Goal: Task Accomplishment & Management: Use online tool/utility

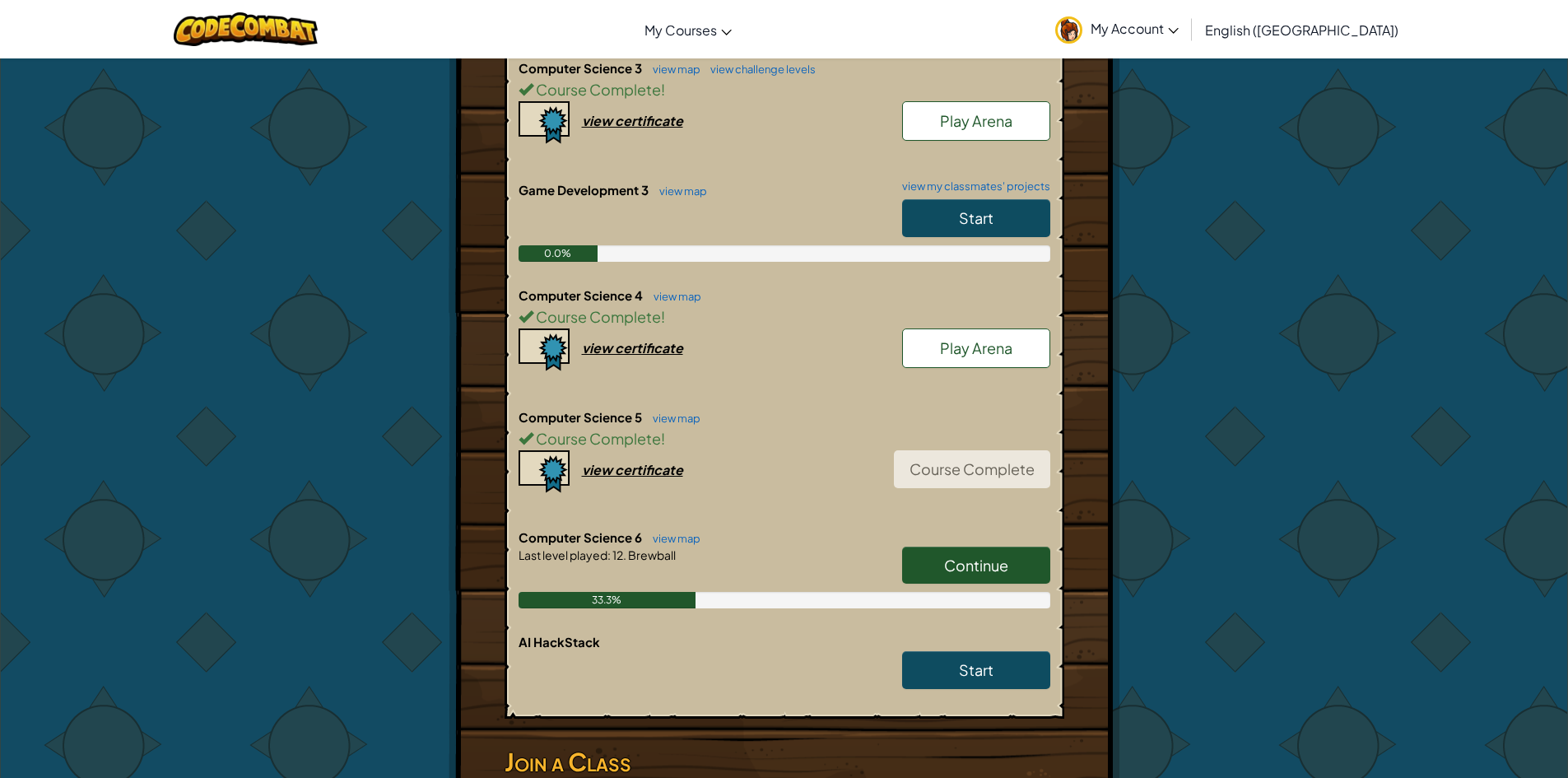
scroll to position [1069, 0]
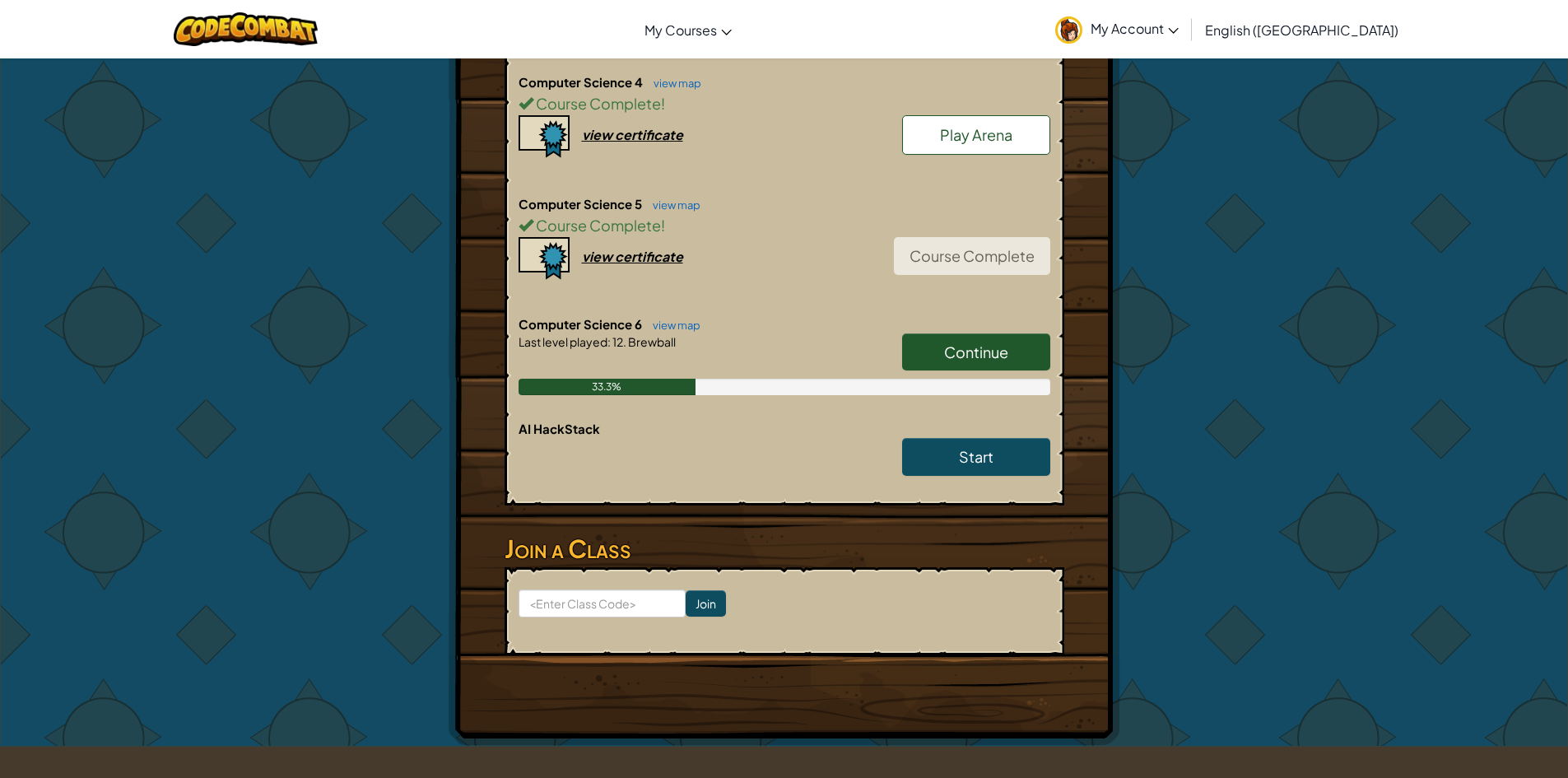
click at [987, 343] on span "Continue" at bounding box center [976, 352] width 64 height 19
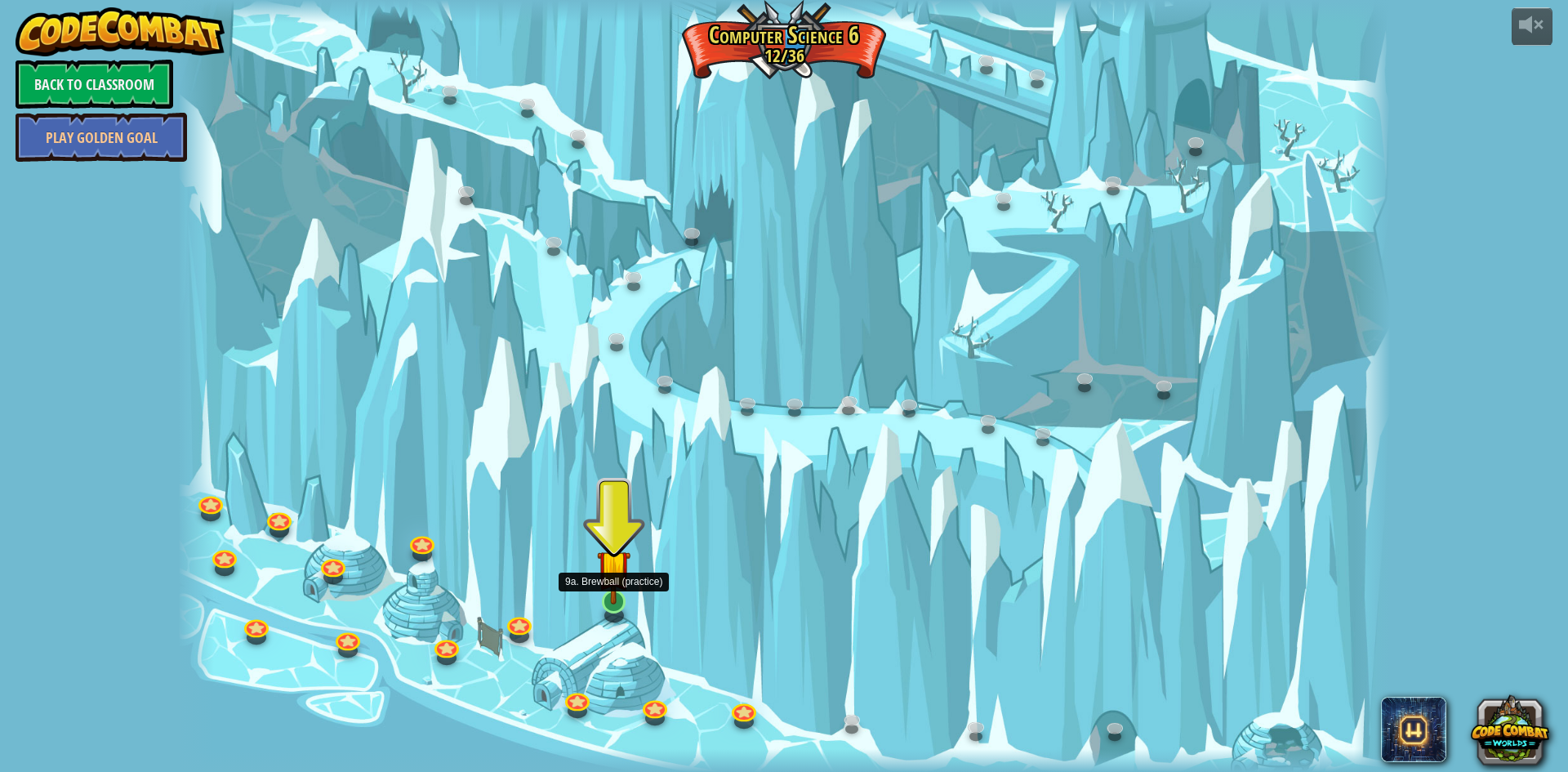
click at [614, 582] on img at bounding box center [612, 565] width 32 height 75
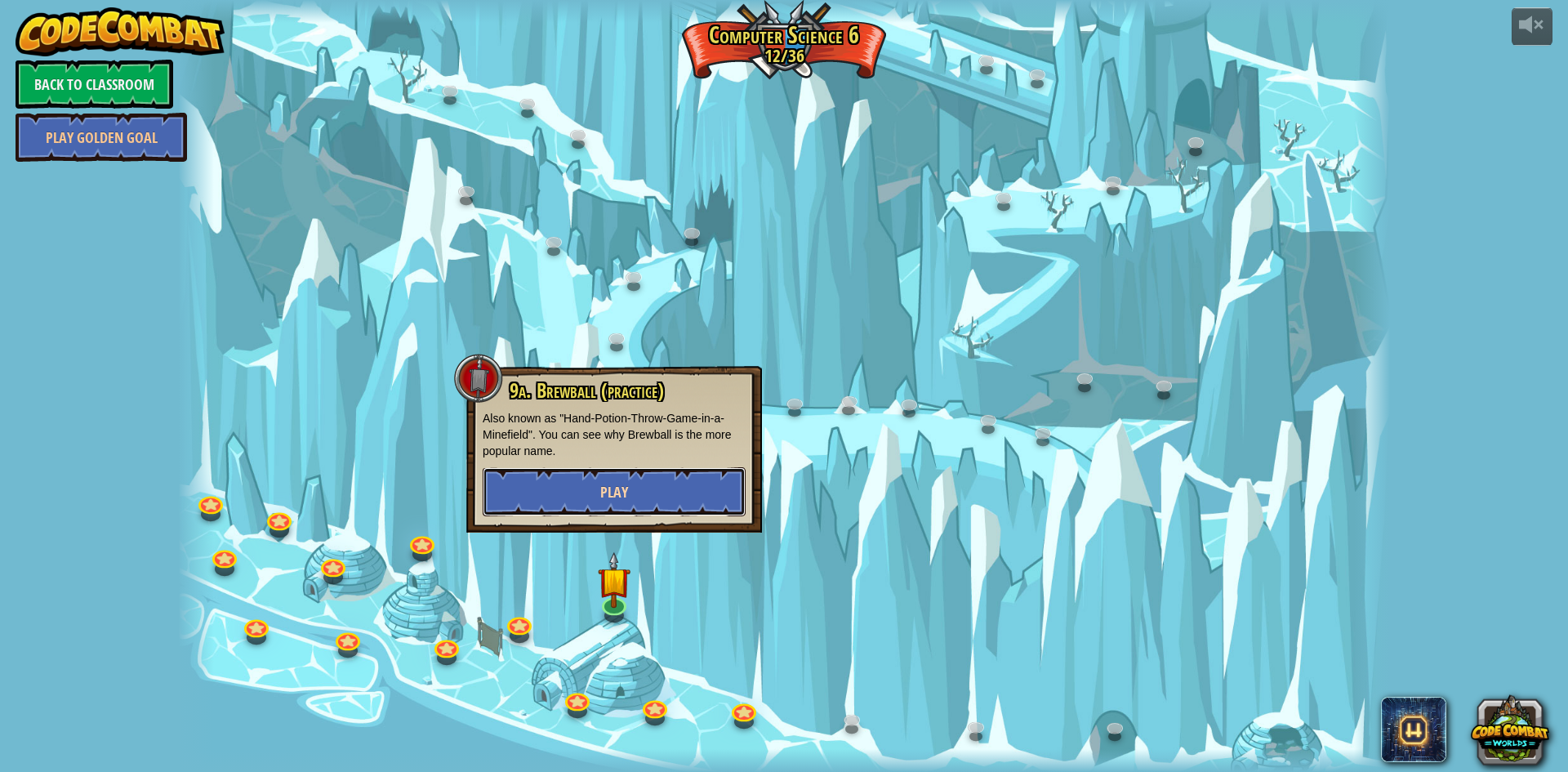
click at [614, 494] on span "Play" at bounding box center [614, 492] width 28 height 20
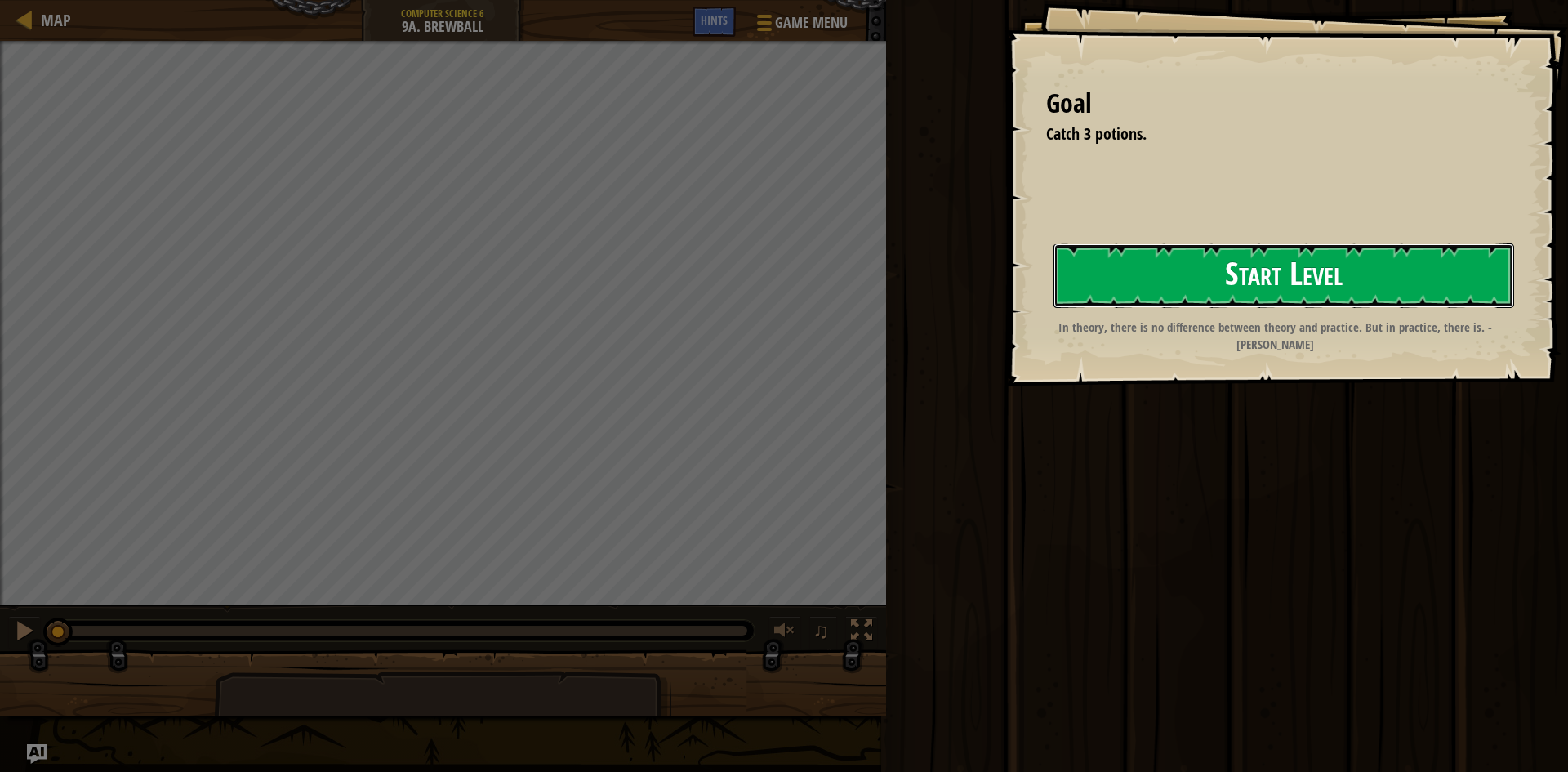
click at [1230, 275] on button "Start Level" at bounding box center [1284, 275] width 461 height 65
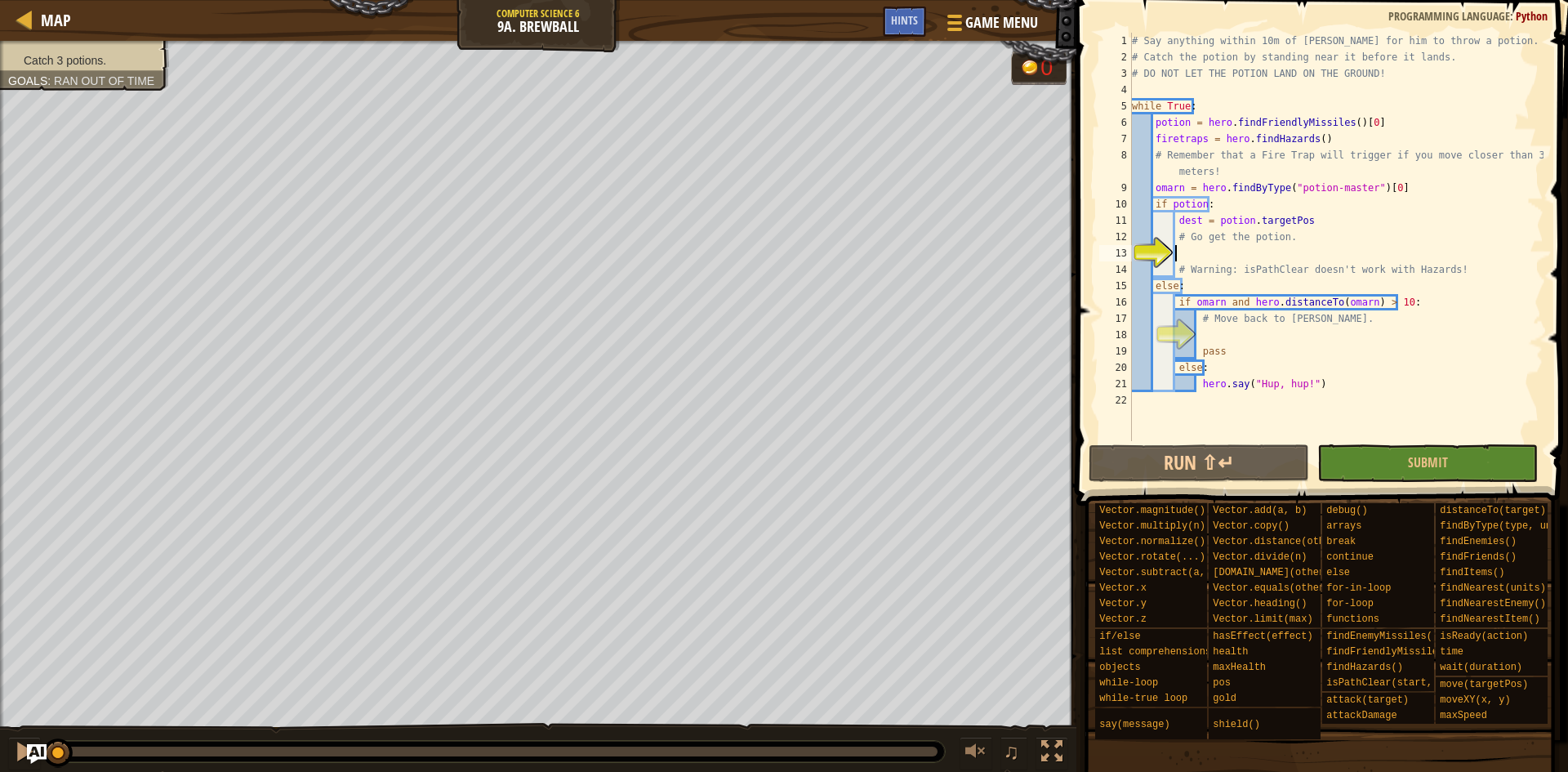
click at [1204, 256] on div "# Say anything within 10m of [PERSON_NAME] for him to throw a potion. # Catch t…" at bounding box center [1335, 252] width 415 height 440
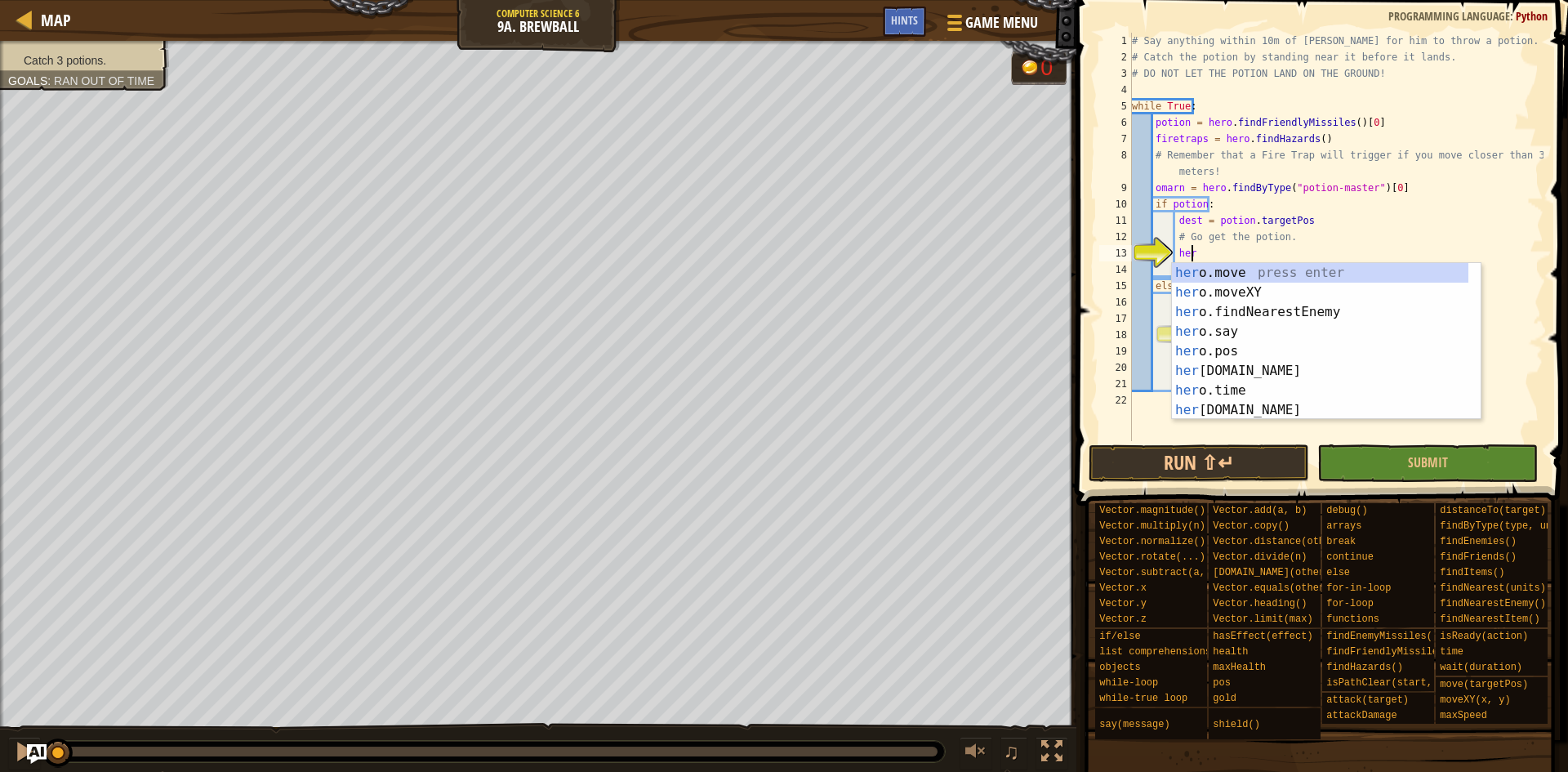
scroll to position [7, 4]
click at [1212, 287] on div "hero .move press enter hero .moveXY press enter hero .findNearestEnemy press en…" at bounding box center [1320, 361] width 296 height 196
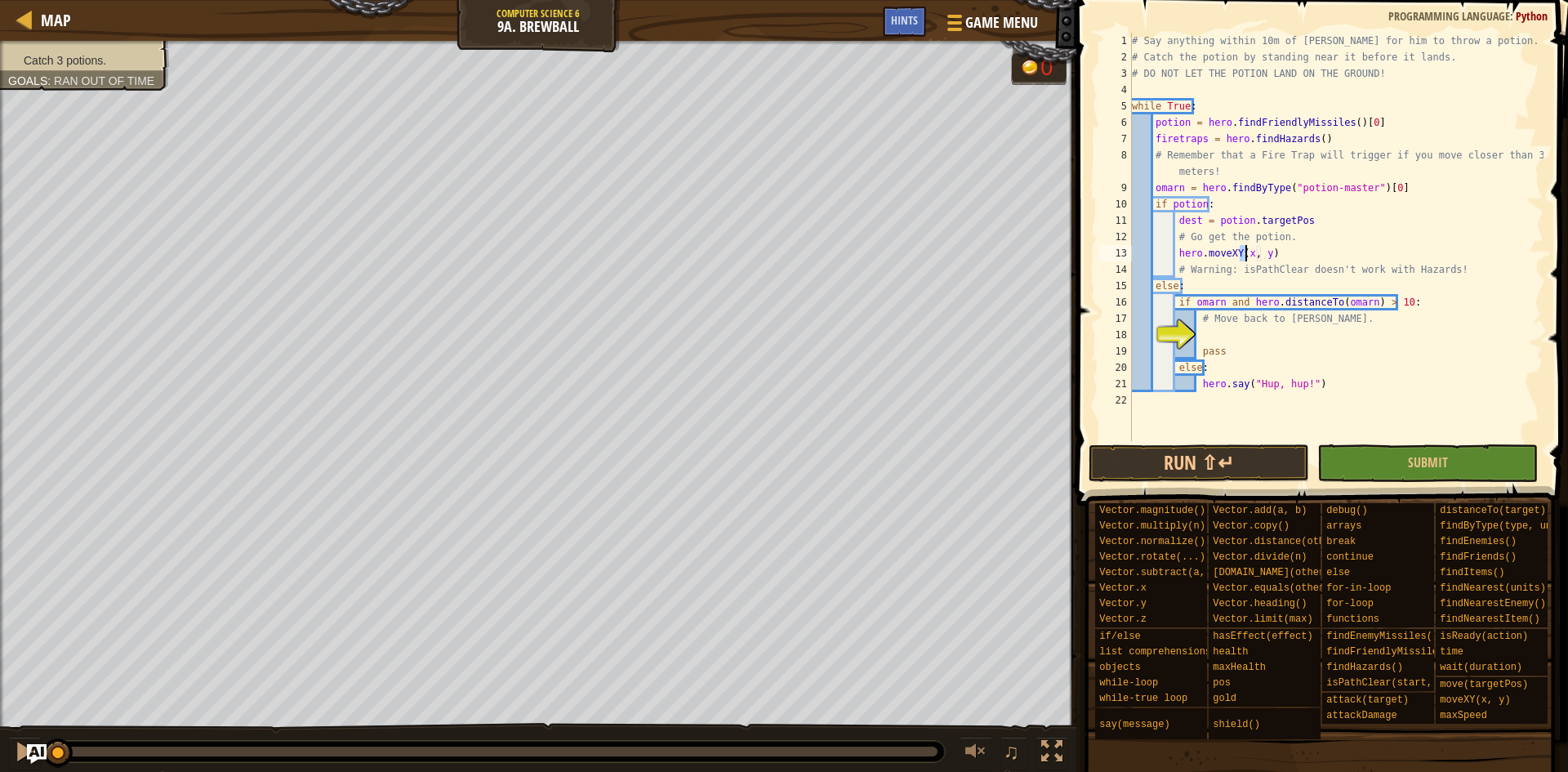
click at [1240, 254] on div "# Say anything within 10m of [PERSON_NAME] for him to throw a potion. # Catch t…" at bounding box center [1335, 236] width 415 height 408
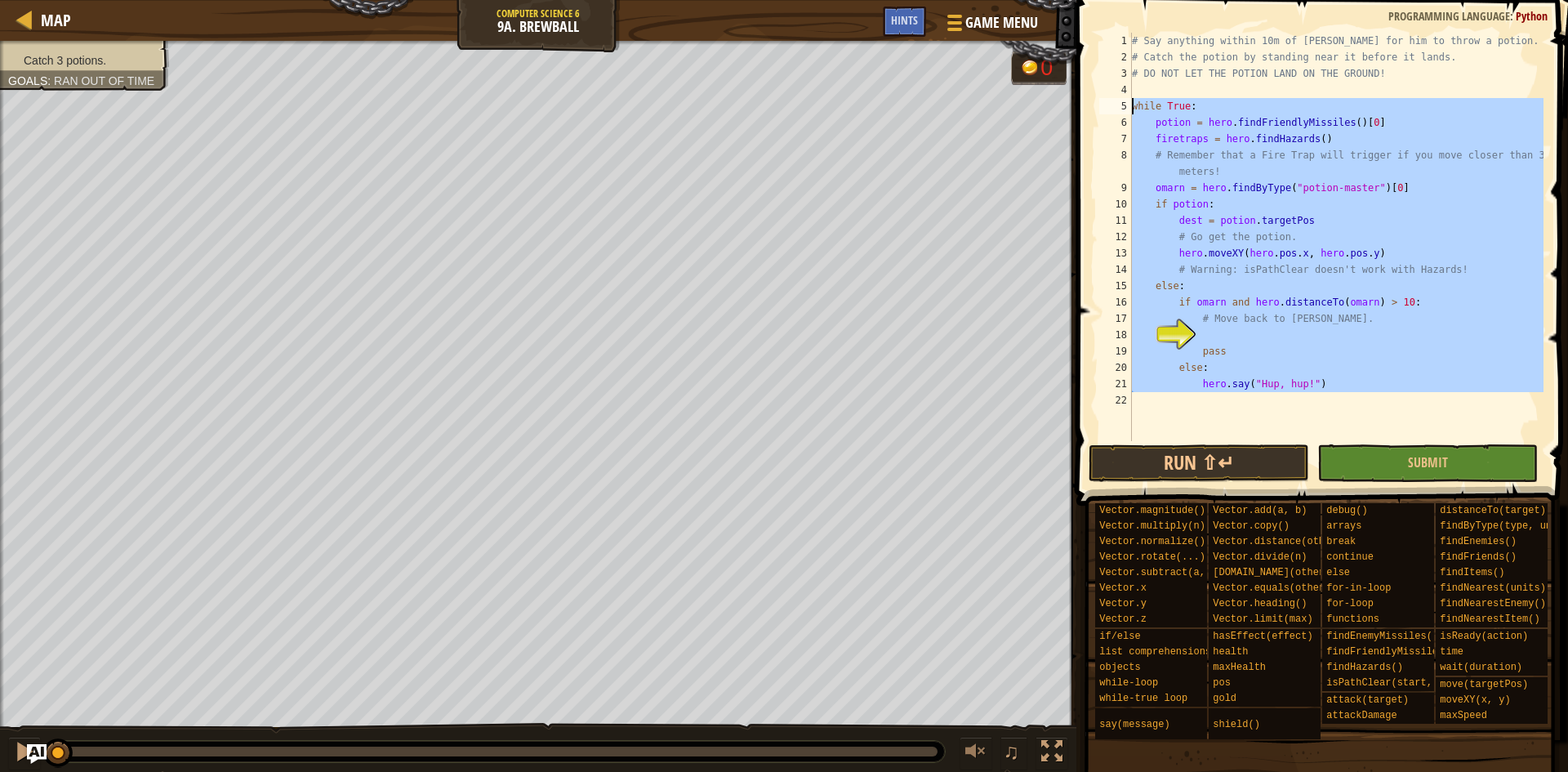
drag, startPoint x: 1354, startPoint y: 416, endPoint x: 1130, endPoint y: 102, distance: 385.7
click at [1130, 102] on div "hero.moveXY(hero.pos.x, hero.pos.y) 1 2 3 4 5 6 7 8 9 10 11 12 13 14 15 16 17 1…" at bounding box center [1320, 236] width 448 height 408
type textarea "while True: potion = hero.findFriendlyMissiles()[0]"
paste textarea
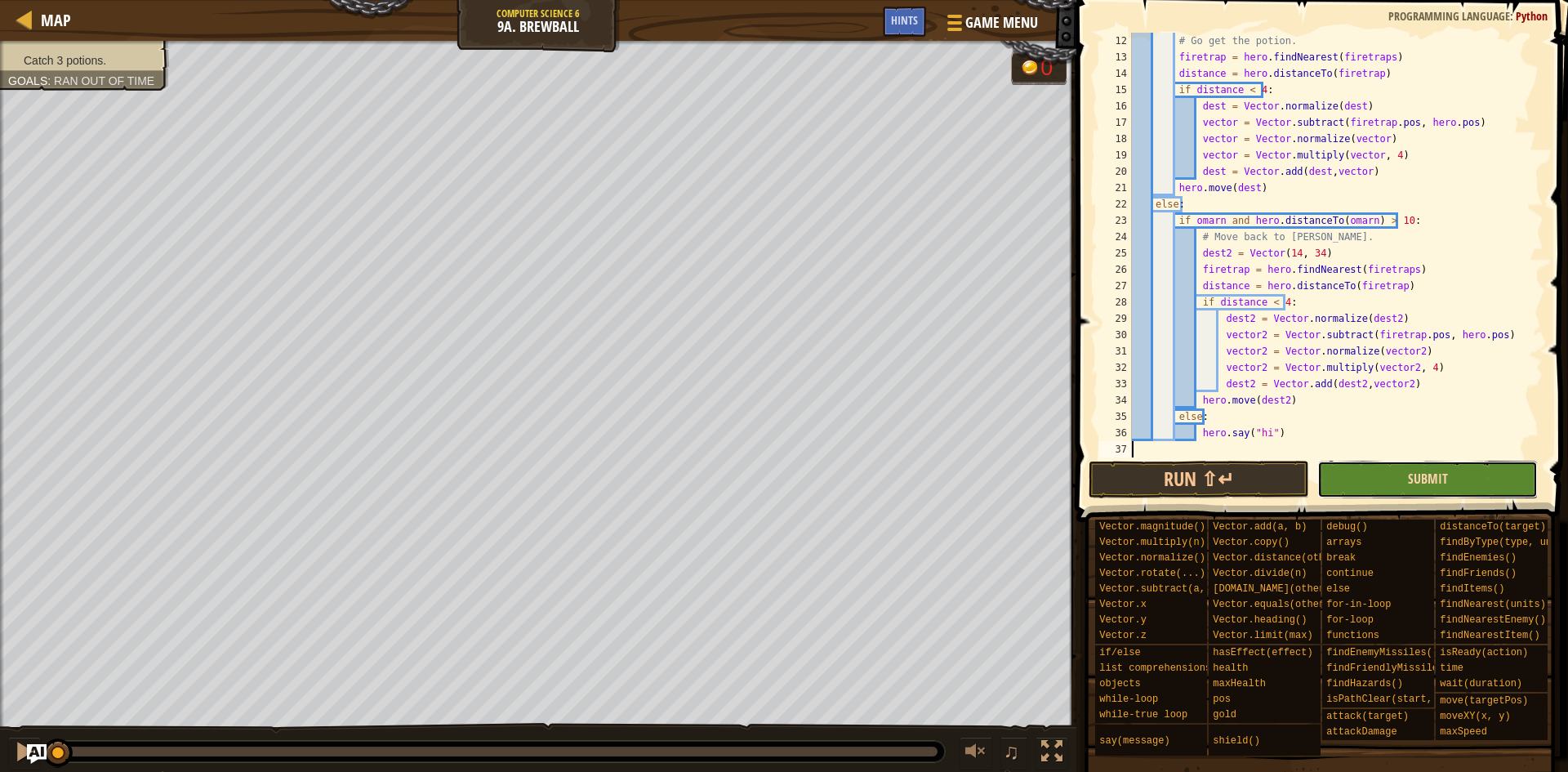
click at [1409, 475] on span "Submit" at bounding box center [1427, 477] width 40 height 18
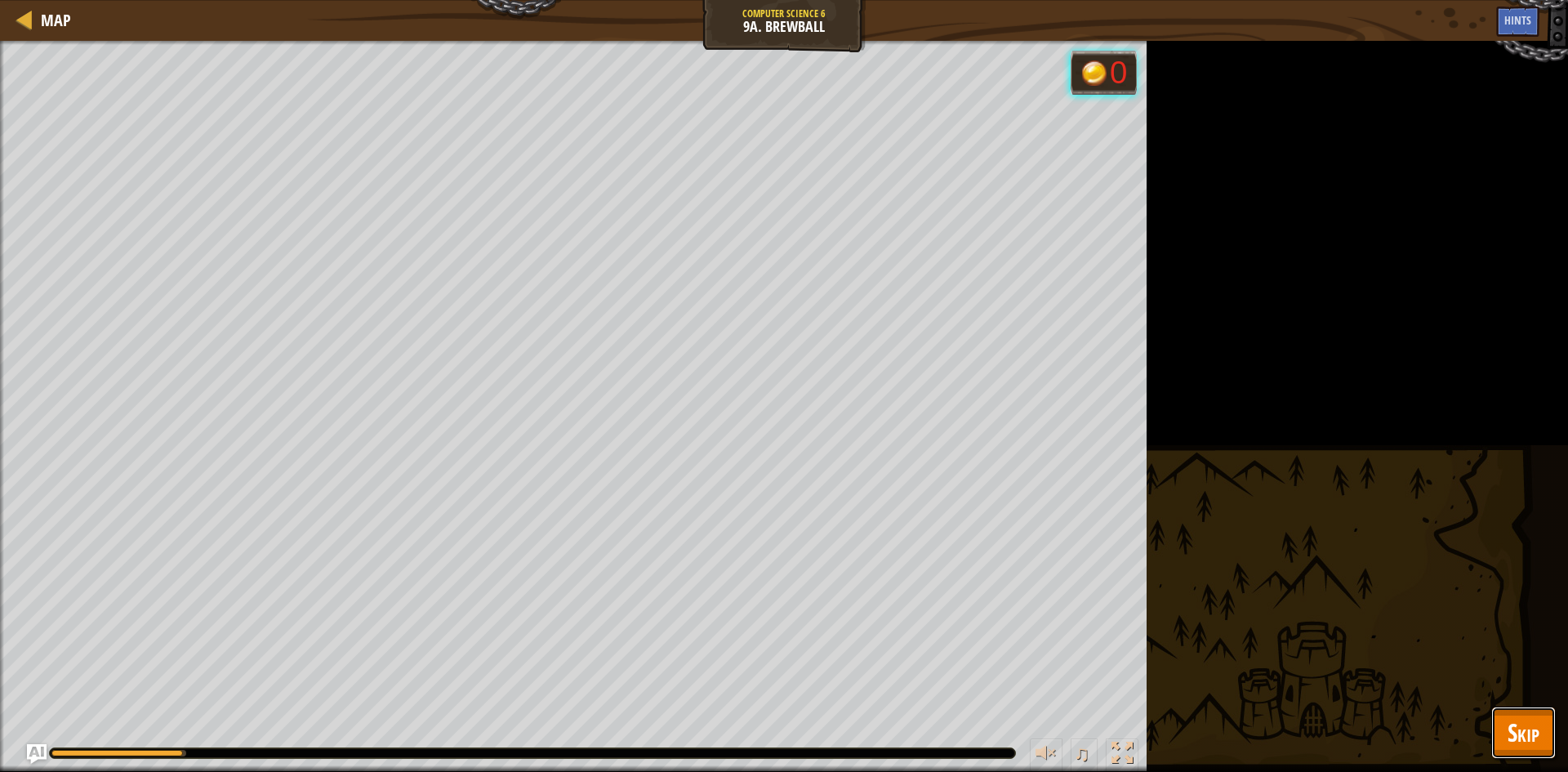
click at [1518, 744] on span "Skip" at bounding box center [1523, 732] width 31 height 33
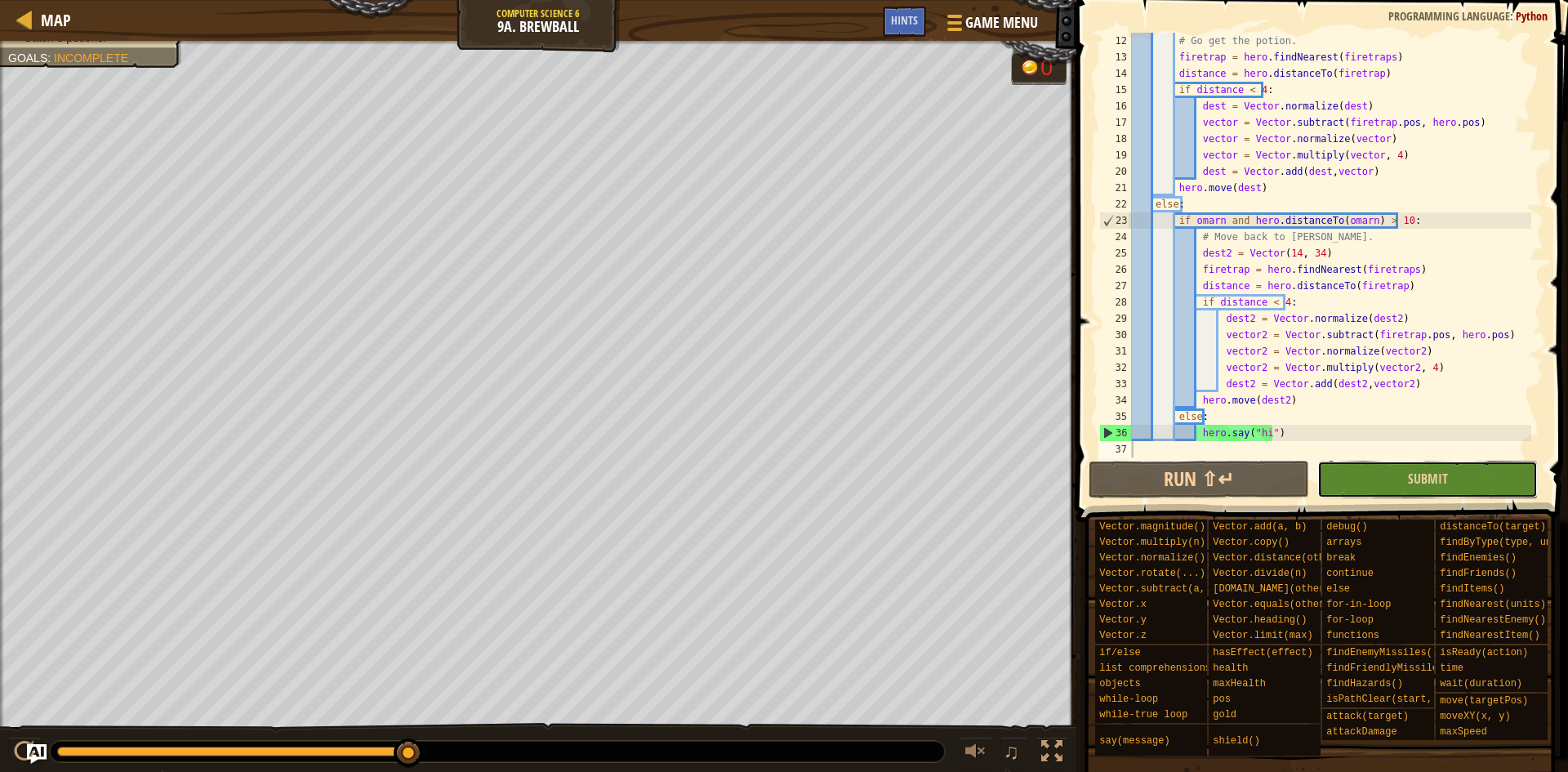
click at [1370, 485] on button "Submit" at bounding box center [1427, 479] width 221 height 38
click at [1277, 304] on div "# Go get the potion. firetrap = hero . findNearest ( firetraps ) distance = her…" at bounding box center [1330, 260] width 403 height 457
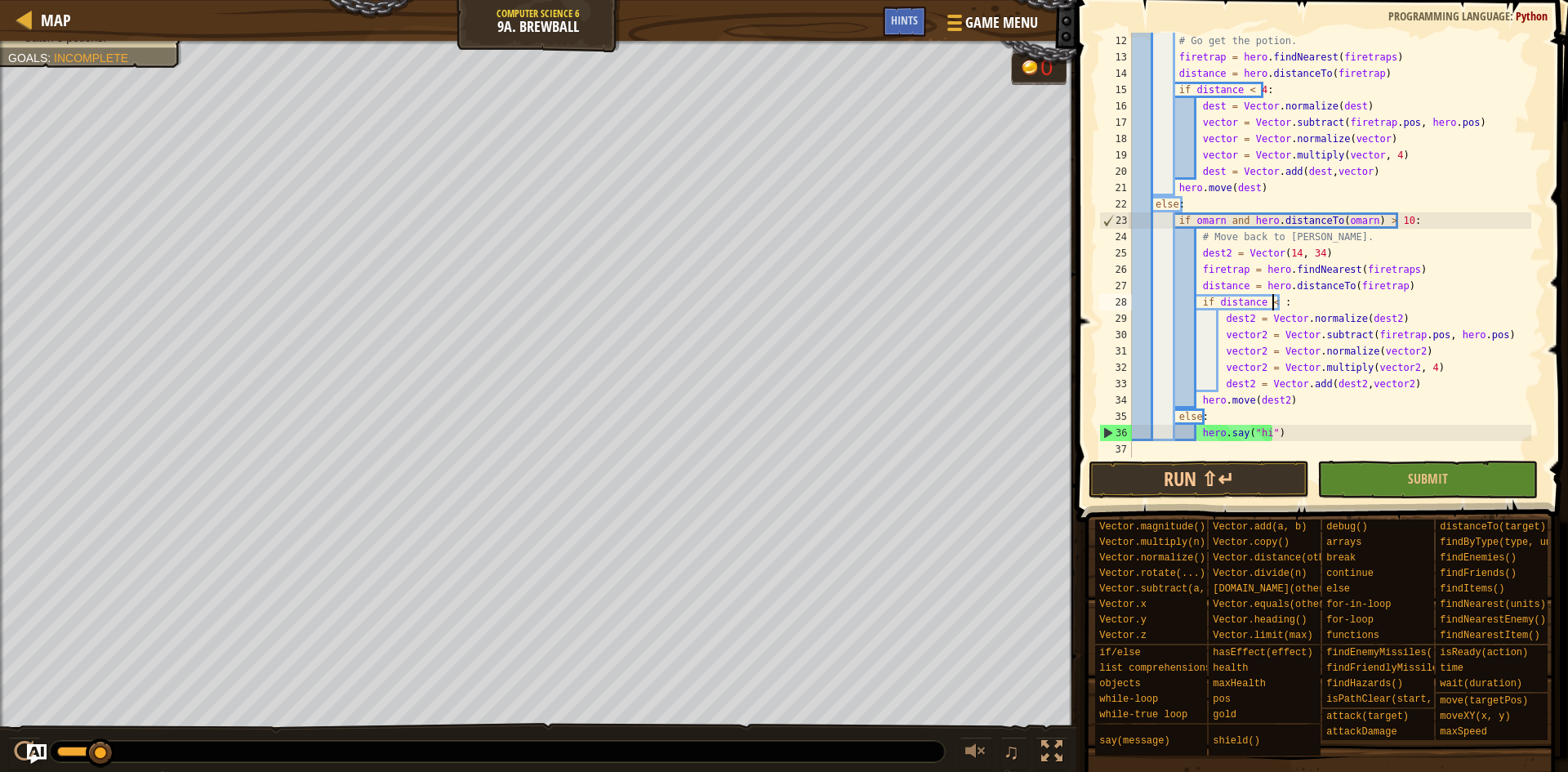
scroll to position [7, 11]
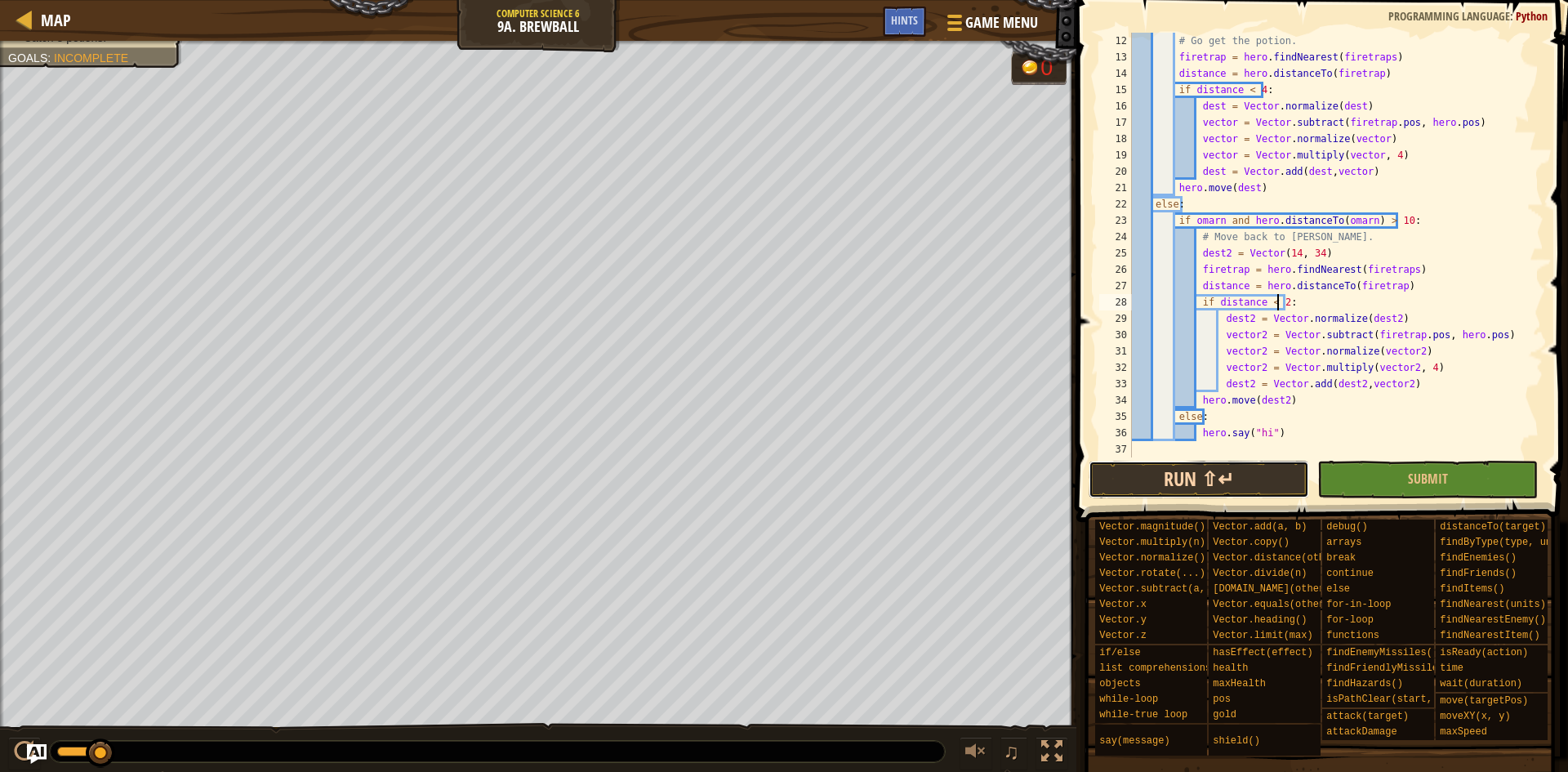
click at [1221, 491] on button "Run ⇧↵" at bounding box center [1199, 479] width 221 height 38
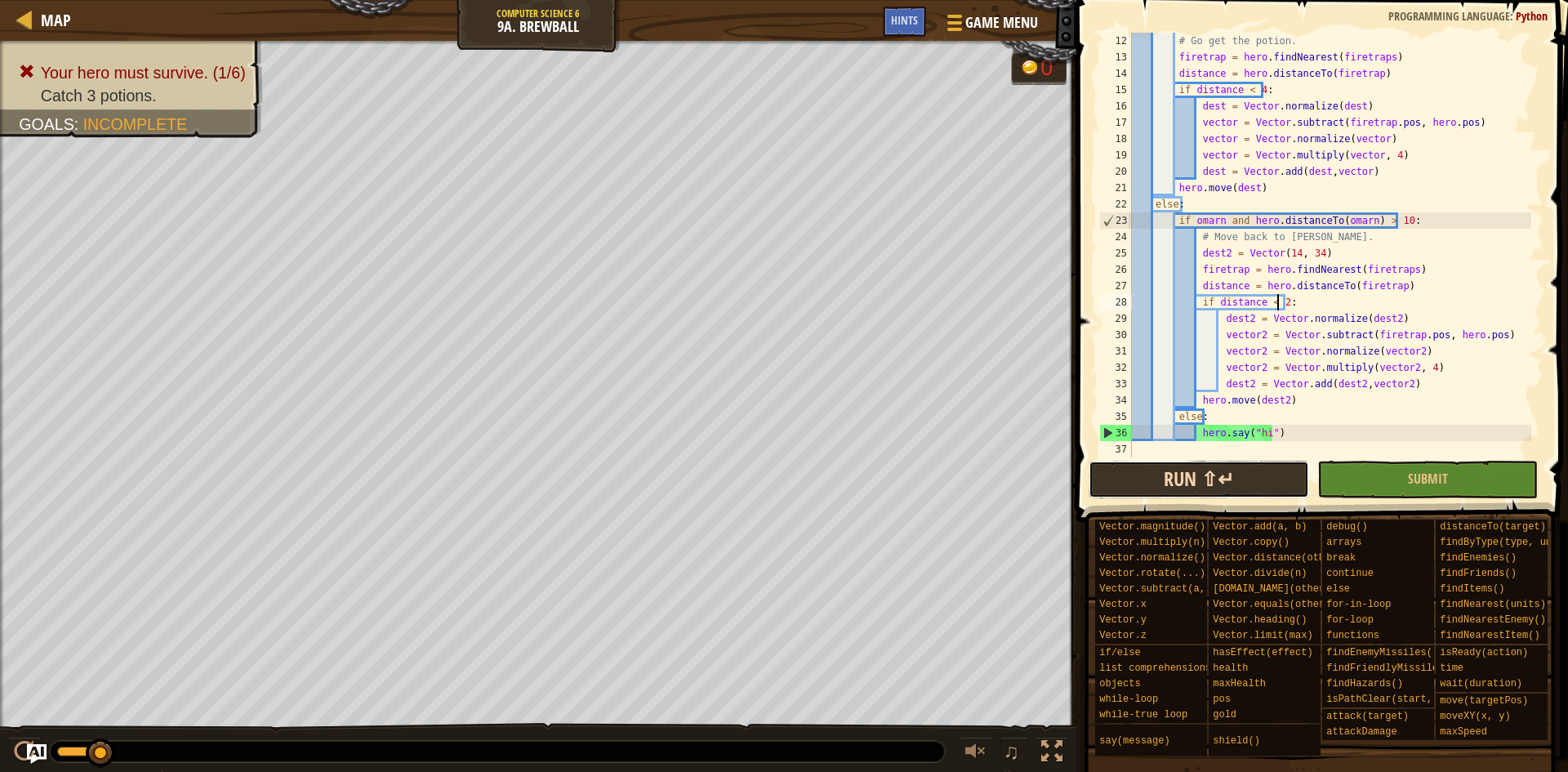
click at [1214, 487] on button "Run ⇧↵" at bounding box center [1199, 479] width 221 height 38
click at [1216, 481] on button "Run ⇧↵" at bounding box center [1199, 479] width 221 height 38
click at [1222, 471] on button "Run ⇧↵" at bounding box center [1199, 479] width 221 height 38
click at [1255, 94] on div "# Go get the potion. firetrap = hero . findNearest ( firetraps ) distance = her…" at bounding box center [1330, 260] width 403 height 457
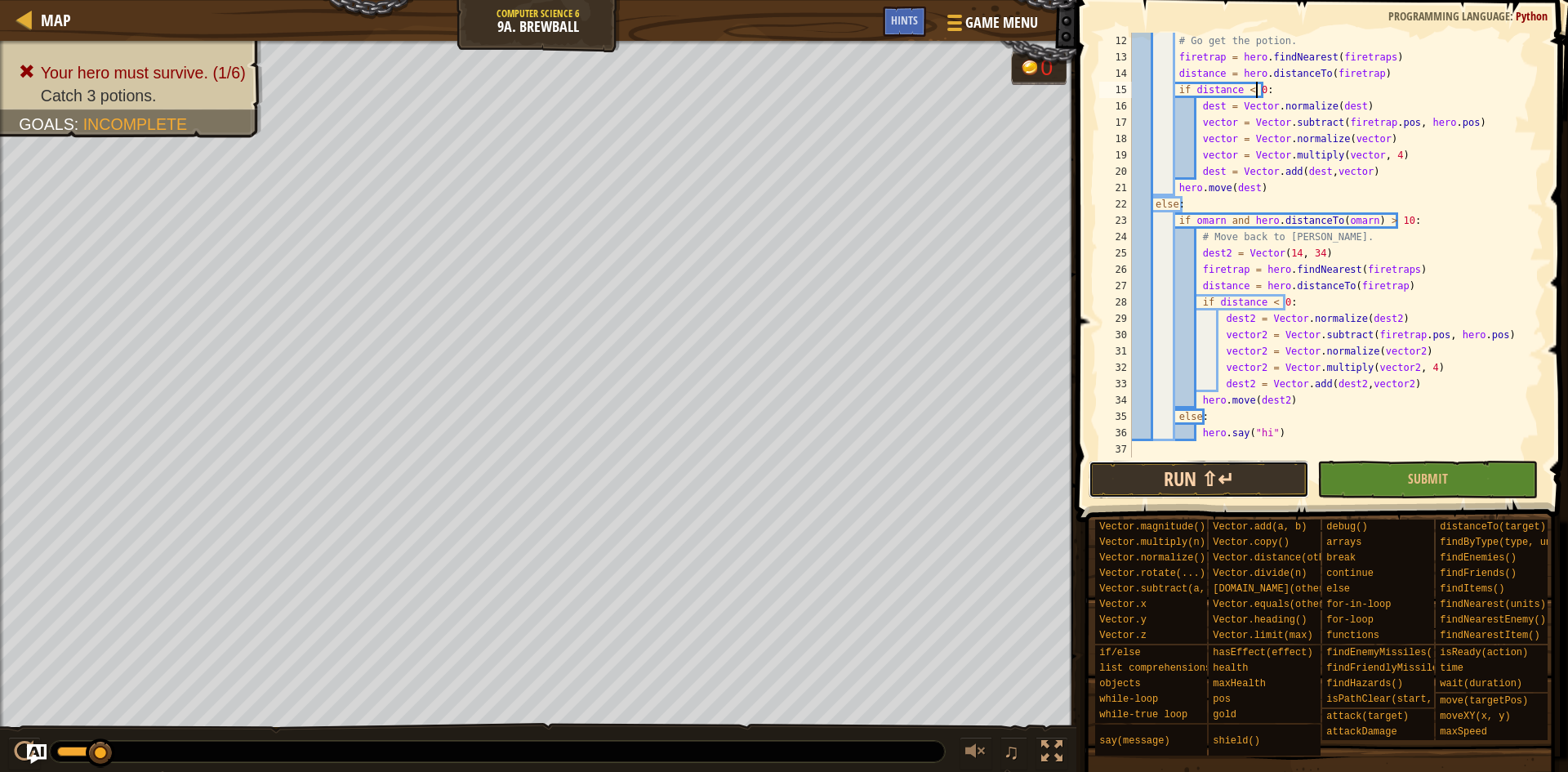
click at [1195, 474] on button "Run ⇧↵" at bounding box center [1199, 479] width 221 height 38
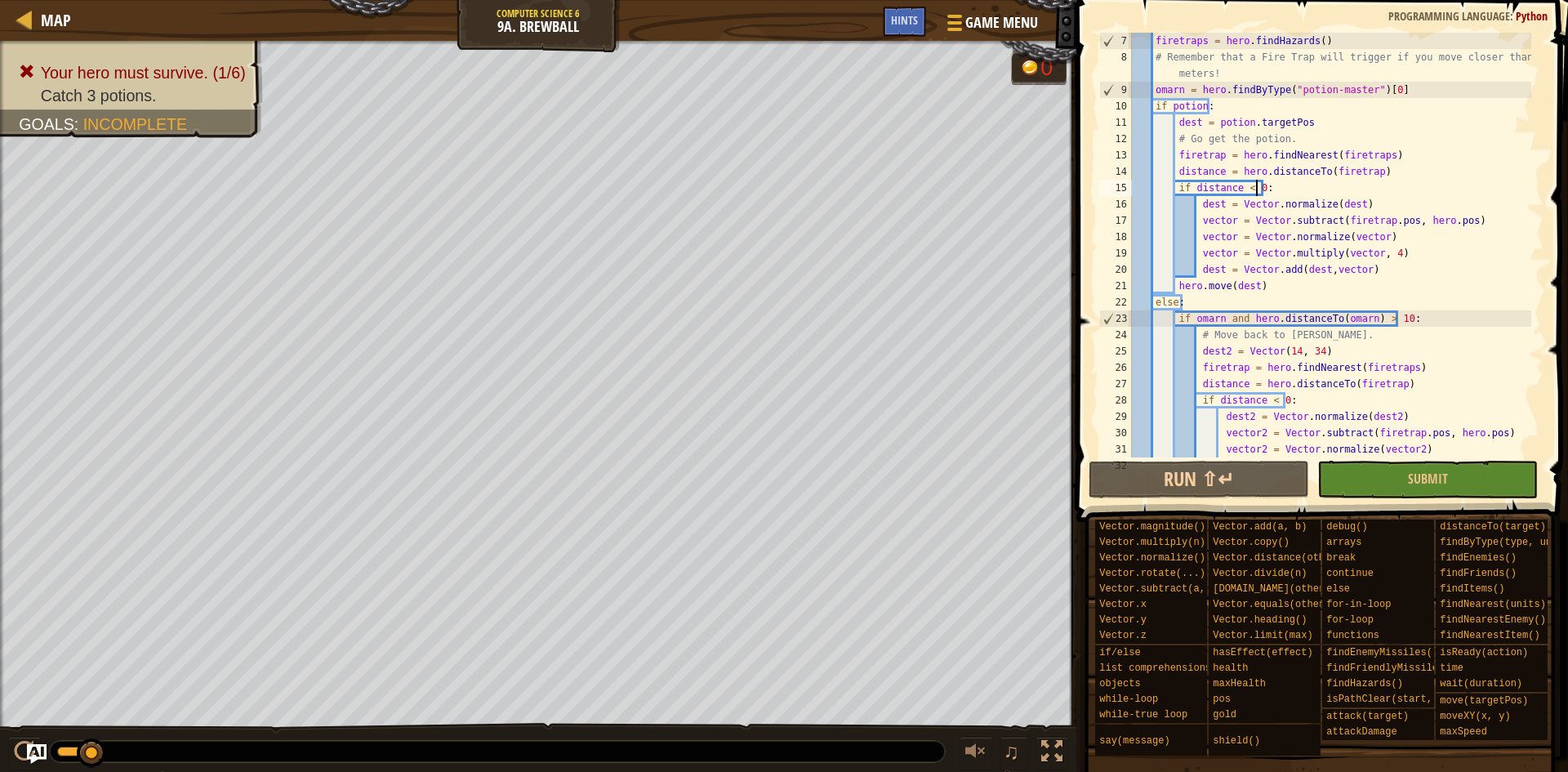
scroll to position [98, 0]
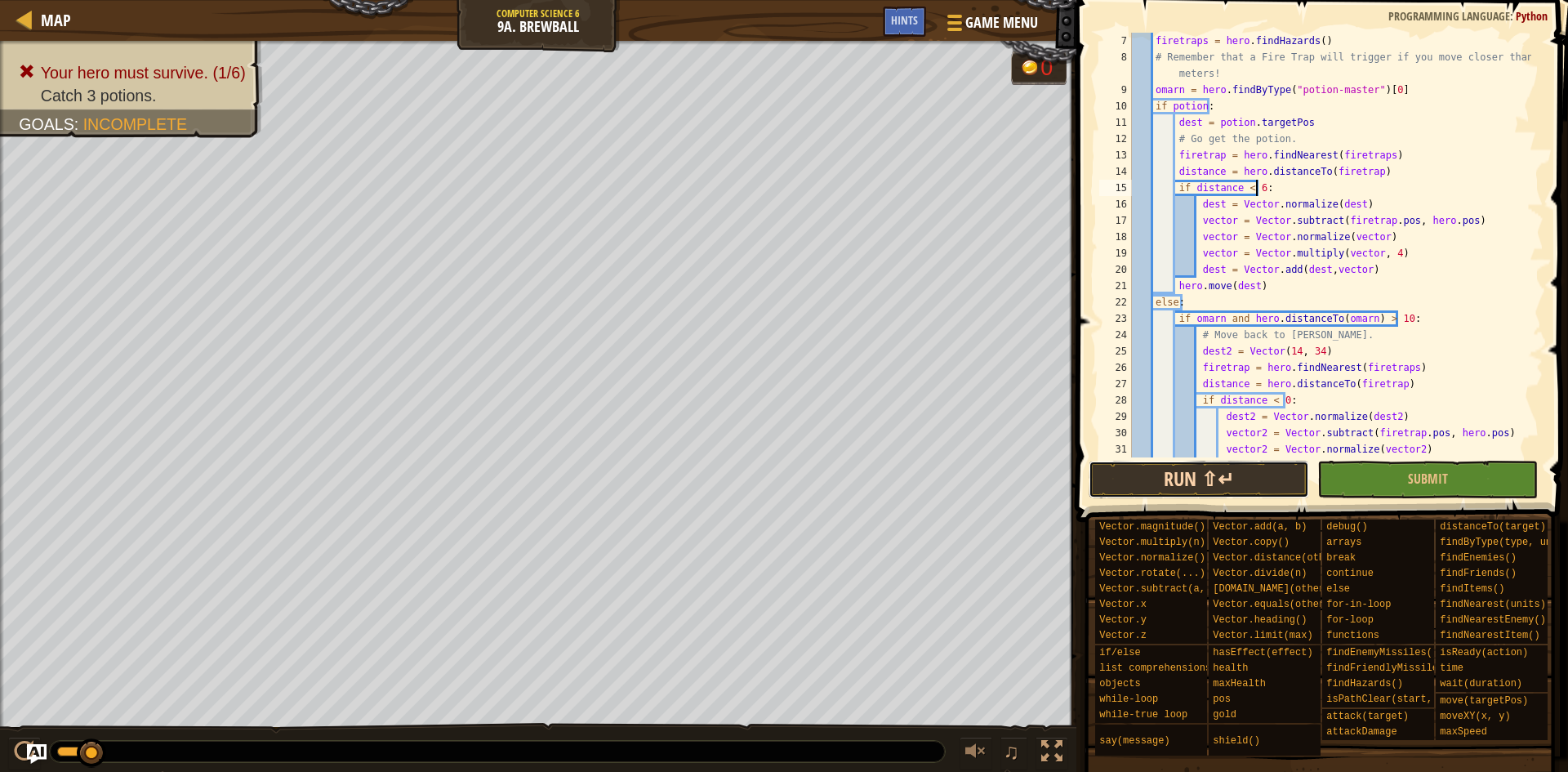
click at [1224, 484] on button "Run ⇧↵" at bounding box center [1199, 479] width 221 height 38
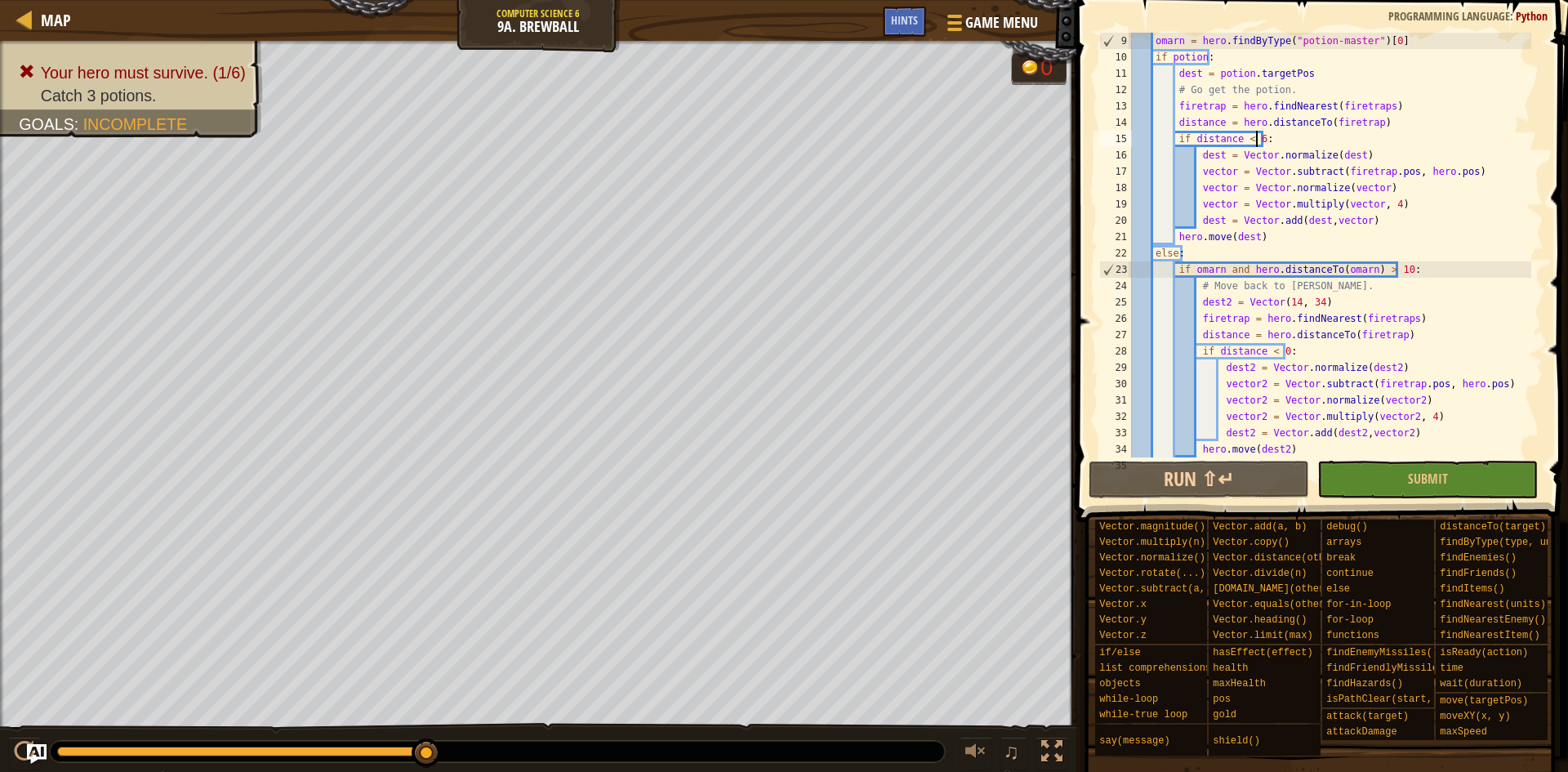
scroll to position [196, 0]
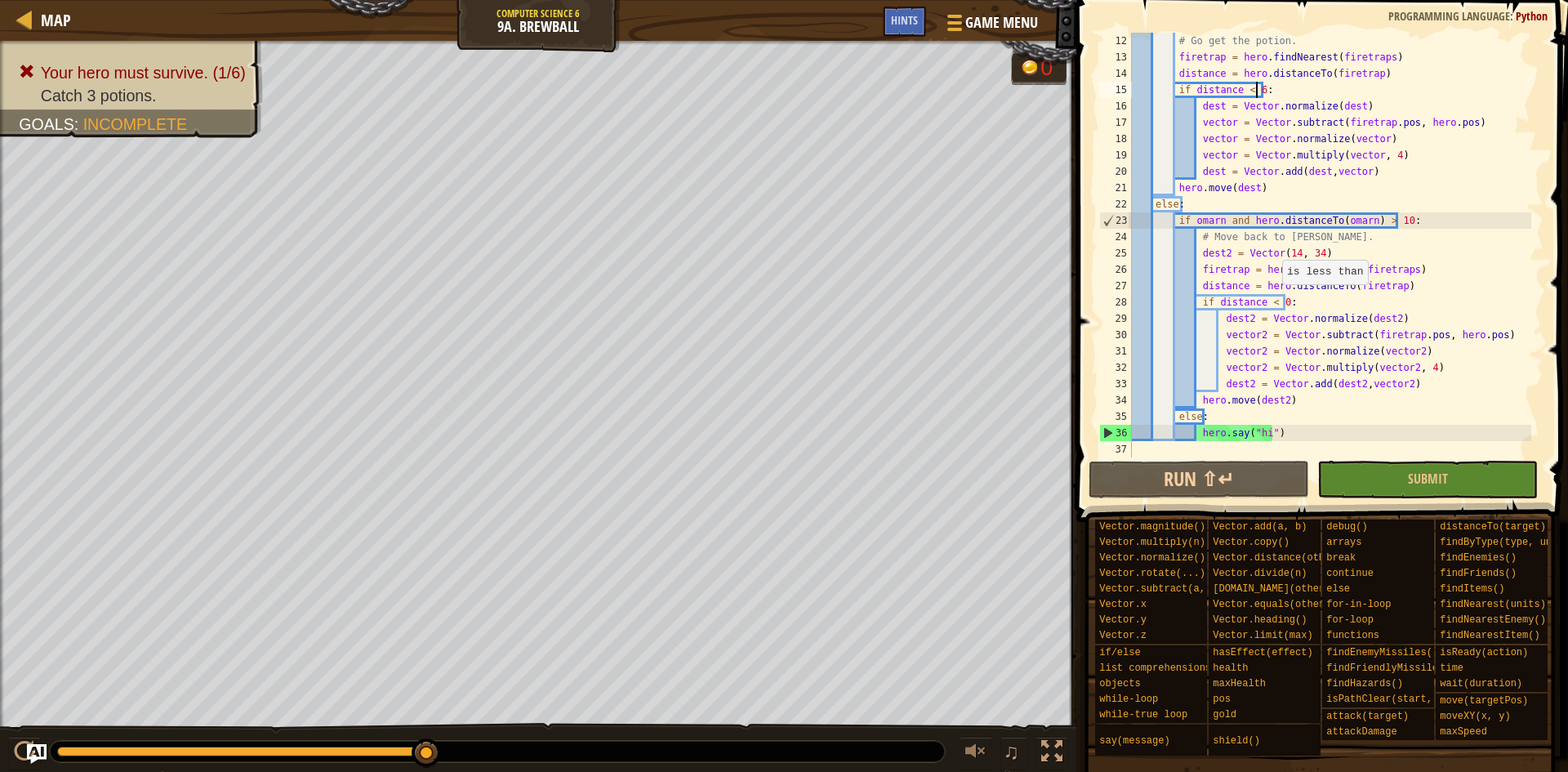
click at [1273, 300] on div "# Go get the potion. firetrap = hero . findNearest ( firetraps ) distance = her…" at bounding box center [1330, 260] width 403 height 457
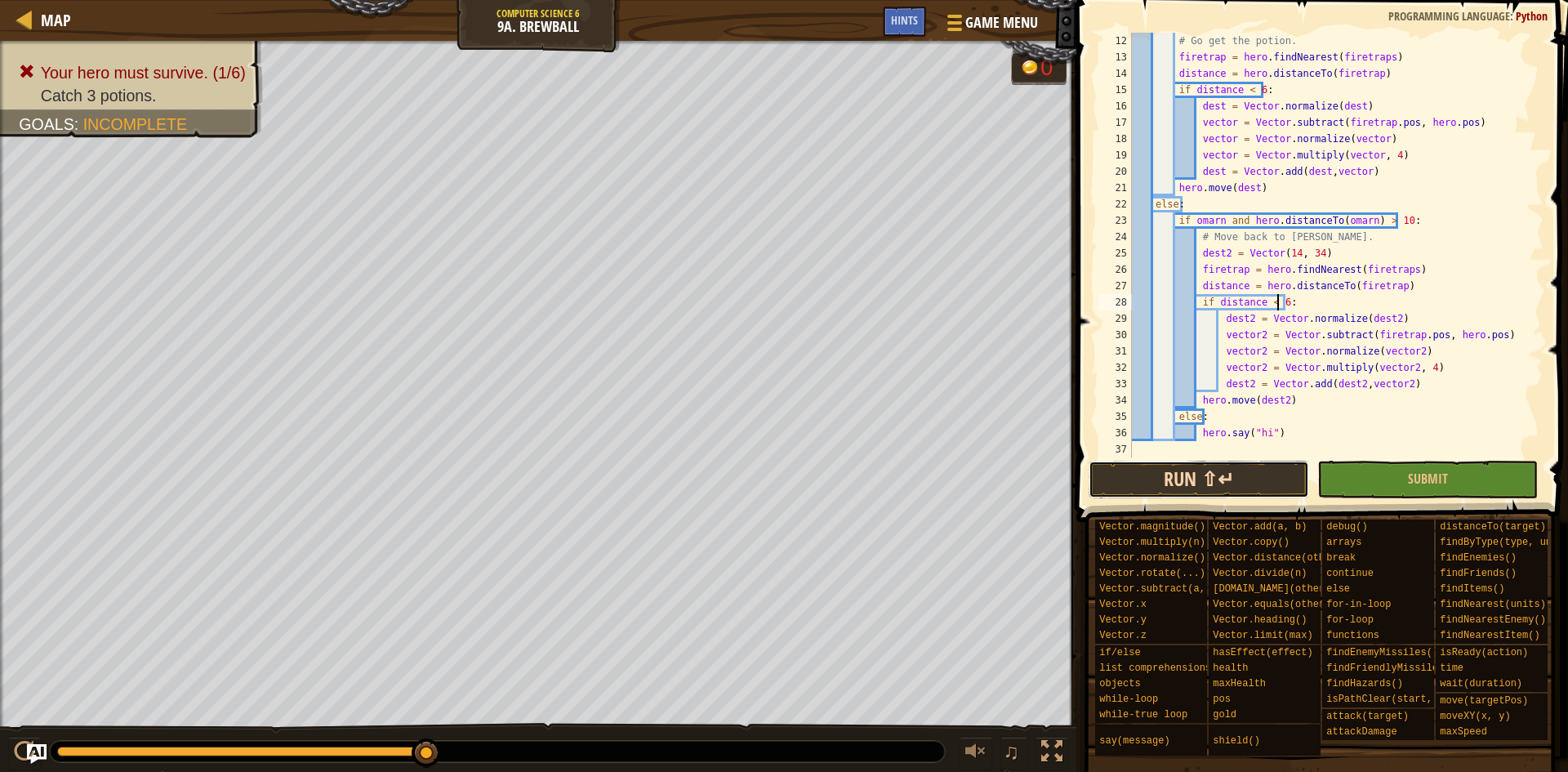
click at [1229, 467] on button "Run ⇧↵" at bounding box center [1199, 479] width 221 height 38
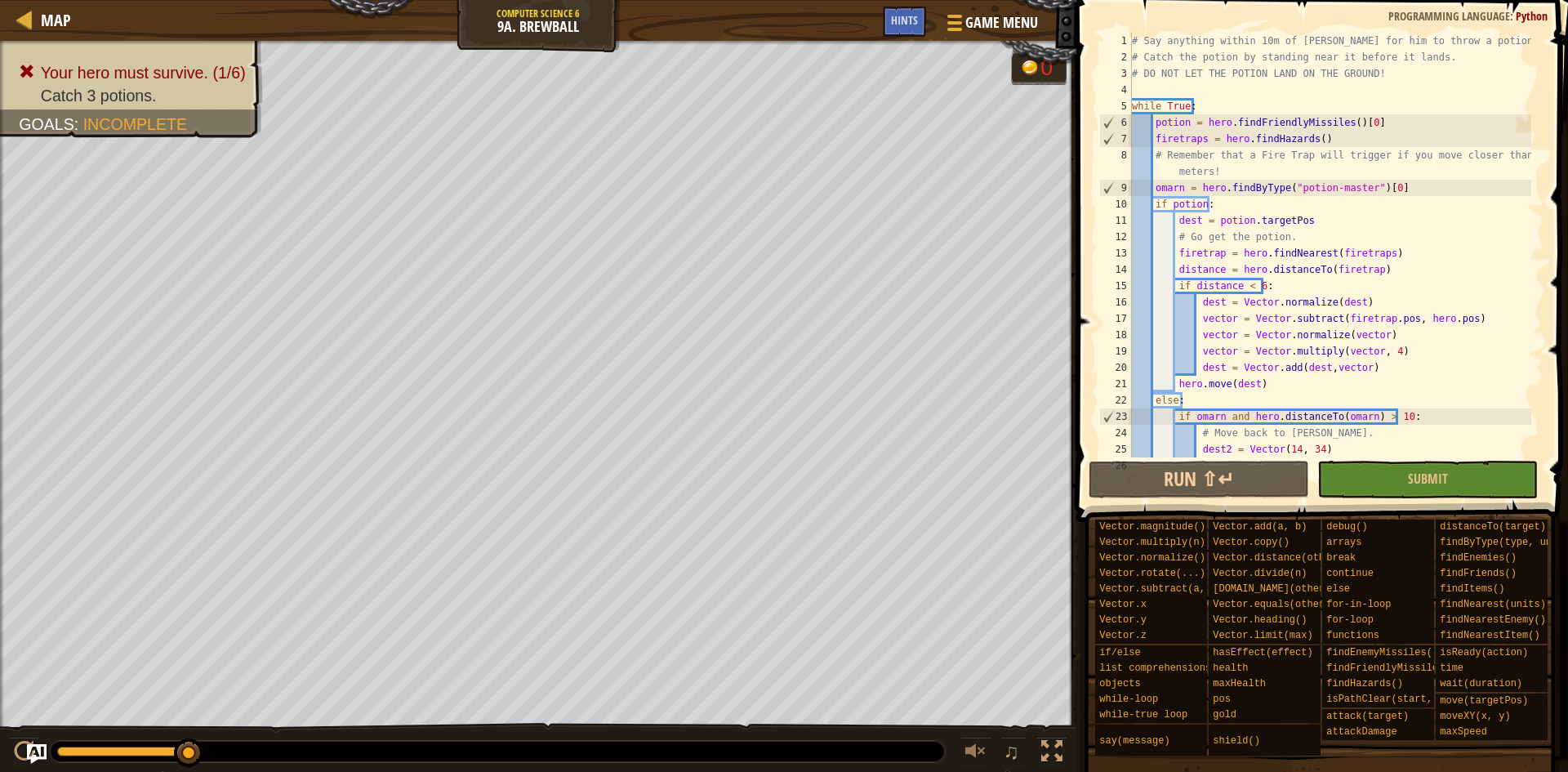
scroll to position [0, 0]
click at [1334, 121] on div "# Say anything within 10m of [PERSON_NAME] for him to throw a potion. # Catch t…" at bounding box center [1330, 260] width 403 height 457
type textarea "hero.say("hi")"
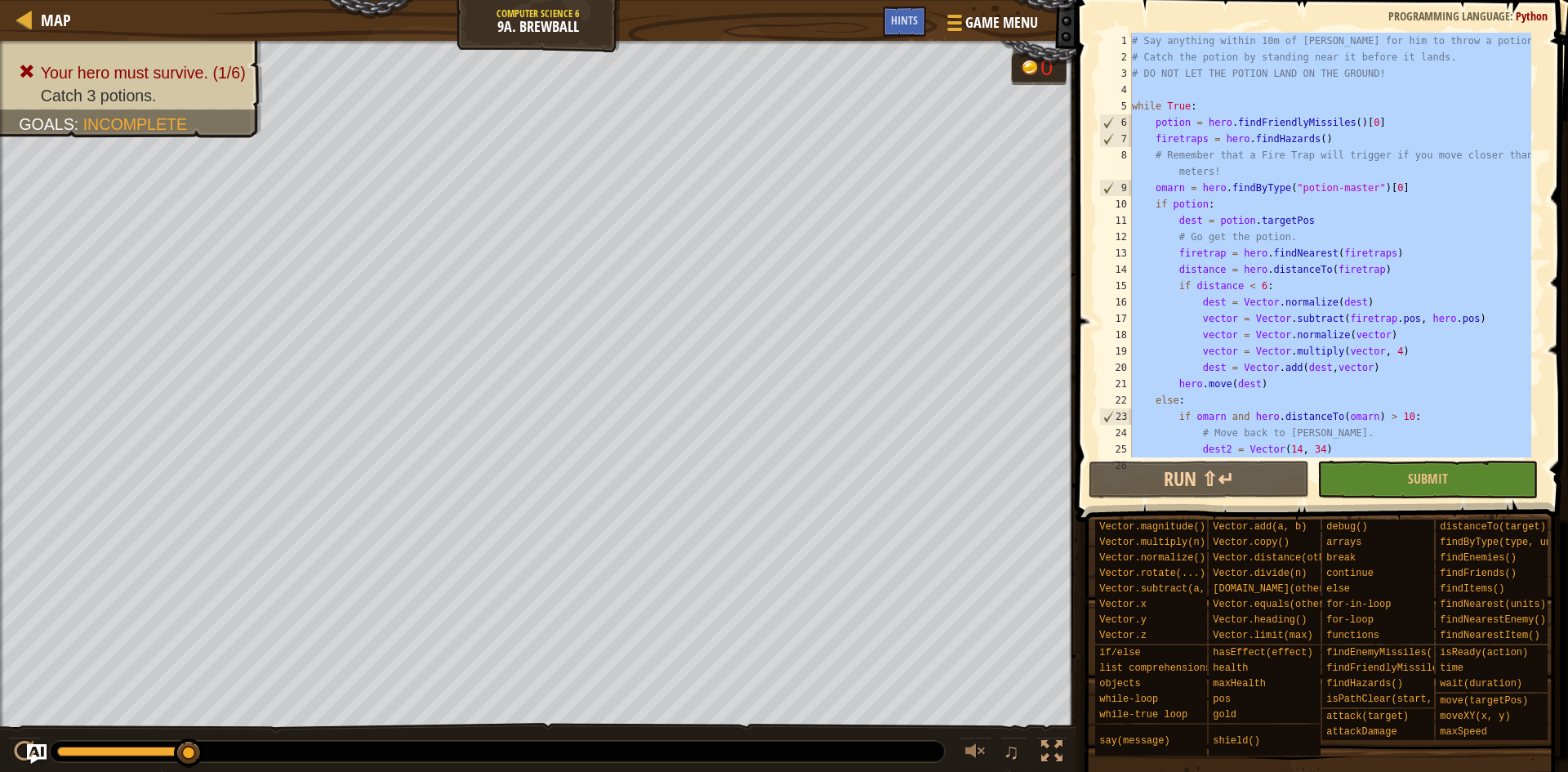
scroll to position [7, 0]
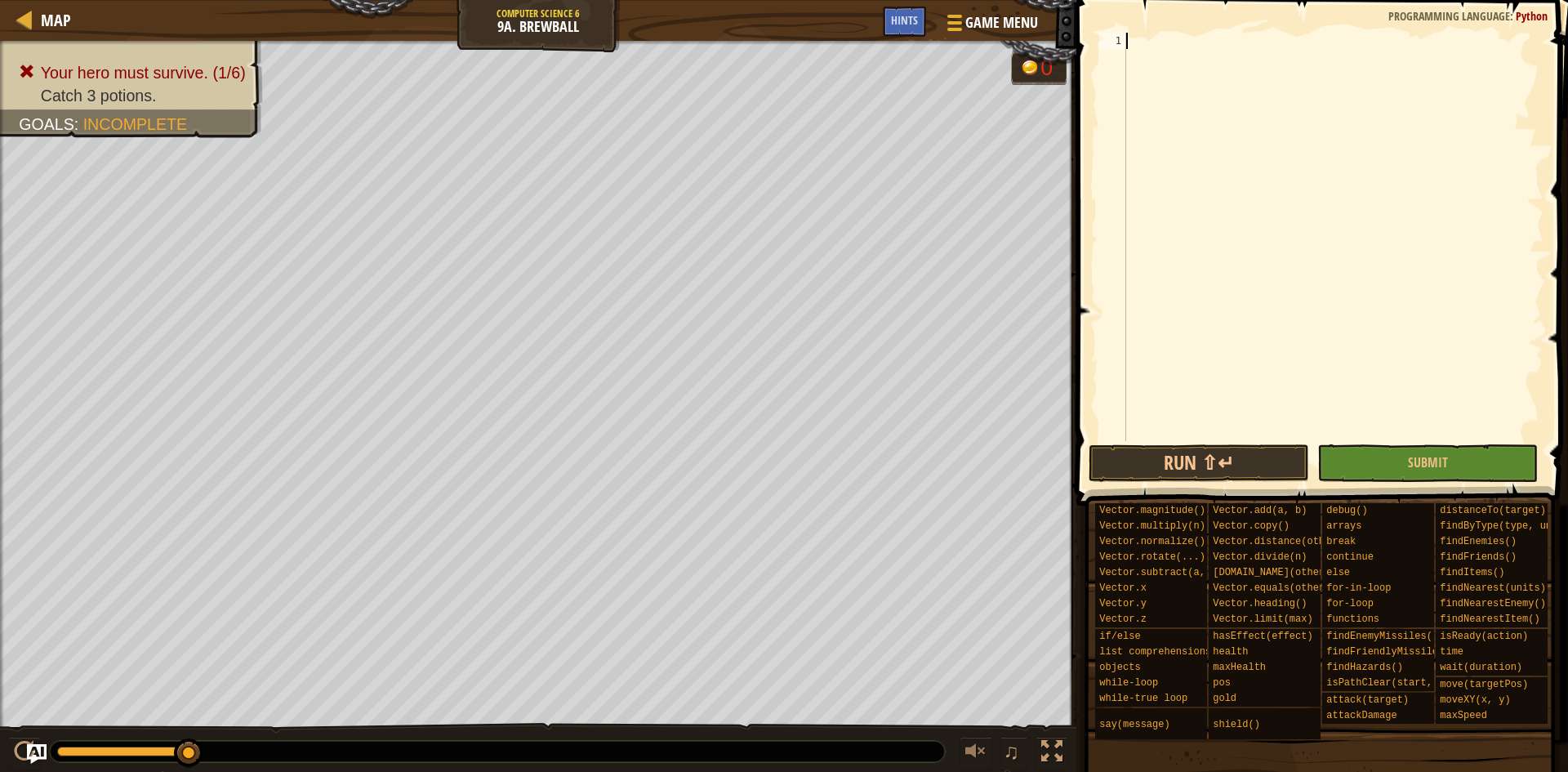
paste textarea "hero.say("Hup, hup!") # Keep [PERSON_NAME] throwing potions"
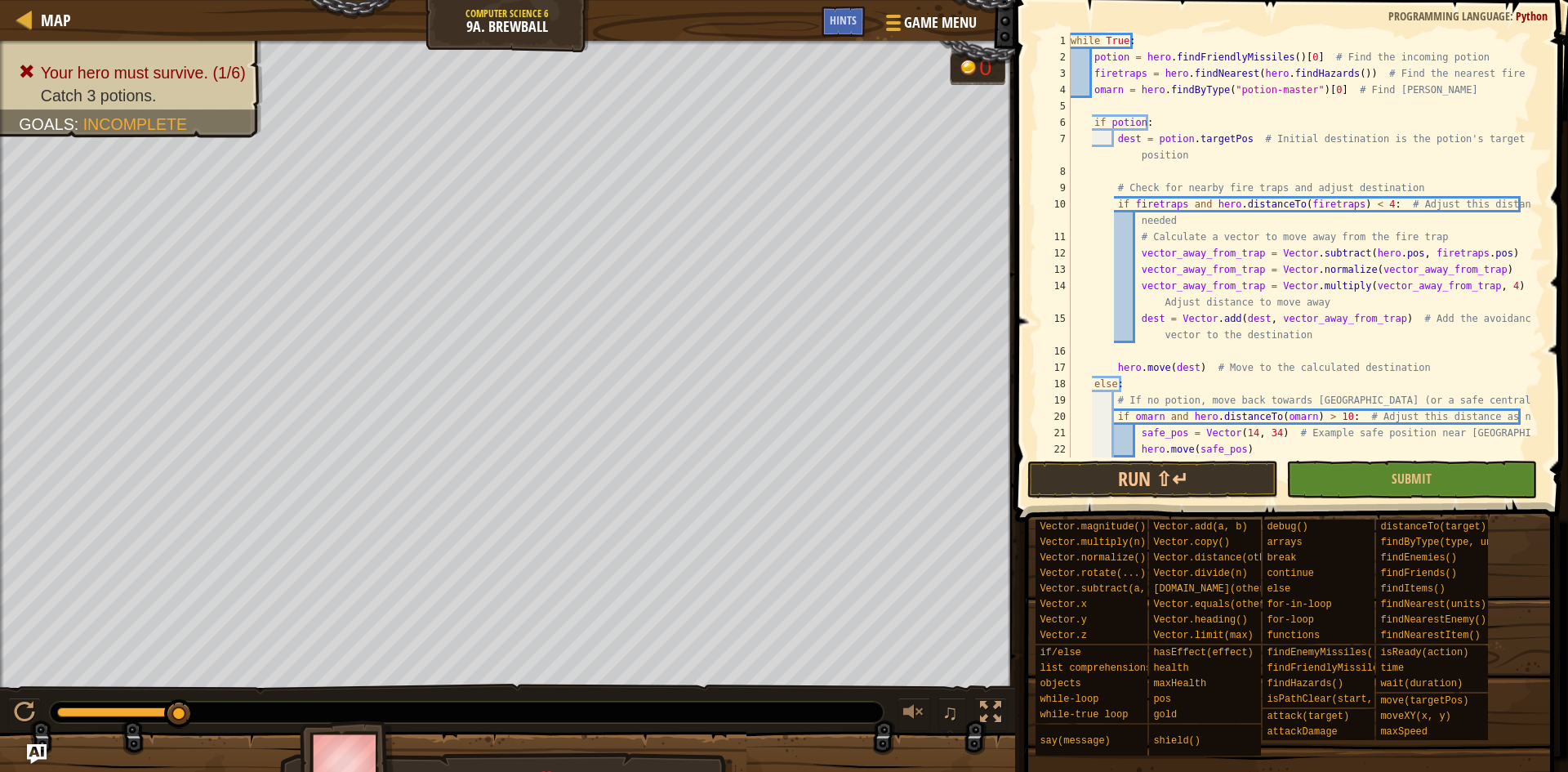
scroll to position [49, 0]
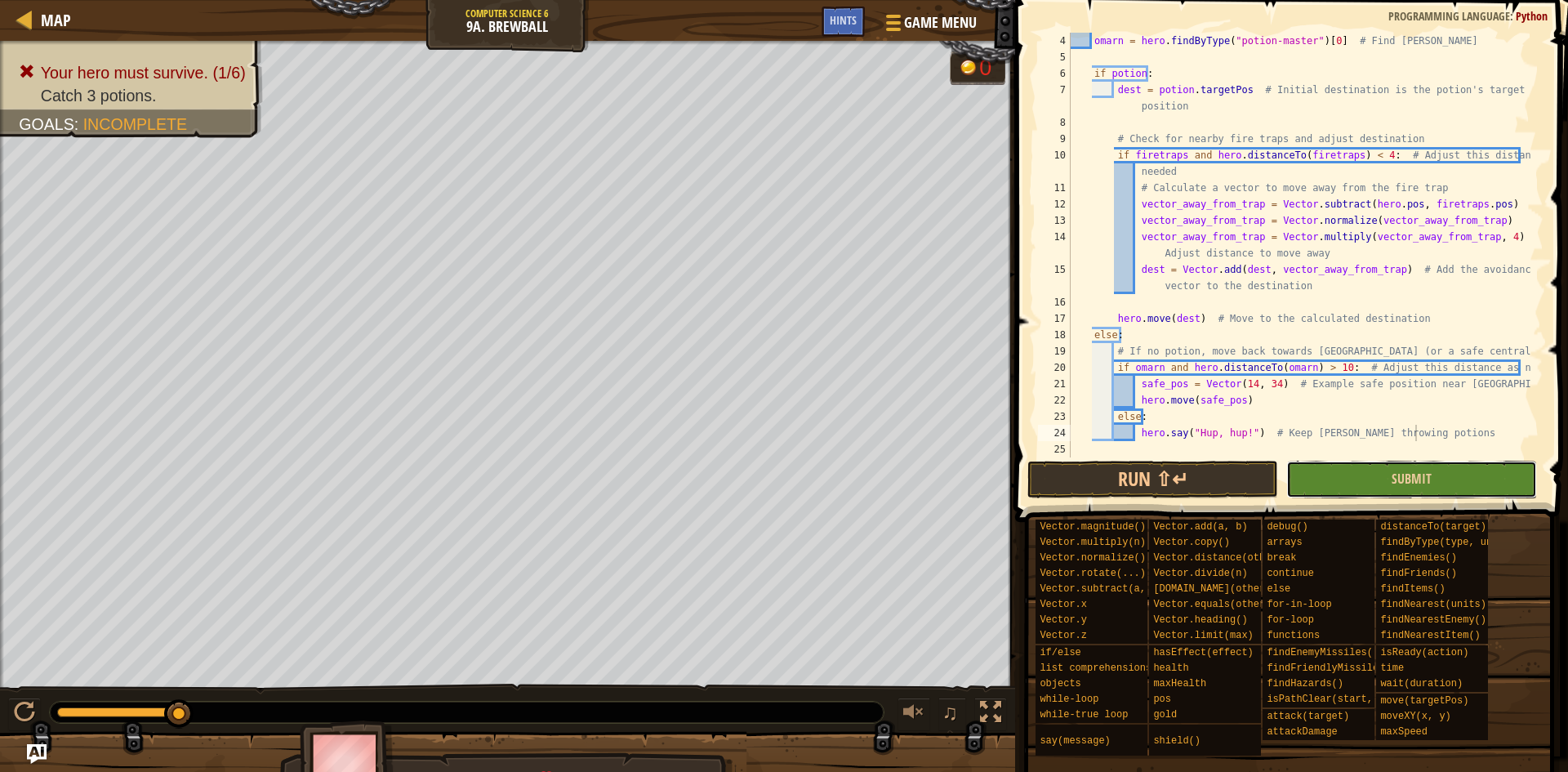
click at [1384, 470] on button "Submit" at bounding box center [1411, 479] width 250 height 38
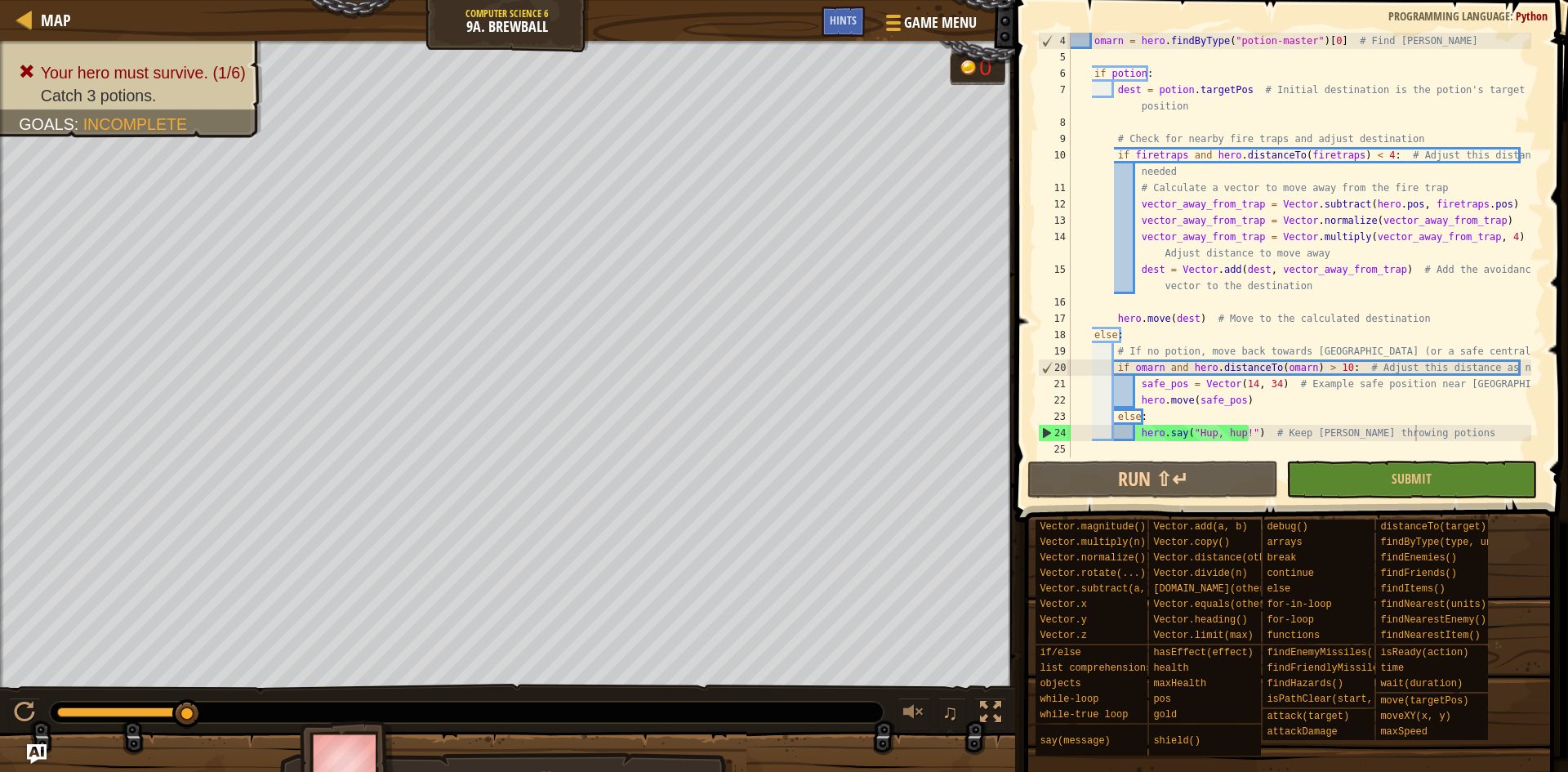
scroll to position [0, 0]
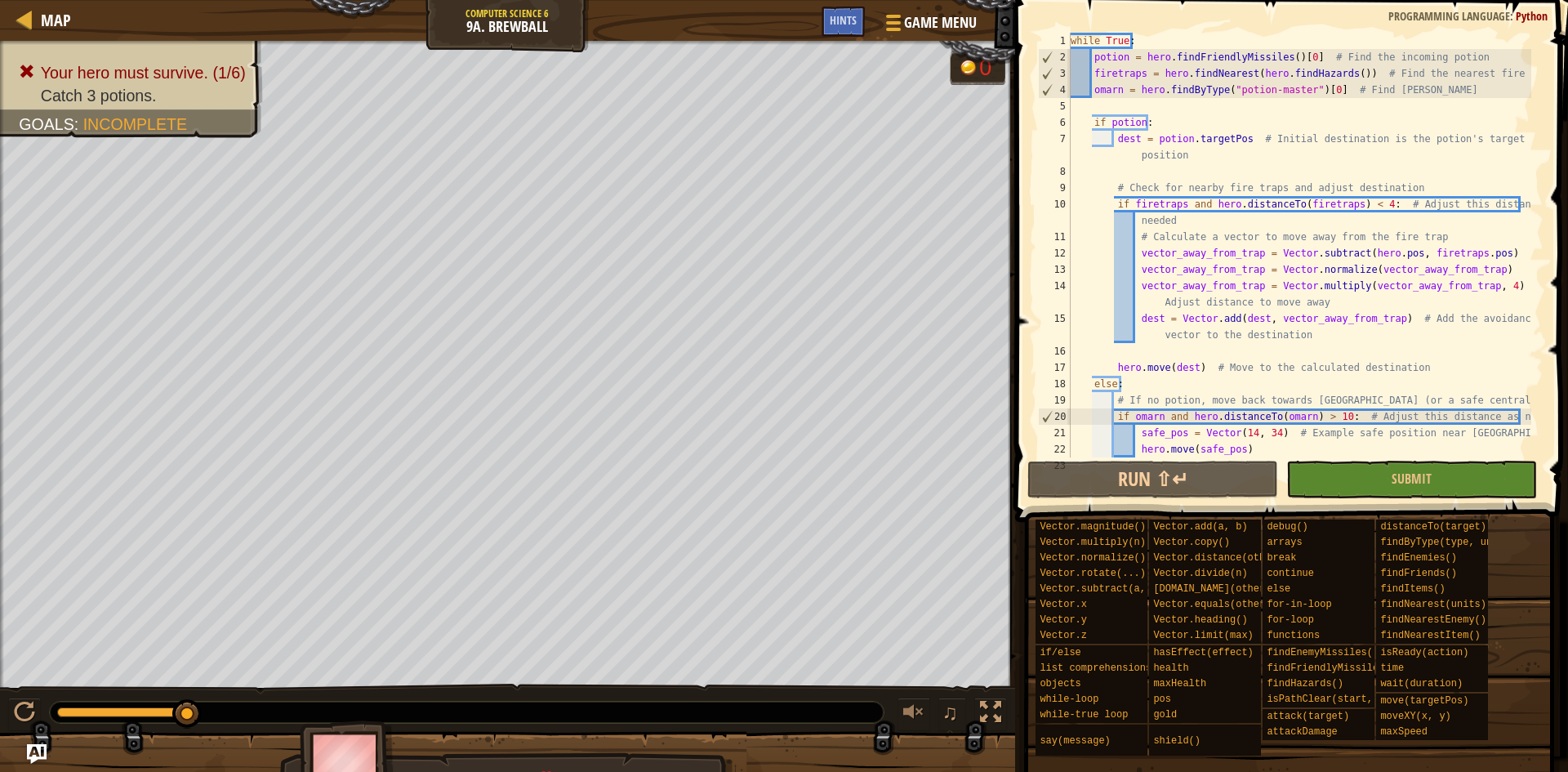
click at [1089, 119] on div "while True : potion = hero . findFriendlyMissiles ( ) [ 0 ] # Find the incoming…" at bounding box center [1299, 260] width 464 height 457
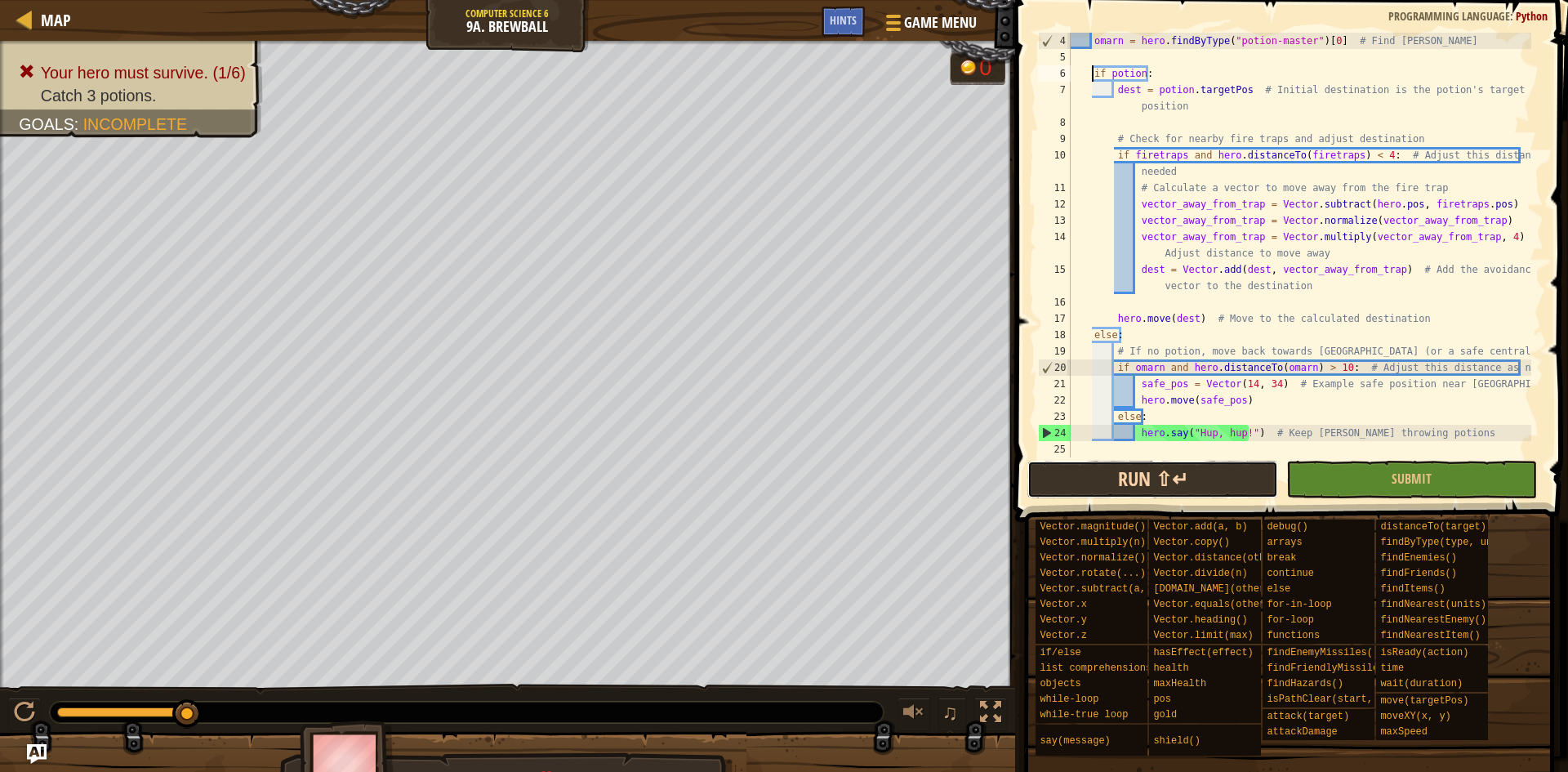
click at [1225, 467] on button "Run ⇧↵" at bounding box center [1152, 479] width 250 height 38
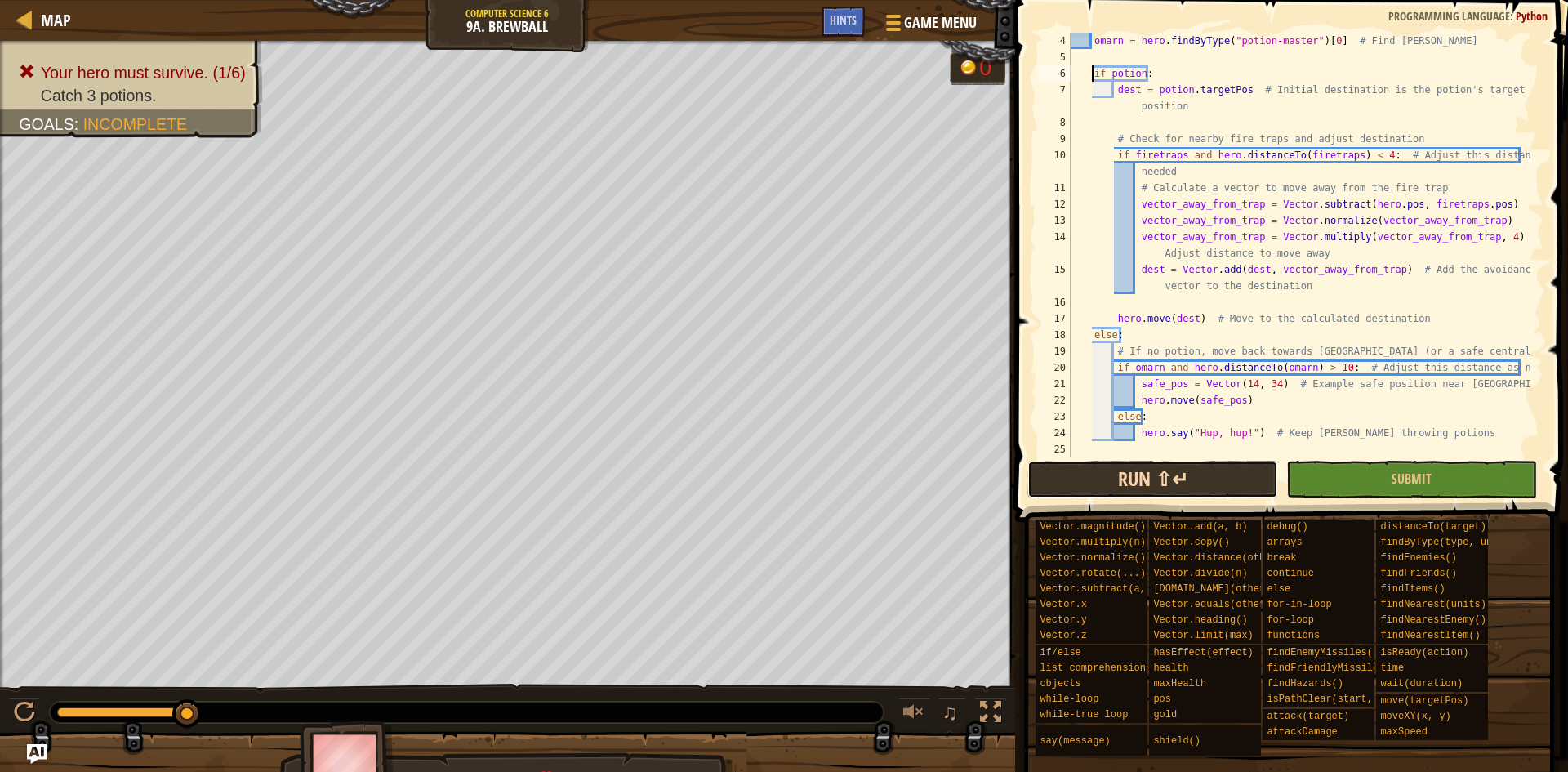
click at [1173, 481] on button "Run ⇧↵" at bounding box center [1152, 479] width 250 height 38
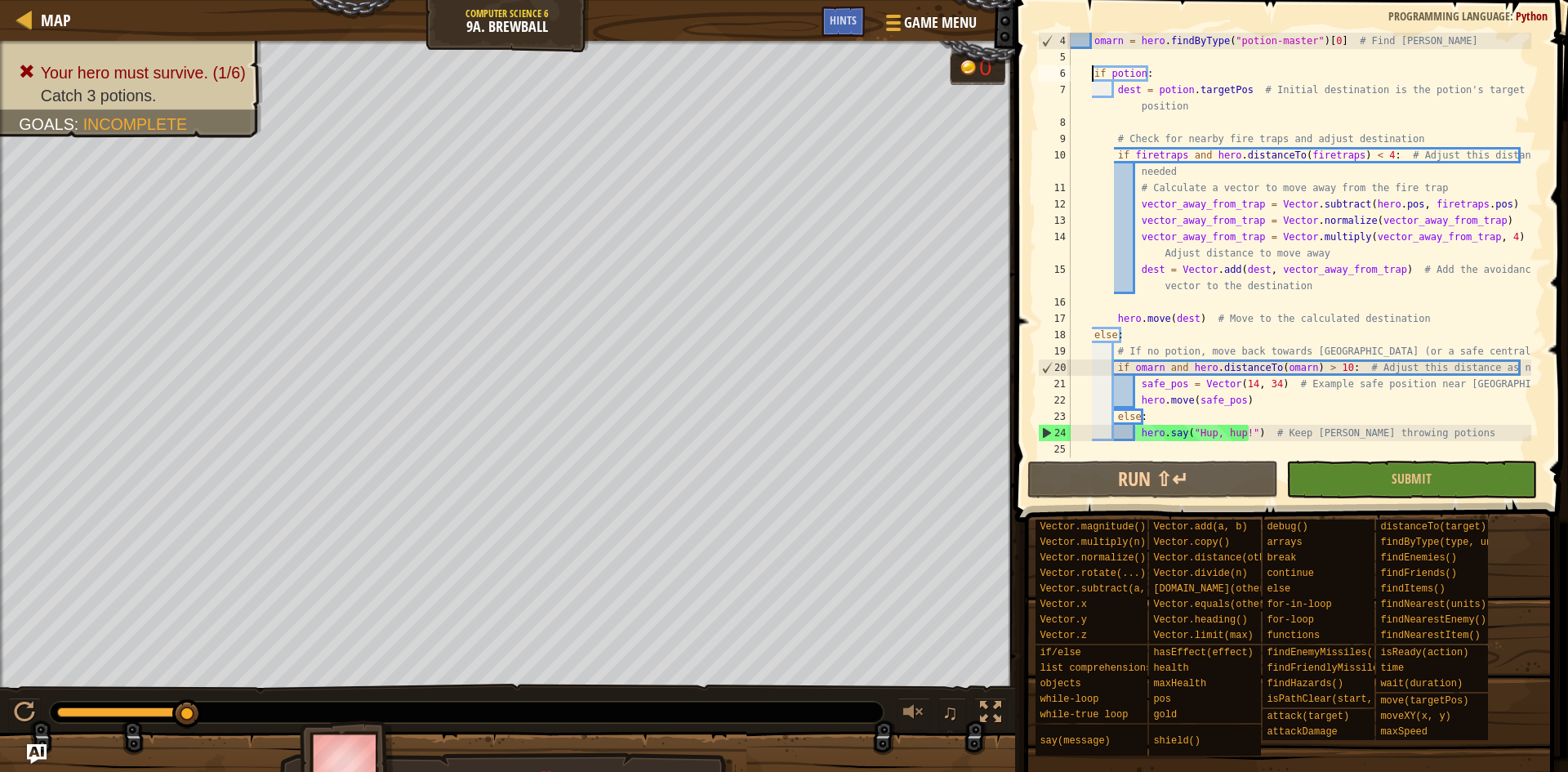
click at [1205, 194] on div "omarn = hero . findByType ( "potion-master" ) [ 0 ] # Find [PERSON_NAME] if pot…" at bounding box center [1299, 260] width 464 height 457
type textarea "hero.say("Hup, hup!") # Keep [PERSON_NAME] throwing potions"
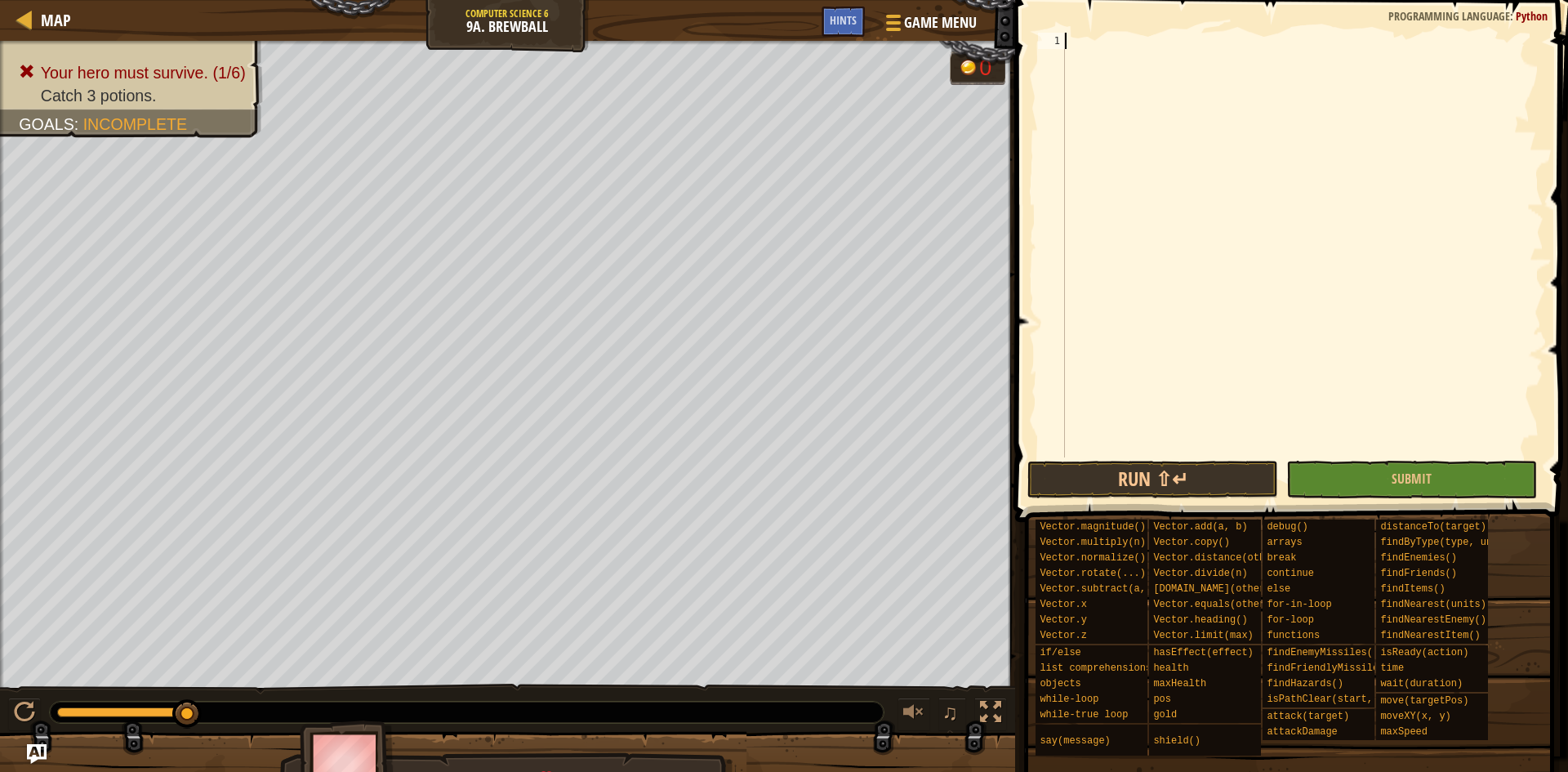
paste textarea "hero.say("Hup, hup!")"
type textarea "hero.say("Hup, hup!")"
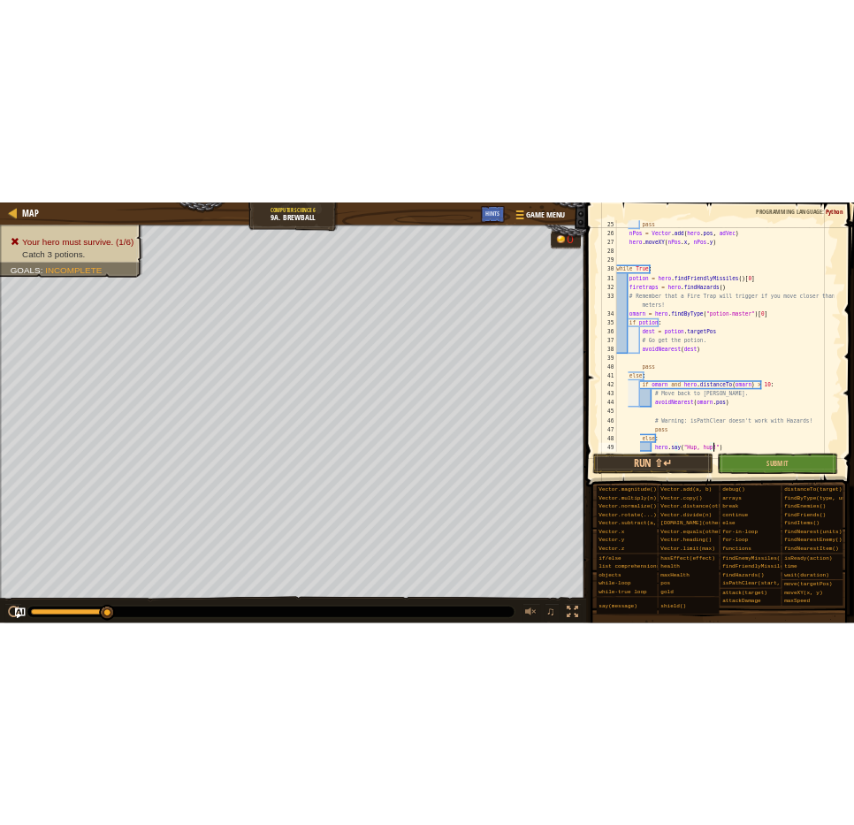
scroll to position [424, 0]
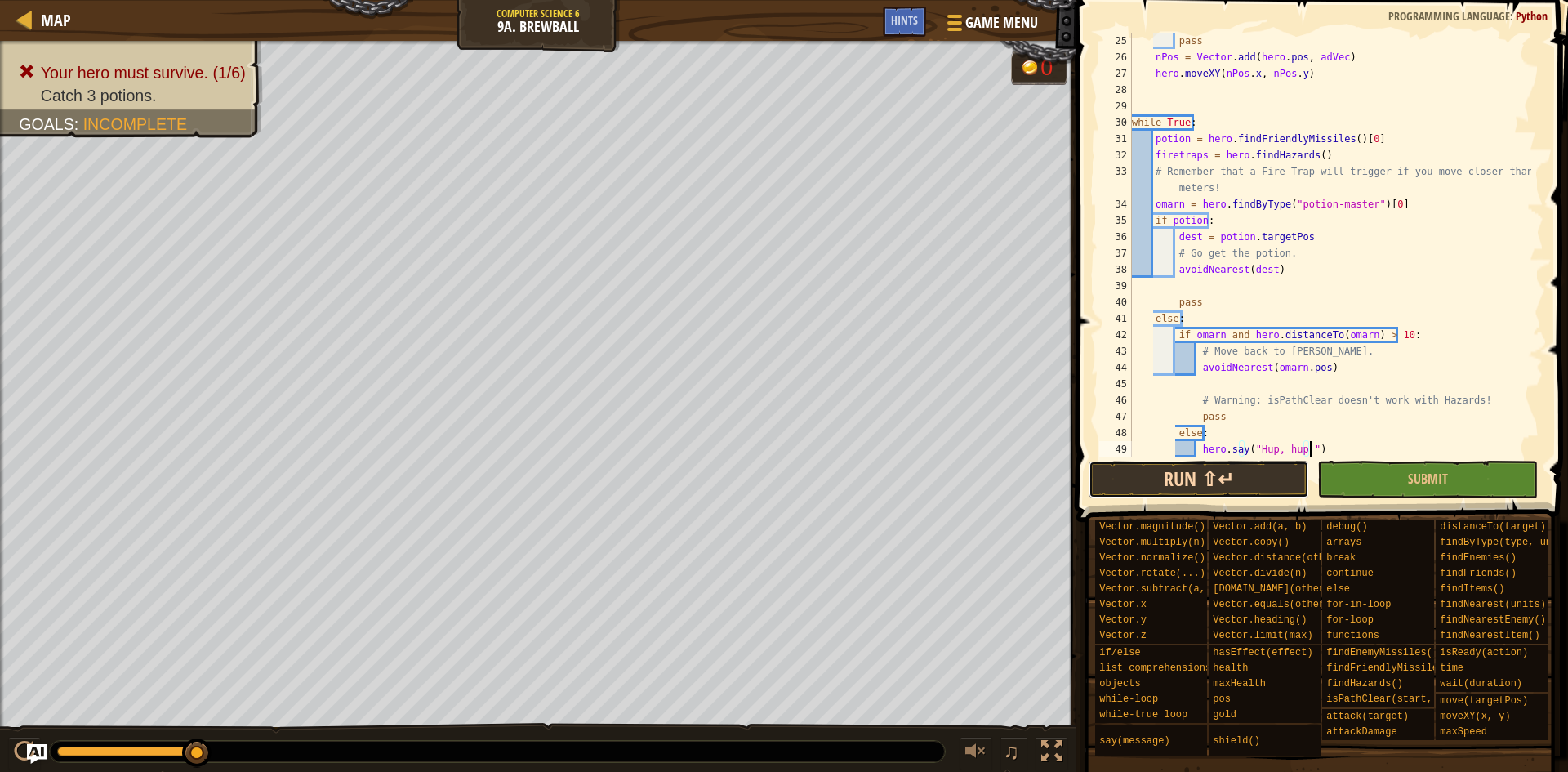
click at [1235, 480] on button "Run ⇧↵" at bounding box center [1199, 479] width 221 height 38
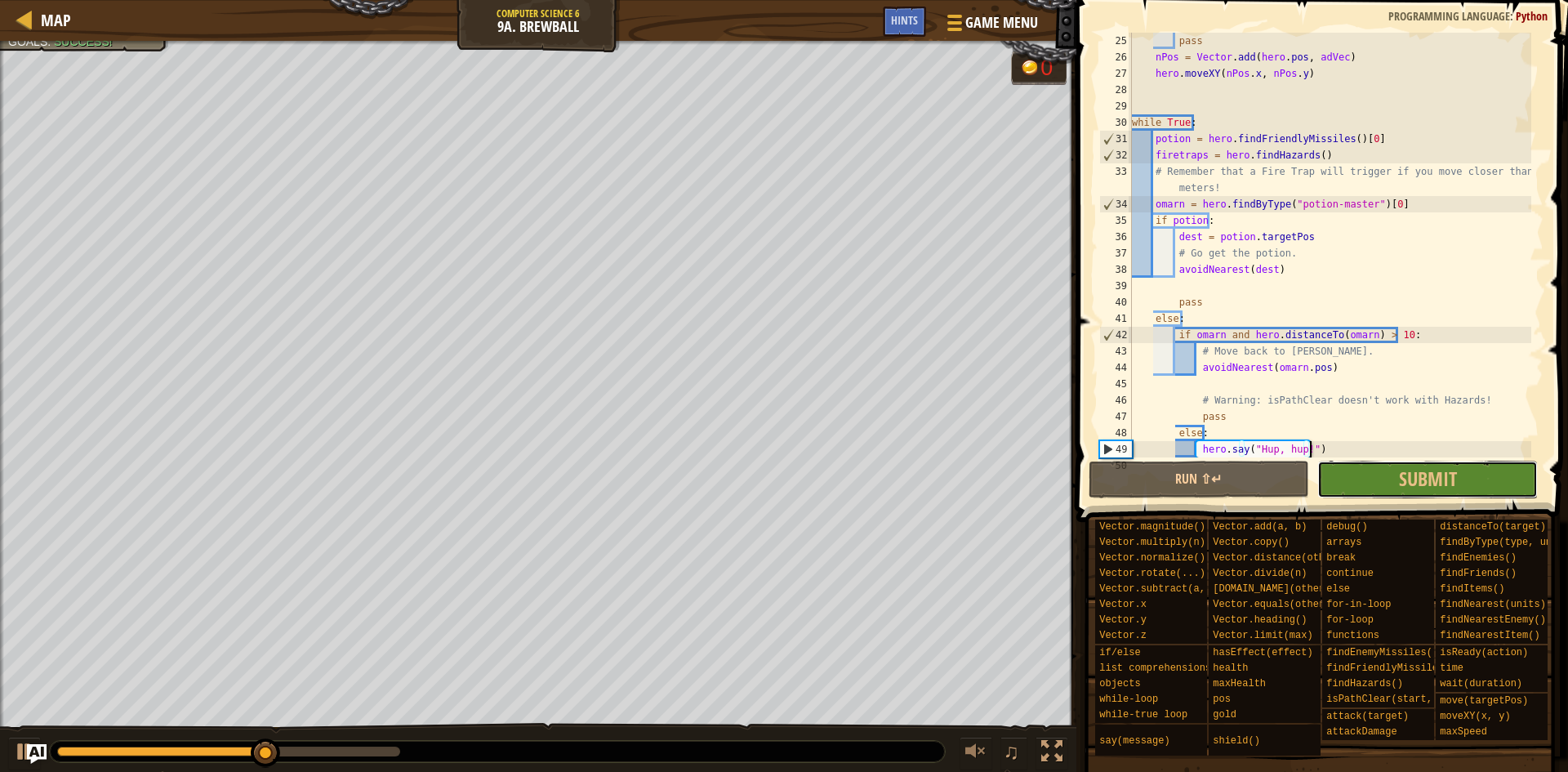
click at [1400, 477] on button "Submit" at bounding box center [1427, 479] width 221 height 38
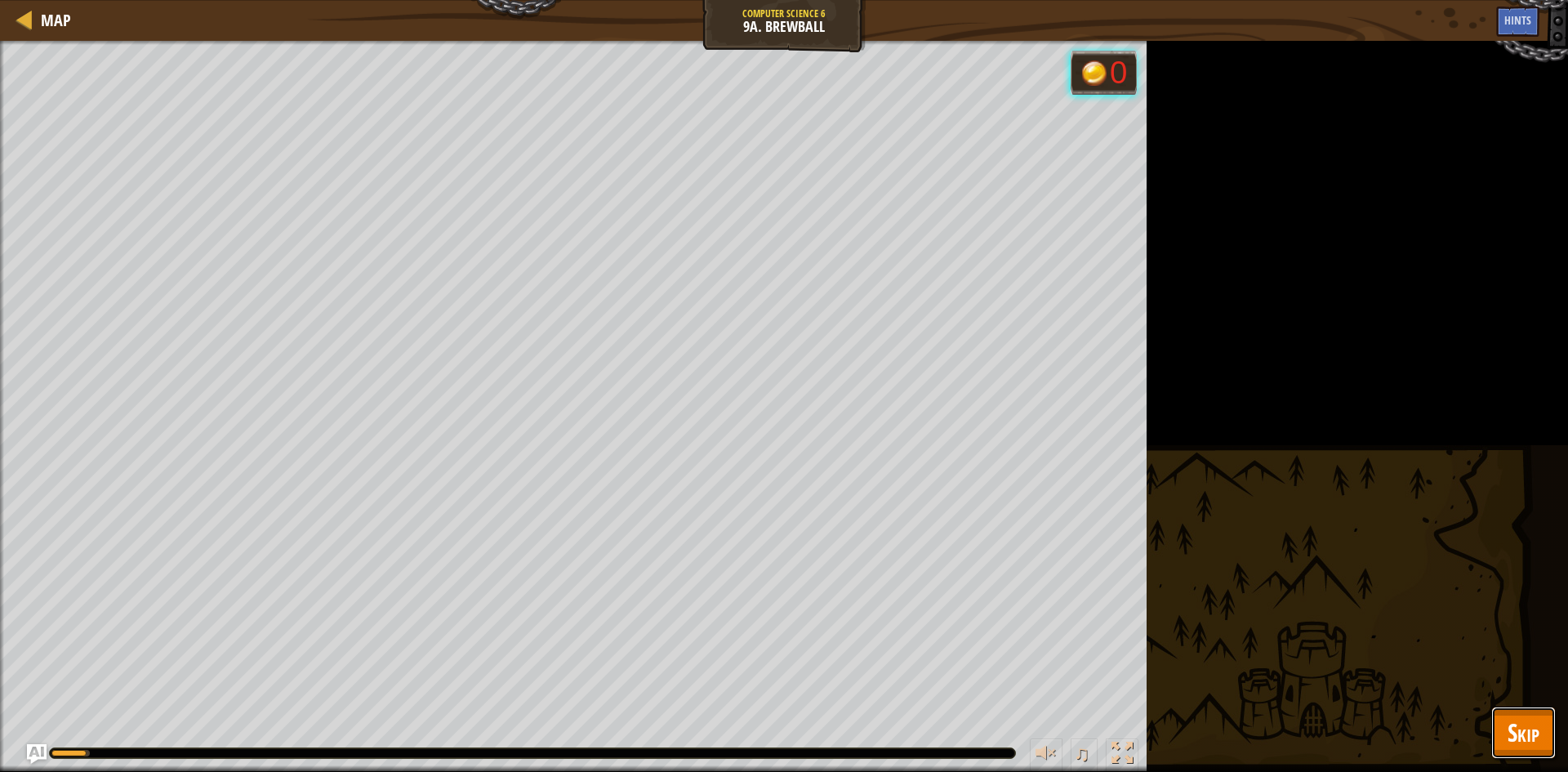
click at [1519, 716] on span "Skip" at bounding box center [1523, 732] width 31 height 33
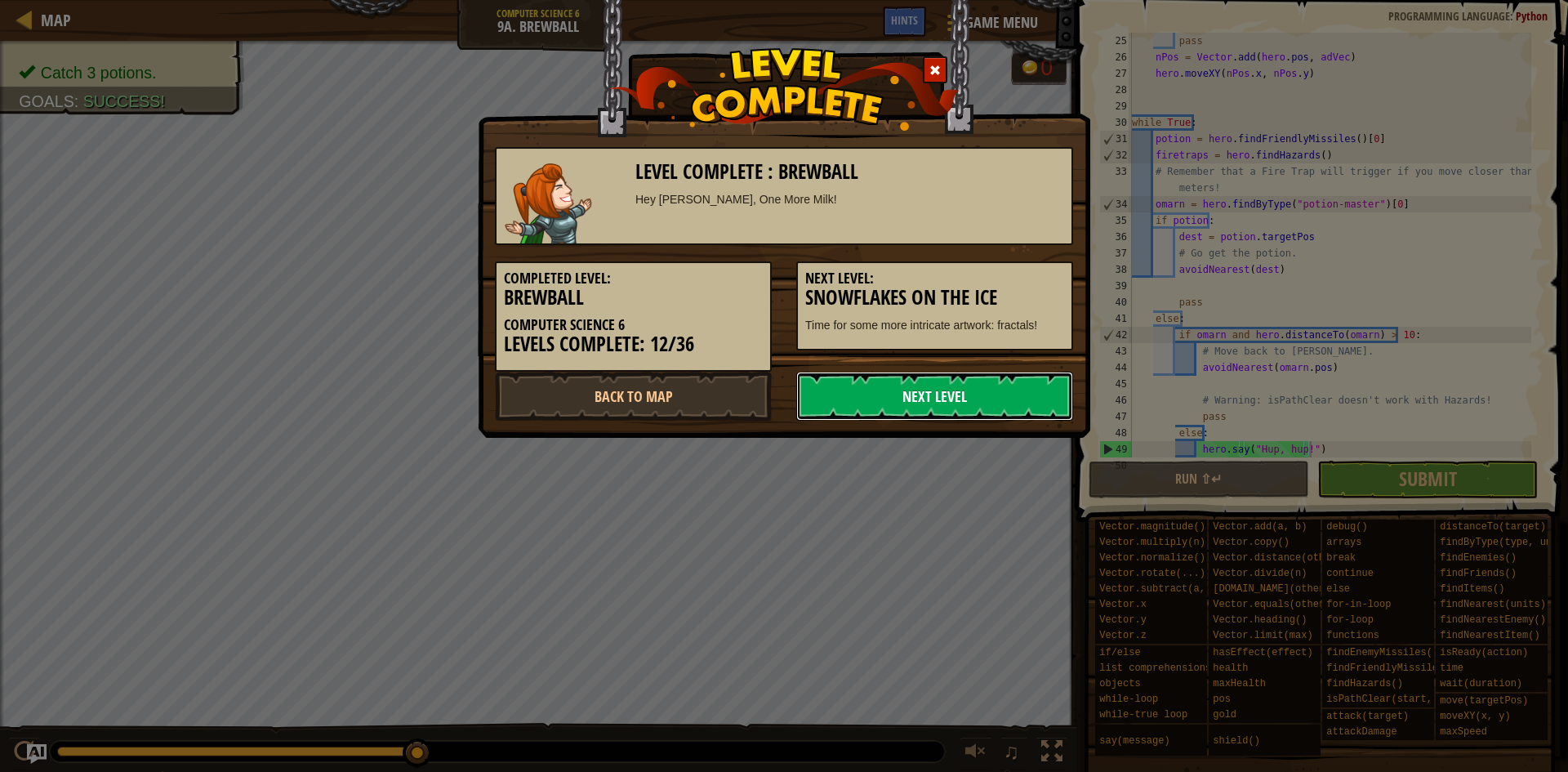
click at [942, 403] on link "Next Level" at bounding box center [935, 395] width 277 height 49
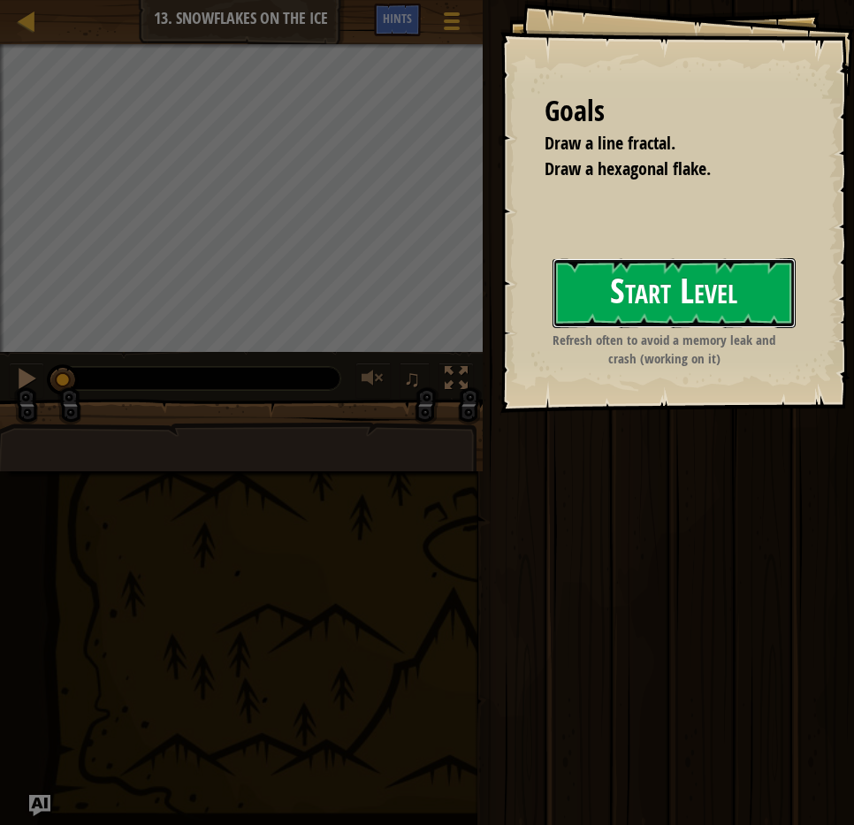
click at [644, 283] on button "Start Level" at bounding box center [674, 293] width 243 height 70
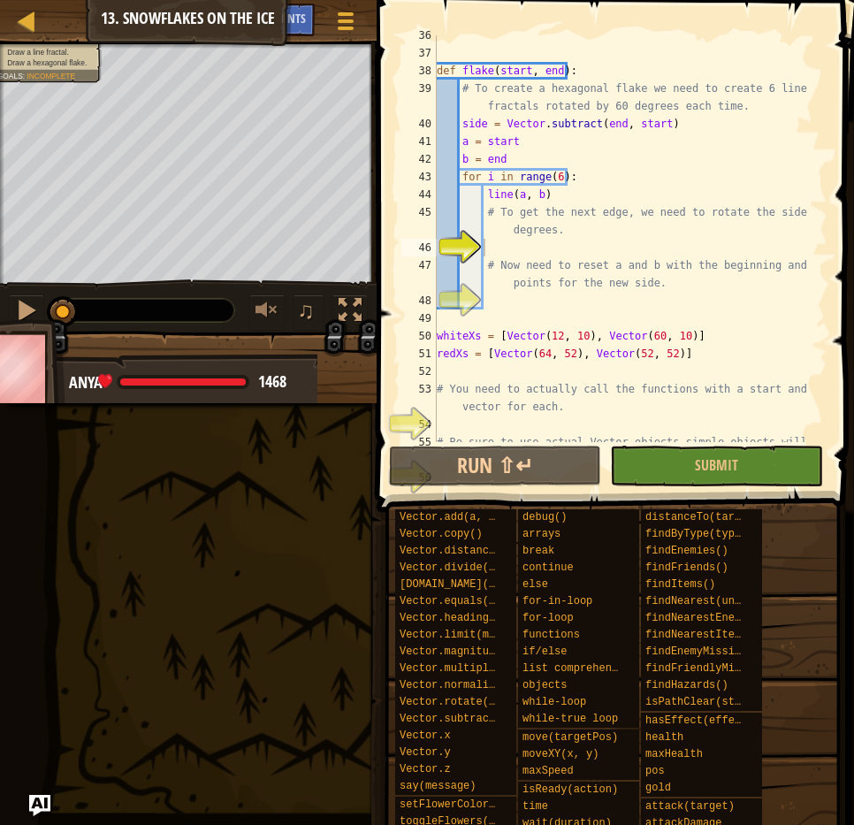
scroll to position [840, 0]
click at [586, 204] on div "def flake ( start , end ) : # To create a hexagonal flake we need to create 6 l…" at bounding box center [623, 257] width 381 height 460
type textarea "# Refresh often to avoid a memory leak and crash (working on it)"
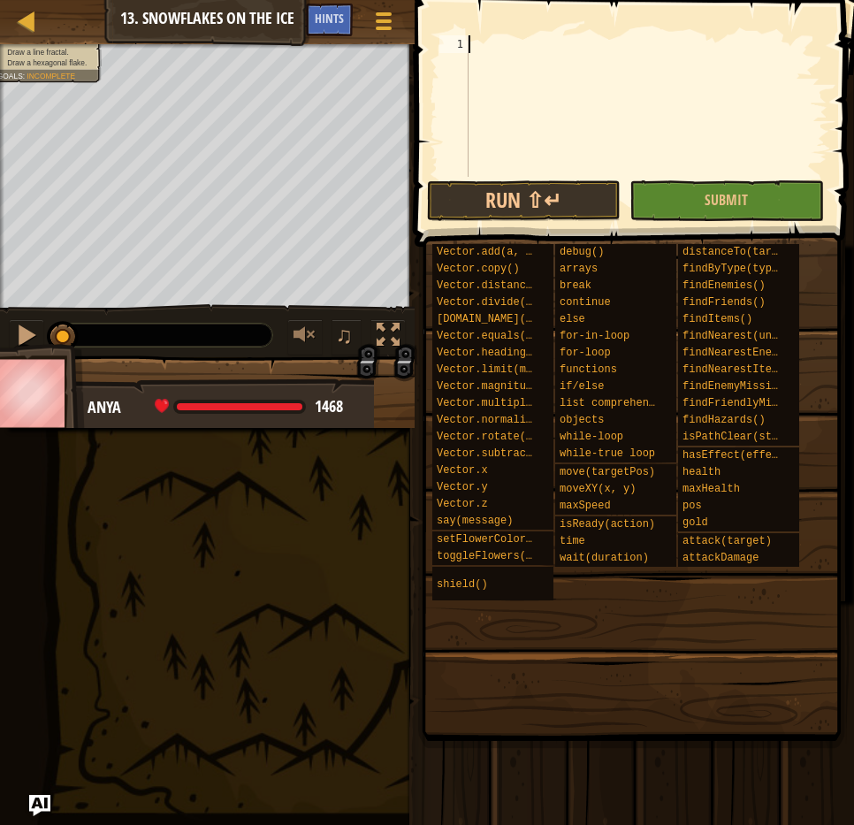
paste textarea "# Refresh often to avoid a memory leak and crash (working on it)"
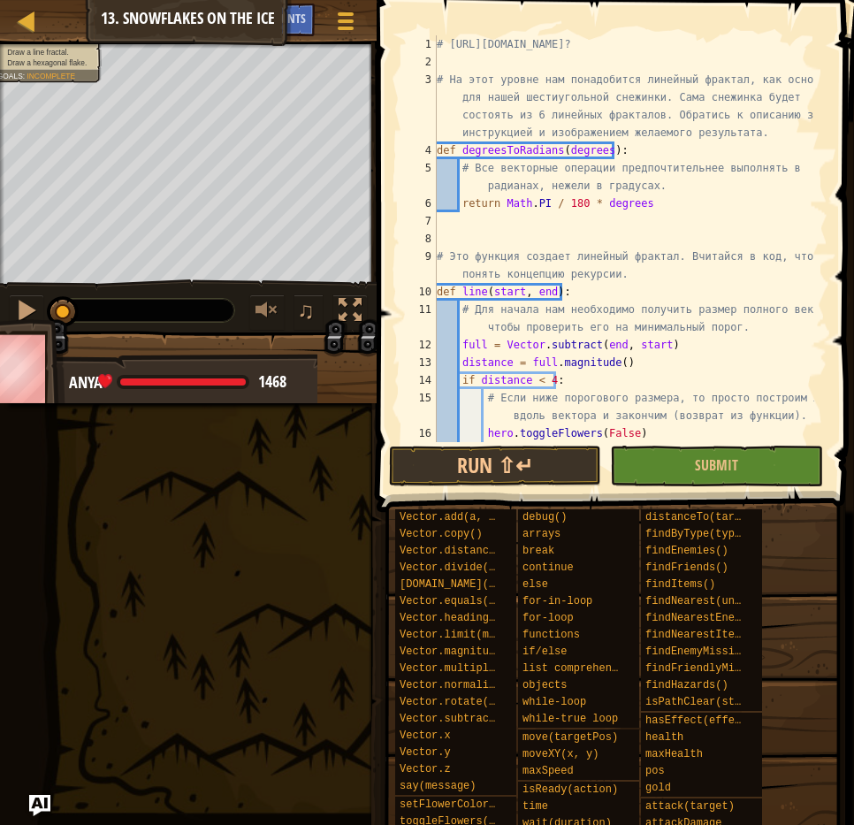
scroll to position [0, 0]
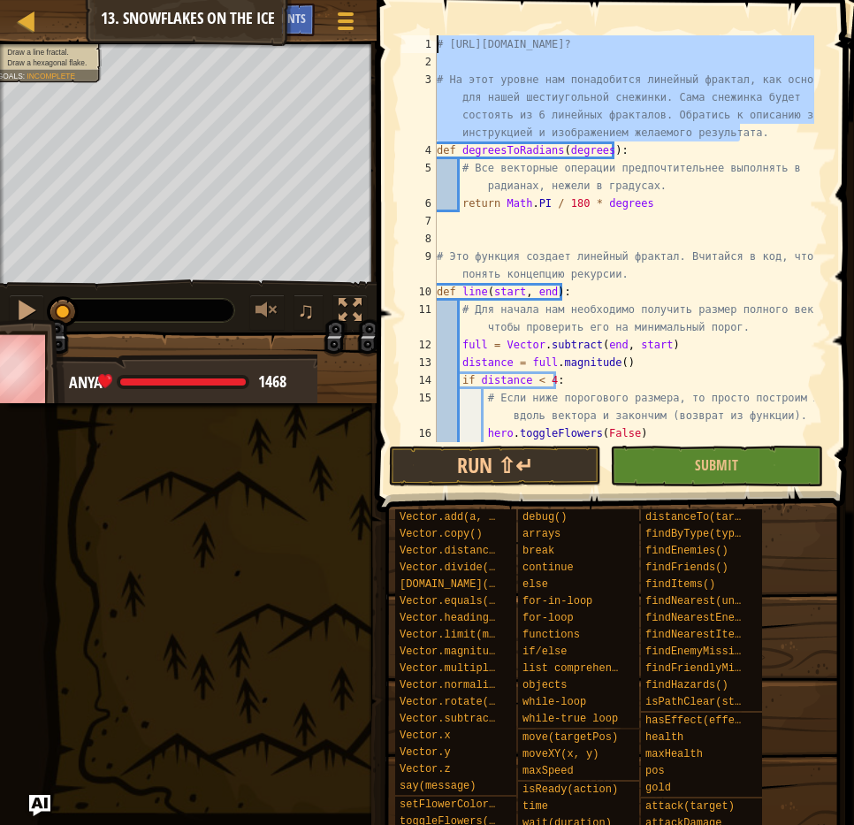
drag, startPoint x: 750, startPoint y: 137, endPoint x: 433, endPoint y: 42, distance: 330.6
click at [433, 42] on div "# Refresh often to avoid a memory leak and crash (working on it) 1 2 3 4 5 6 7 …" at bounding box center [613, 238] width 430 height 407
type textarea "# [URL][DOMAIN_NAME]?"
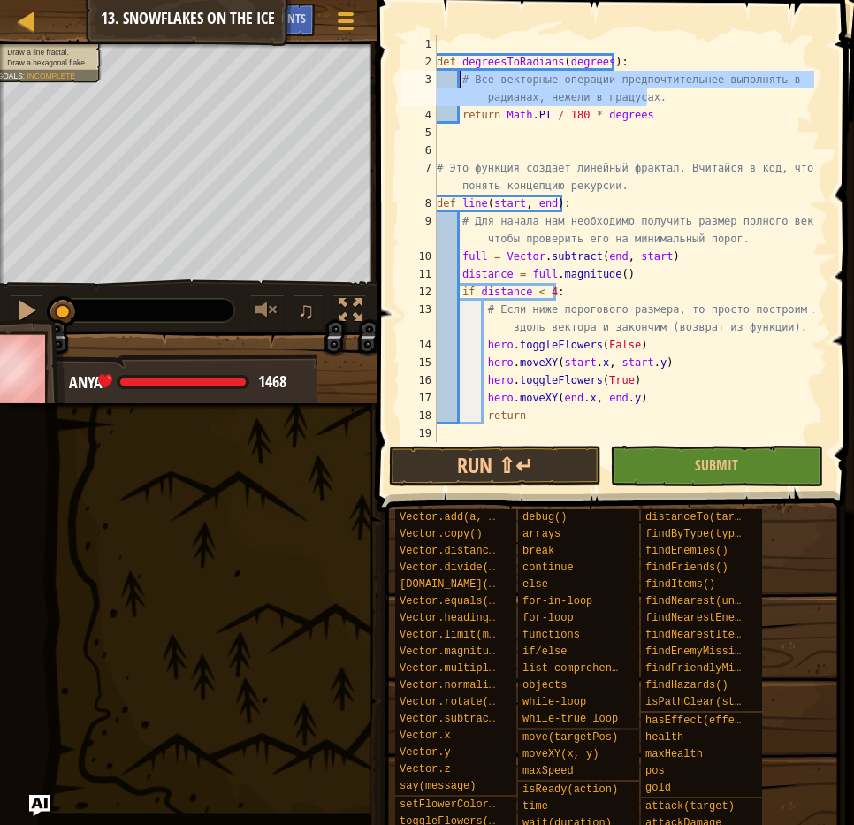
drag, startPoint x: 647, startPoint y: 101, endPoint x: 460, endPoint y: 79, distance: 188.7
click at [460, 79] on div "def degreesToRadians ( degrees ) : # Все векторные операции предпочтительнее вы…" at bounding box center [623, 265] width 381 height 460
type textarea "# Все векторные операции предпочтительнее выполнять в радианах, нежели в градус…"
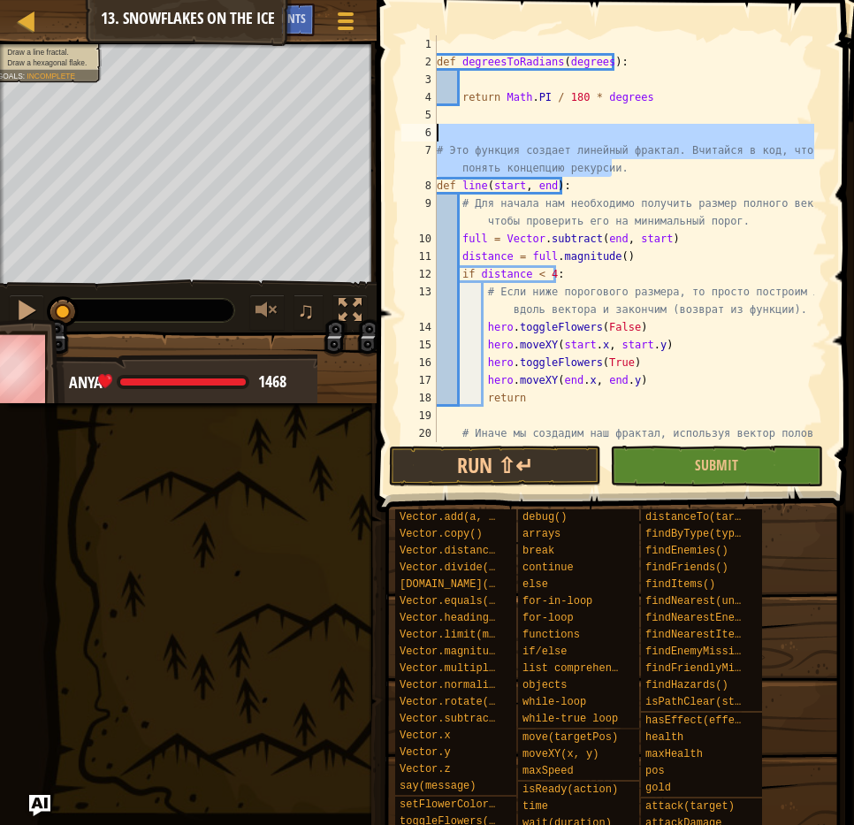
drag, startPoint x: 609, startPoint y: 170, endPoint x: 429, endPoint y: 137, distance: 183.3
click at [429, 137] on div "1 2 3 4 5 6 7 8 9 10 11 12 13 14 15 16 17 18 19 20 def degreesToRadians ( degre…" at bounding box center [613, 238] width 430 height 407
type textarea "# Это функция создает линейный фрактал. Вчитайся в код, чтобы понять концепцию …"
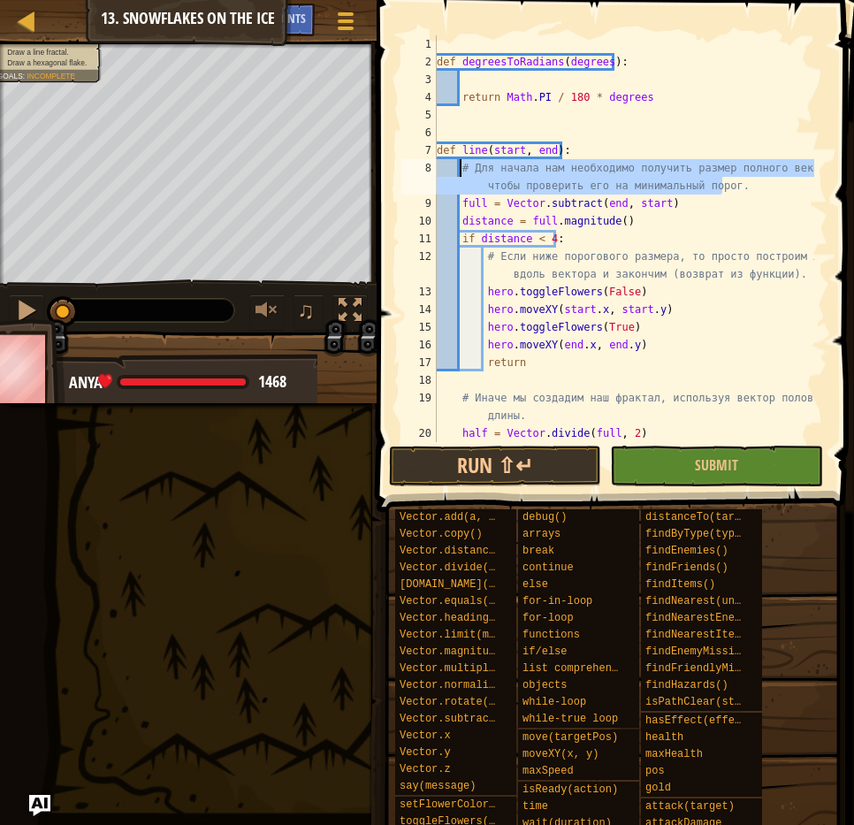
drag, startPoint x: 726, startPoint y: 188, endPoint x: 457, endPoint y: 170, distance: 269.4
click at [457, 170] on div "def degreesToRadians ( degrees ) : return Math . PI / 180 * degrees def line ( …" at bounding box center [623, 256] width 381 height 442
type textarea "# Для начала нам необходимо получить размер полного вектора, чтобы проверить ег…"
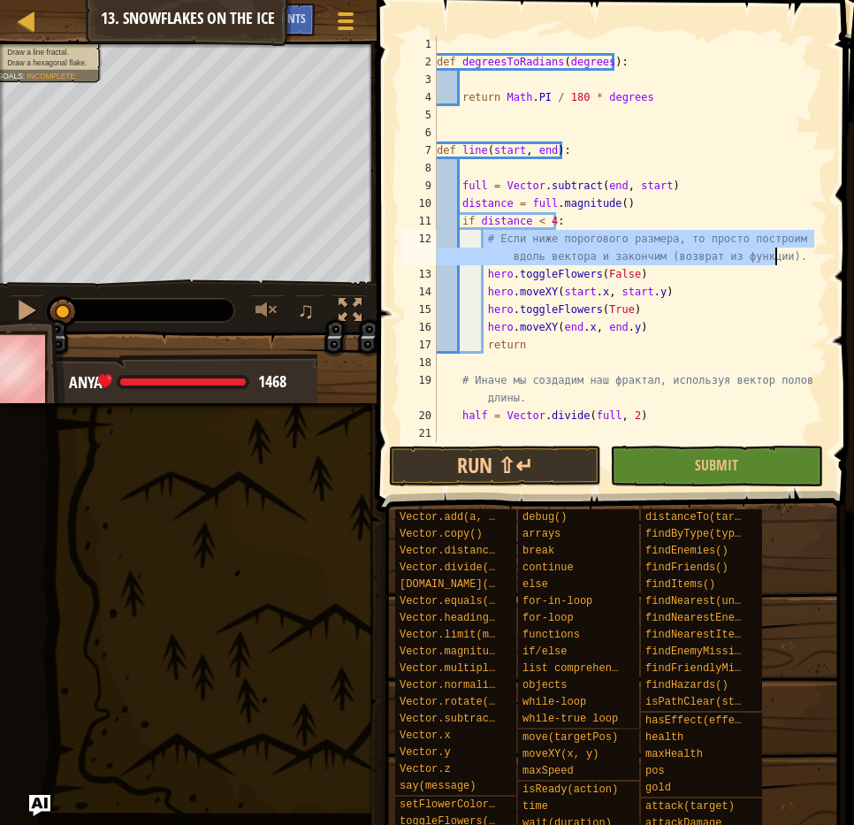
drag, startPoint x: 485, startPoint y: 236, endPoint x: 790, endPoint y: 256, distance: 306.5
click at [790, 256] on div "def degreesToRadians ( degrees ) : return Math . PI / 180 * degrees def line ( …" at bounding box center [623, 273] width 381 height 477
type textarea "# Если ниже порогового размера, то просто построим линию вдоль вектора и законч…"
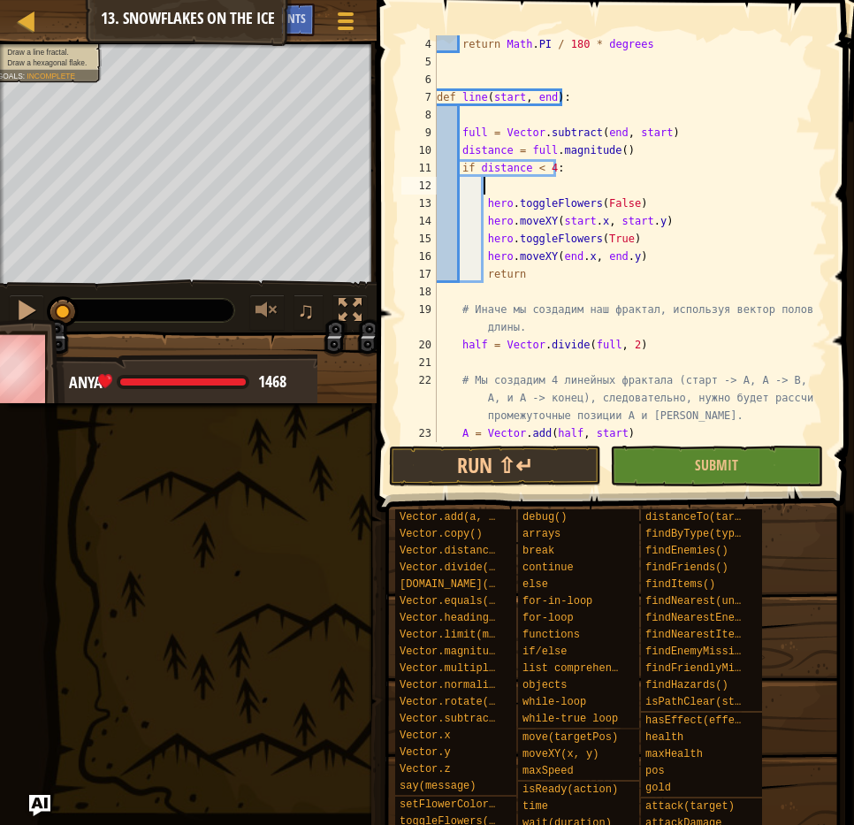
scroll to position [106, 0]
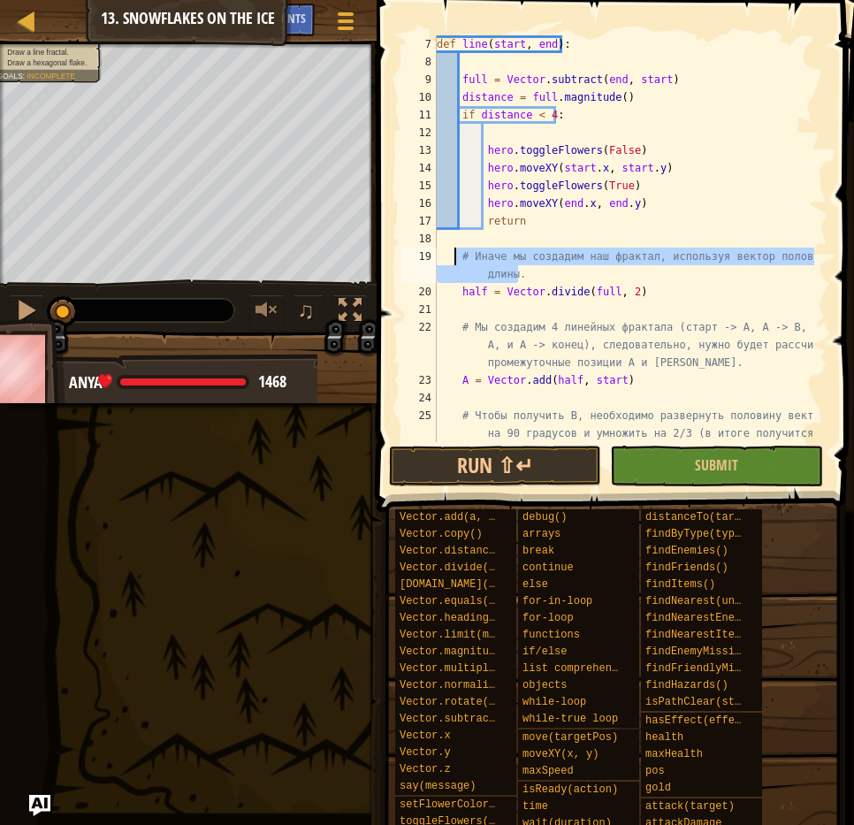
drag, startPoint x: 525, startPoint y: 279, endPoint x: 451, endPoint y: 261, distance: 76.6
click at [451, 261] on div "def line ( start , end ) : full = Vector . subtract ( end , start ) distance = …" at bounding box center [623, 282] width 381 height 495
type textarea "# Иначе мы создадим наш фрактал, используя вектор половинной длины."
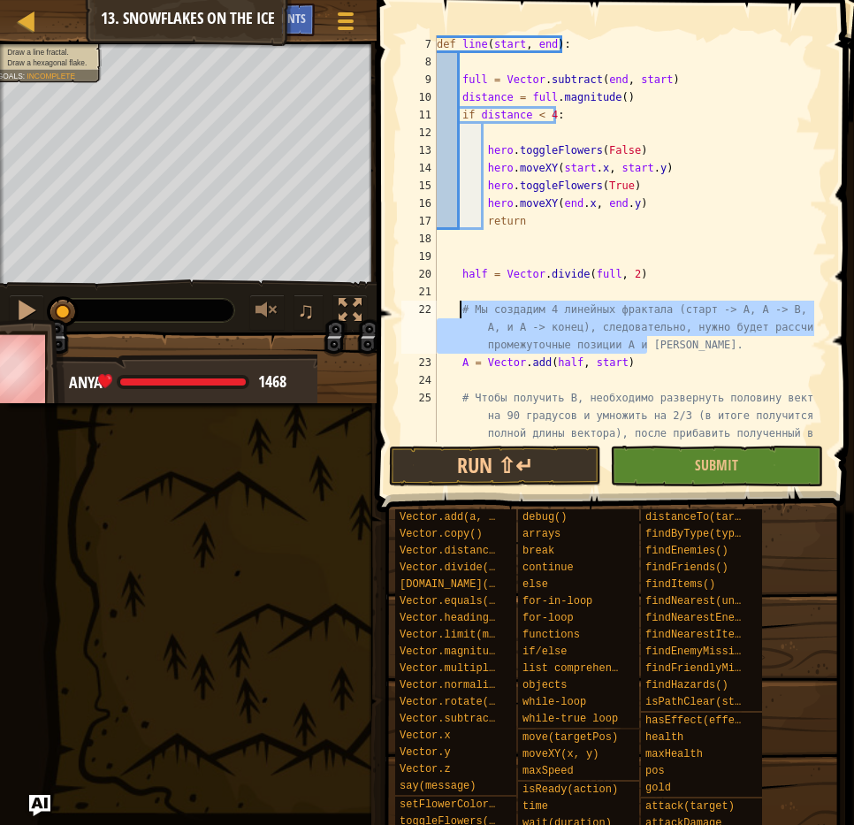
drag, startPoint x: 658, startPoint y: 349, endPoint x: 459, endPoint y: 301, distance: 204.8
click at [459, 301] on div "def line ( start , end ) : full = Vector . subtract ( end , start ) distance = …" at bounding box center [623, 282] width 381 height 495
type textarea "# Мы создадим 4 линейных фрактала (старт -> А, А -> В, В -> А, и А -> конец), с…"
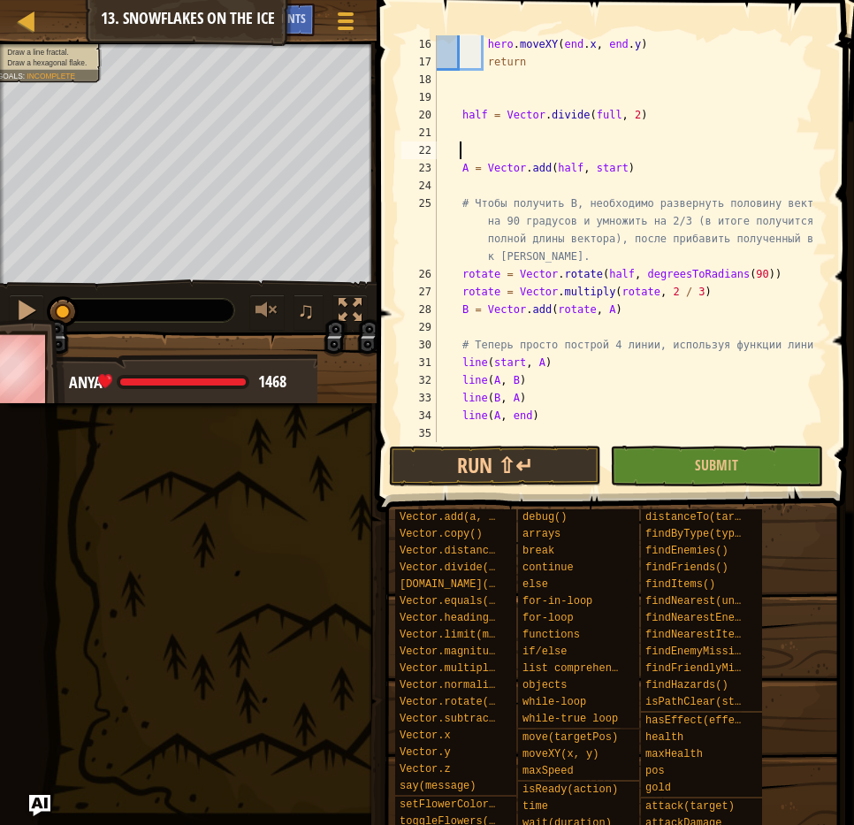
scroll to position [265, 0]
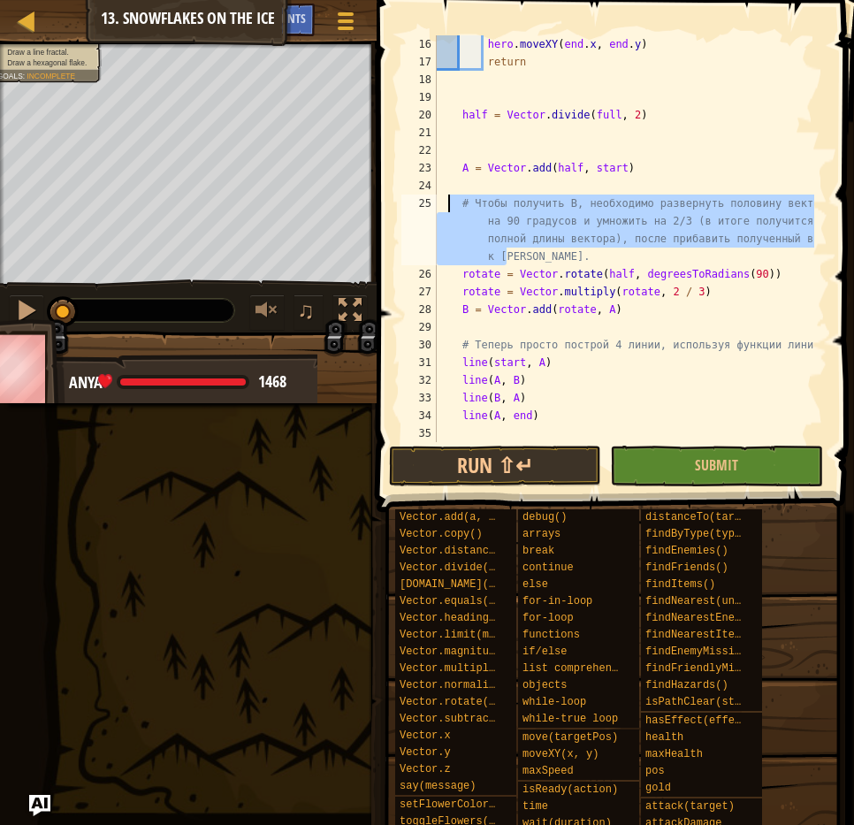
drag, startPoint x: 516, startPoint y: 260, endPoint x: 447, endPoint y: 202, distance: 89.8
click at [447, 202] on div "hero . moveXY ( end . x , end . y ) return half = Vector . divide ( full , 2 ) …" at bounding box center [623, 256] width 381 height 442
type textarea "# Чтобы получить В, необходимо развернуть половину вектора на 90 градусов и умн…"
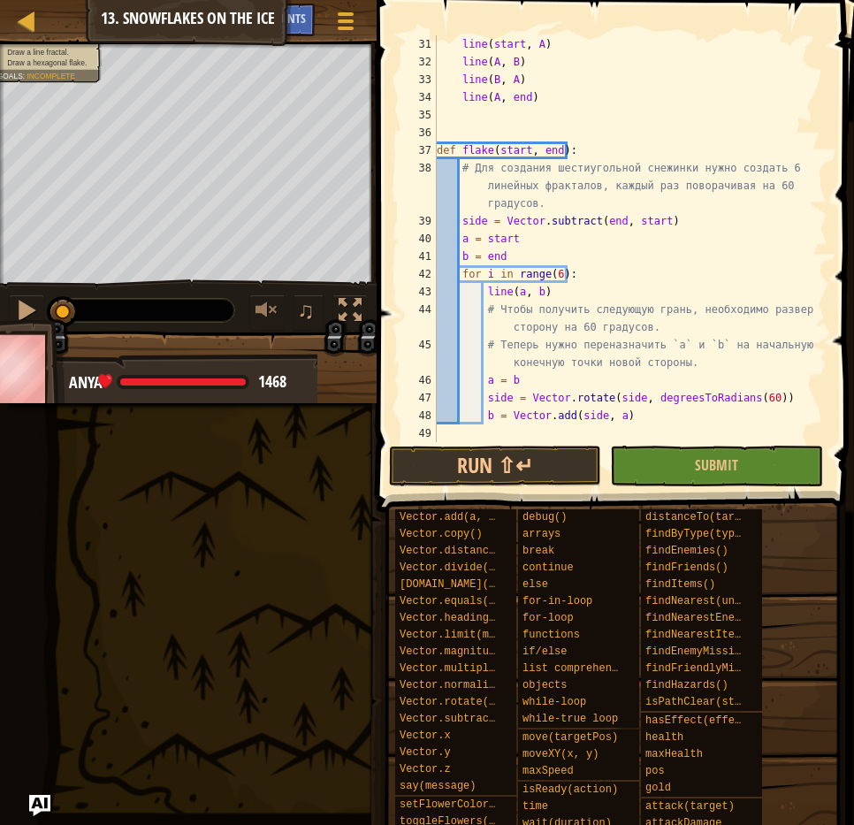
scroll to position [530, 0]
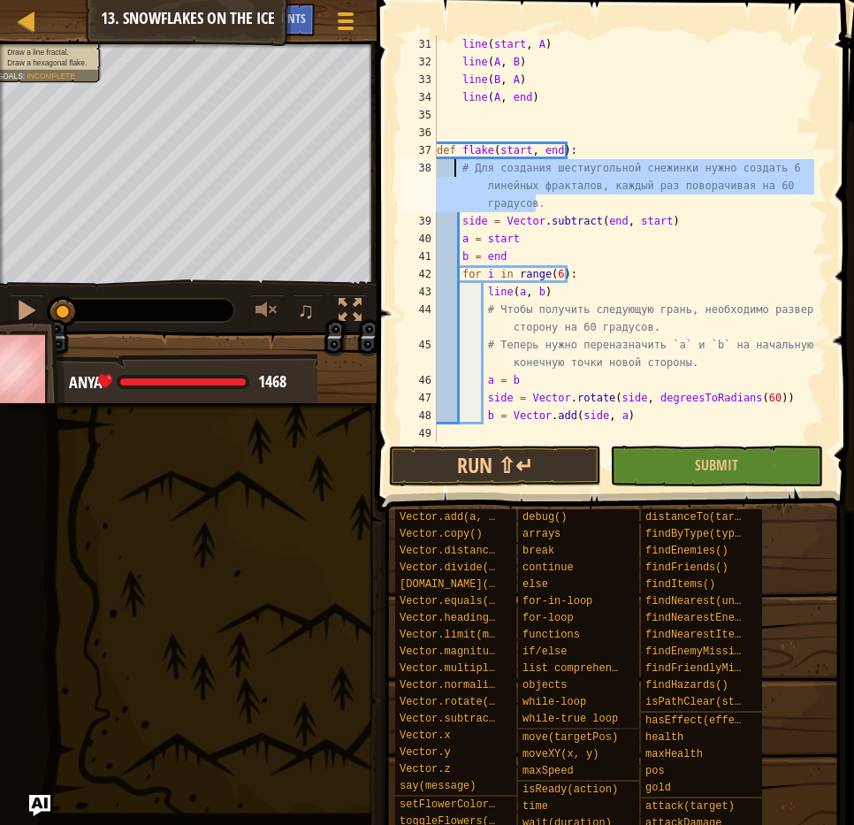
drag, startPoint x: 543, startPoint y: 202, endPoint x: 453, endPoint y: 167, distance: 96.6
click at [453, 167] on div "line ( start , A ) line ( A , B ) line ( B , A ) line ( A , end ) def flake ( s…" at bounding box center [623, 256] width 381 height 442
type textarea "# Для создания шестиугольной снежинки нужно создать 6 линейных фракталов, кажды…"
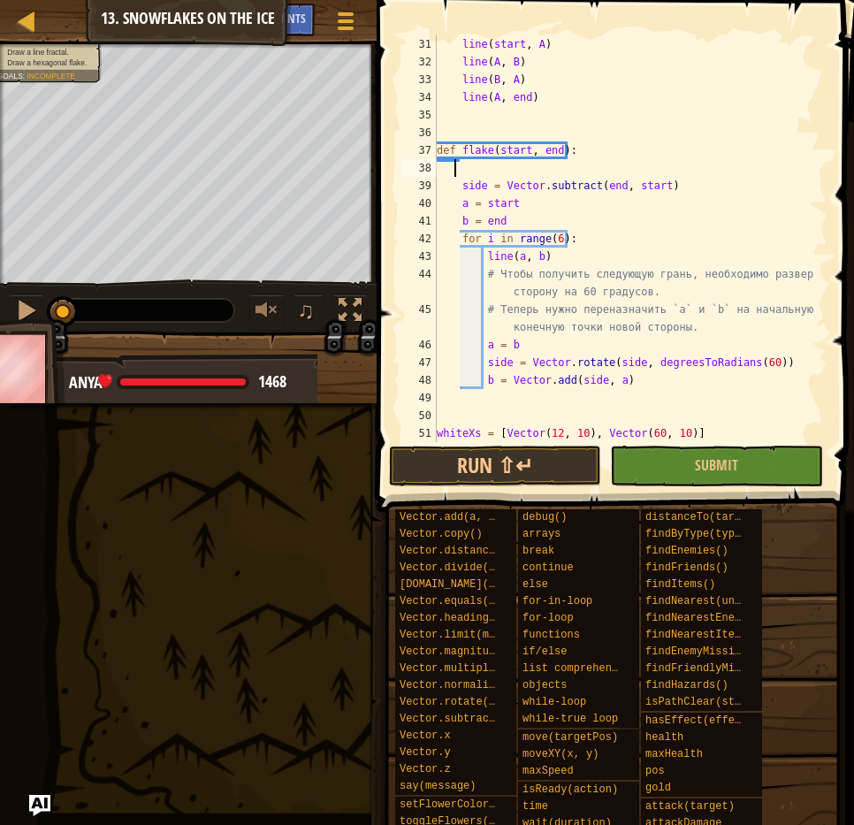
click at [832, 189] on span at bounding box center [617, 231] width 492 height 564
click at [729, 200] on div "line ( start , A ) line ( A , B ) line ( B , A ) line ( A , end ) def flake ( s…" at bounding box center [623, 256] width 381 height 442
type textarea "a = start"
click at [461, 164] on div "line ( start , A ) line ( A , B ) line ( B , A ) line ( A , end ) def flake ( s…" at bounding box center [623, 256] width 381 height 442
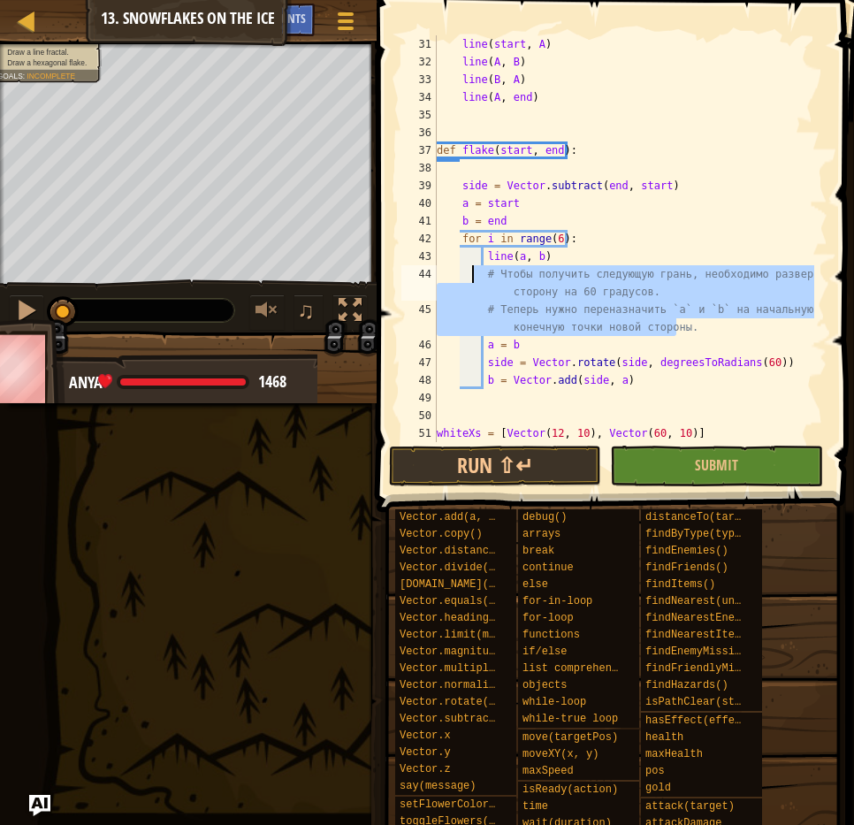
drag, startPoint x: 683, startPoint y: 328, endPoint x: 474, endPoint y: 277, distance: 214.9
click at [474, 277] on div "line ( start , A ) line ( A , B ) line ( B , A ) line ( A , end ) def flake ( s…" at bounding box center [623, 256] width 381 height 442
type textarea "# Чтобы получить следующую грань, необходимо развернуть сторону на 60 градусов.…"
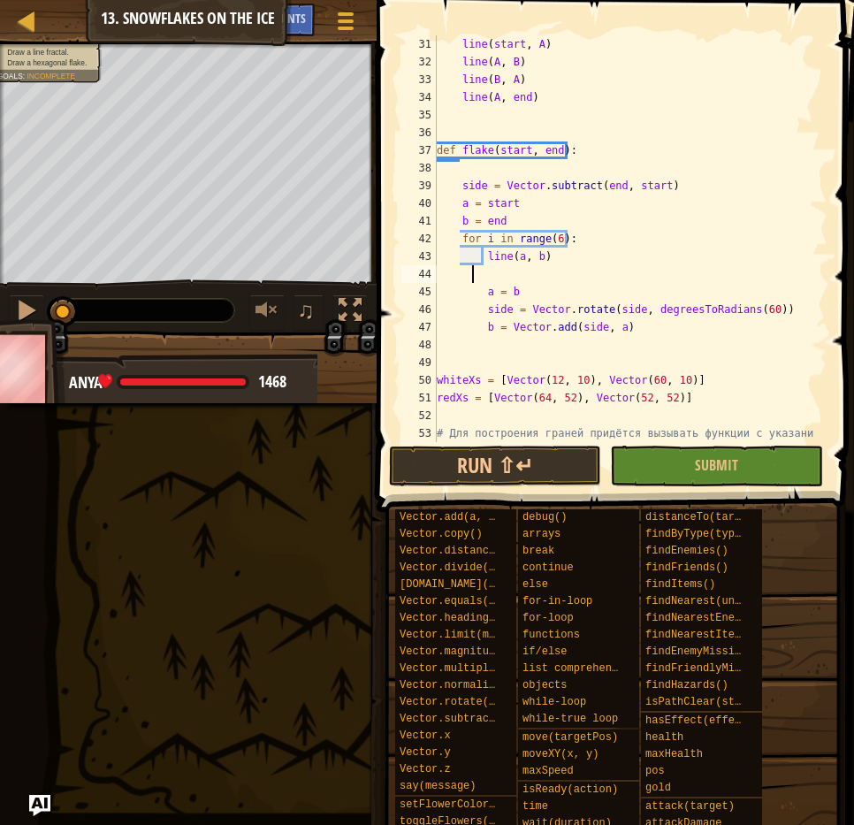
scroll to position [654, 0]
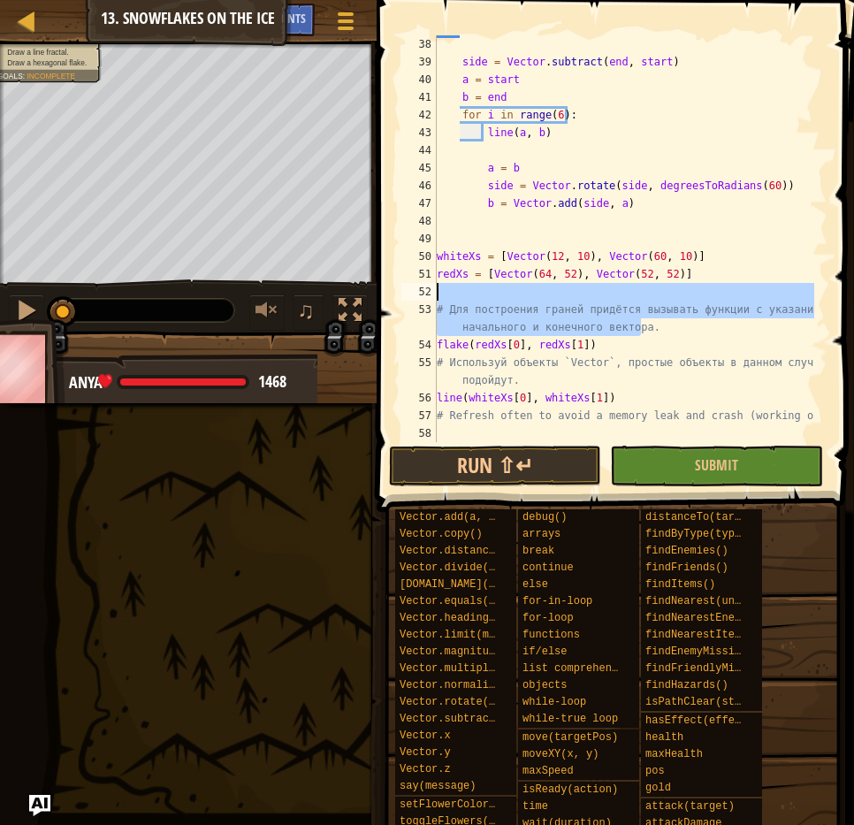
drag, startPoint x: 655, startPoint y: 332, endPoint x: 431, endPoint y: 300, distance: 226.1
click at [431, 300] on div "38 39 40 41 42 43 44 45 46 47 48 49 50 51 52 53 54 55 56 57 58 side = Vector . …" at bounding box center [613, 238] width 430 height 407
type textarea "# Для построения граней придётся вызывать функции с указанием начального и коне…"
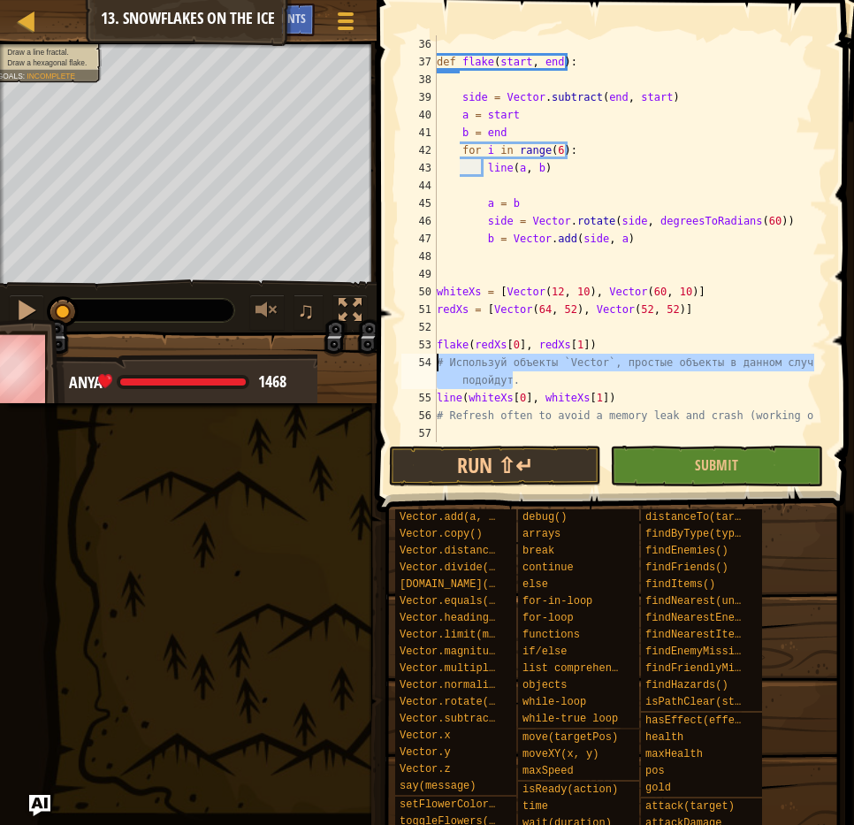
drag, startPoint x: 513, startPoint y: 381, endPoint x: 438, endPoint y: 365, distance: 76.8
click at [438, 365] on div "def flake ( start , end ) : side = Vector . subtract ( end , start ) a = start …" at bounding box center [623, 256] width 381 height 442
type textarea "# Используй объекты `Vector`, простые объекты в данном случае не подойдут."
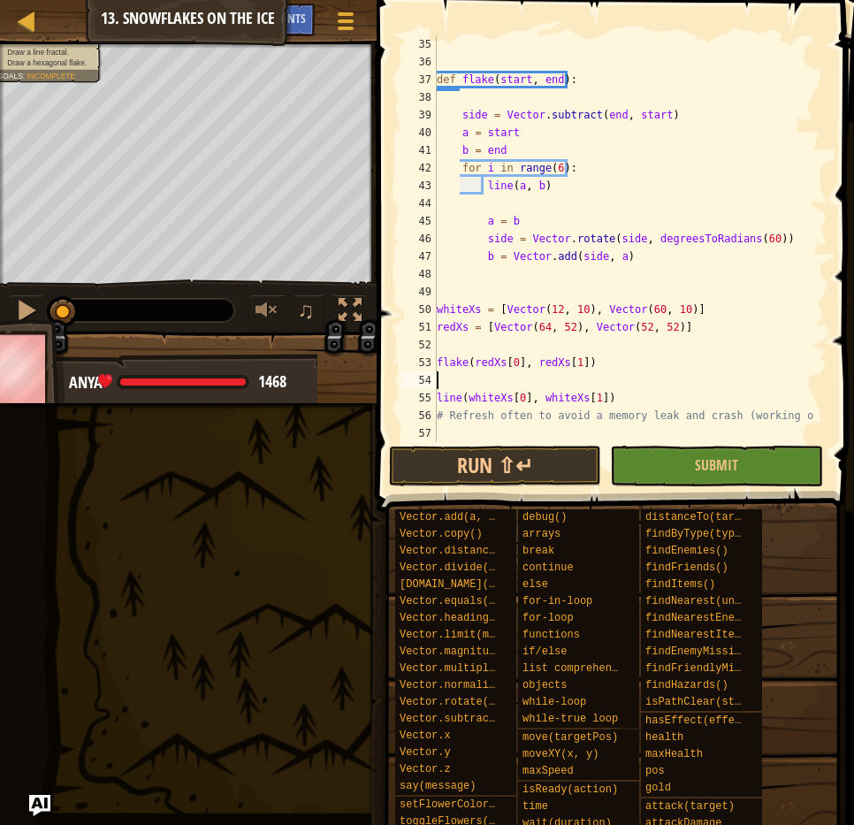
scroll to position [601, 0]
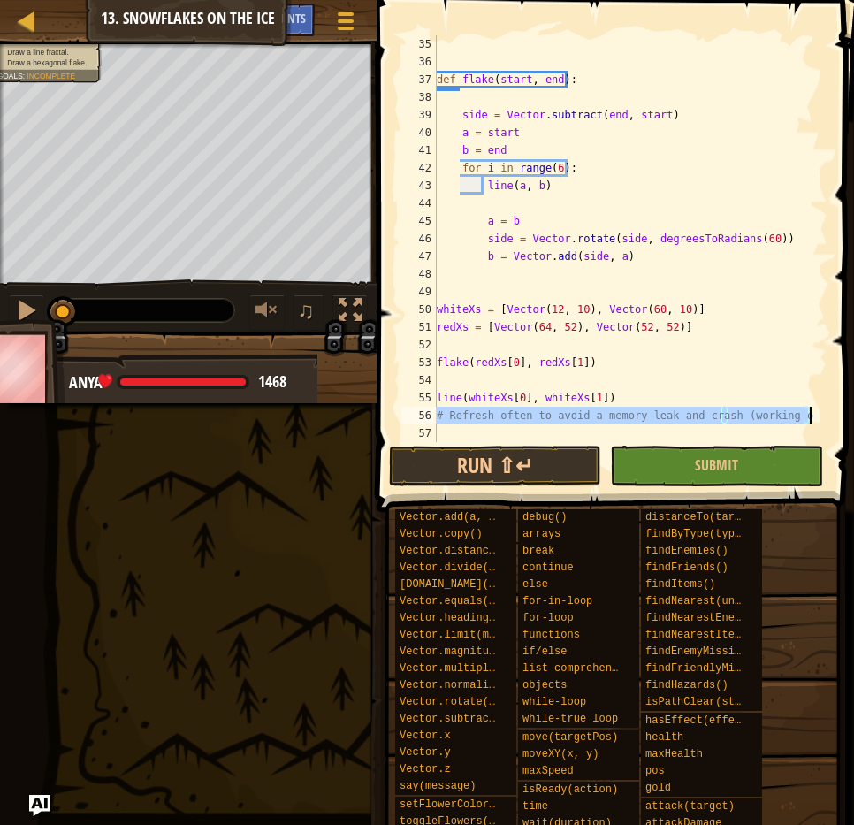
drag, startPoint x: 437, startPoint y: 416, endPoint x: 811, endPoint y: 417, distance: 374.0
click at [811, 417] on div "35 36 37 38 39 40 41 42 43 44 45 46 47 48 49 50 51 52 53 54 55 56 57 def flake …" at bounding box center [613, 238] width 430 height 407
type textarea "# Refresh often to avoid a memory leak and crash (working on it)"
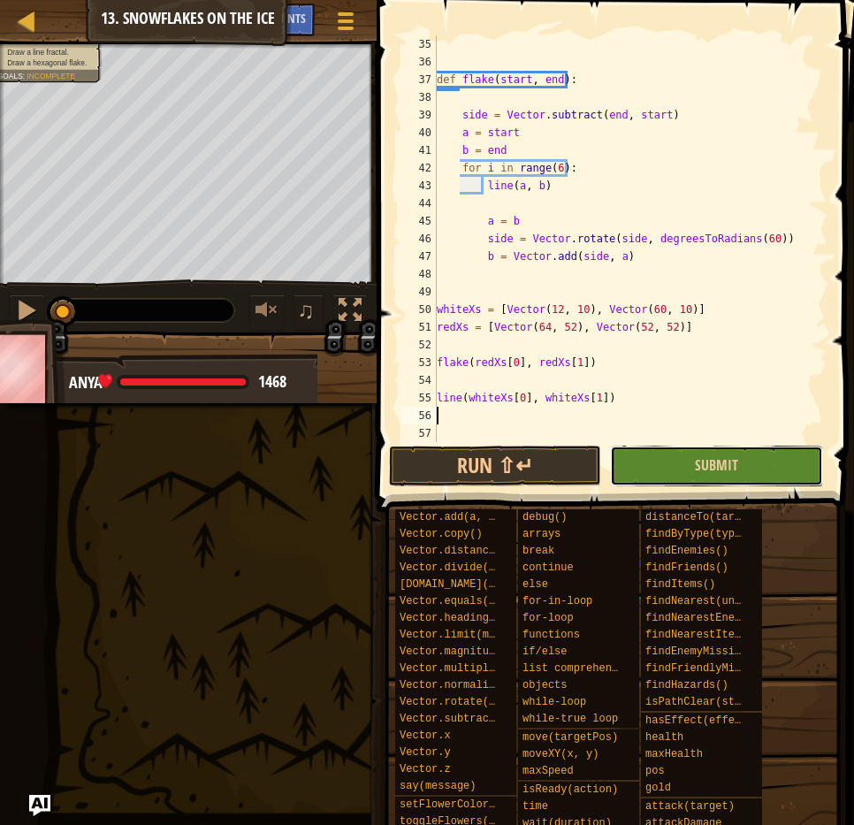
click at [682, 470] on button "Submit" at bounding box center [716, 466] width 212 height 41
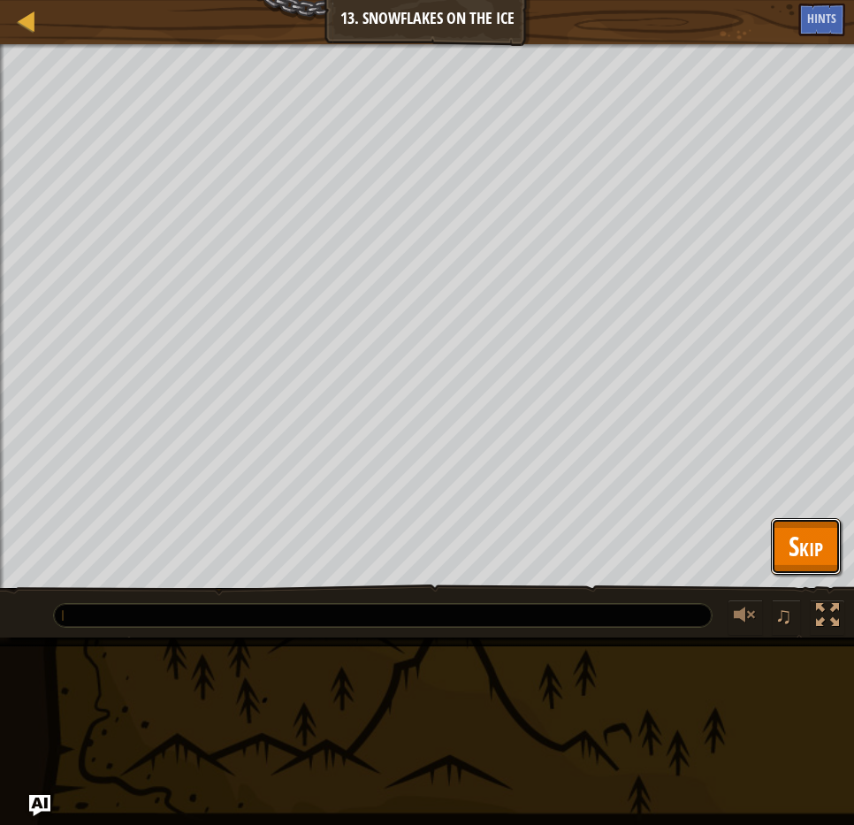
click at [794, 538] on span "Skip" at bounding box center [806, 546] width 34 height 36
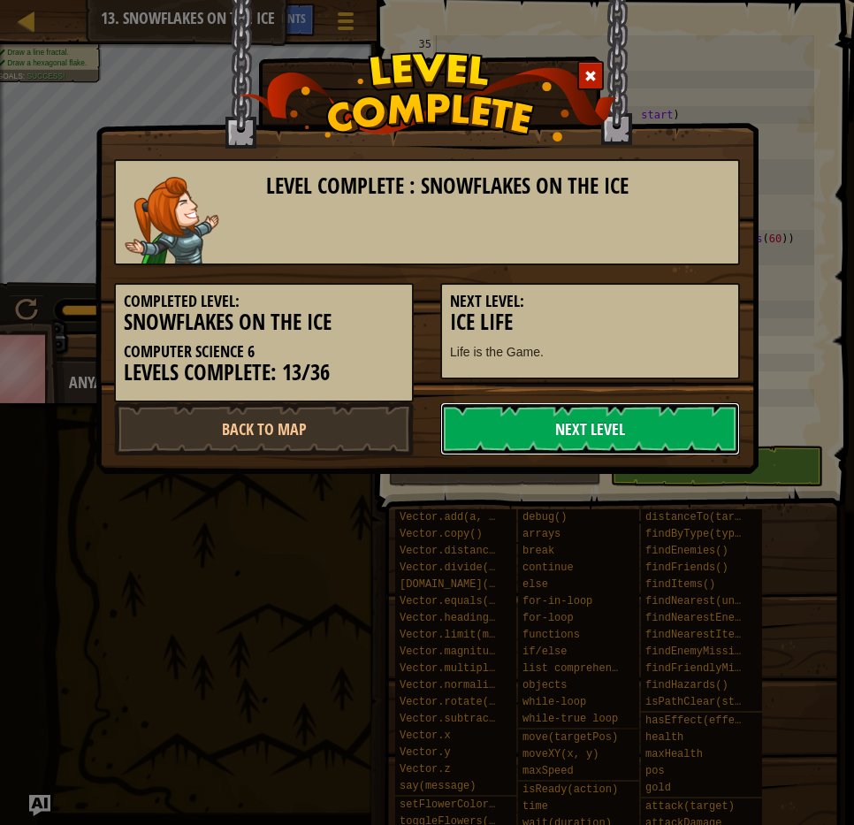
click at [591, 419] on link "Next Level" at bounding box center [590, 428] width 300 height 53
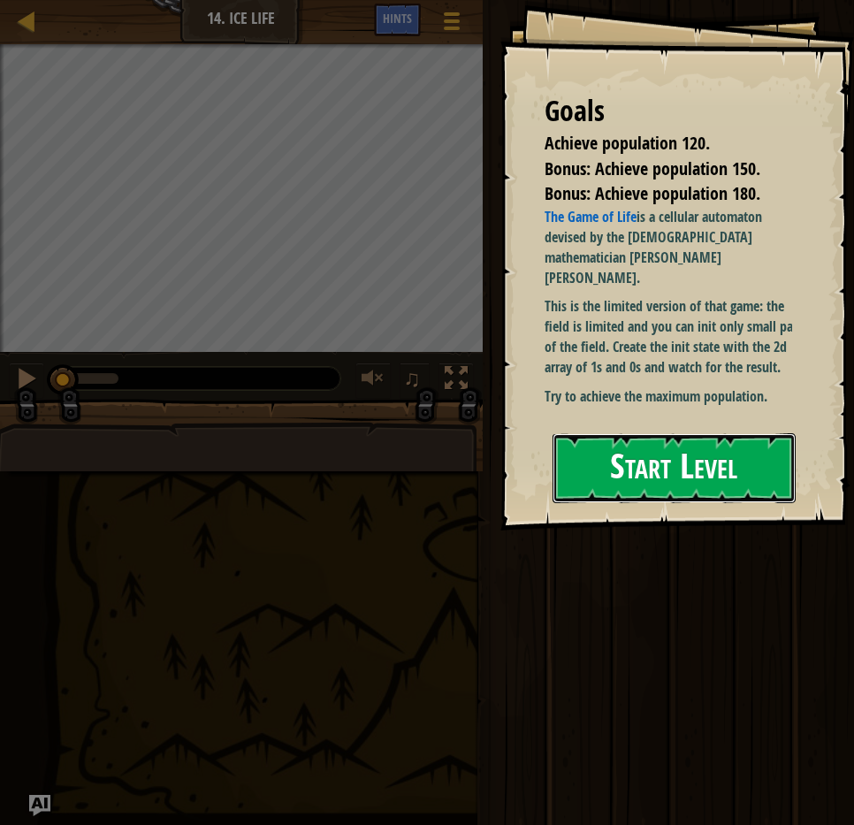
click at [729, 475] on button "Start Level" at bounding box center [674, 468] width 243 height 70
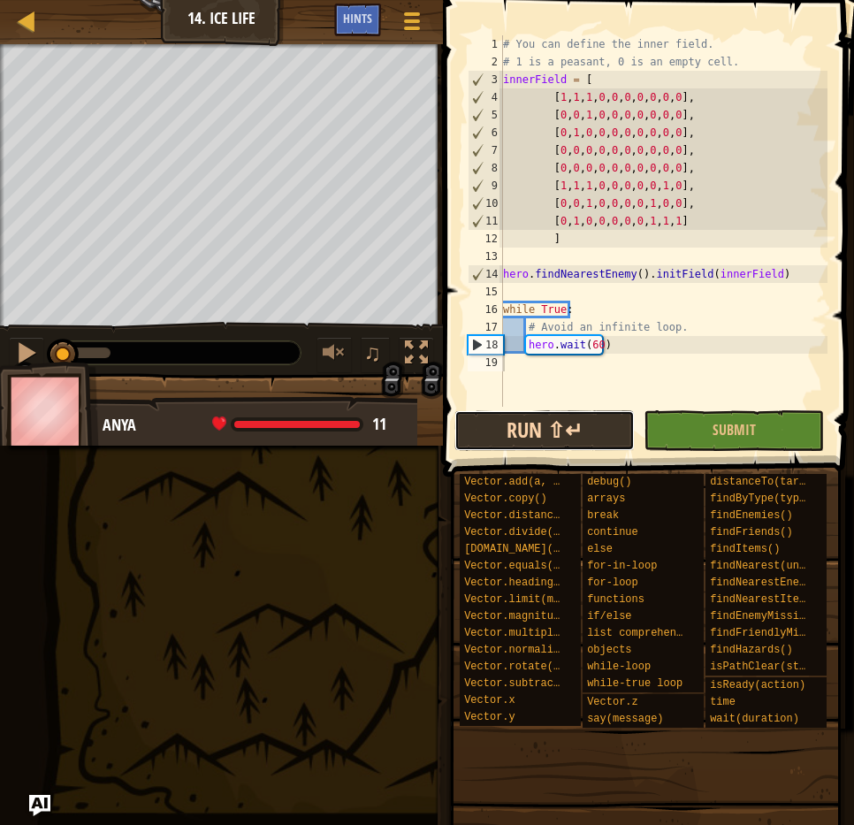
click at [560, 442] on button "Run ⇧↵" at bounding box center [544, 430] width 180 height 41
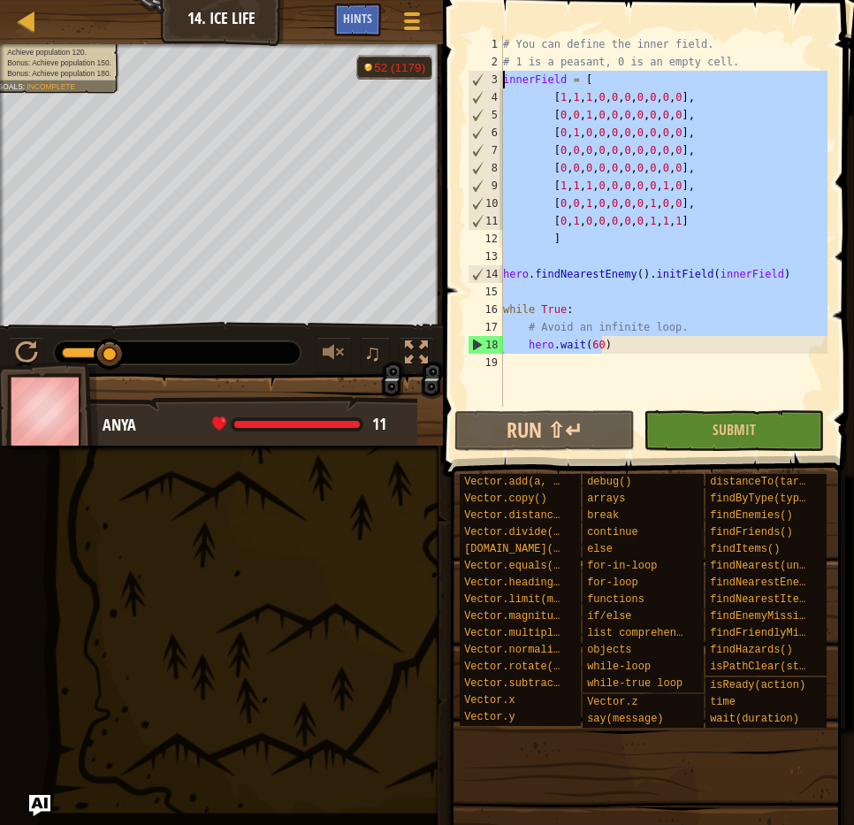
drag, startPoint x: 578, startPoint y: 343, endPoint x: 493, endPoint y: 73, distance: 282.7
click at [493, 73] on div "1 2 3 4 5 6 7 8 9 10 11 12 13 14 15 16 17 18 19 # You can define the inner fiel…" at bounding box center [645, 220] width 363 height 371
paste textarea "hero.wait(60)"
type textarea "hero.wait(60)"
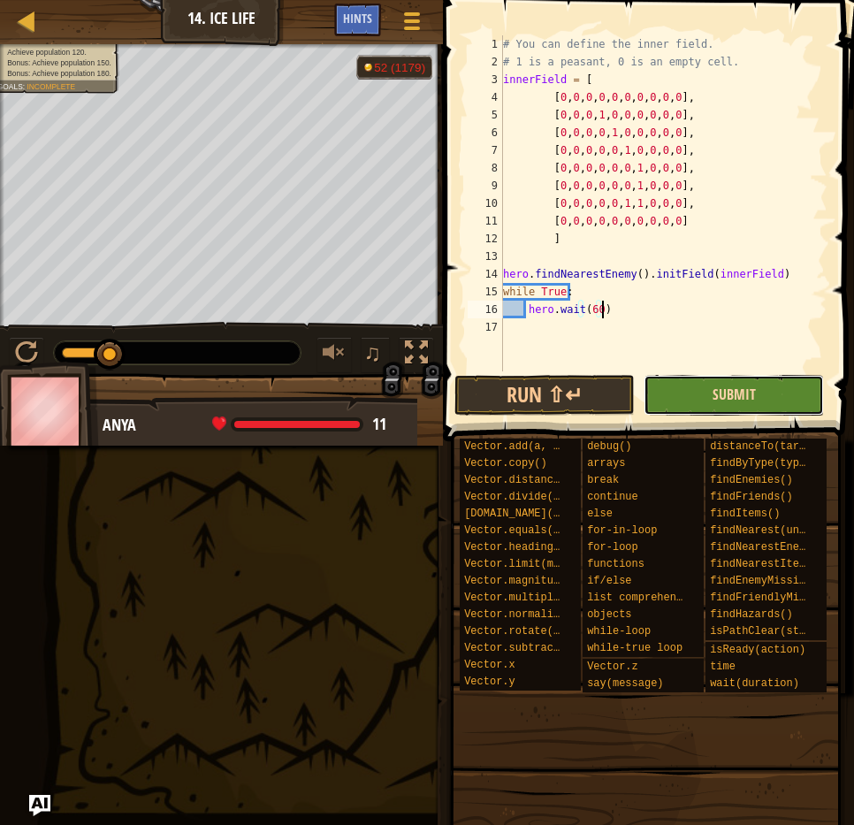
click at [730, 395] on span "Submit" at bounding box center [734, 394] width 43 height 19
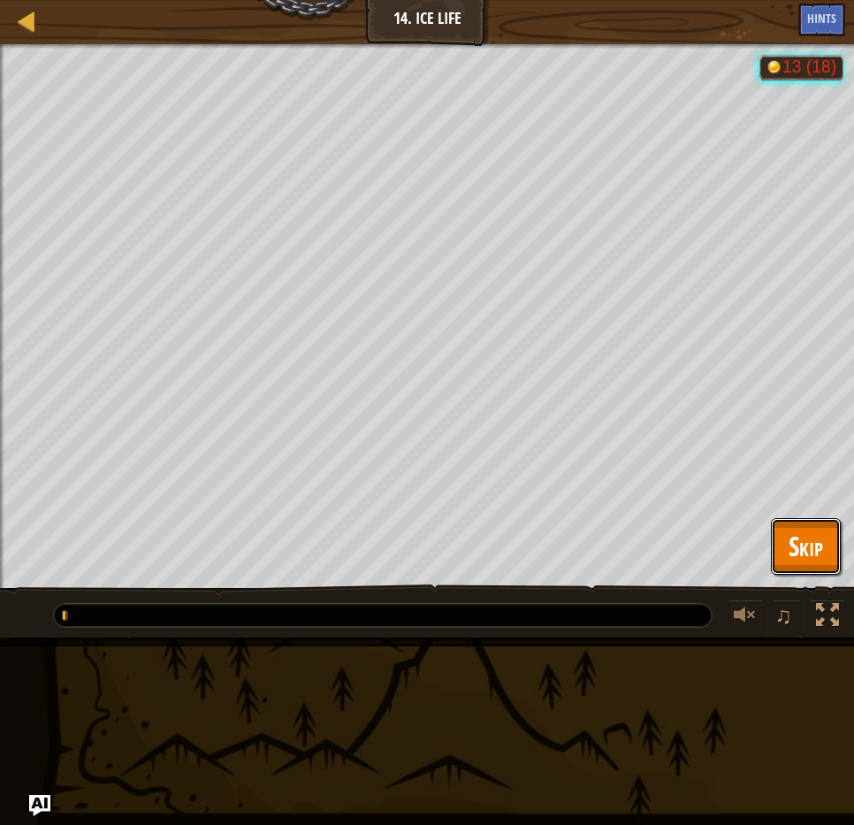
click at [792, 525] on button "Skip" at bounding box center [806, 546] width 70 height 57
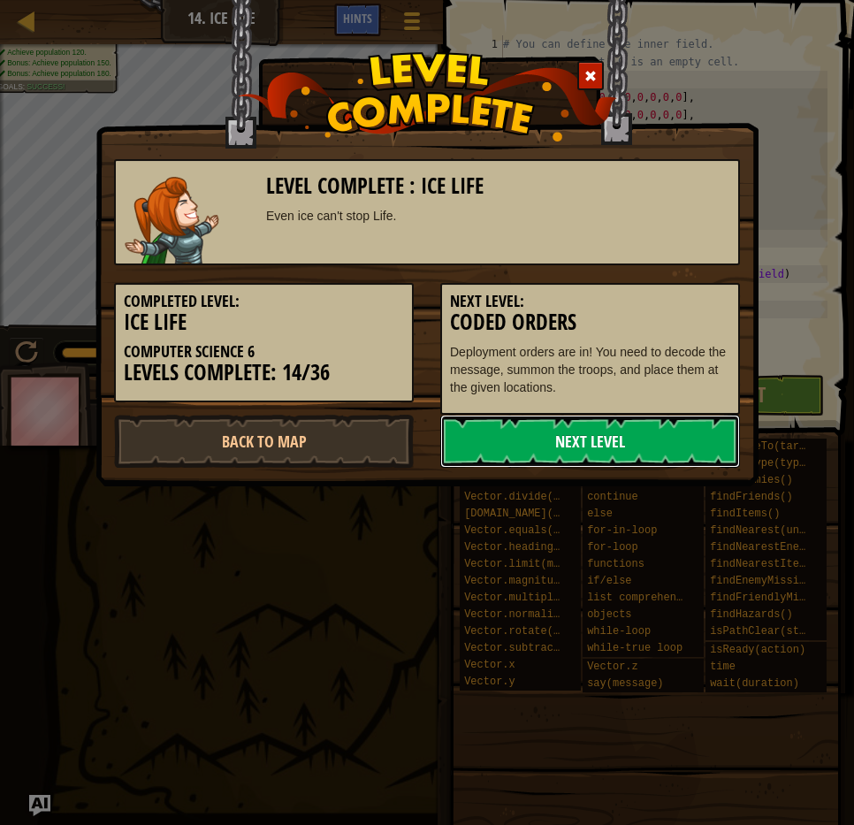
click at [600, 439] on link "Next Level" at bounding box center [590, 441] width 300 height 53
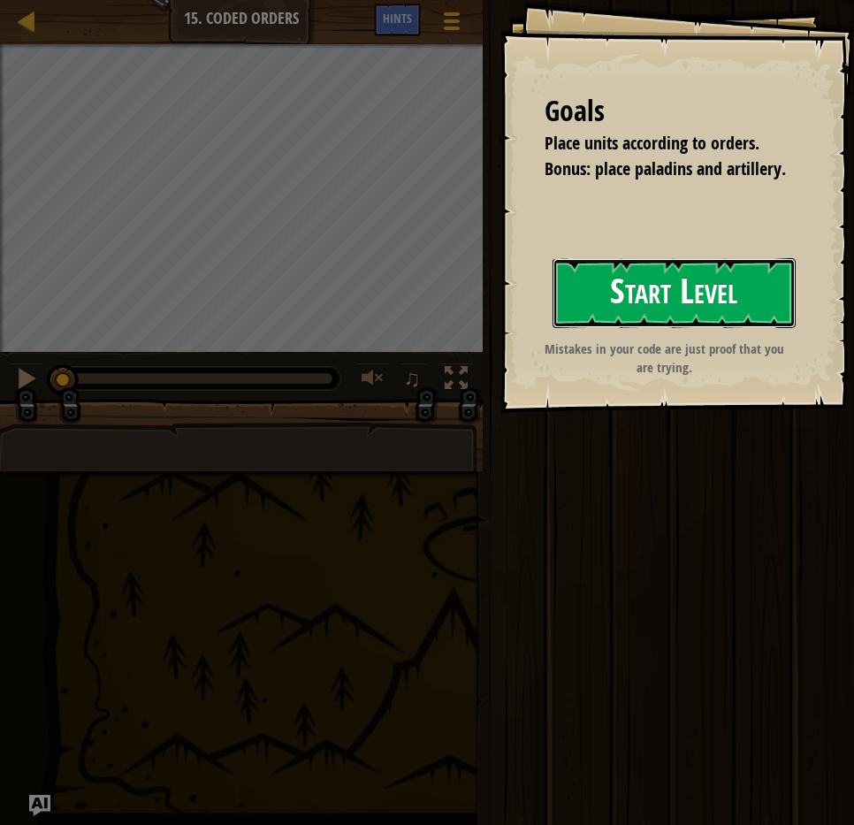
click at [647, 292] on button "Start Level" at bounding box center [674, 293] width 243 height 70
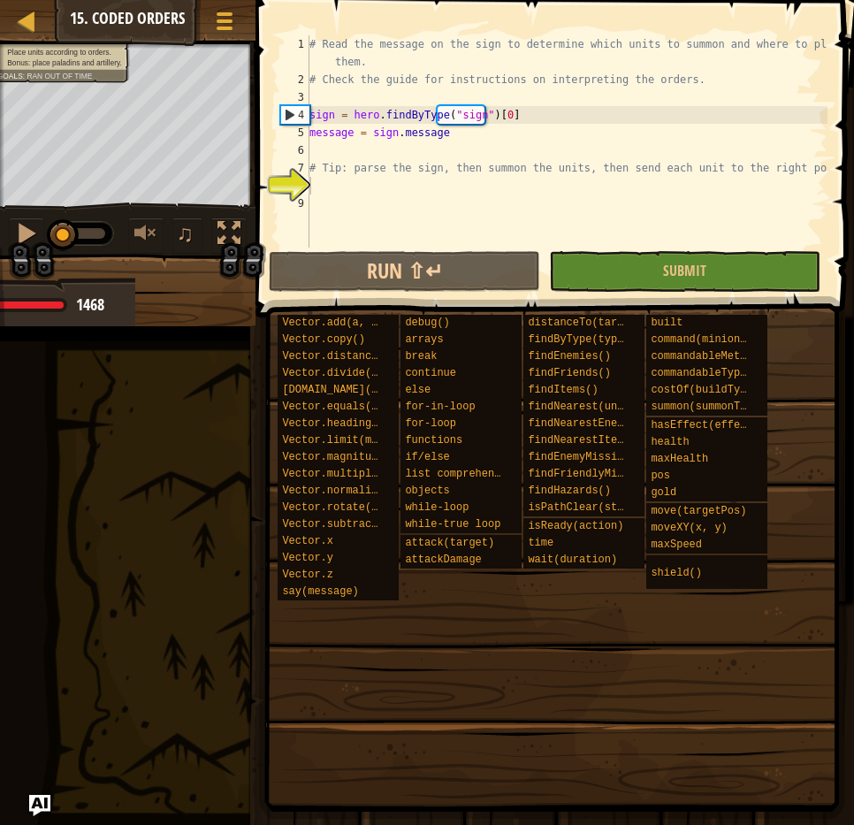
click at [413, 210] on div "# Read the message on the sign to determine which units to summon and where to …" at bounding box center [567, 167] width 522 height 265
click at [357, 187] on div "# Read the message on the sign to determine which units to summon and where to …" at bounding box center [567, 167] width 522 height 265
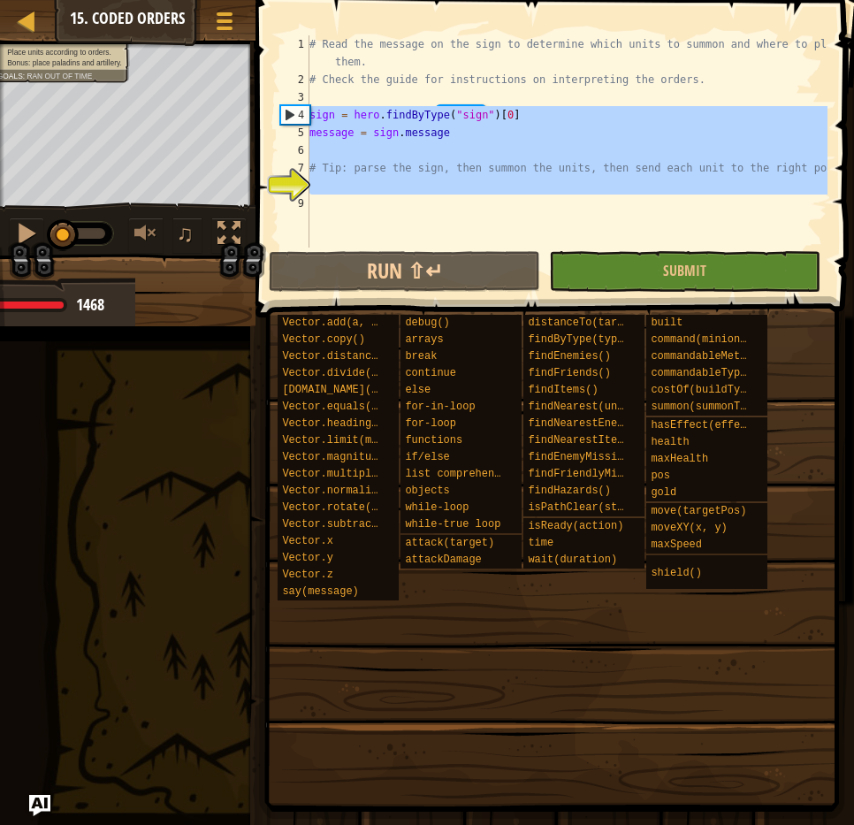
drag, startPoint x: 376, startPoint y: 205, endPoint x: 309, endPoint y: 115, distance: 111.9
click at [309, 115] on div "# Read the message on the sign to determine which units to summon and where to …" at bounding box center [567, 167] width 522 height 265
type textarea "sign = hero.findByType("sign")[0] message = sign.message"
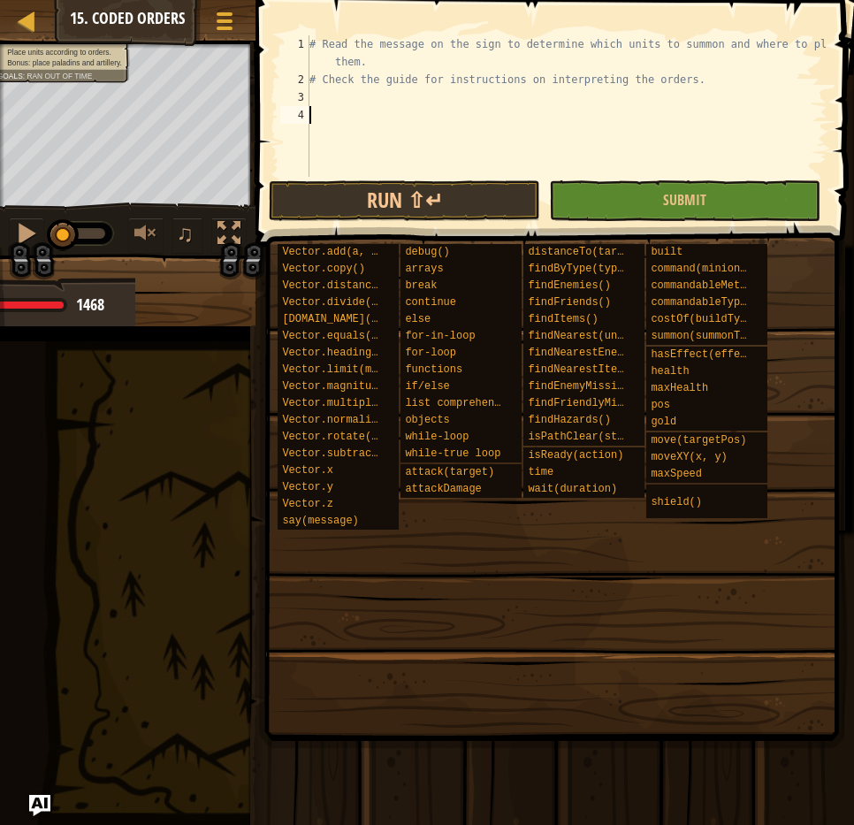
paste textarea "summonTroops(type, x, y)"
type textarea "summonTroops(type, x, y)"
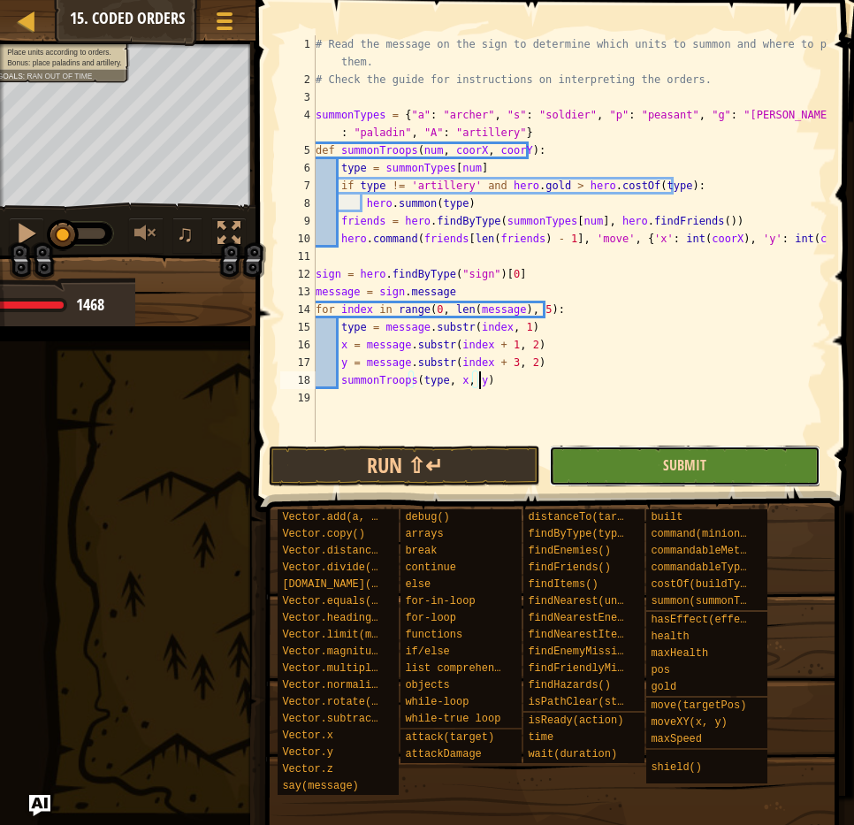
click at [668, 467] on span "Submit" at bounding box center [684, 464] width 43 height 19
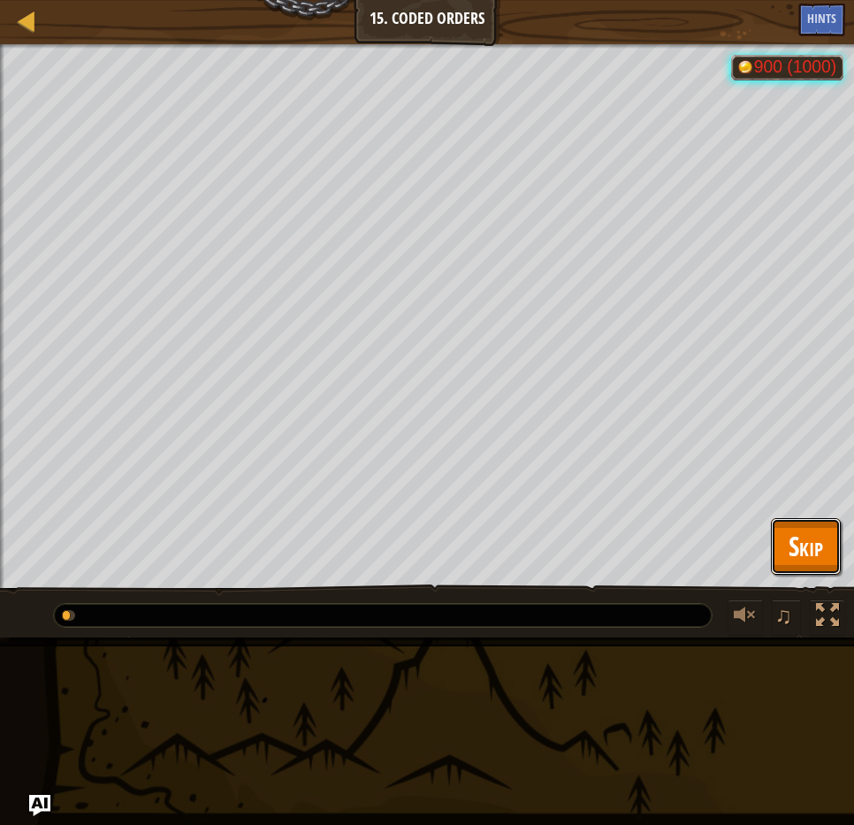
click at [790, 538] on span "Skip" at bounding box center [806, 546] width 34 height 36
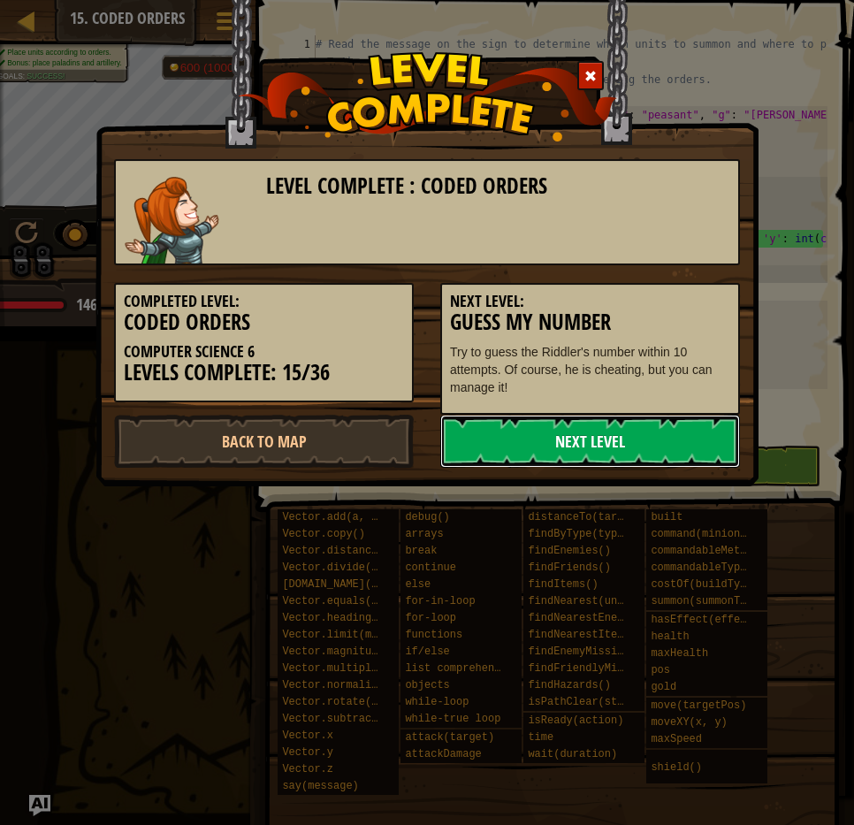
click at [607, 439] on link "Next Level" at bounding box center [590, 441] width 300 height 53
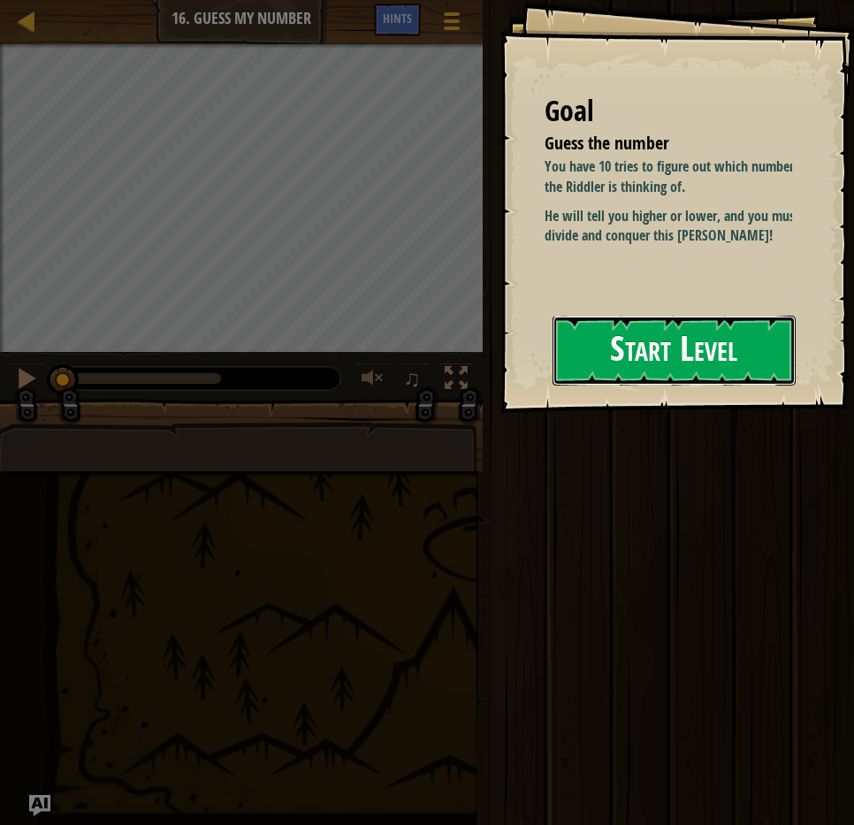
click at [662, 340] on button "Start Level" at bounding box center [674, 351] width 243 height 70
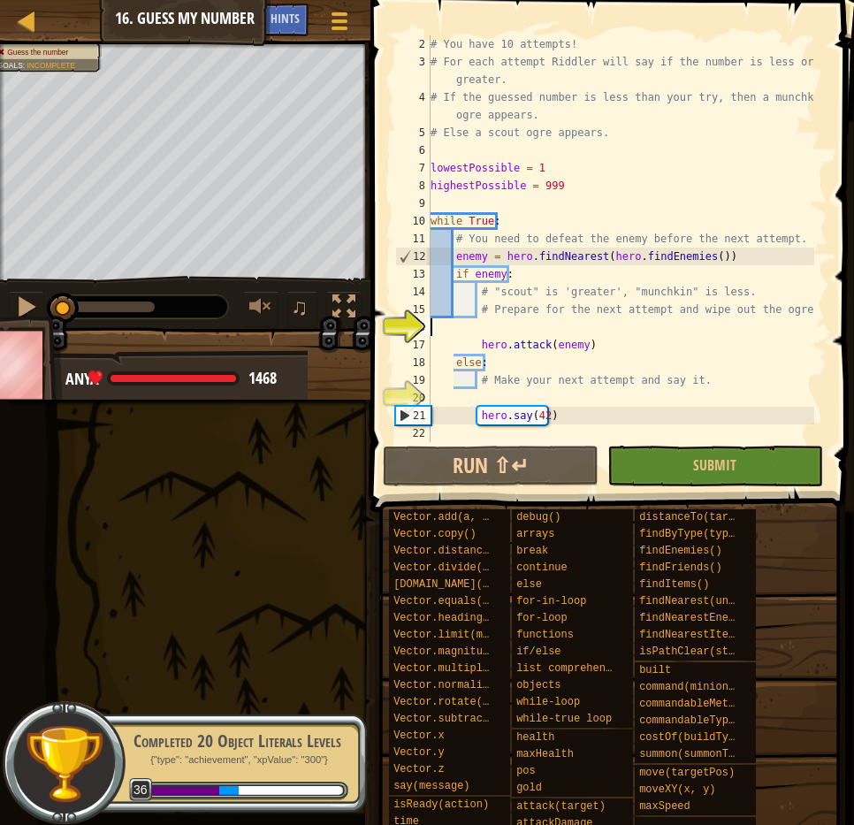
scroll to position [18, 0]
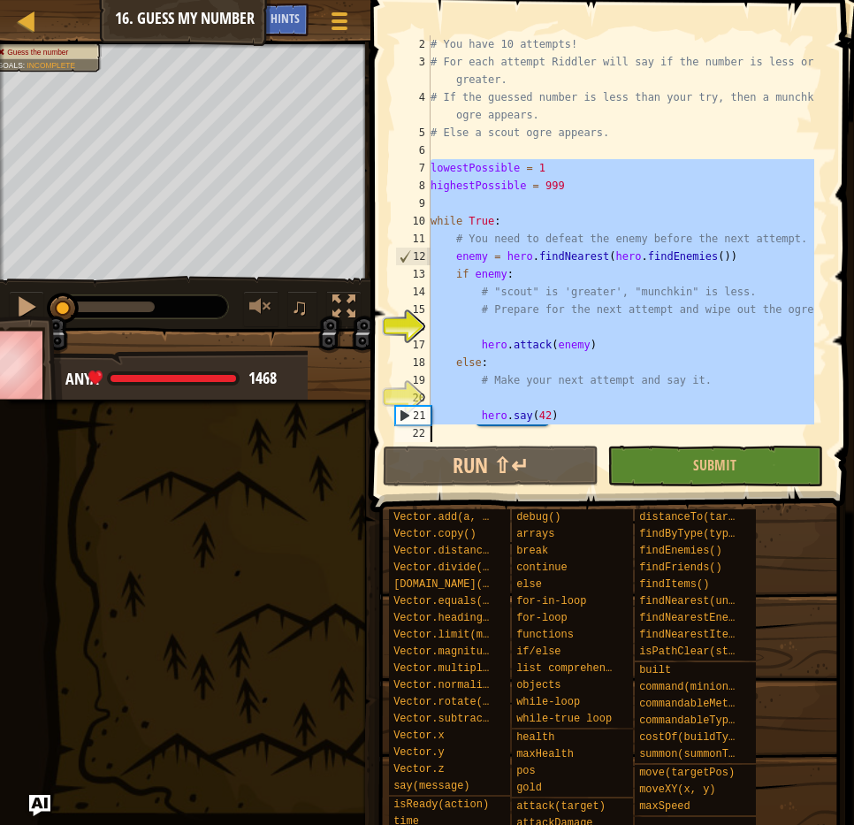
drag, startPoint x: 435, startPoint y: 164, endPoint x: 649, endPoint y: 430, distance: 341.5
click at [649, 430] on div "# You have 10 attempts! # For each attempt Riddler will say if the number is le…" at bounding box center [620, 256] width 387 height 442
paste textarea "curnumber)"
type textarea "hero.say(curnumber)"
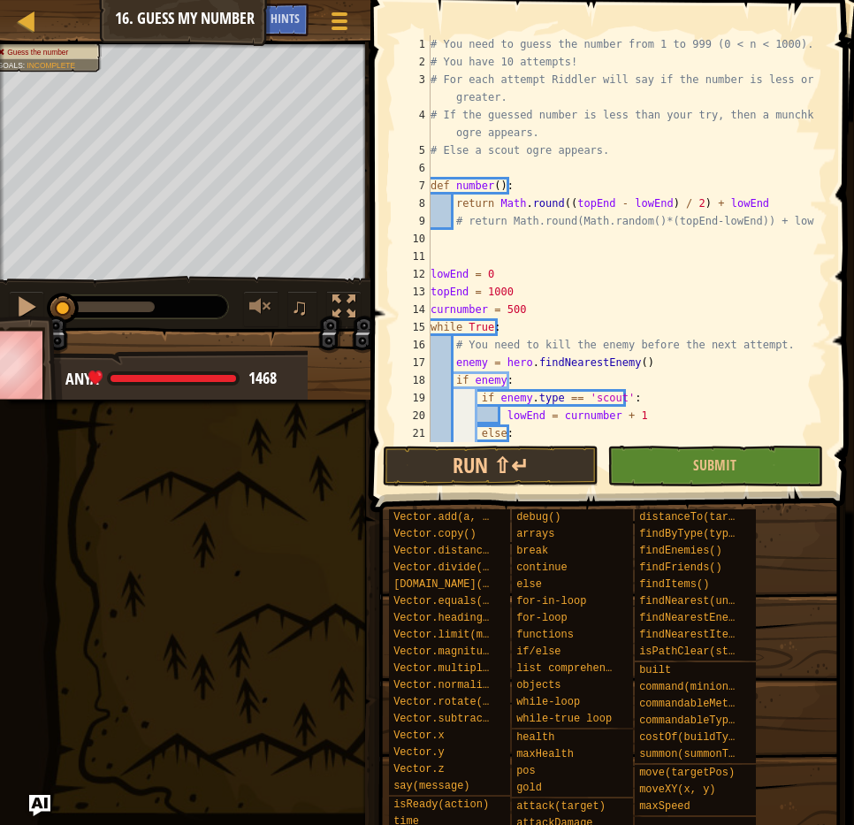
scroll to position [177, 0]
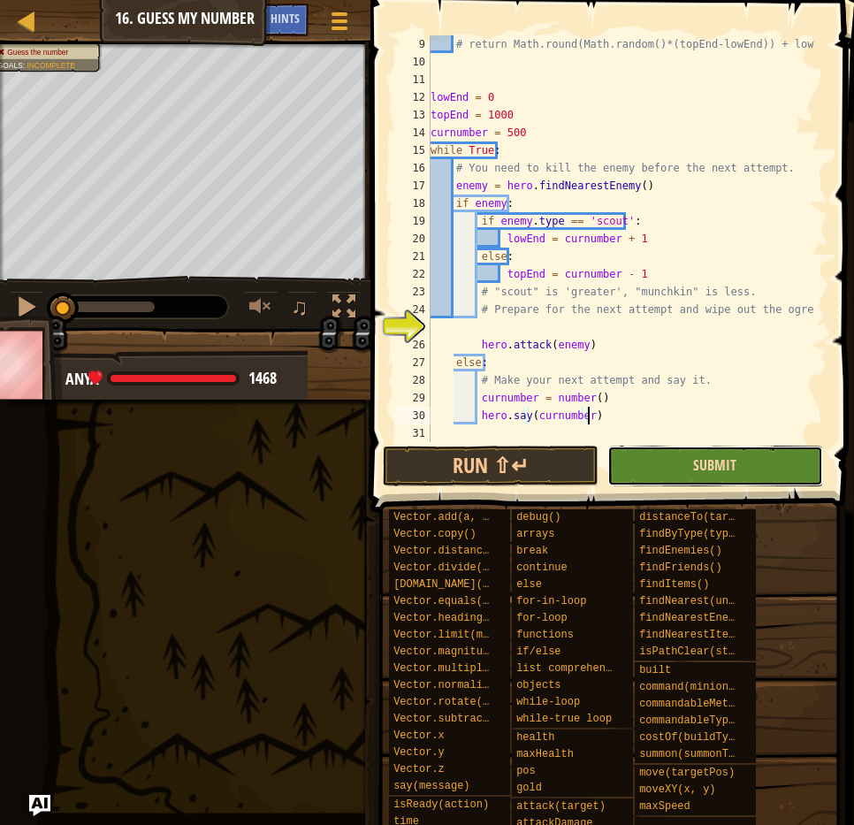
click at [701, 471] on span "Submit" at bounding box center [714, 464] width 43 height 19
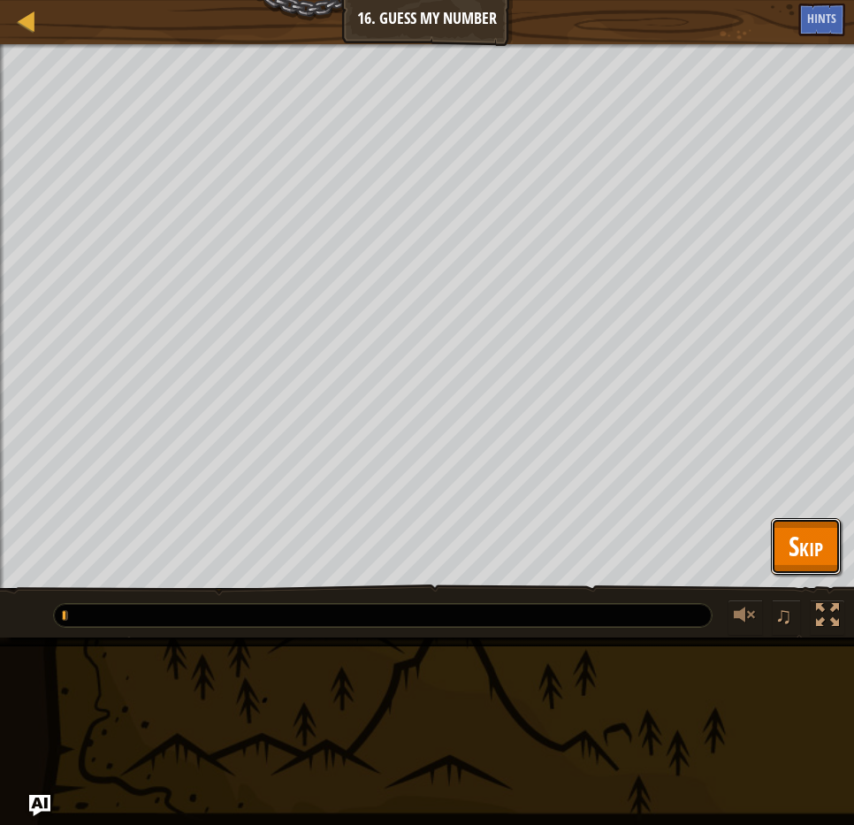
click at [802, 545] on span "Skip" at bounding box center [806, 546] width 34 height 36
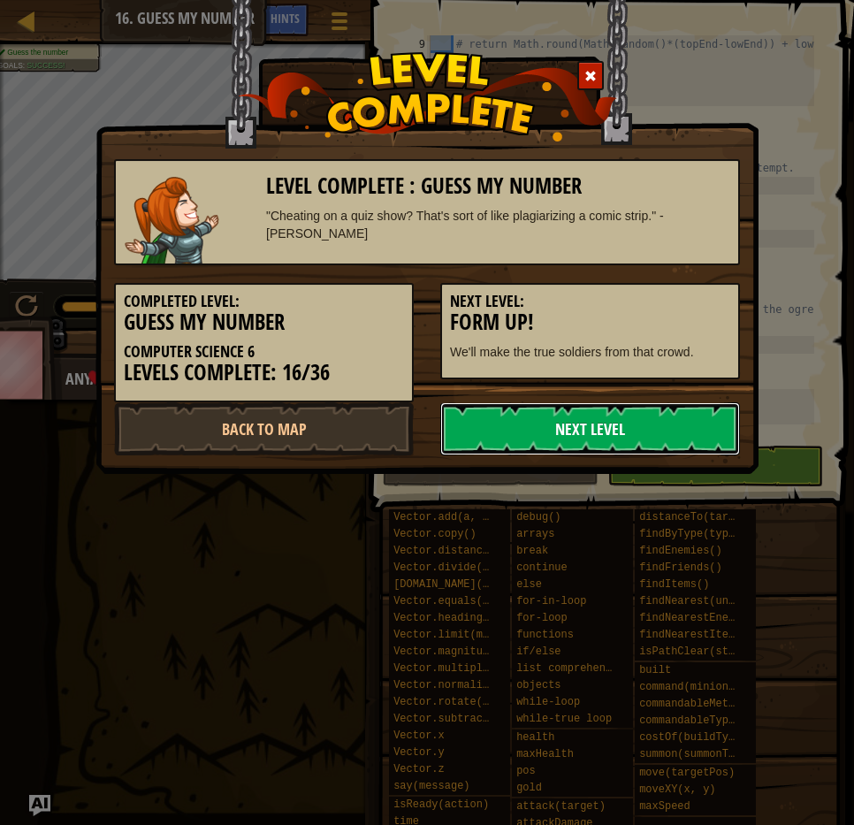
click at [602, 439] on link "Next Level" at bounding box center [590, 428] width 300 height 53
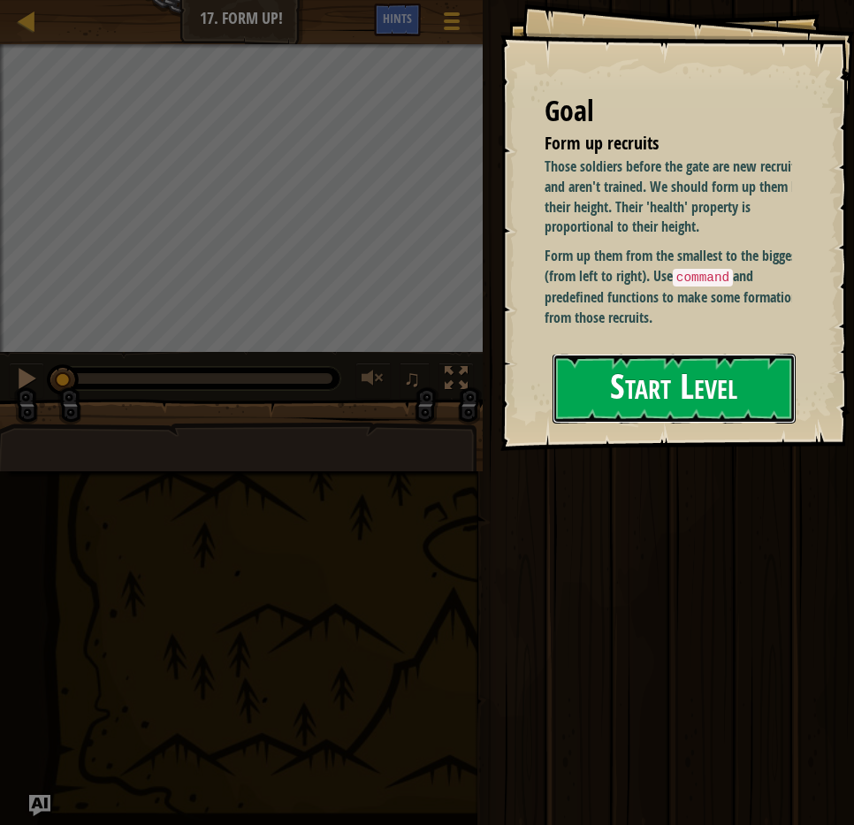
click at [655, 358] on button "Start Level" at bounding box center [674, 389] width 243 height 70
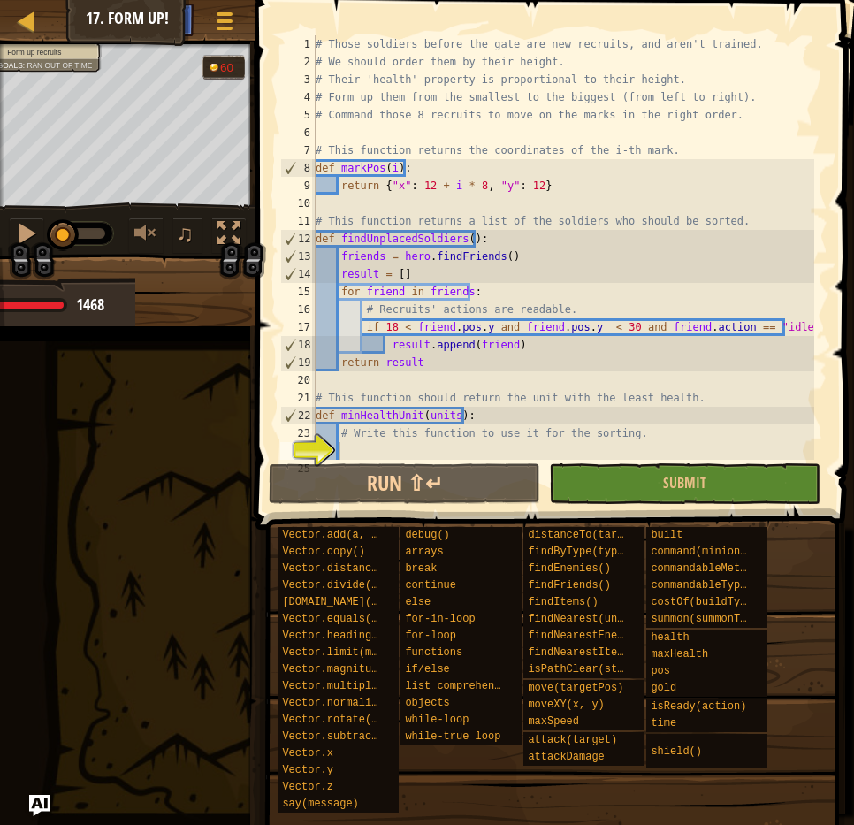
click at [469, 154] on div "# Those soldiers before the gate are new recruits, and aren't trained. # We sho…" at bounding box center [563, 265] width 502 height 460
type textarea "# This function returns the coordinates of the i-th mark."
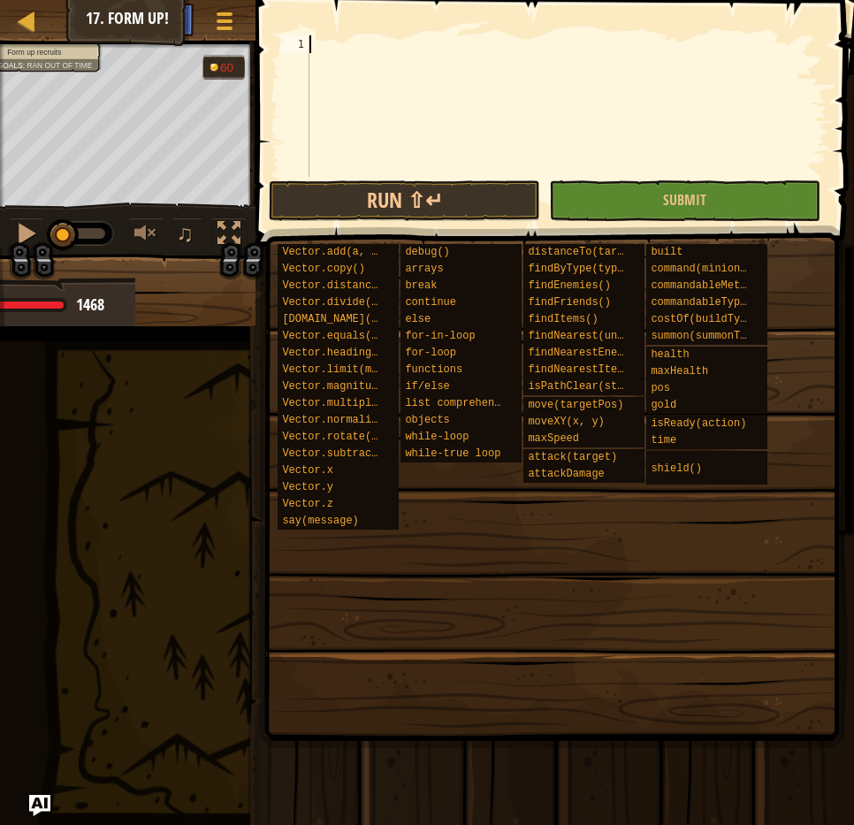
paste textarea "recruits = findUnplacedSoldiers()"
type textarea "recruits = findUnplacedSoldiers()"
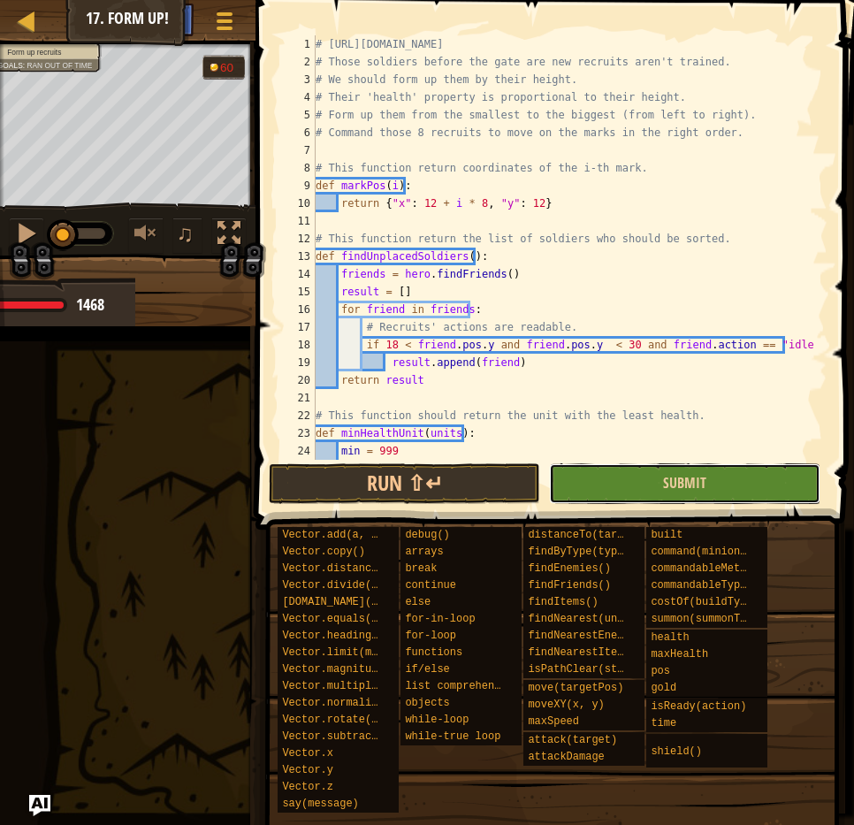
click at [651, 479] on button "Submit" at bounding box center [684, 483] width 271 height 41
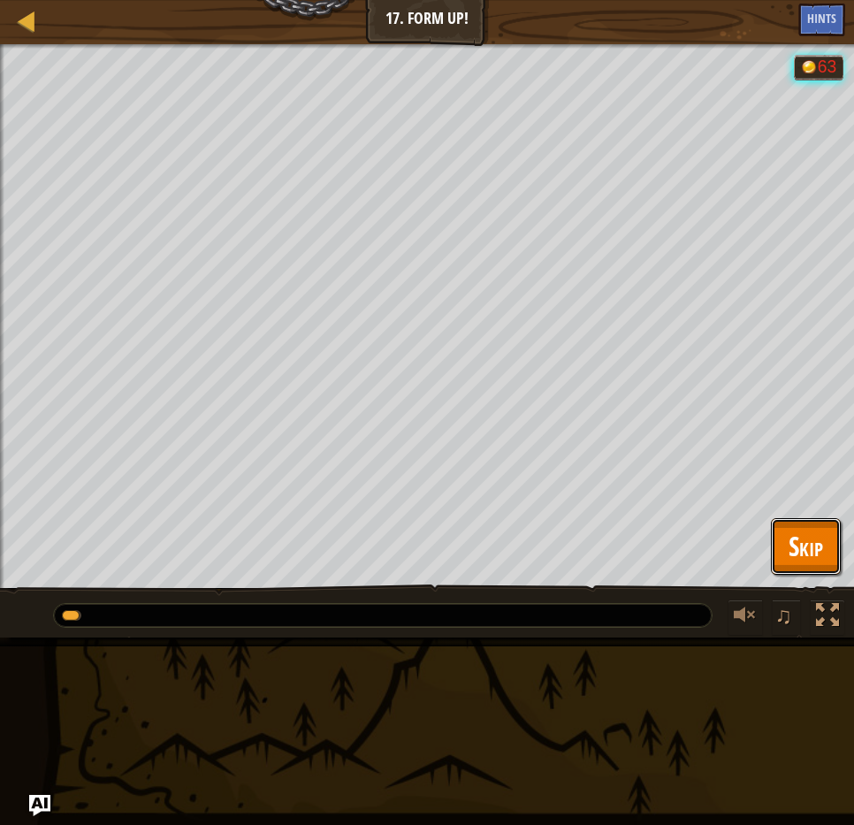
click at [794, 541] on span "Skip" at bounding box center [806, 546] width 34 height 36
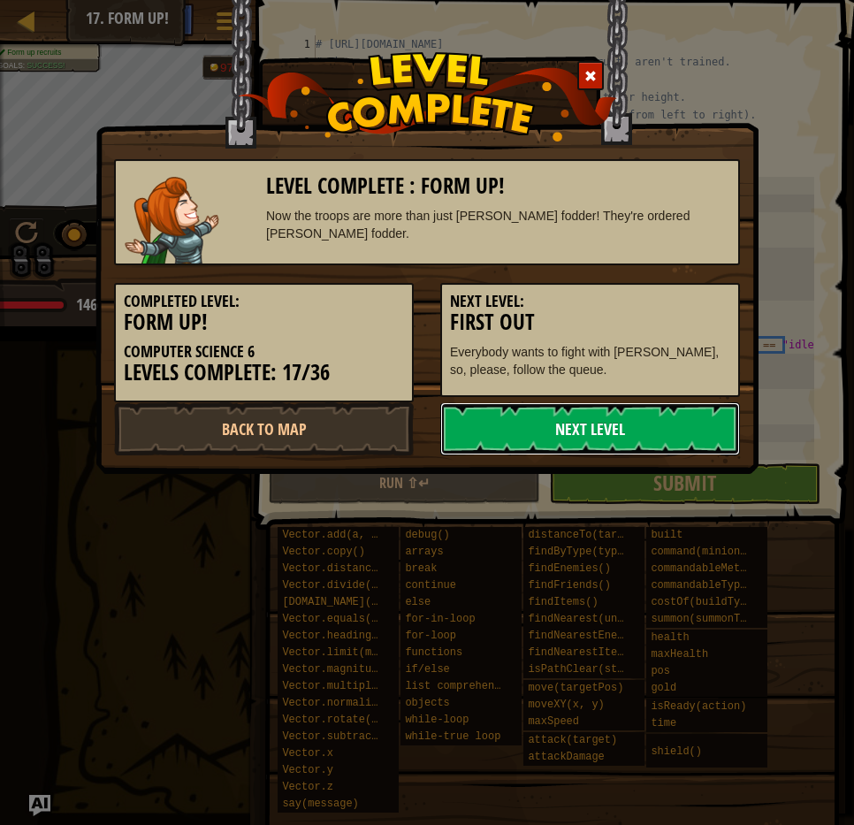
click at [545, 431] on link "Next Level" at bounding box center [590, 428] width 300 height 53
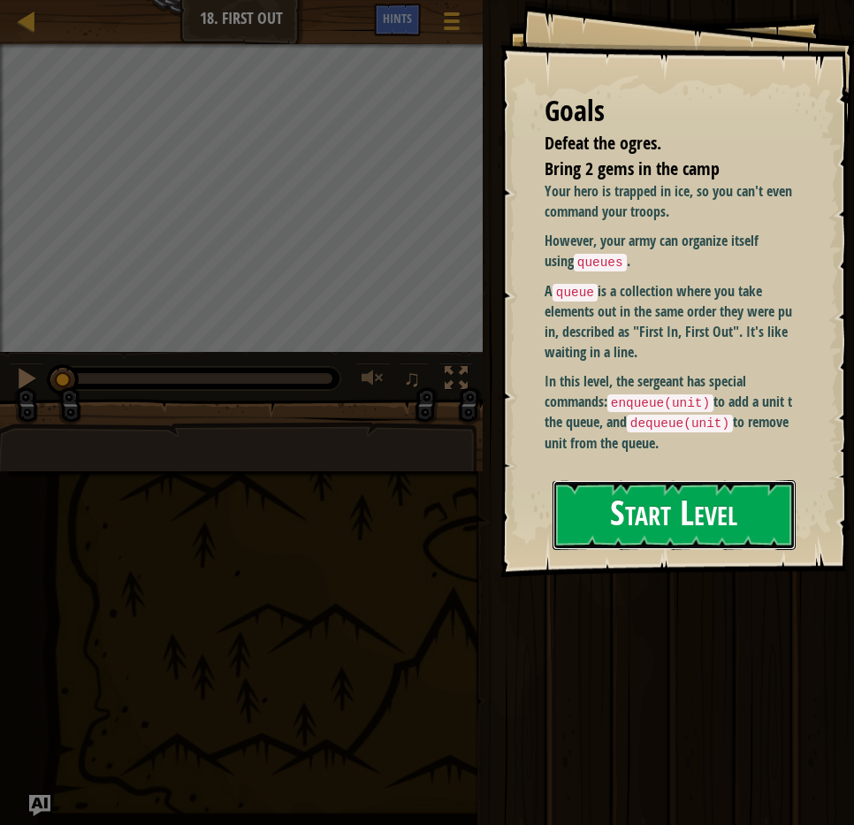
click at [680, 519] on button "Start Level" at bounding box center [674, 515] width 243 height 70
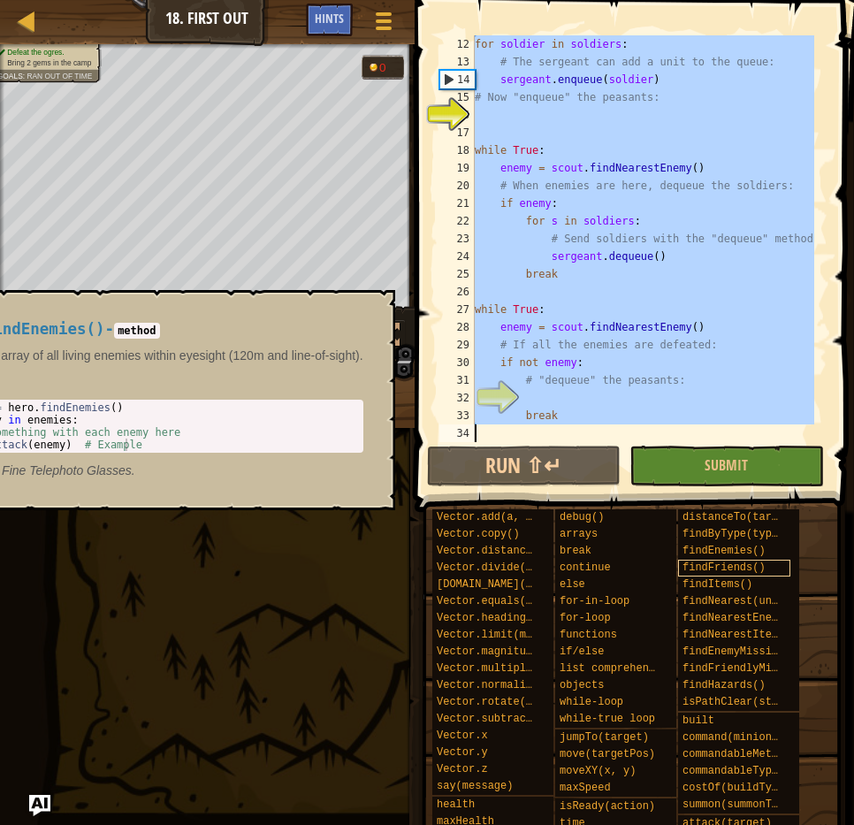
scroll to position [195, 0]
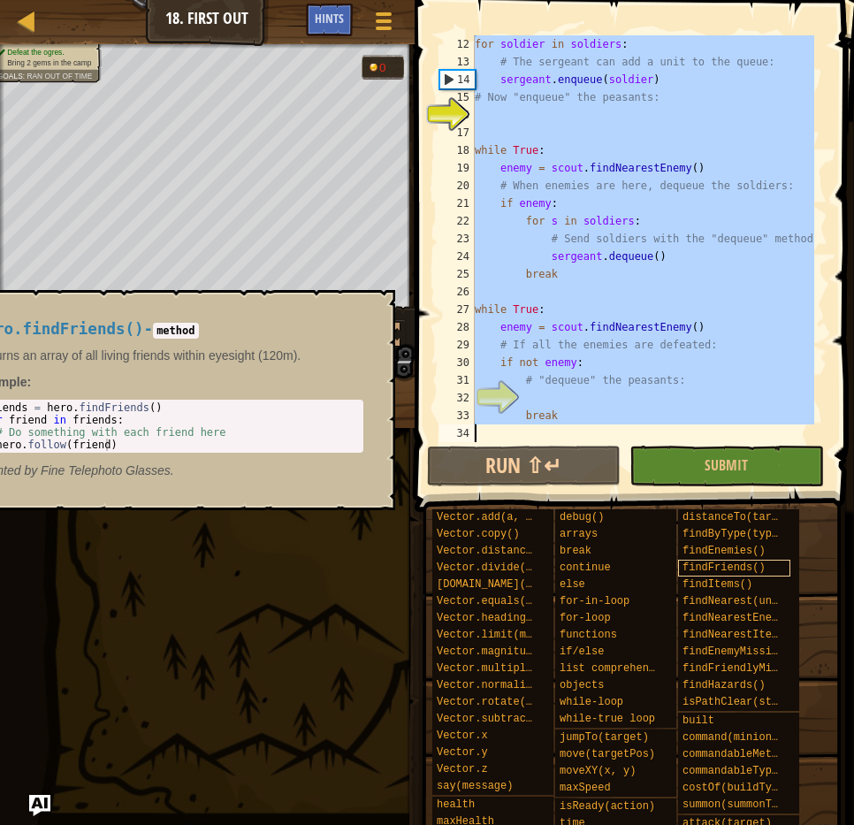
drag, startPoint x: 477, startPoint y: 69, endPoint x: 729, endPoint y: 575, distance: 564.6
click at [729, 575] on div "Hints 12 13 14 15 16 17 18 19 20 21 22 23 24 25 26 27 28 29 30 31 32 33 34 for …" at bounding box center [631, 408] width 445 height 816
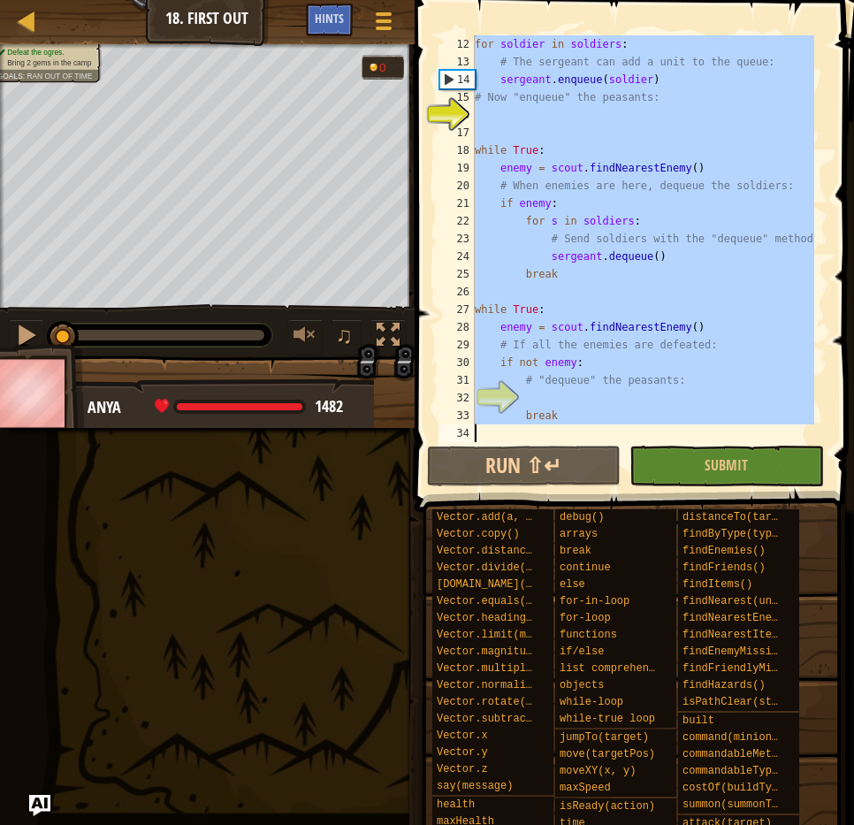
paste textarea
type textarea "break"
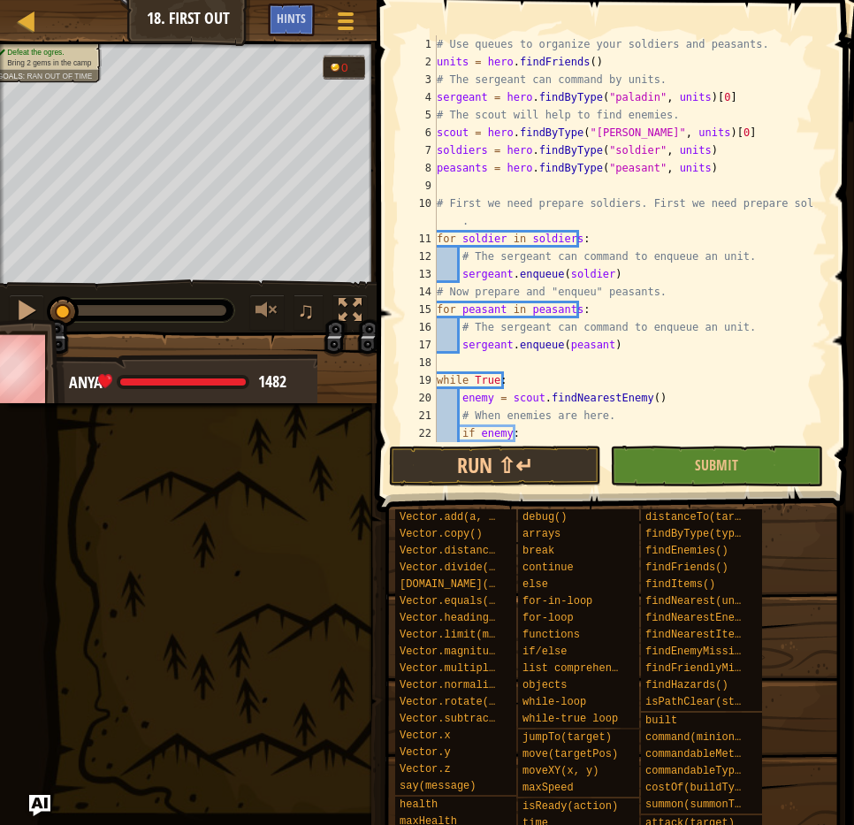
scroll to position [0, 0]
click at [702, 465] on span "Submit" at bounding box center [716, 464] width 43 height 19
click at [377, 284] on div "Defeat the ogres. Bring 2 gems in the camp Goals : Ran out of time" at bounding box center [188, 164] width 377 height 240
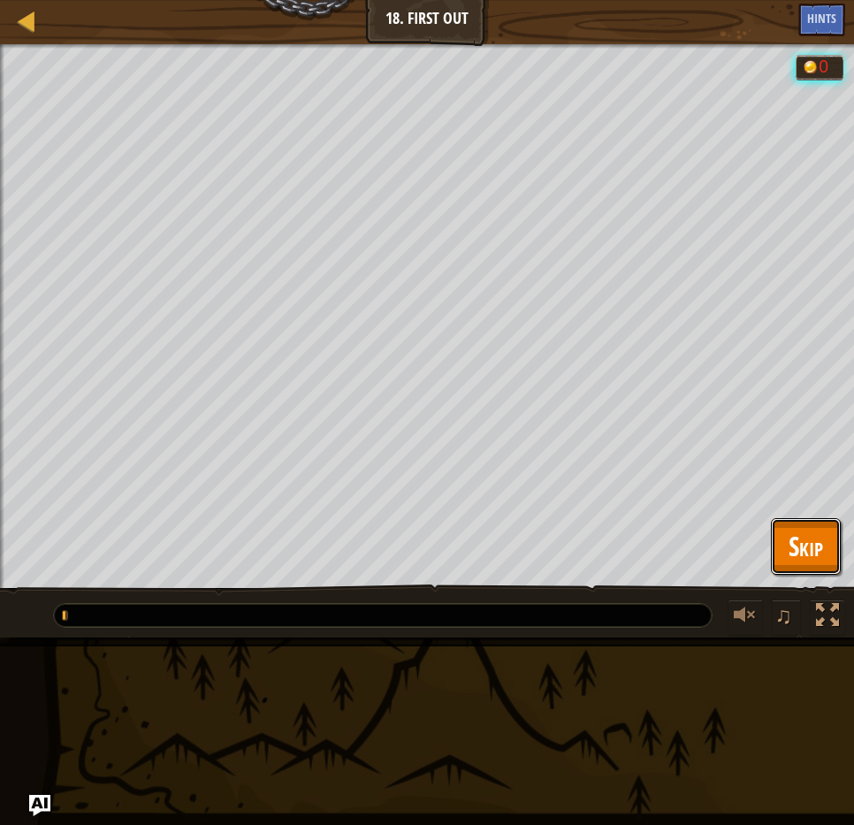
click at [816, 544] on span "Skip" at bounding box center [806, 546] width 34 height 36
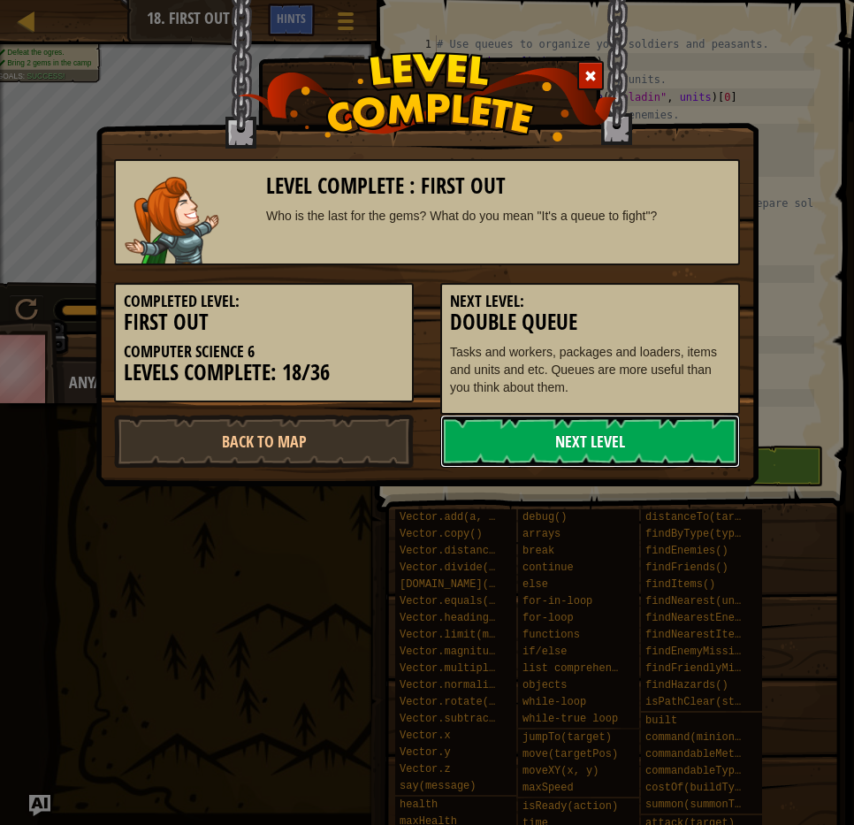
click at [561, 447] on link "Next Level" at bounding box center [590, 441] width 300 height 53
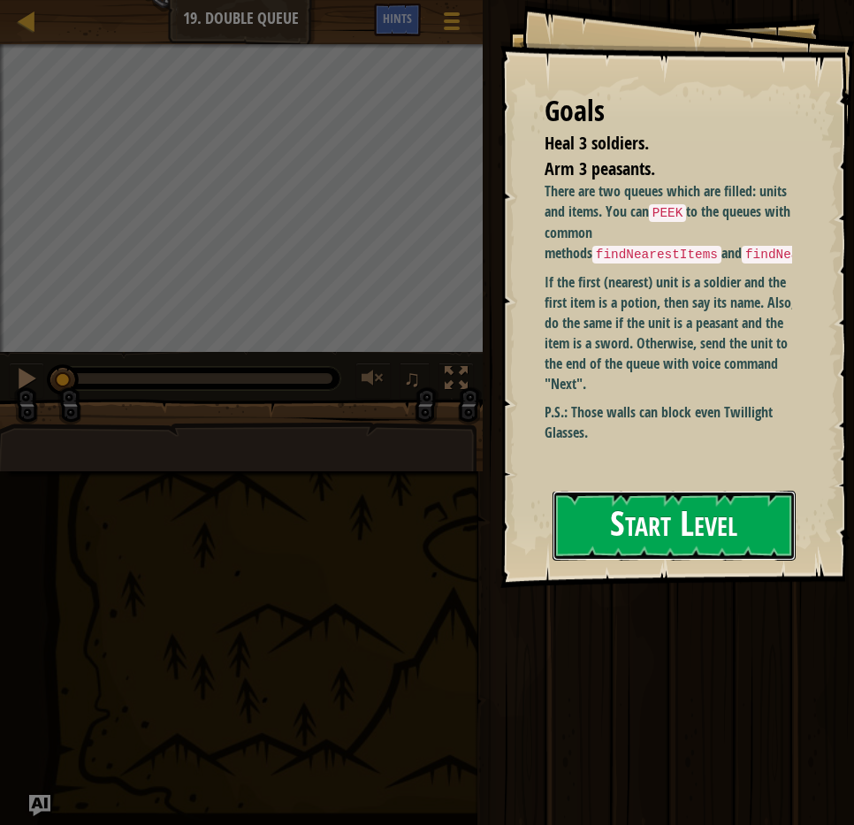
click at [654, 537] on button "Start Level" at bounding box center [674, 526] width 243 height 70
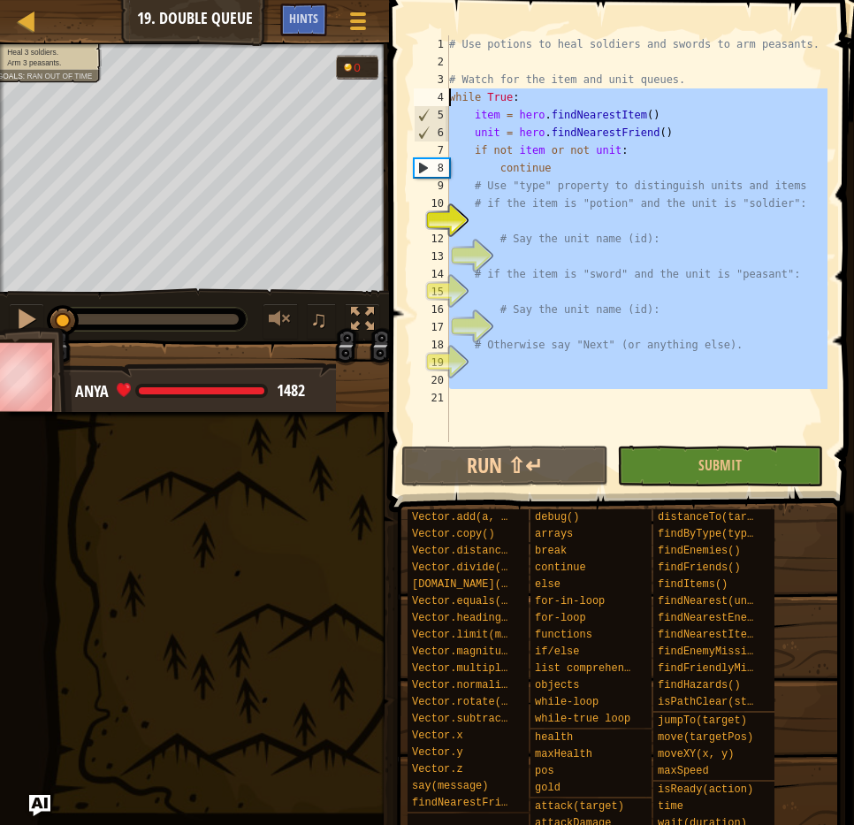
drag, startPoint x: 502, startPoint y: 329, endPoint x: 406, endPoint y: 94, distance: 254.2
click at [406, 94] on div "1 2 3 4 5 6 7 8 9 10 11 12 13 14 15 16 17 18 19 20 21 # Use potions to heal sol…" at bounding box center [619, 291] width 470 height 564
paste textarea "hero.say("Next""
type textarea "hero.say("Next")"
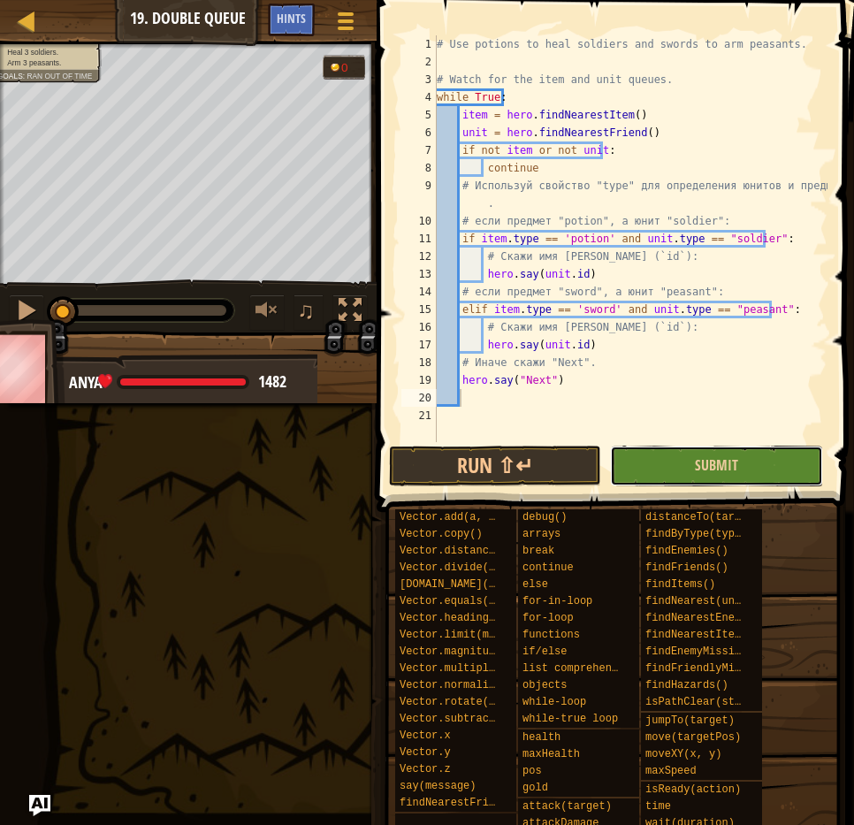
click at [733, 454] on button "Submit" at bounding box center [716, 466] width 212 height 41
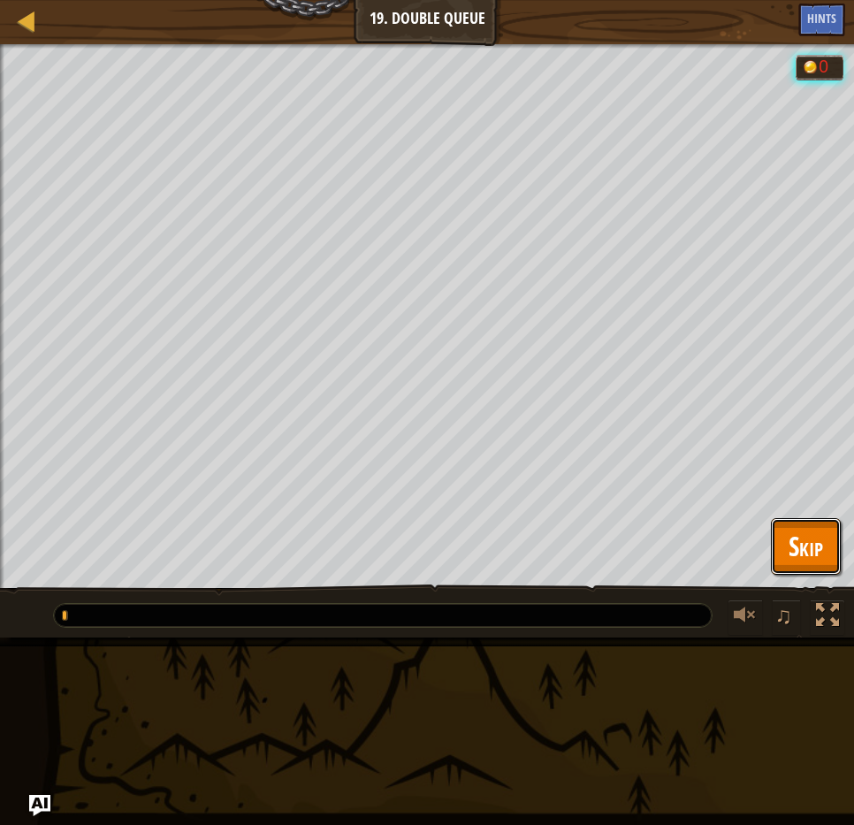
click at [814, 547] on span "Skip" at bounding box center [806, 546] width 34 height 36
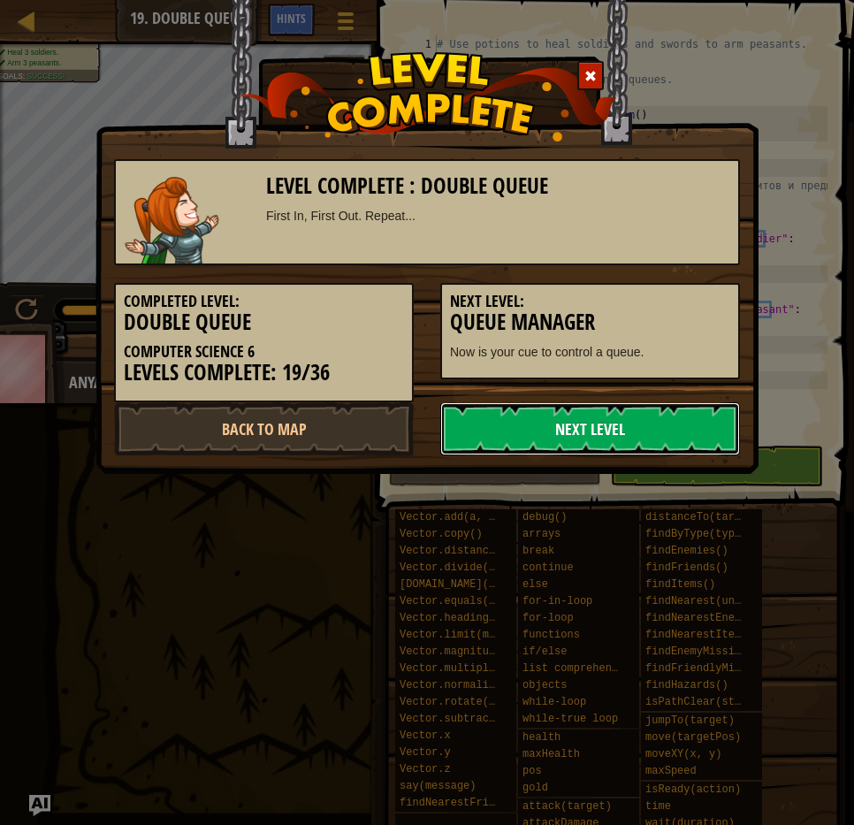
click at [597, 428] on link "Next Level" at bounding box center [590, 428] width 300 height 53
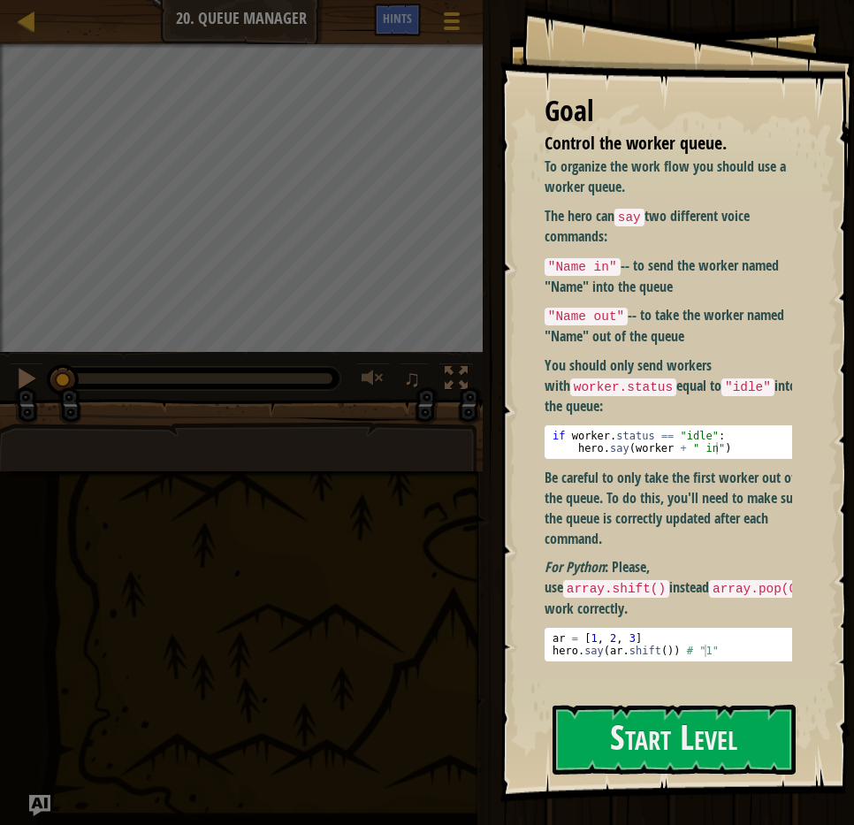
click at [664, 350] on div "To organize the work flow you should use a worker queue. The hero can say two d…" at bounding box center [675, 408] width 261 height 505
click at [677, 728] on button "Start Level" at bounding box center [674, 740] width 243 height 70
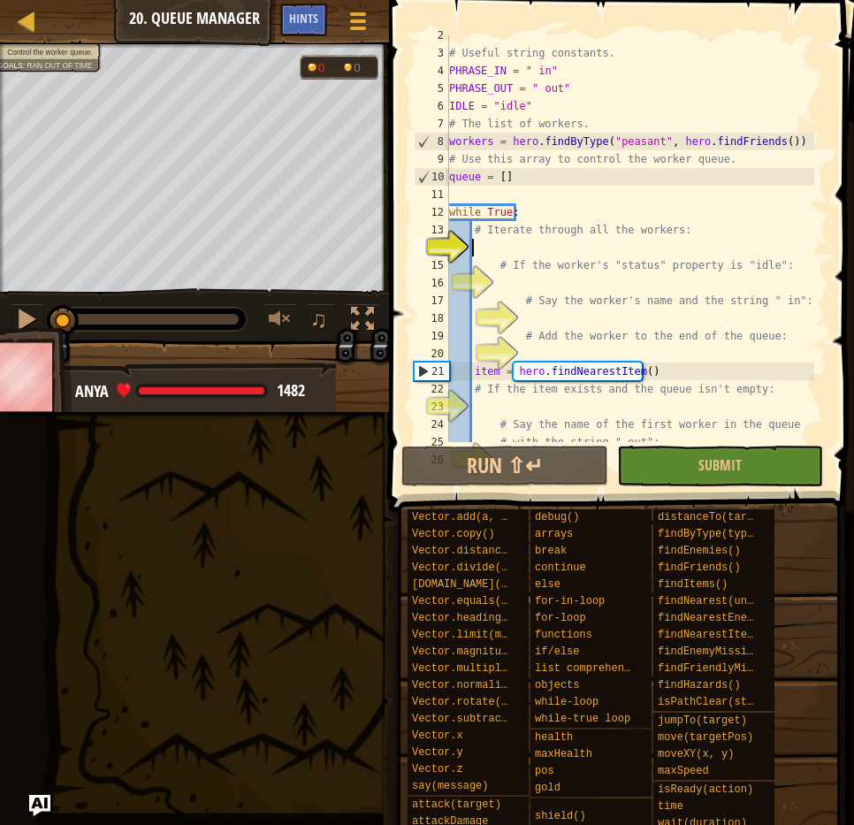
scroll to position [27, 0]
click at [532, 272] on div "# Useful string constants. PHRASE_IN = " in" PHRASE_OUT = " out" IDLE = "idle" …" at bounding box center [630, 248] width 369 height 442
type textarea "# If the worker's "status" property is "idle":"
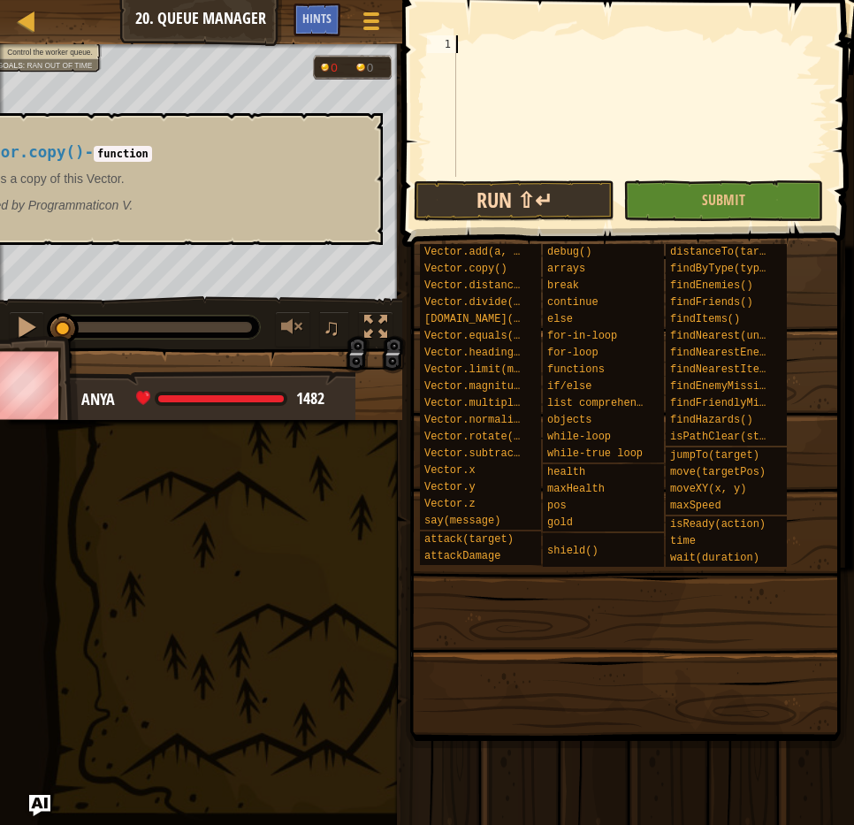
paste textarea "queue.remove(worker)"
type textarea "queue.remove(worker)"
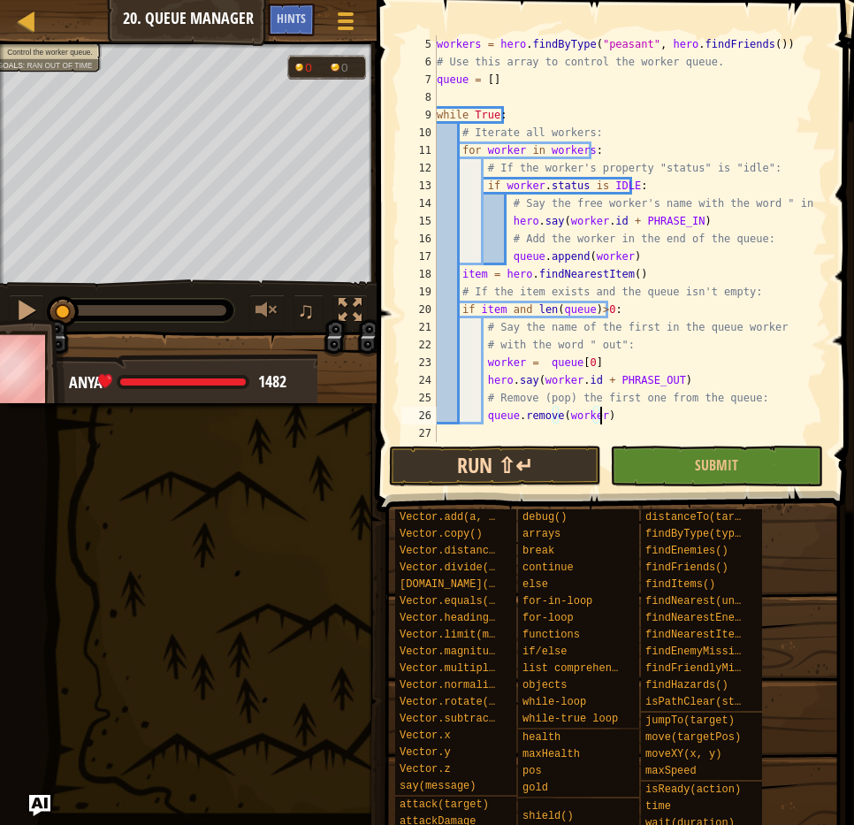
scroll to position [71, 0]
click at [739, 473] on button "Submit" at bounding box center [716, 466] width 212 height 41
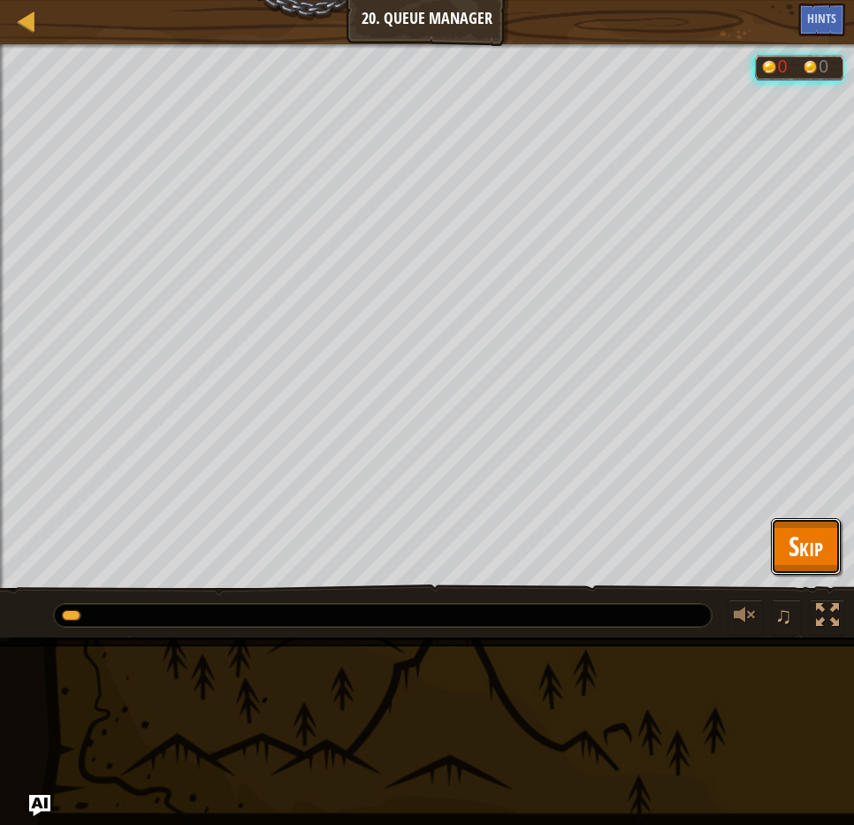
click at [790, 538] on span "Skip" at bounding box center [806, 546] width 34 height 36
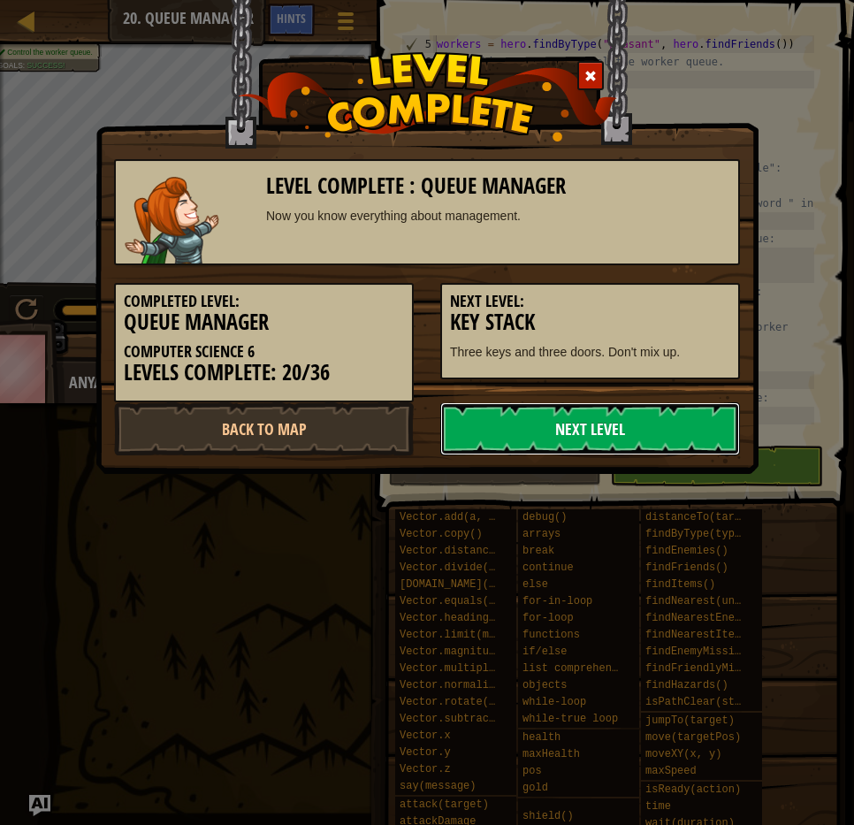
click at [587, 435] on link "Next Level" at bounding box center [590, 428] width 300 height 53
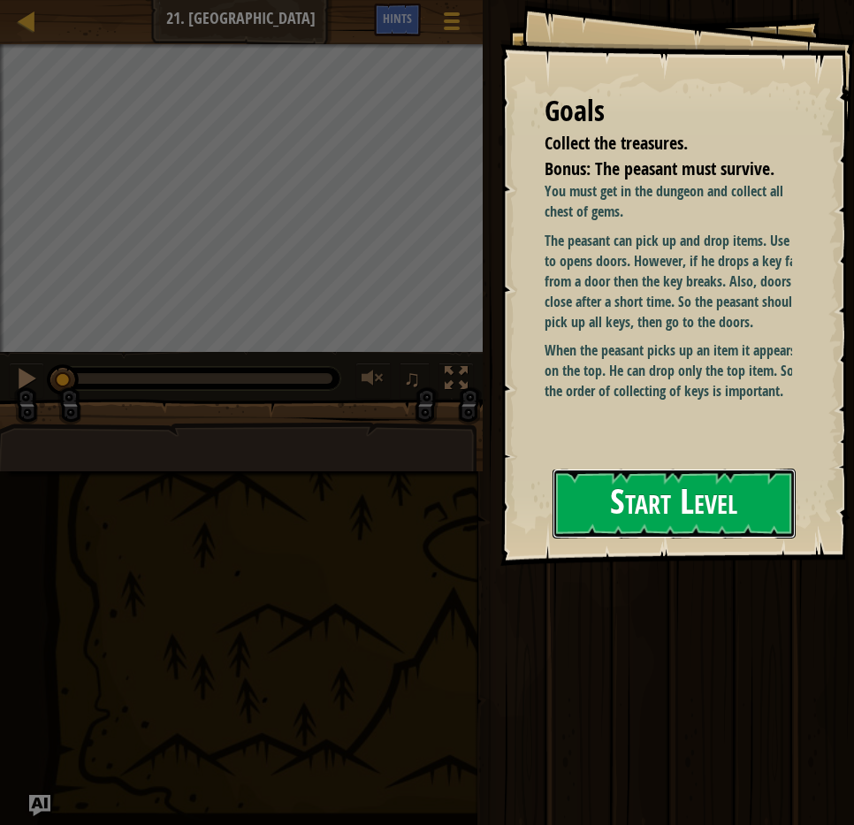
click at [649, 500] on button "Start Level" at bounding box center [674, 504] width 243 height 70
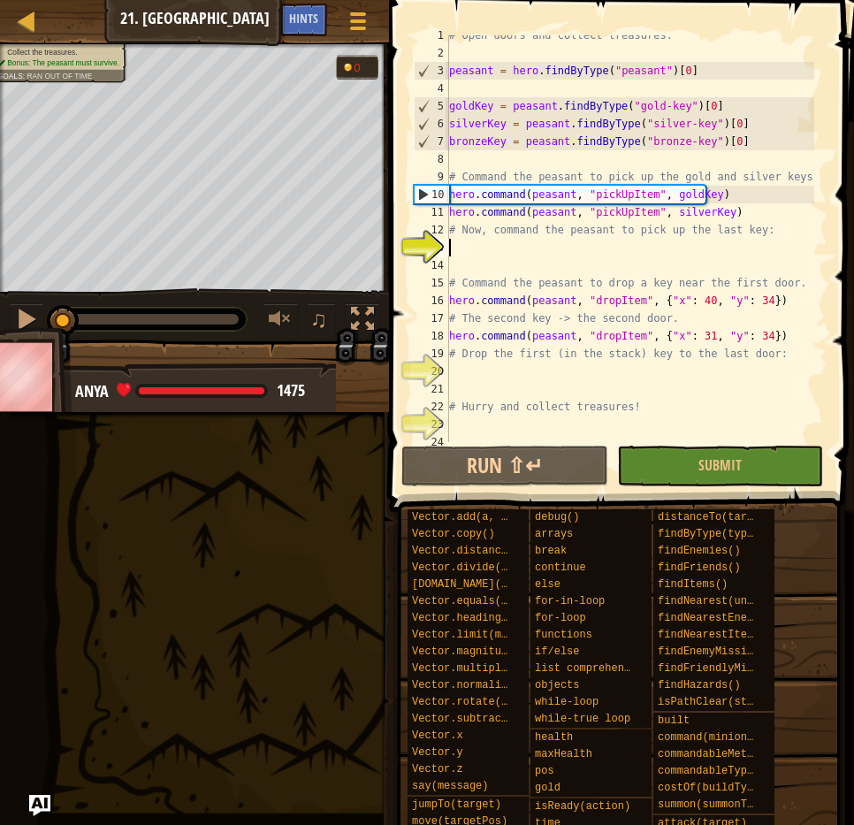
scroll to position [9, 0]
click at [614, 373] on div "# Open doors and collect treasures. peasant = hero . findByType ( "peasant" ) […" at bounding box center [630, 248] width 369 height 442
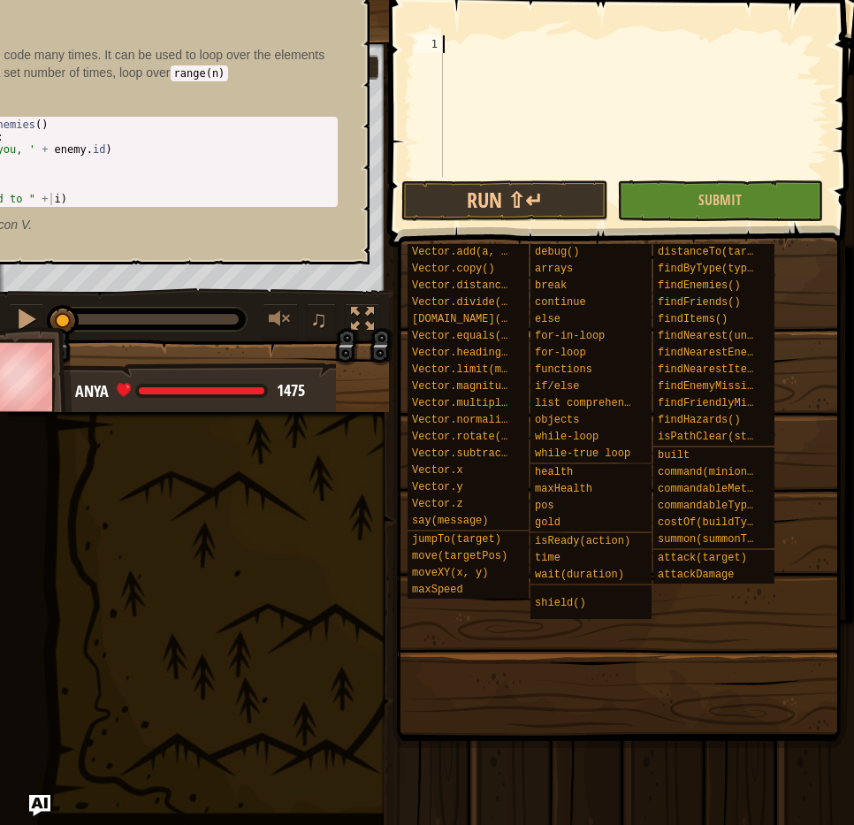
paste textarea "hero.moveXY(10, 11)"
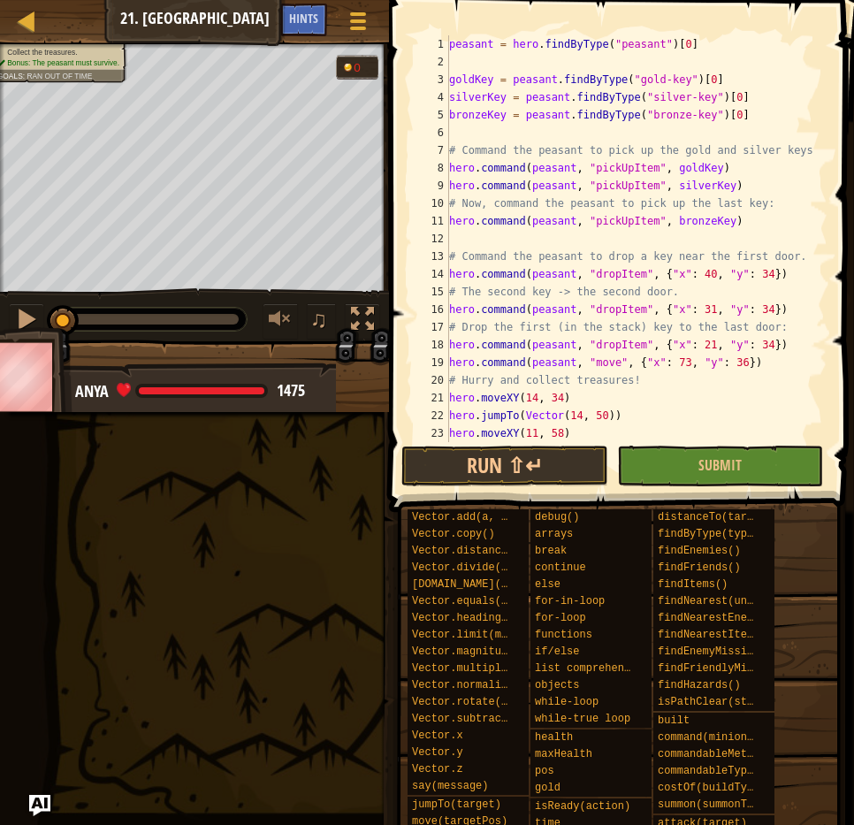
scroll to position [230, 0]
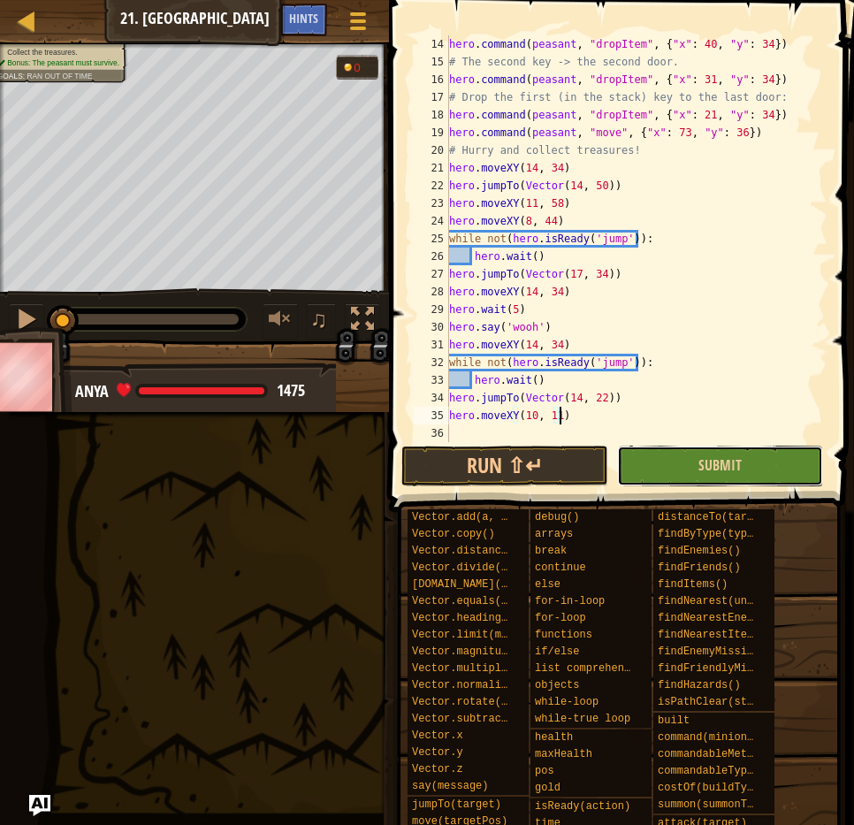
click at [716, 453] on button "Submit" at bounding box center [720, 466] width 206 height 41
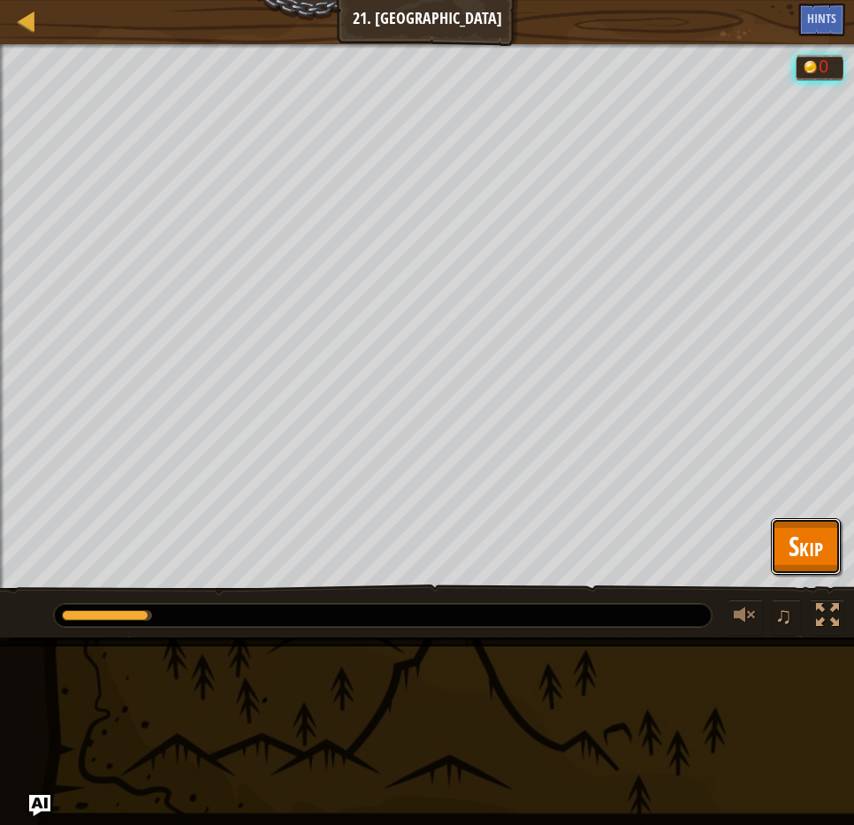
click at [791, 530] on span "Skip" at bounding box center [806, 546] width 34 height 36
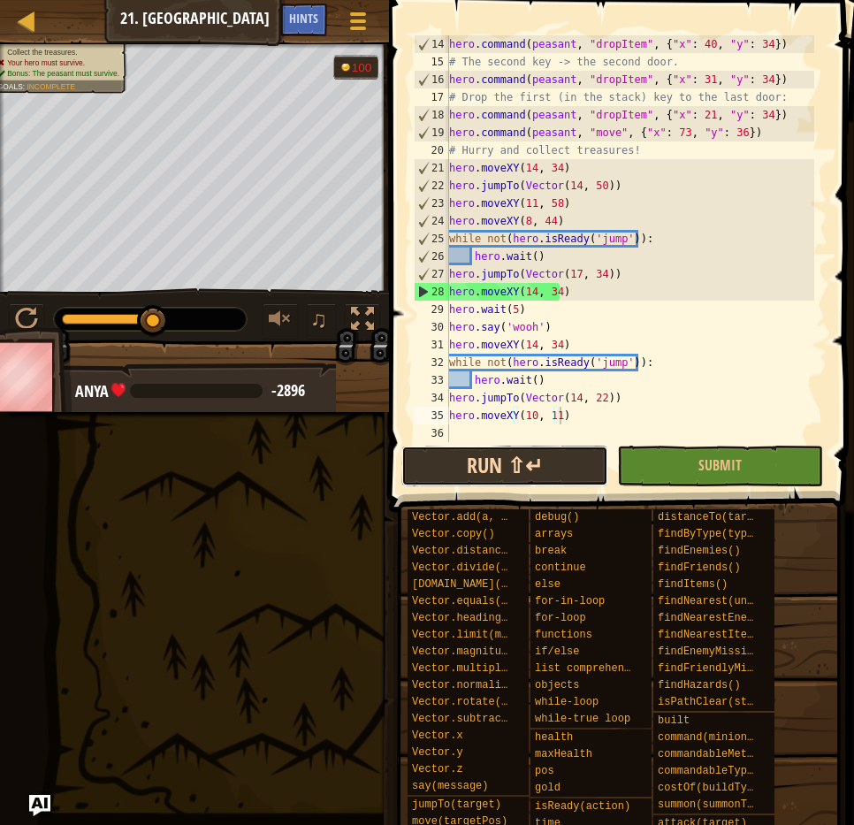
click at [561, 467] on button "Run ⇧↵" at bounding box center [504, 466] width 206 height 41
click at [505, 237] on div "hero . command ( peasant , "dropItem" , { "x" : 40 , "y" : 34 }) # The second k…" at bounding box center [630, 256] width 369 height 442
type textarea "hero.moveXY(10, 11)"
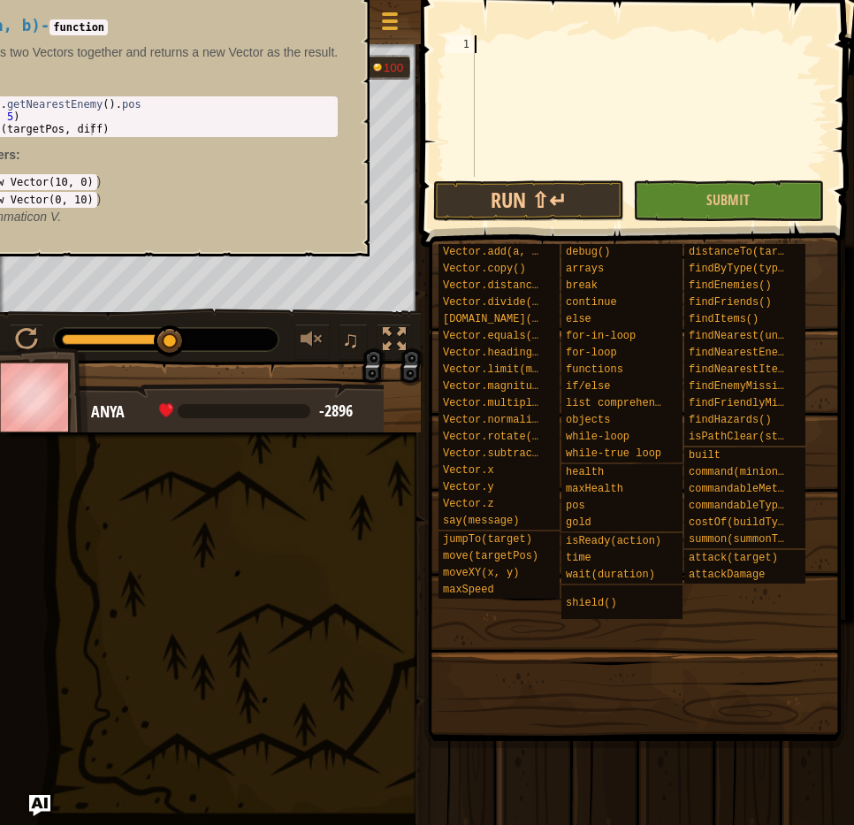
paste textarea "hero.moveXY(10, 11)"
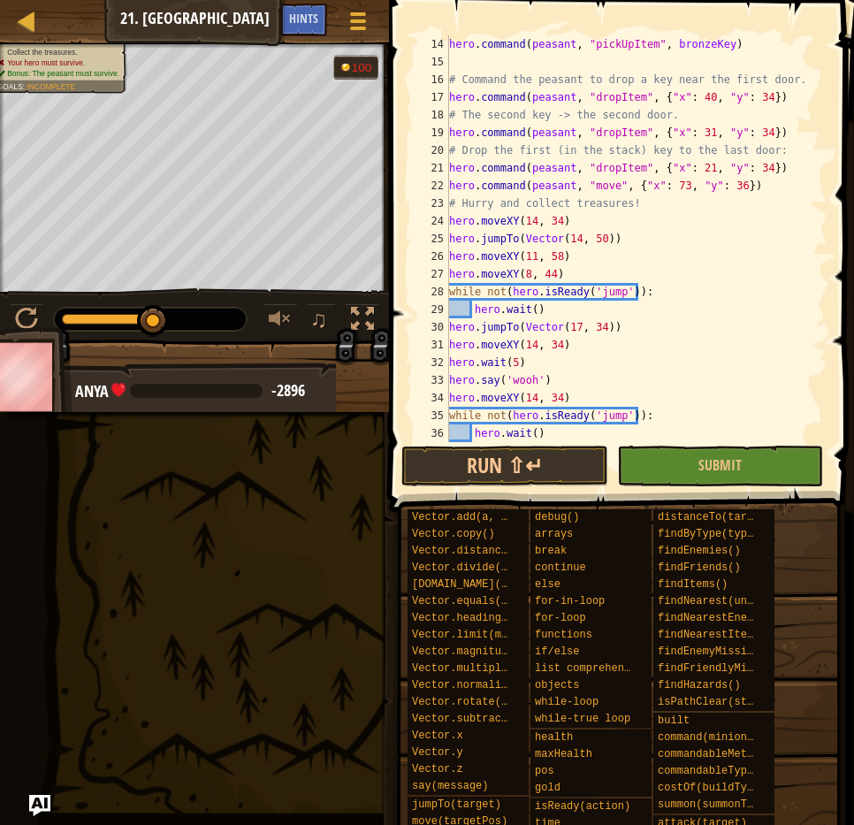
scroll to position [0, 0]
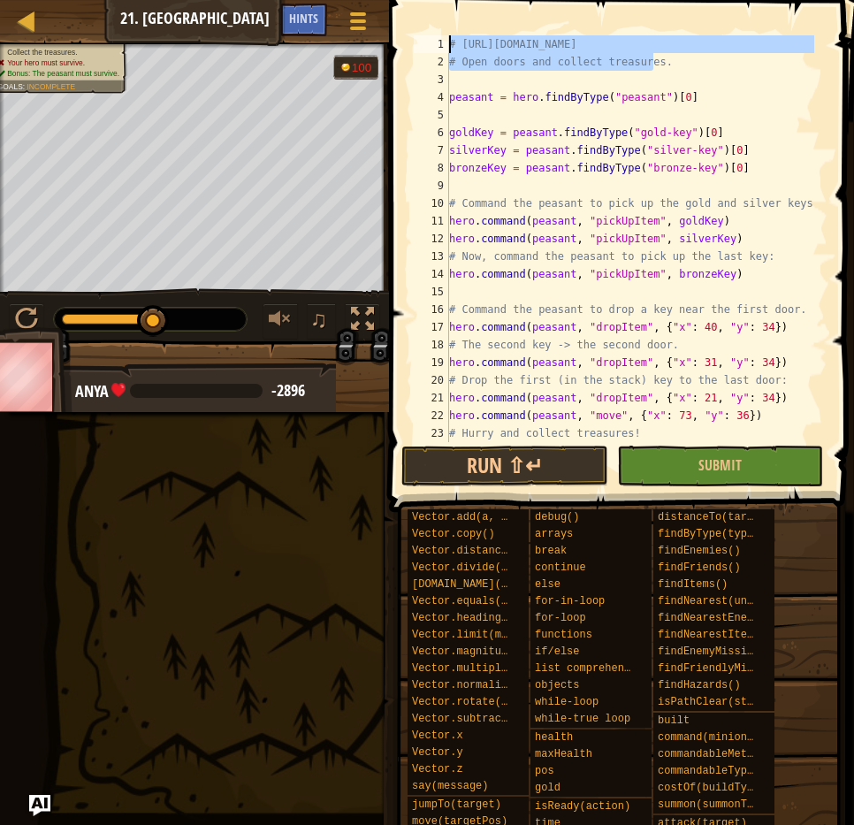
drag, startPoint x: 667, startPoint y: 64, endPoint x: 441, endPoint y: 41, distance: 226.6
click at [441, 41] on div "hero.moveXY(10, 11) 1 2 3 4 5 6 7 8 9 10 11 12 13 14 15 16 17 18 19 20 21 22 23…" at bounding box center [618, 238] width 417 height 407
type textarea "# [URL][DOMAIN_NAME] # Open doors and collect treasures."
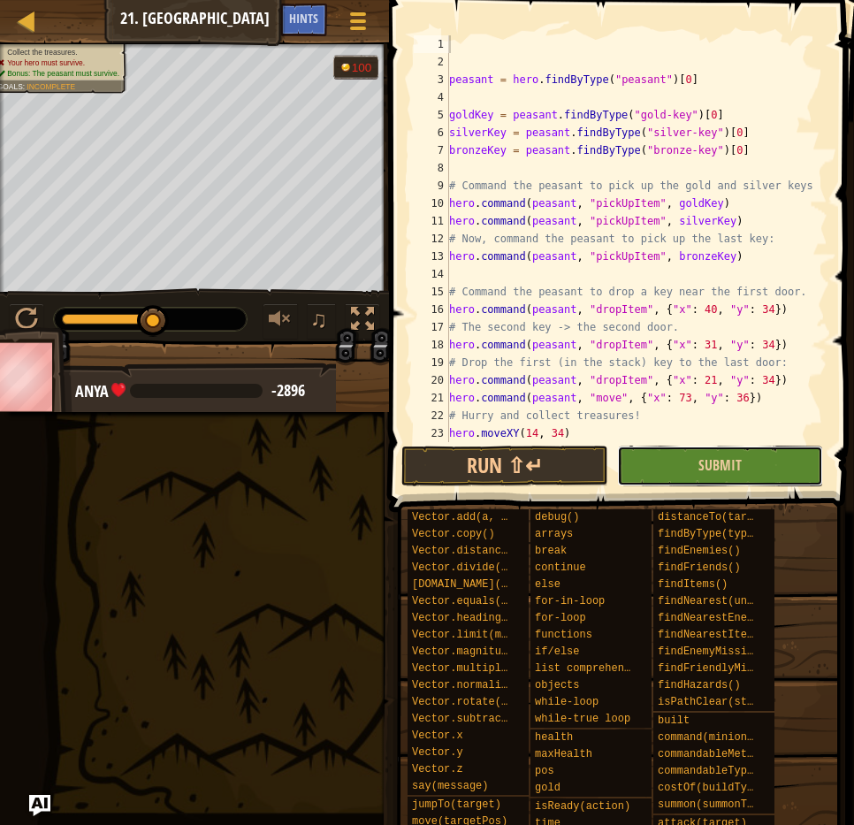
click at [672, 470] on button "Submit" at bounding box center [720, 466] width 206 height 41
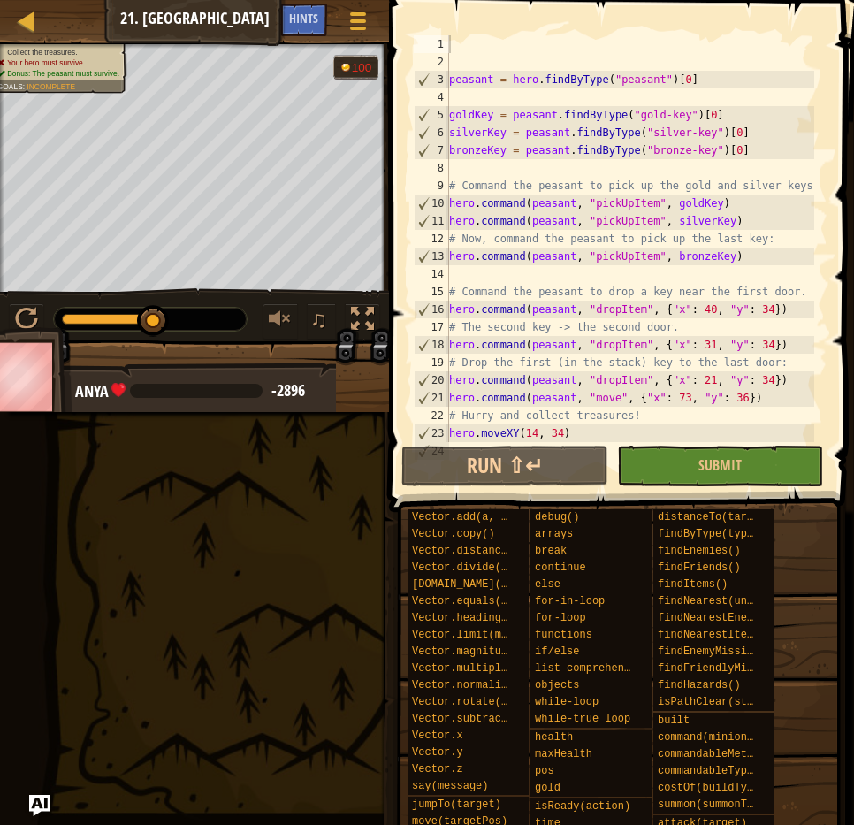
click at [599, 185] on div "peasant = hero . findByType ( "peasant" ) [ 0 ] goldKey = peasant . findByType …" at bounding box center [630, 256] width 369 height 442
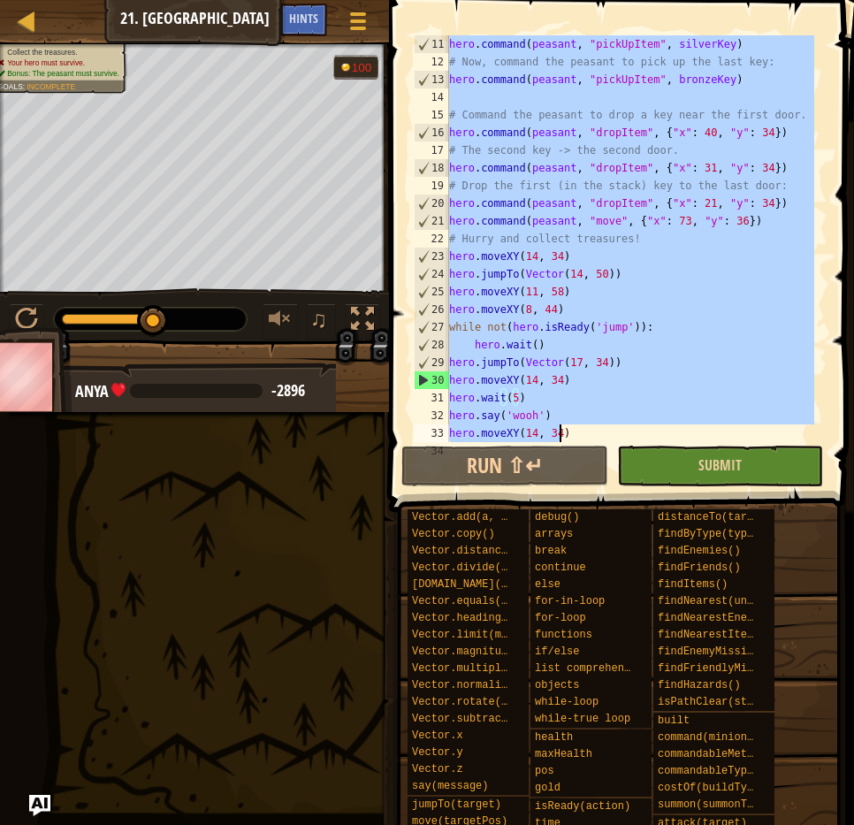
scroll to position [265, 0]
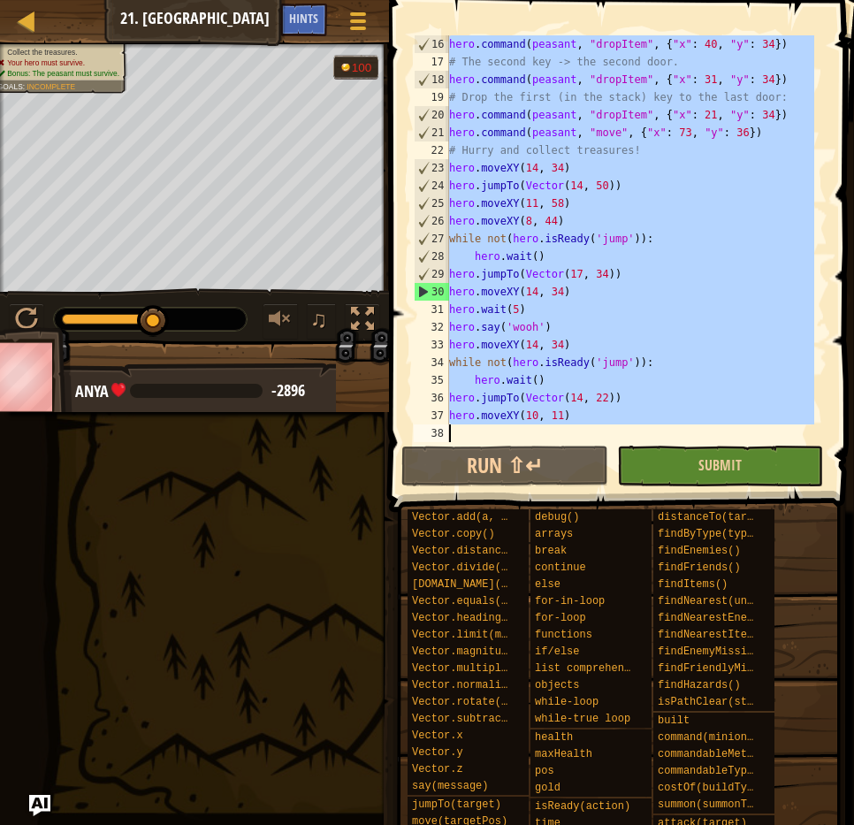
drag, startPoint x: 449, startPoint y: 85, endPoint x: 657, endPoint y: 450, distance: 420.1
click at [657, 450] on div "# Command the peasant to pick up the gold and silver keys. 16 17 18 19 20 21 22…" at bounding box center [619, 291] width 470 height 564
type textarea "hero.moveXY(10, 11)"
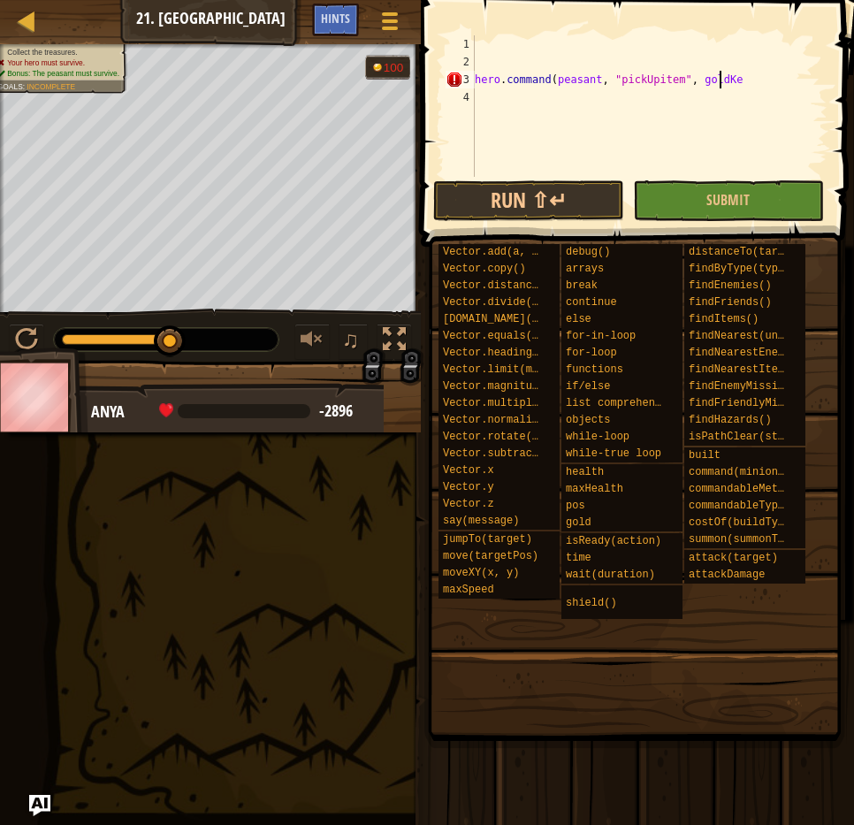
scroll to position [8, 20]
type textarea "hero.command(peasant, "pickUpitem", [PERSON_NAME])"
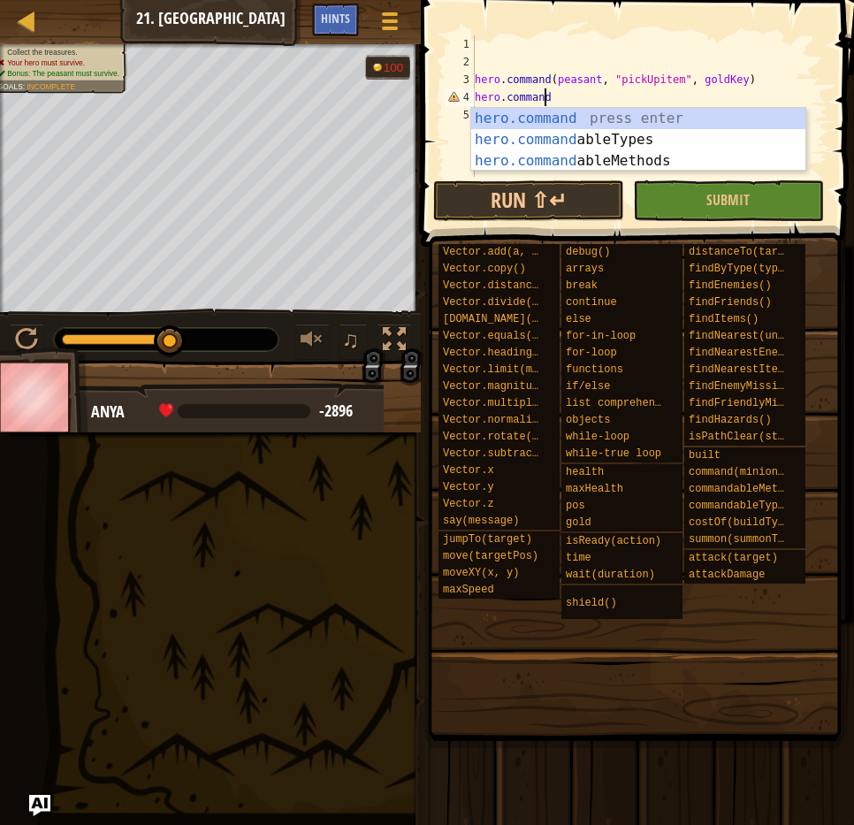
scroll to position [8, 5]
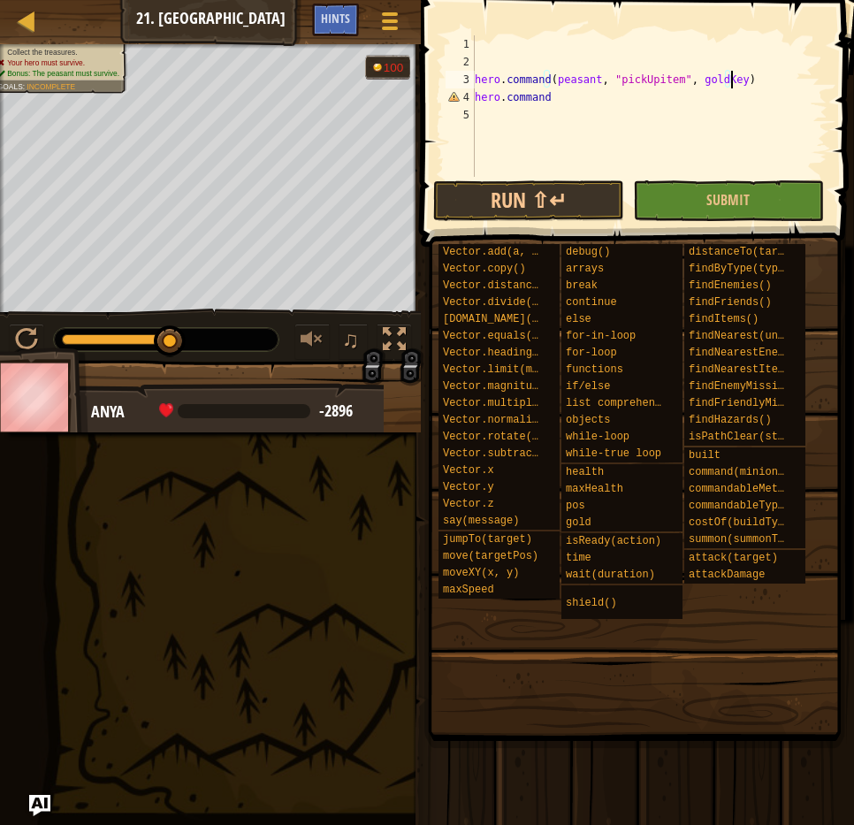
click at [771, 87] on div "hero . command ( peasant , "pickUpitem" , [PERSON_NAME] ) hero . command" at bounding box center [649, 123] width 356 height 177
click at [609, 102] on div "hero . command ( peasant , "pickUpitem" , [PERSON_NAME] ) hero . command" at bounding box center [649, 123] width 356 height 177
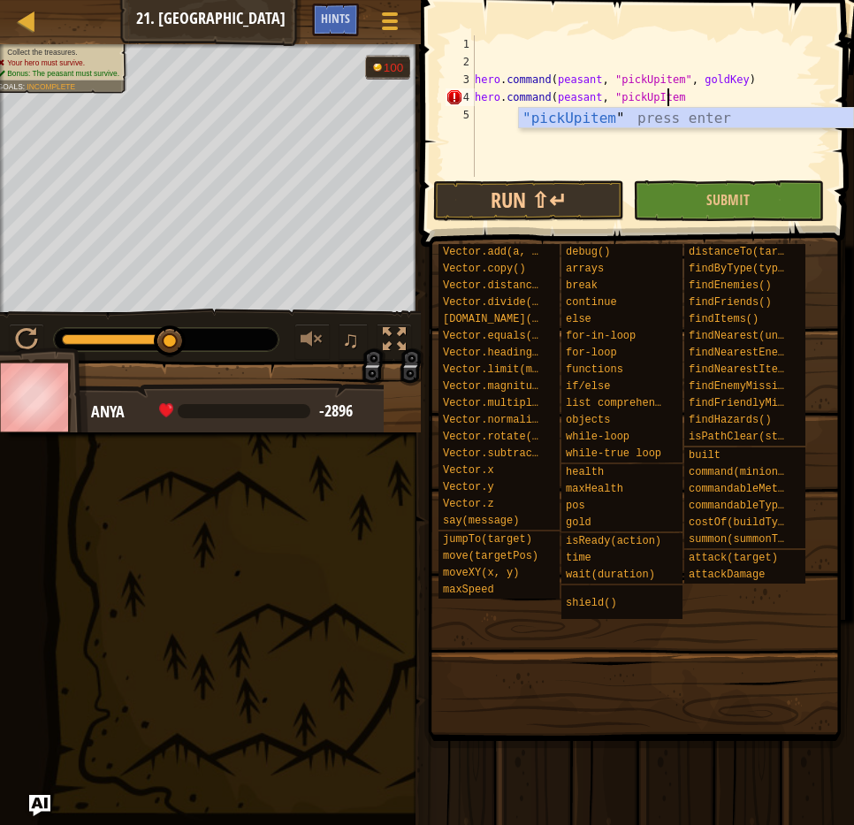
scroll to position [8, 16]
click at [608, 102] on div "hero . command ( peasant , "pickUpitem" , [PERSON_NAME] ) hero . command ( peas…" at bounding box center [649, 123] width 356 height 177
click at [678, 99] on div "hero . command ( peasant , "pickUpitem" , [PERSON_NAME] ) hero . command ( peas…" at bounding box center [649, 123] width 356 height 177
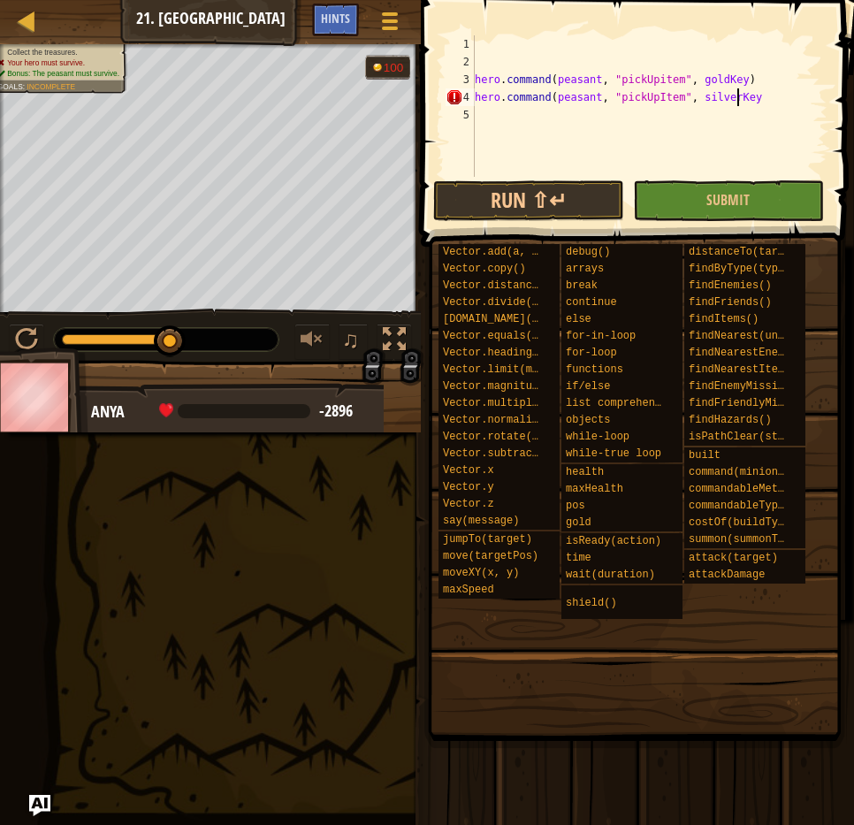
type textarea "hero.command(peasant, "pickUpItem", silverKey)"
type textarea "hero.command(peasant, "pickUpItem", bronzeKey)"
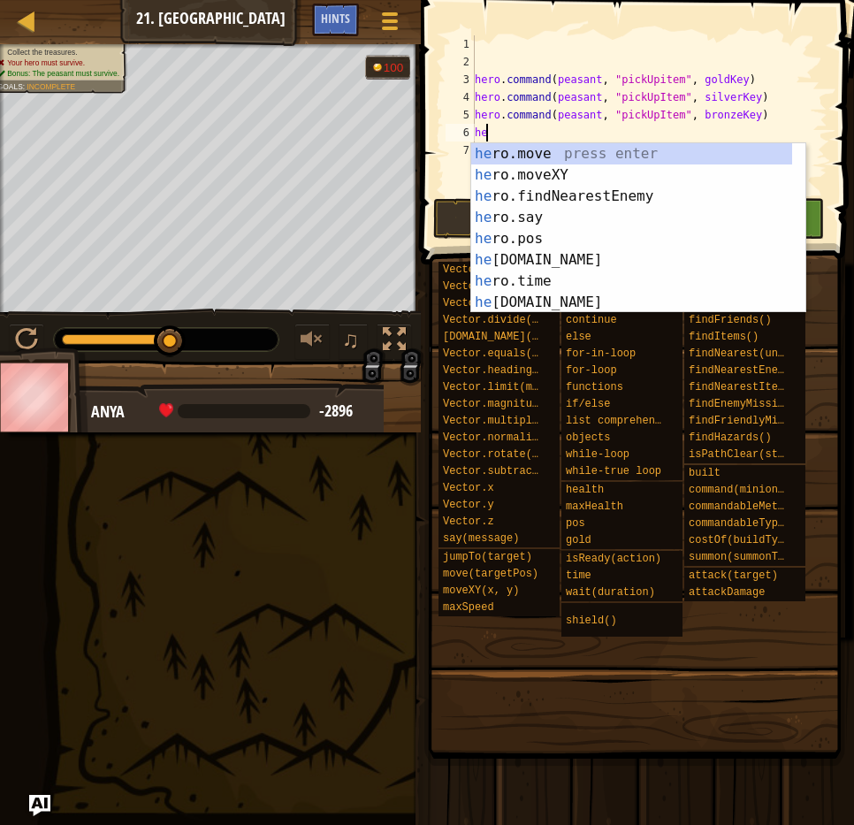
scroll to position [8, 0]
type textarea "h"
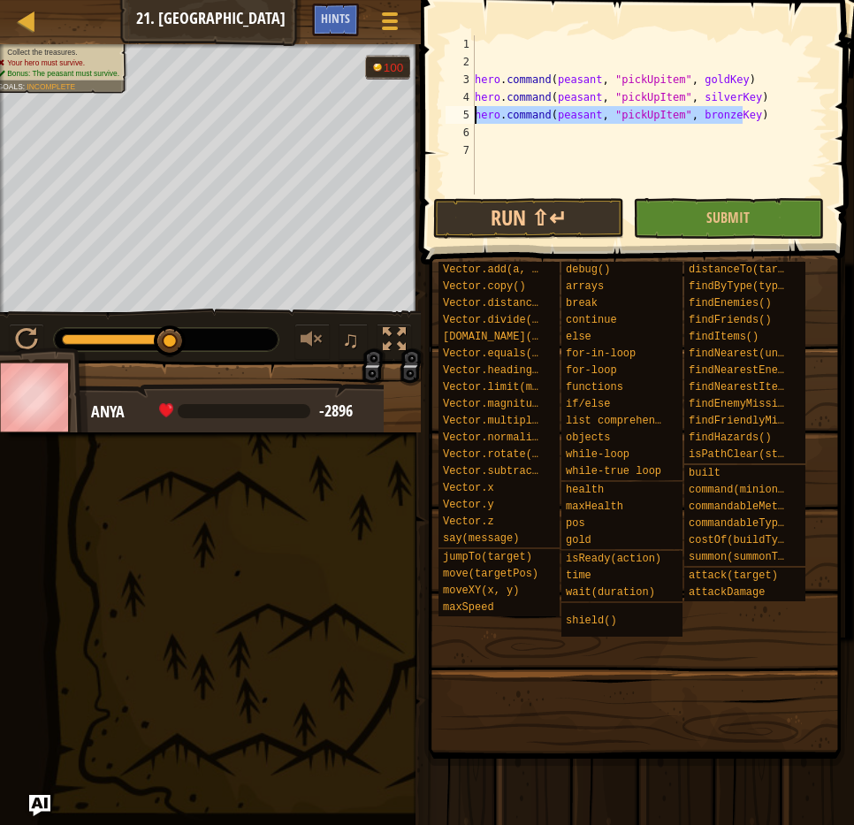
drag, startPoint x: 749, startPoint y: 118, endPoint x: 455, endPoint y: 116, distance: 293.6
click at [455, 116] on div "1 2 3 4 5 6 7 hero . command ( peasant , "pickUpitem" , [PERSON_NAME] ) hero . …" at bounding box center [634, 114] width 385 height 159
type textarea "hero.command(peasant, "pickUpItem", bronzeKey)"
click at [575, 132] on div "hero . command ( peasant , "pickUpitem" , [PERSON_NAME] ) hero . command ( peas…" at bounding box center [649, 132] width 356 height 195
paste textarea "hero.command(peasant, "pickUpItem", bronzeKey)"
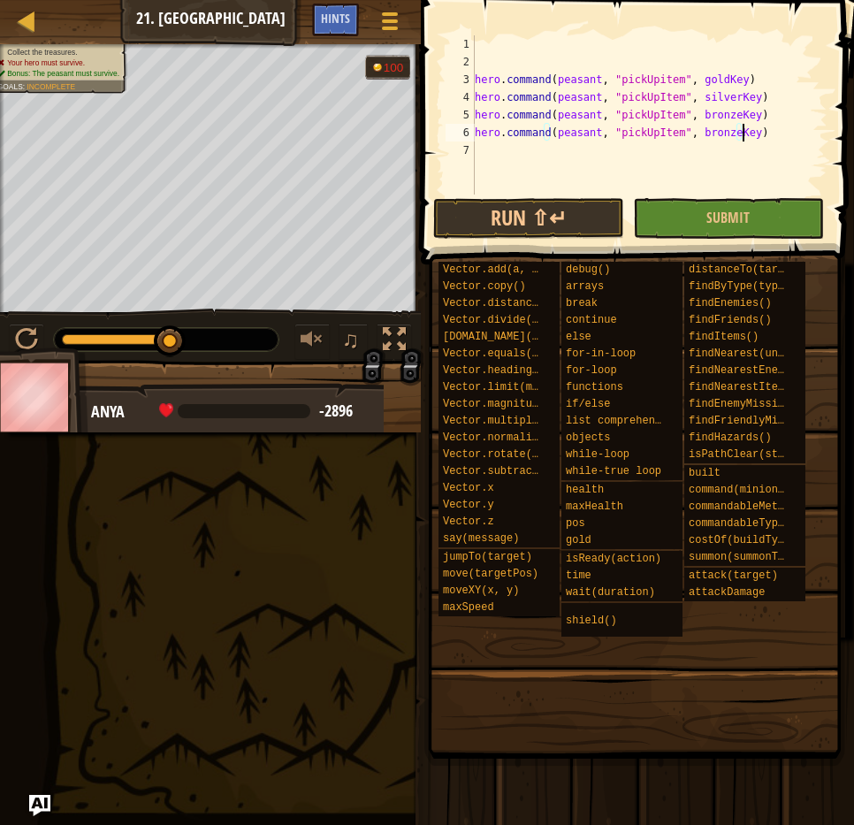
click at [669, 127] on div "hero . command ( peasant , "pickUpitem" , [PERSON_NAME] ) hero . command ( peas…" at bounding box center [649, 132] width 356 height 195
drag, startPoint x: 674, startPoint y: 135, endPoint x: 724, endPoint y: 139, distance: 50.5
click at [724, 139] on div "hero . command ( peasant , "pickUpitem" , [PERSON_NAME] ) hero . command ( peas…" at bounding box center [649, 132] width 356 height 195
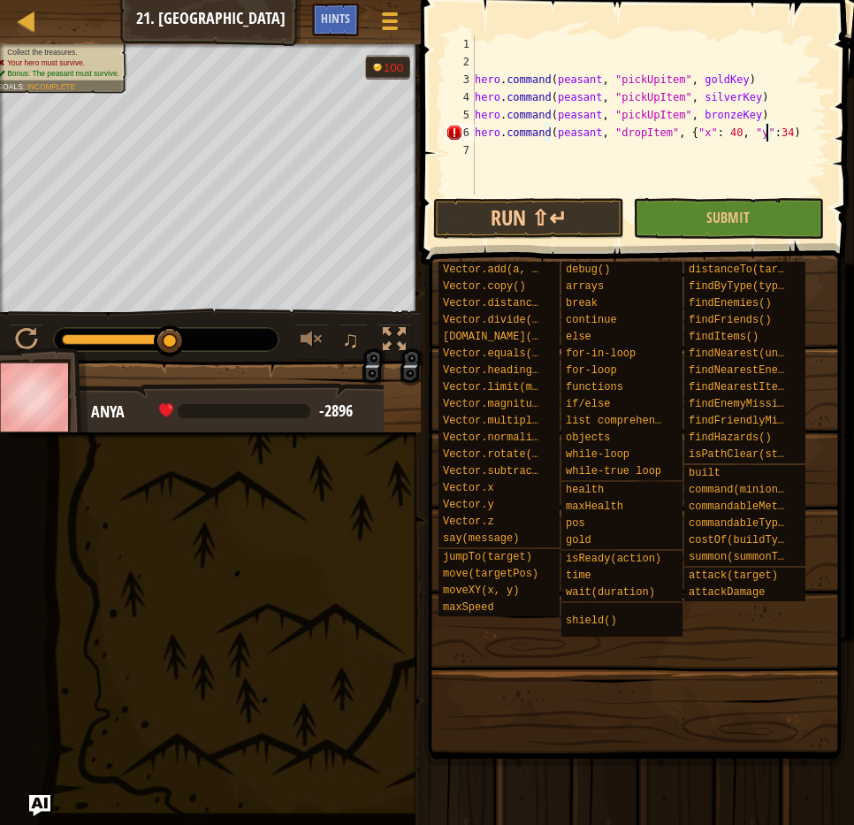
type textarea "hero.command(peasant, "dropItem", {"x": 40, "y":34})"
drag, startPoint x: 792, startPoint y: 134, endPoint x: 476, endPoint y: 130, distance: 316.5
click at [476, 130] on div "hero . command ( peasant , "pickUpitem" , [PERSON_NAME] ) hero . command ( peas…" at bounding box center [649, 132] width 356 height 195
click at [515, 153] on div "hero . command ( peasant , "pickUpitem" , [PERSON_NAME] ) hero . command ( peas…" at bounding box center [649, 132] width 356 height 195
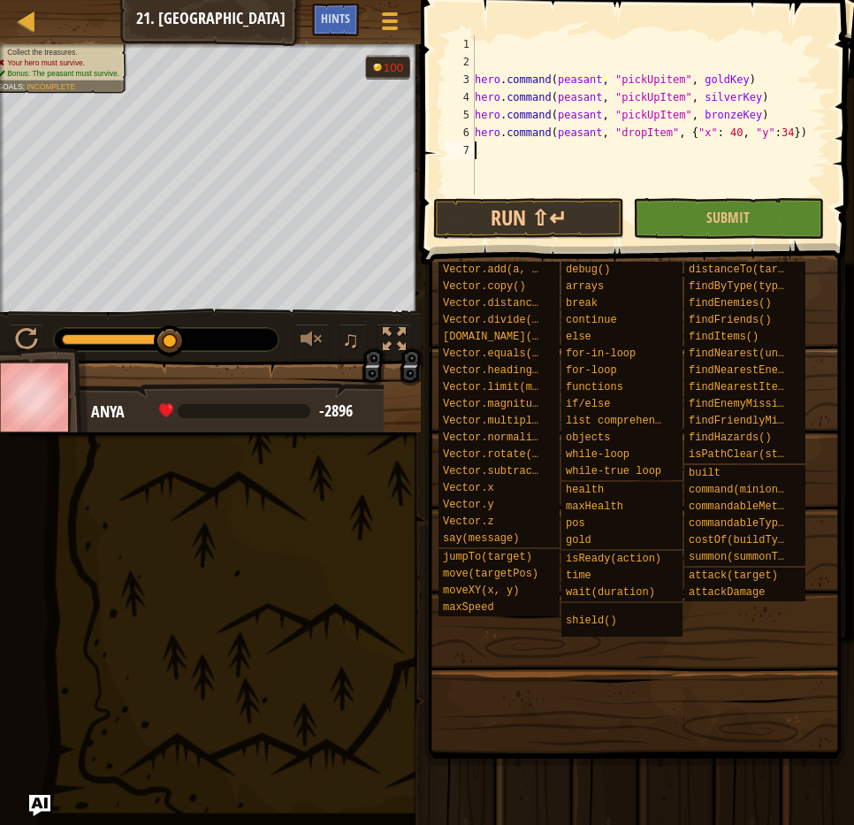
scroll to position [8, 0]
paste textarea "hero.command(peasant, "dropItem", {"x": 40, "y":34})"
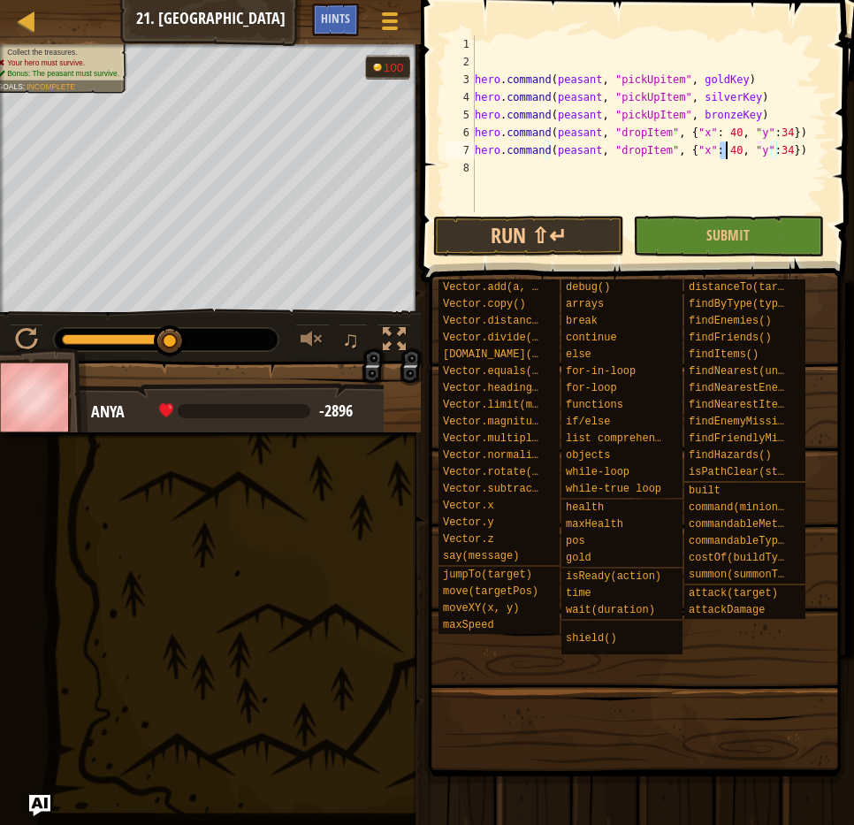
click at [723, 153] on div "hero . command ( peasant , "pickUpitem" , [PERSON_NAME] ) hero . command ( peas…" at bounding box center [649, 141] width 356 height 212
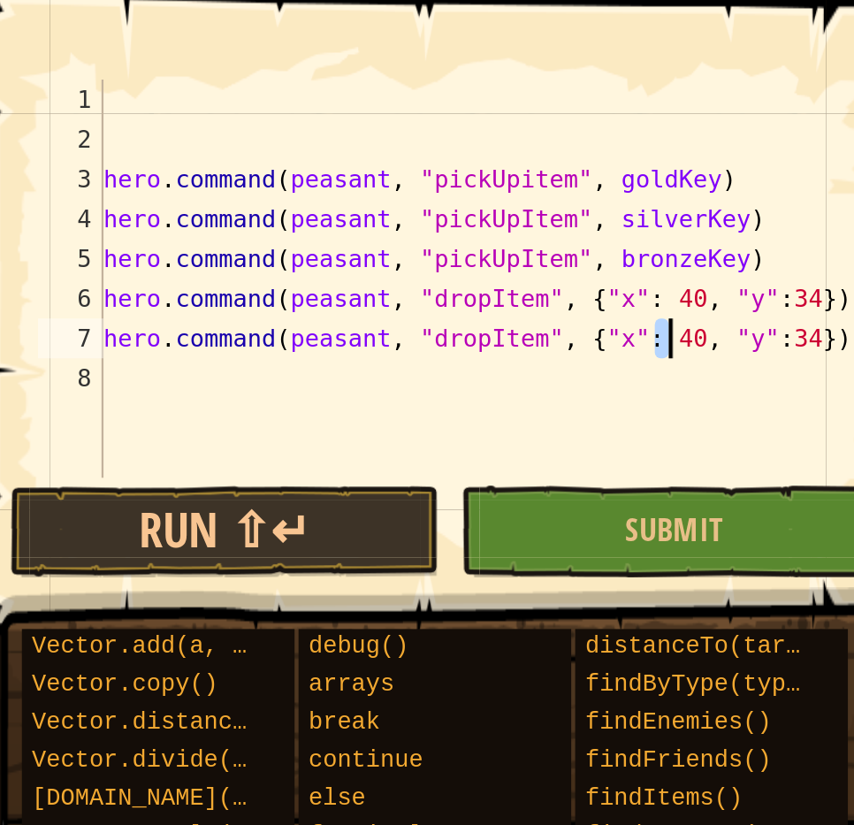
click at [721, 149] on div "hero . command ( peasant , "pickUpitem" , [PERSON_NAME] ) hero . command ( peas…" at bounding box center [649, 123] width 356 height 177
type textarea "hero.command(peasant, "dropItem", {"x": 31, "y":34})"
click at [787, 153] on div "hero . command ( peasant , "pickUpitem" , [PERSON_NAME] ) hero . command ( peas…" at bounding box center [649, 141] width 356 height 212
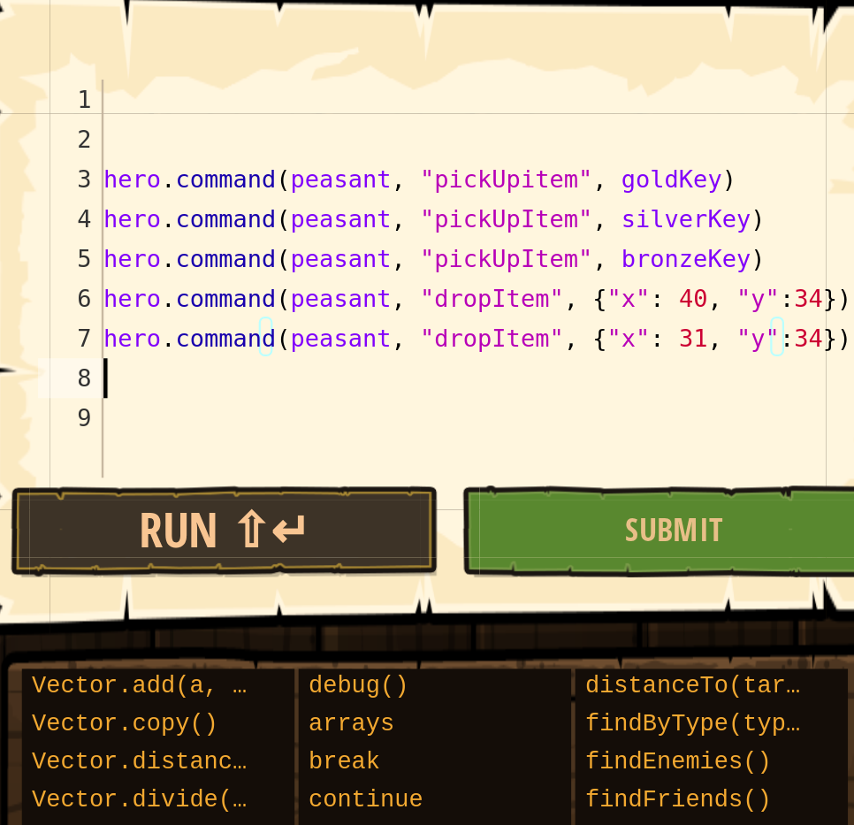
scroll to position [8, 0]
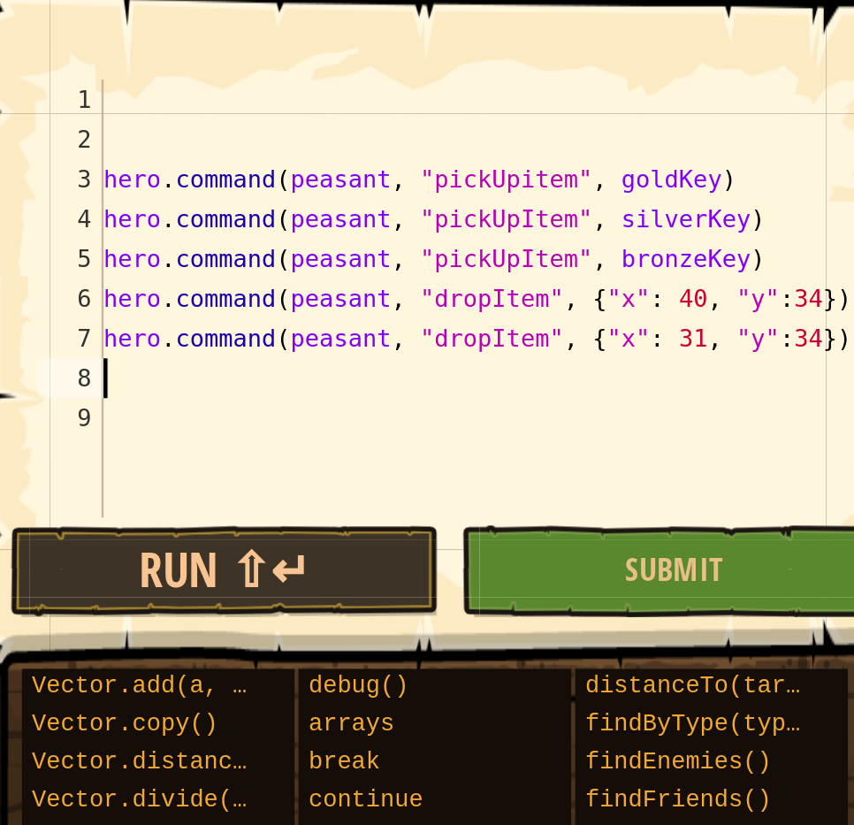
paste textarea "hero.command(peasant, "dropItem", {"x": 40, "y":34})"
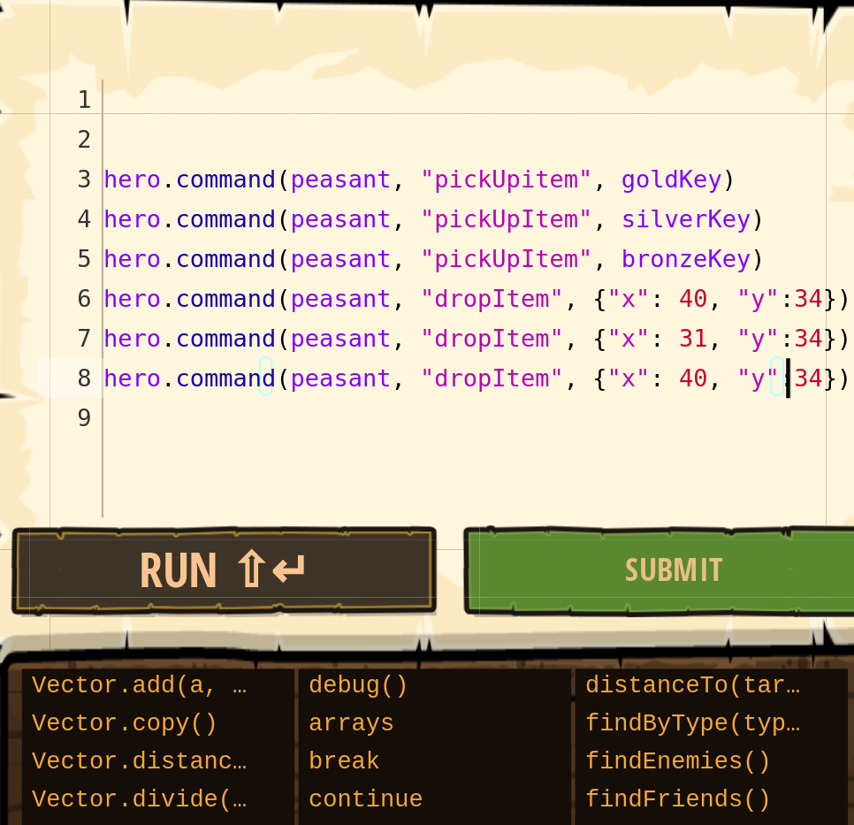
click at [721, 170] on div "hero . command ( peasant , "pickUpitem" , [PERSON_NAME] ) hero . command ( peas…" at bounding box center [649, 150] width 356 height 230
type textarea "hero.command(peasant, "dropItem", {"x": 23, "y":34})"
click at [504, 195] on div "hero . command ( peasant , "pickUpitem" , [PERSON_NAME] ) hero . command ( peas…" at bounding box center [649, 150] width 356 height 230
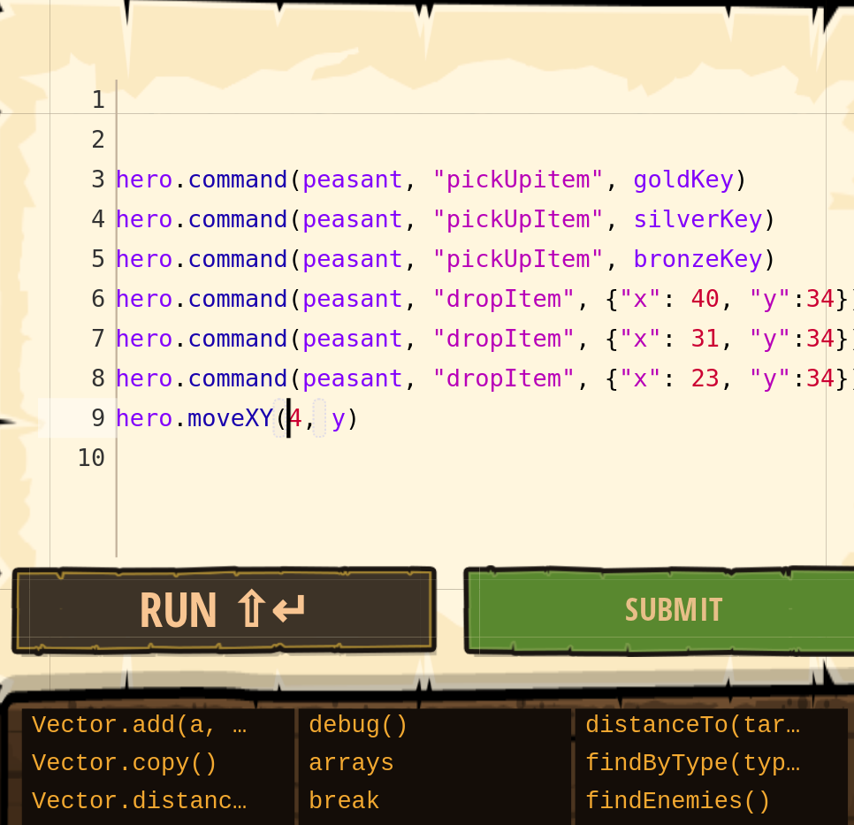
scroll to position [8, 7]
type textarea "hero.moveXY(46, 34)"
click at [603, 187] on div "hero . command ( peasant , "pickUpitem" , [PERSON_NAME] ) hero . command ( peas…" at bounding box center [652, 159] width 351 height 248
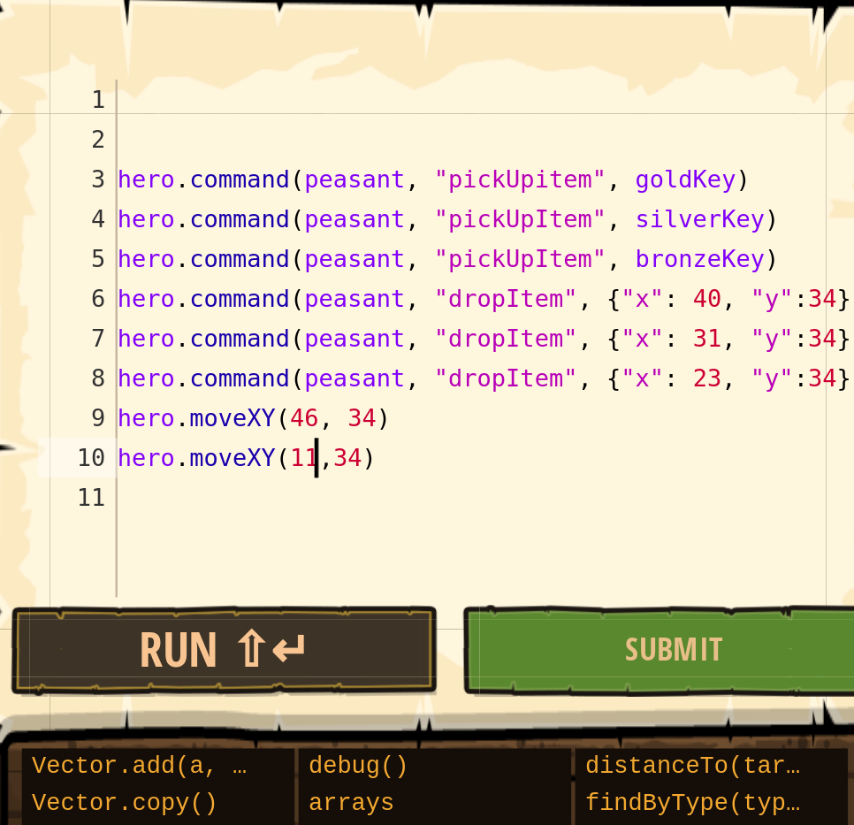
type textarea "hero.moveXY(11, 34)"
click at [600, 207] on div "hero . command ( peasant , "pickUpitem" , [PERSON_NAME] ) hero . command ( peas…" at bounding box center [652, 167] width 350 height 265
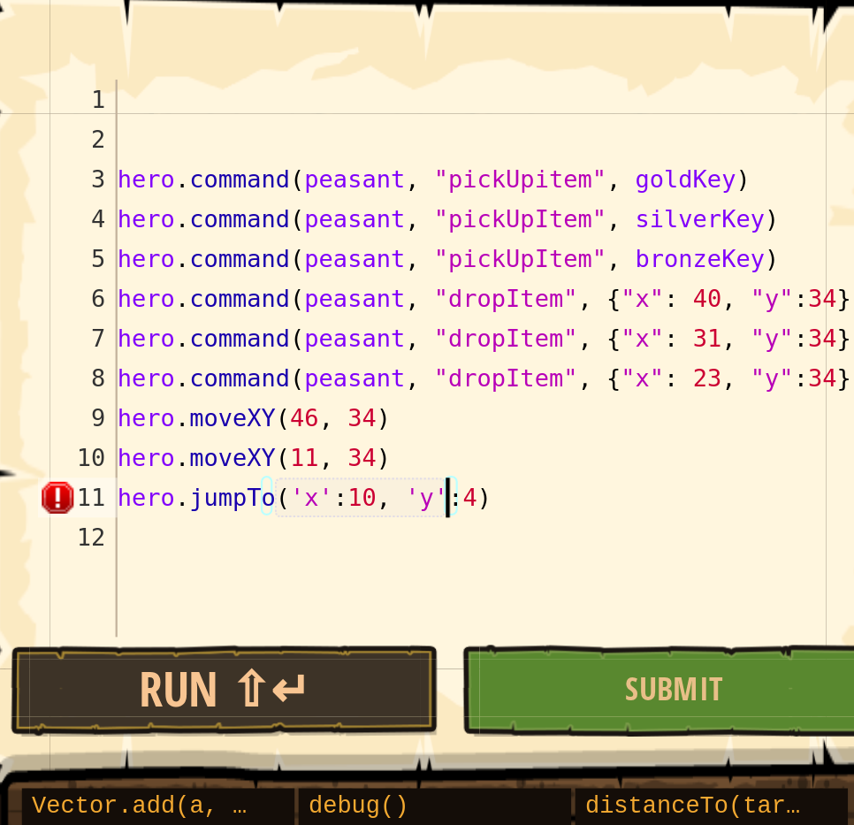
scroll to position [8, 12]
type textarea "hero.jumpTo({'x':10, 'y':47})"
click at [660, 222] on div "hero . command ( peasant , "pickUpitem" , [PERSON_NAME] ) hero . command ( peas…" at bounding box center [652, 176] width 350 height 283
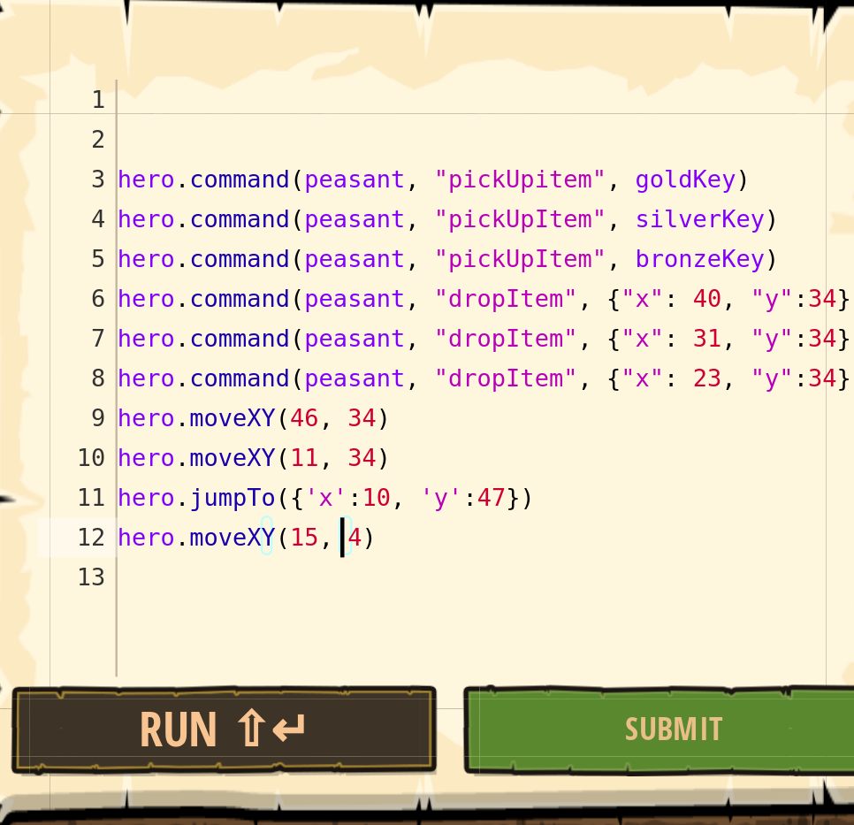
scroll to position [8, 8]
type textarea "hero.moveXY(15, 46)"
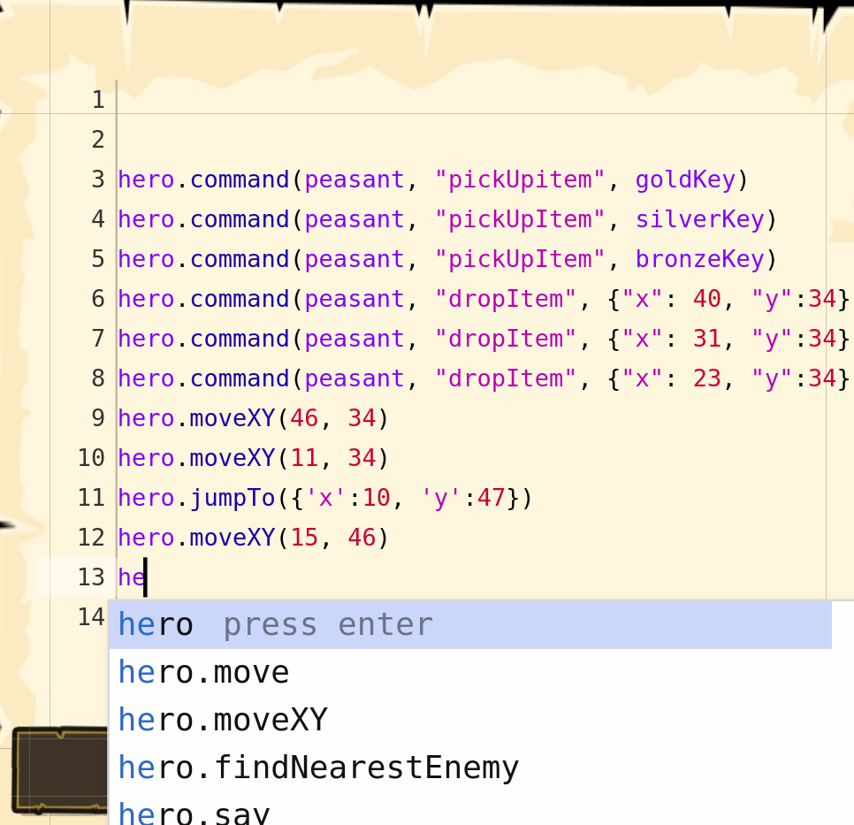
scroll to position [8, 1]
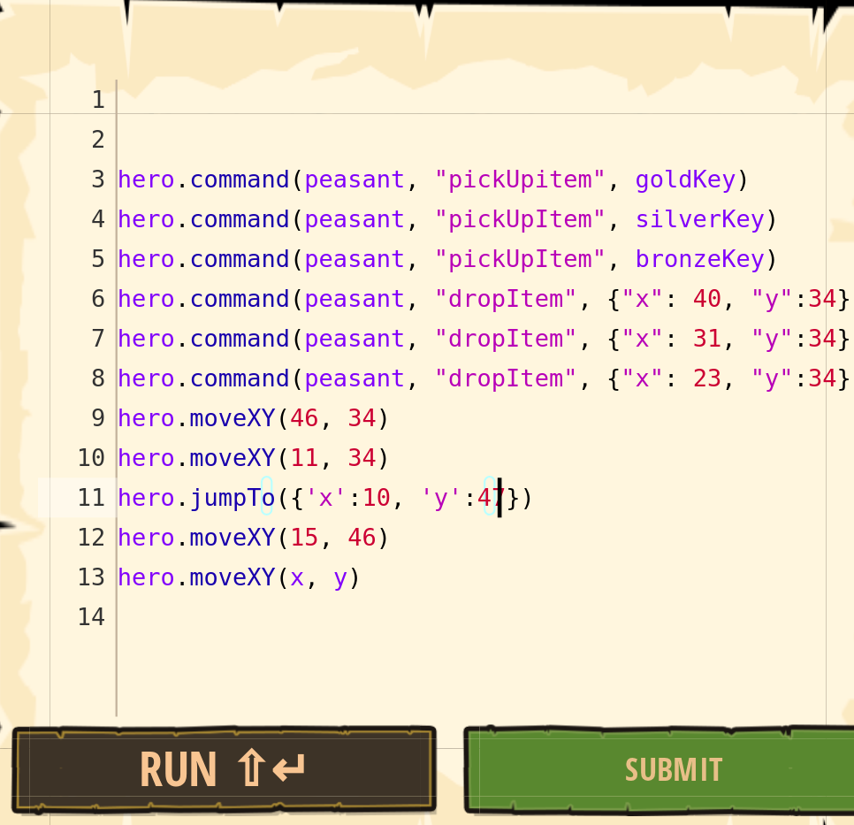
click at [660, 221] on div "hero . command ( peasant , "pickUpitem" , [PERSON_NAME] ) hero . command ( peas…" at bounding box center [652, 194] width 350 height 318
click at [556, 256] on div "hero . command ( peasant , "pickUpitem" , [PERSON_NAME] ) hero . command ( peas…" at bounding box center [652, 194] width 350 height 318
type textarea "hero.moveXY(14, 59)"
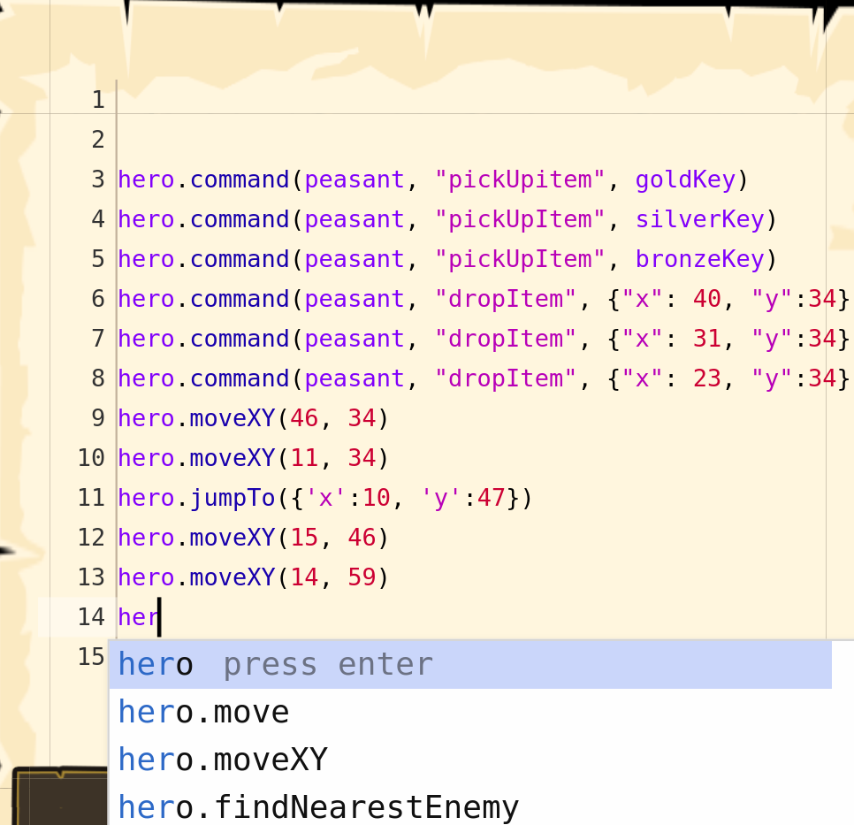
scroll to position [8, 1]
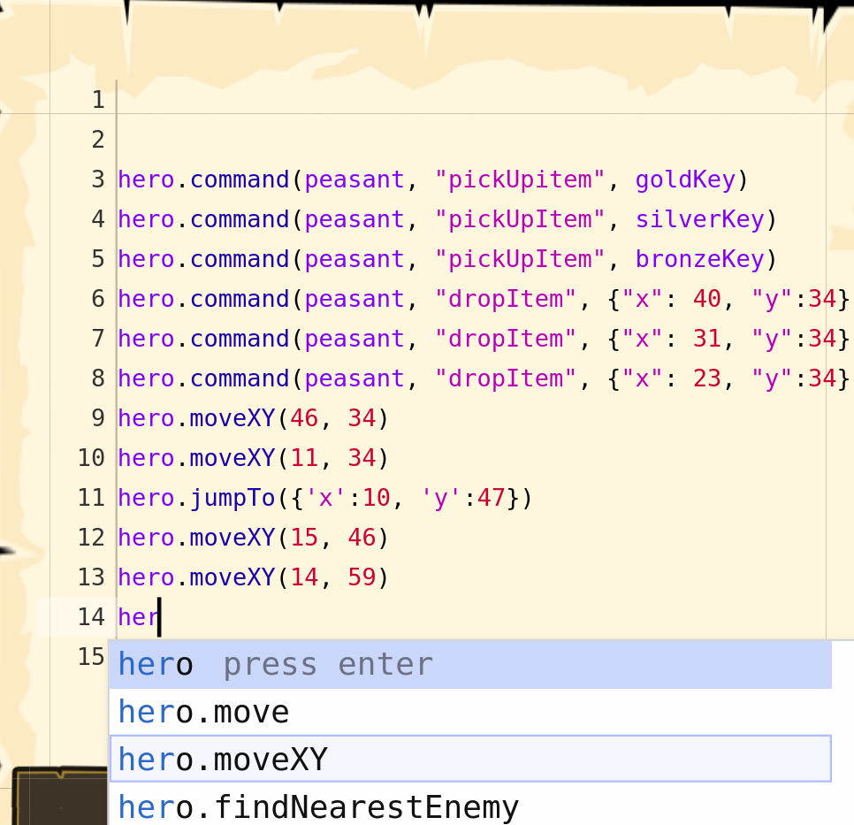
click at [548, 339] on div "her o press enter her o.move press enter her o.moveXY press enter her o.findNea…" at bounding box center [637, 391] width 321 height 212
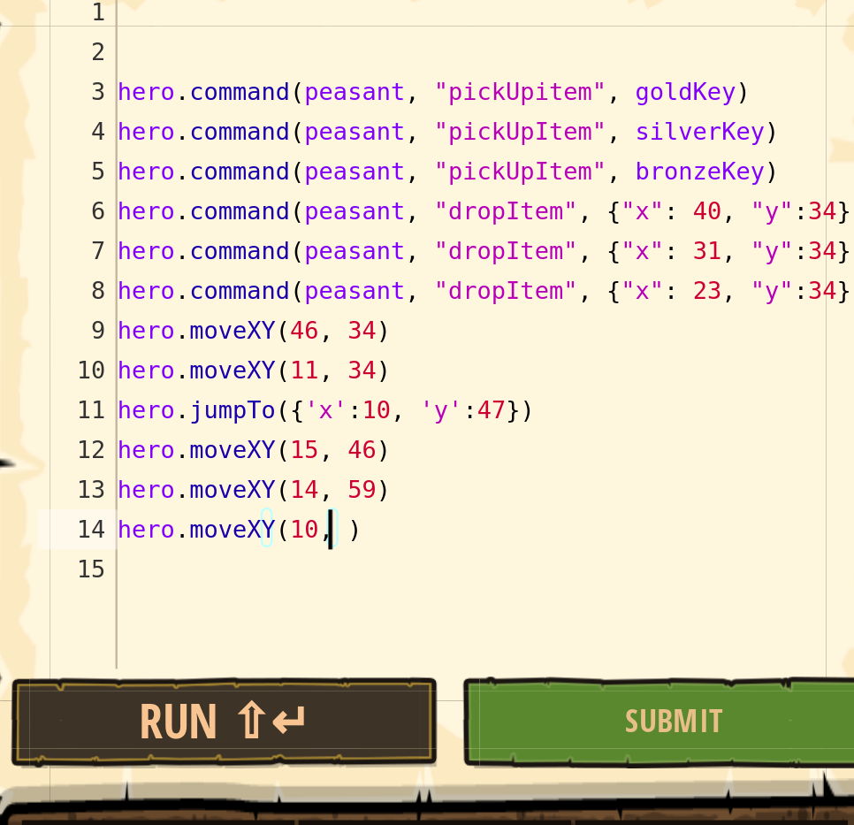
scroll to position [8, 8]
type textarea "hero.moveXY(10, 59)"
click at [601, 279] on div "hero . command ( peasant , "pickUpitem" , [PERSON_NAME] ) hero . command ( peas…" at bounding box center [652, 203] width 350 height 336
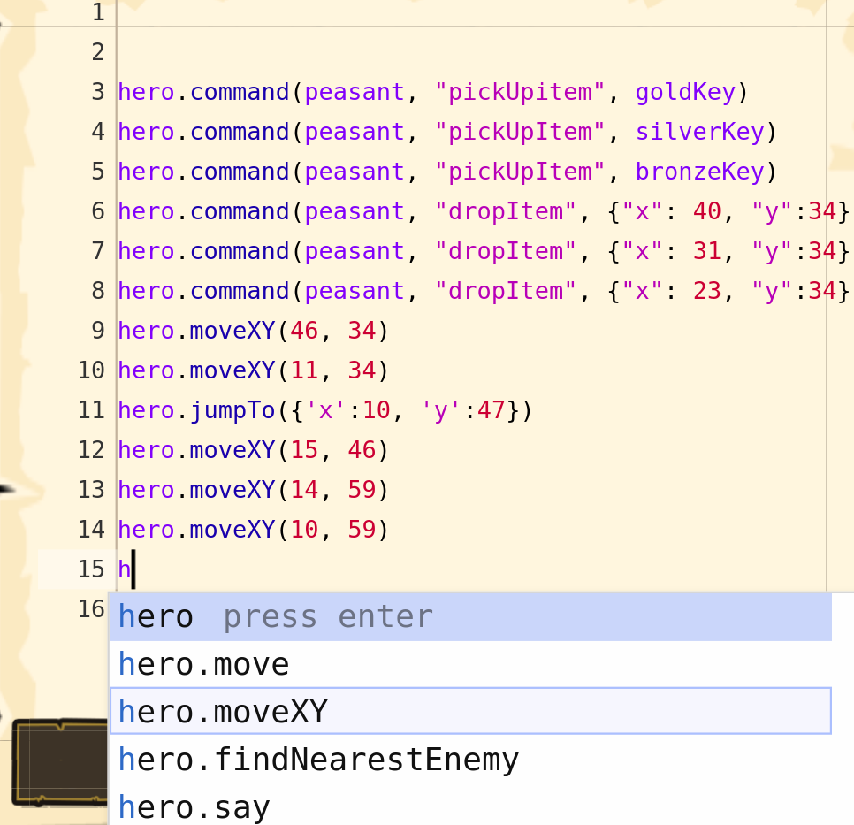
click at [562, 350] on div "h ero press enter h ero.move press enter h ero.moveXY press enter h ero.findNea…" at bounding box center [637, 408] width 321 height 212
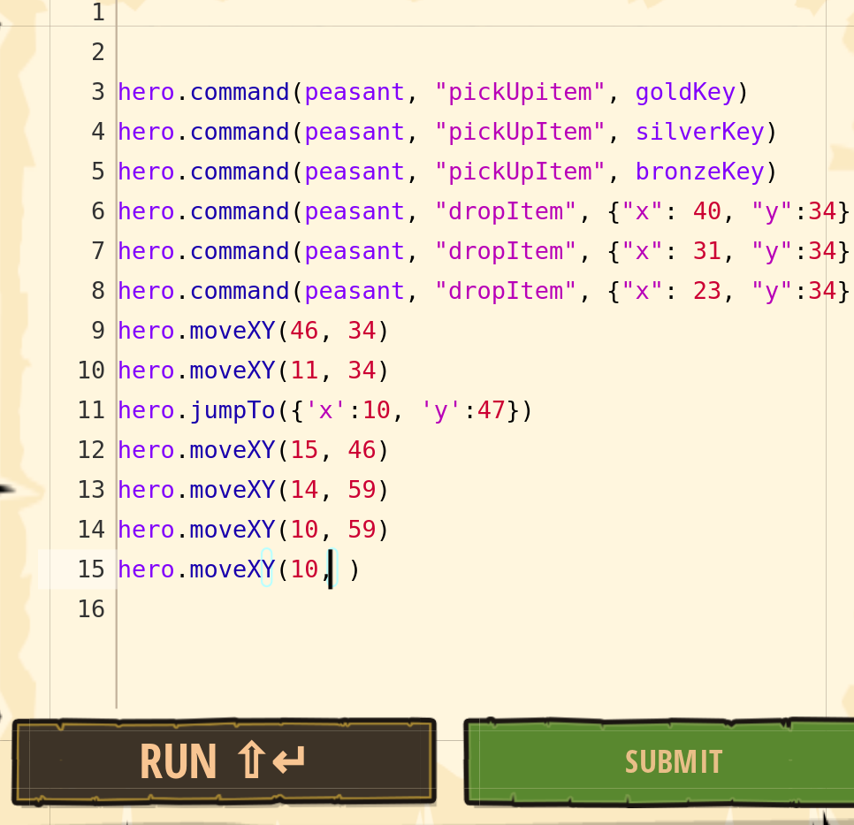
scroll to position [8, 8]
type textarea "hero.moveXY(10, 59)"
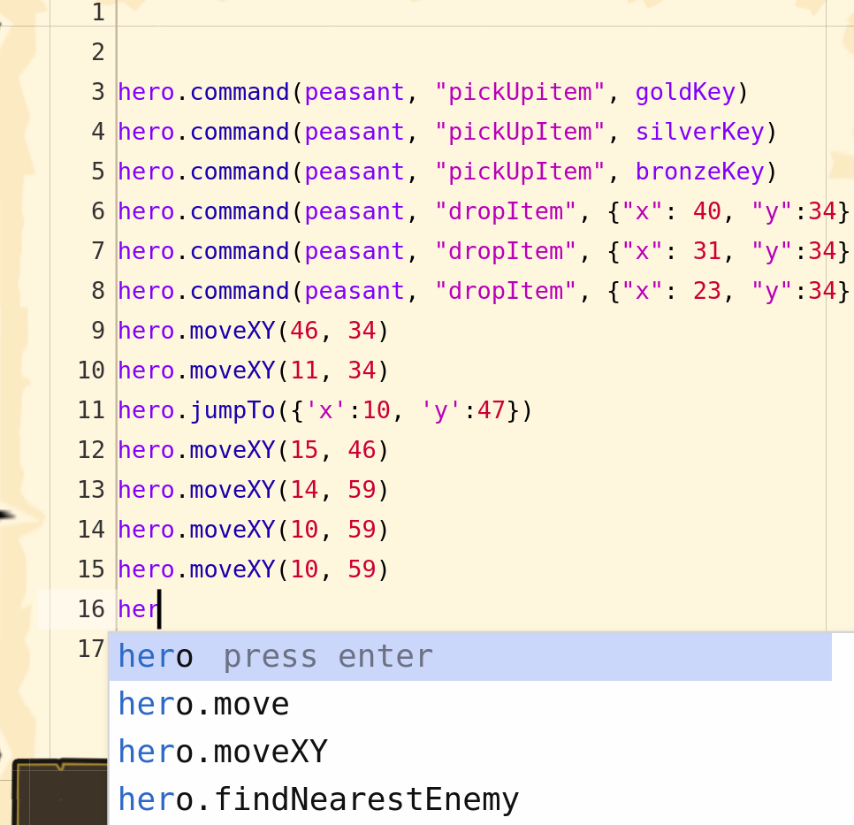
scroll to position [8, 1]
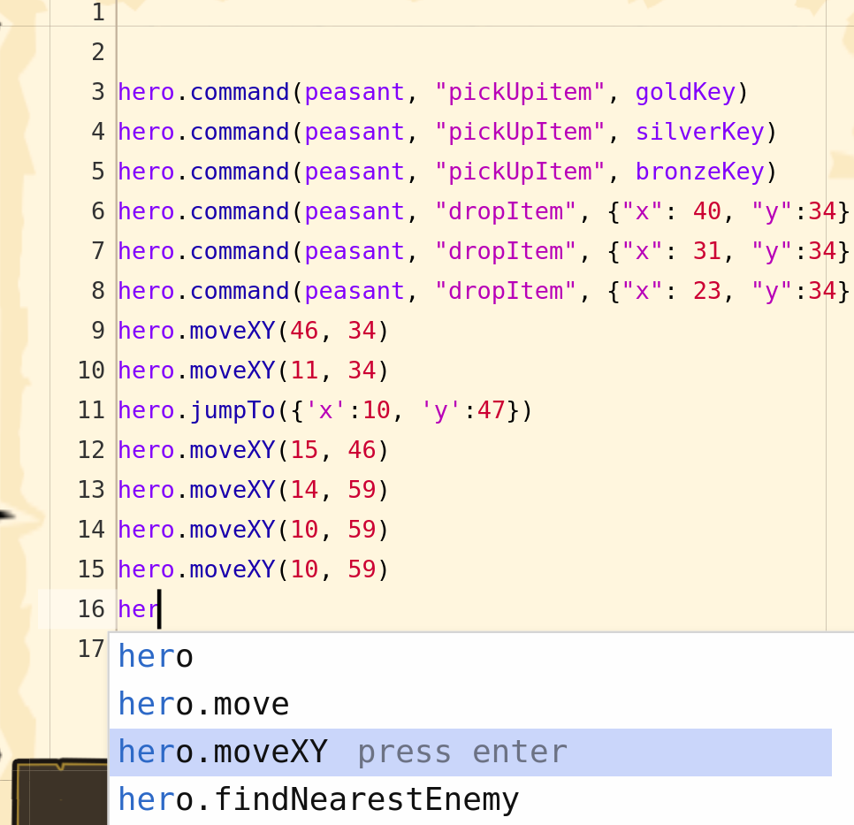
click at [548, 378] on div "her o press enter her o.move press enter her o.moveXY press enter her o.findNea…" at bounding box center [637, 426] width 321 height 212
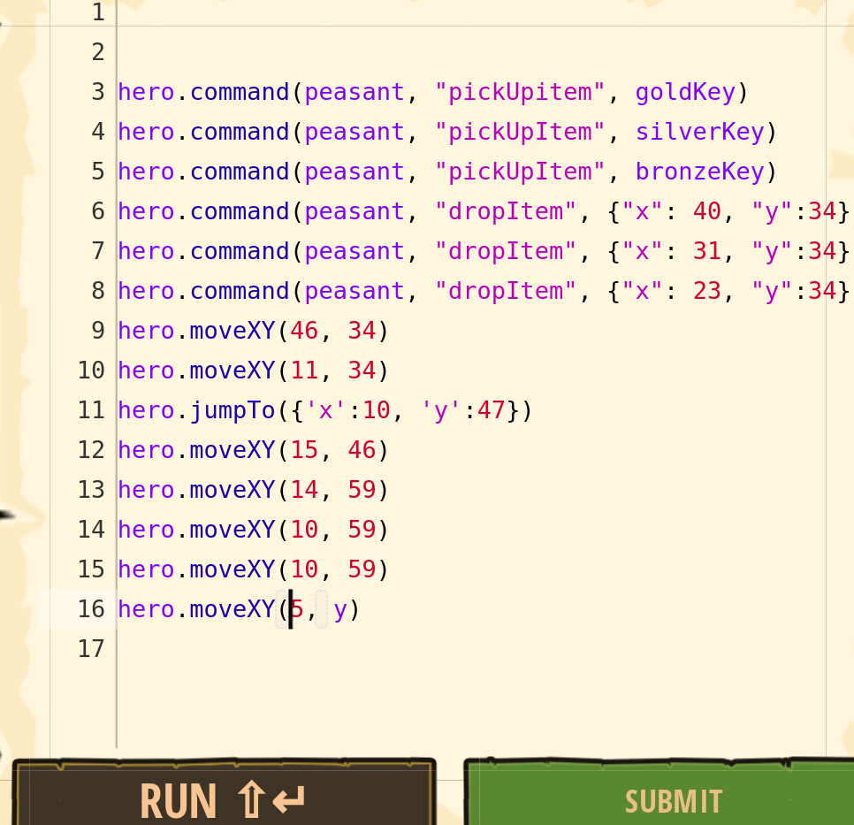
scroll to position [8, 7]
click at [570, 307] on div "hero . command ( peasant , "pickUpitem" , [PERSON_NAME] ) hero . command ( peas…" at bounding box center [652, 220] width 350 height 371
click at [575, 311] on div "hero . command ( peasant , "pickUpitem" , [PERSON_NAME] ) hero . command ( peas…" at bounding box center [652, 220] width 350 height 371
type textarea "hero.moveXY(5, 60)"
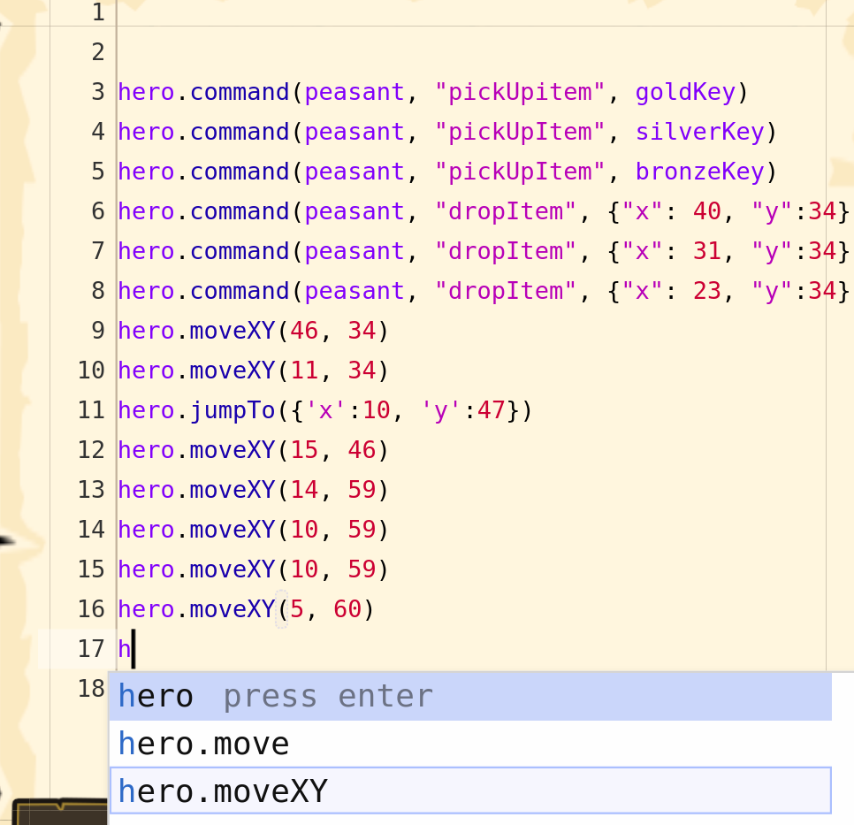
click at [566, 383] on div "h ero press enter h ero.move press enter h ero.moveXY press enter h ero.findNea…" at bounding box center [637, 444] width 321 height 212
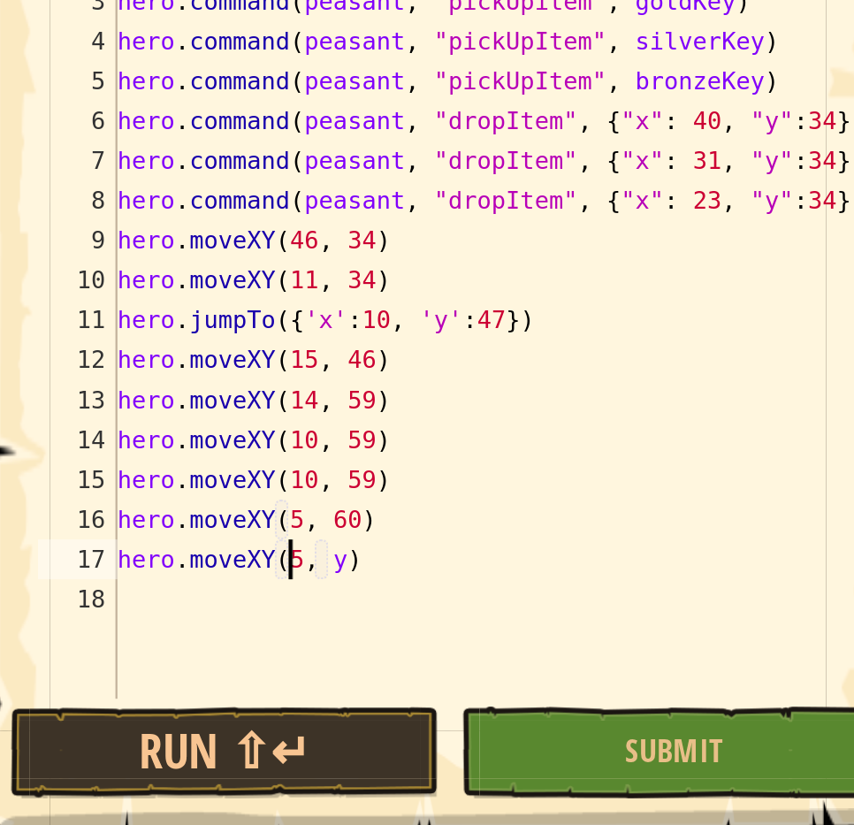
scroll to position [8, 7]
type textarea "hero.moveXY(5, 45)"
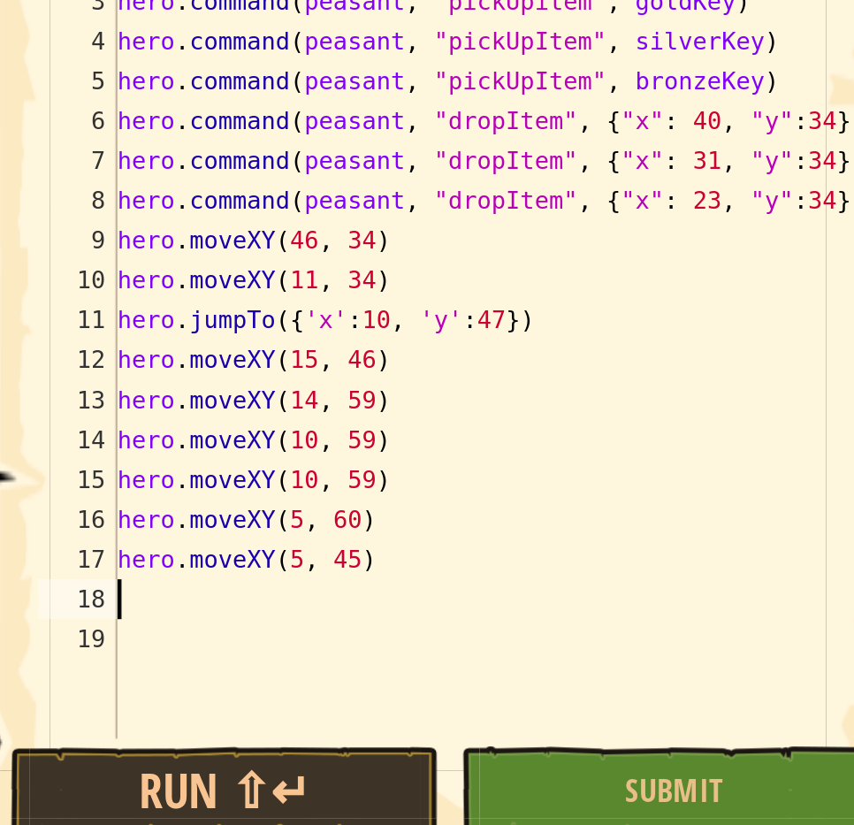
click at [556, 330] on div "hero . command ( peasant , "pickUpitem" , [PERSON_NAME] ) hero . command ( peas…" at bounding box center [652, 238] width 350 height 407
type textarea "hero.moveXY(6, 45)"
click at [607, 332] on div "hero . command ( peasant , "pickUpitem" , [PERSON_NAME] ) hero . command ( peas…" at bounding box center [652, 238] width 350 height 407
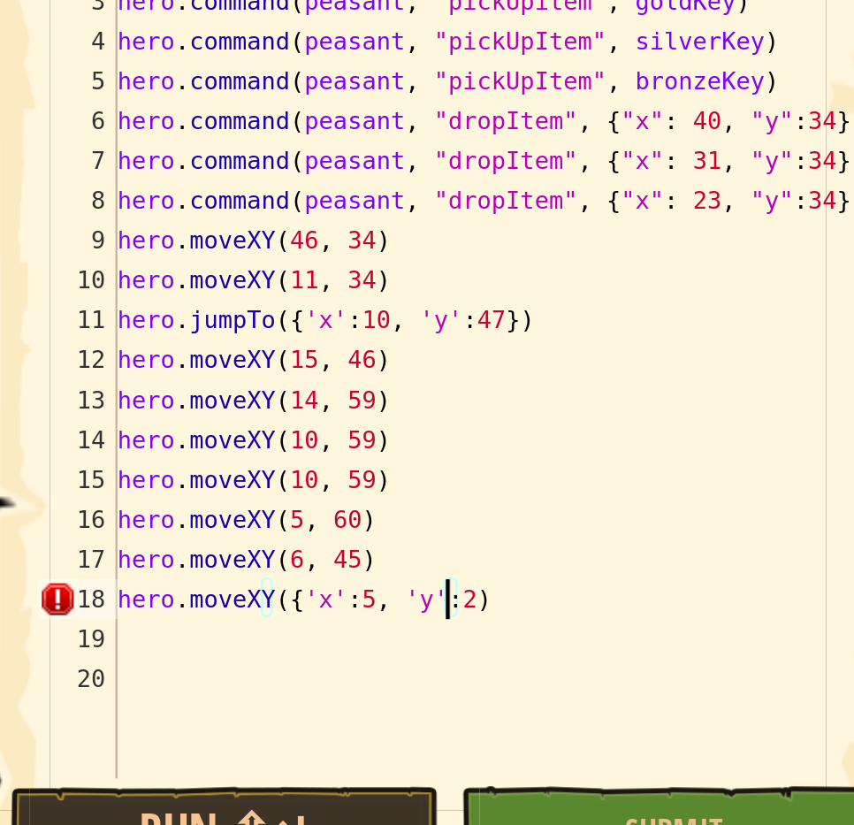
scroll to position [8, 12]
type textarea "hero.moveXY({'x':5, 'y':21})"
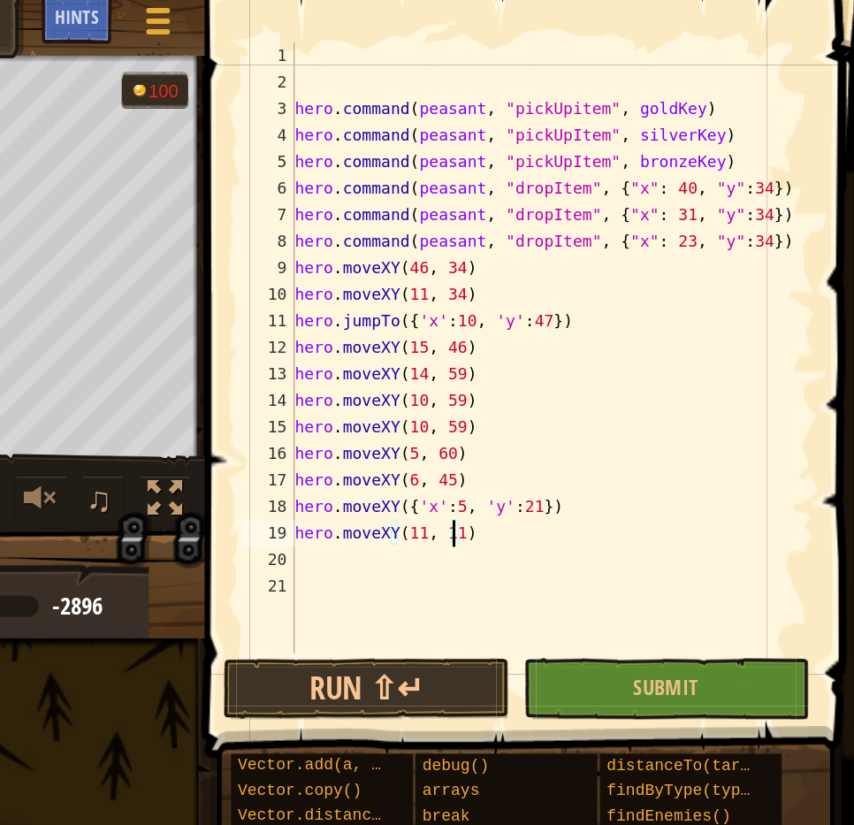
scroll to position [0, 0]
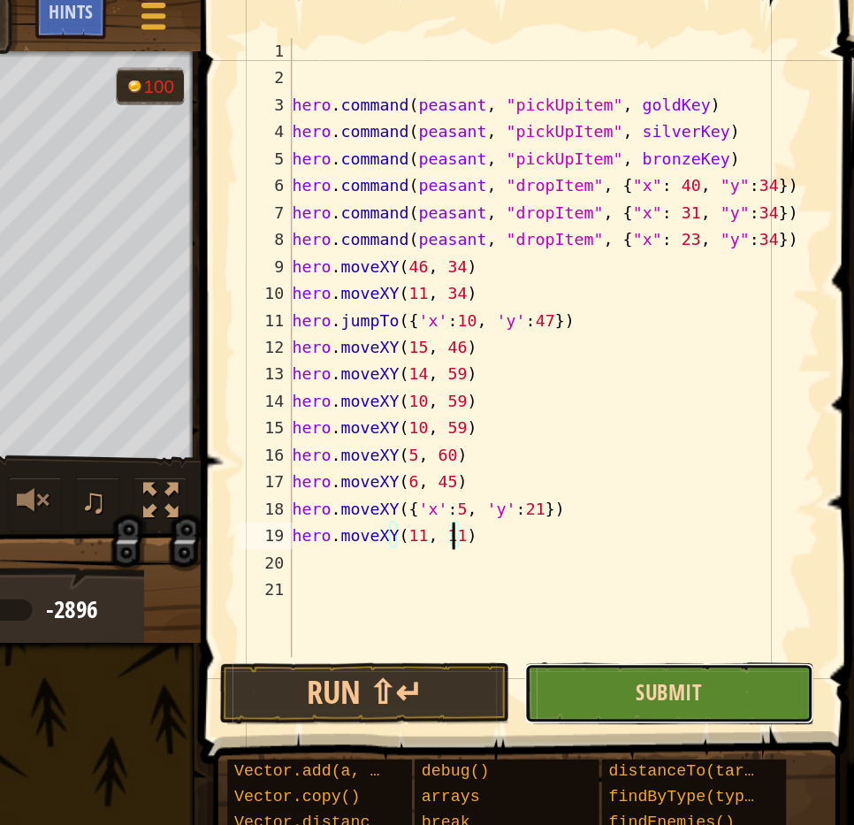
click at [727, 464] on span "Submit" at bounding box center [727, 464] width 43 height 19
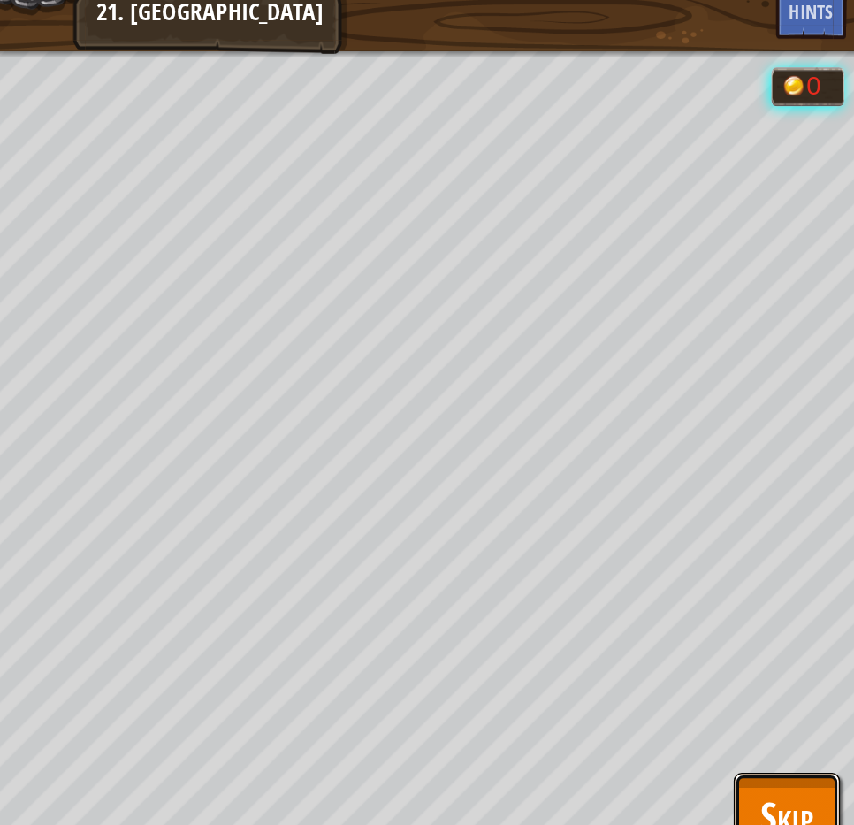
click at [797, 528] on span "Skip" at bounding box center [806, 546] width 34 height 36
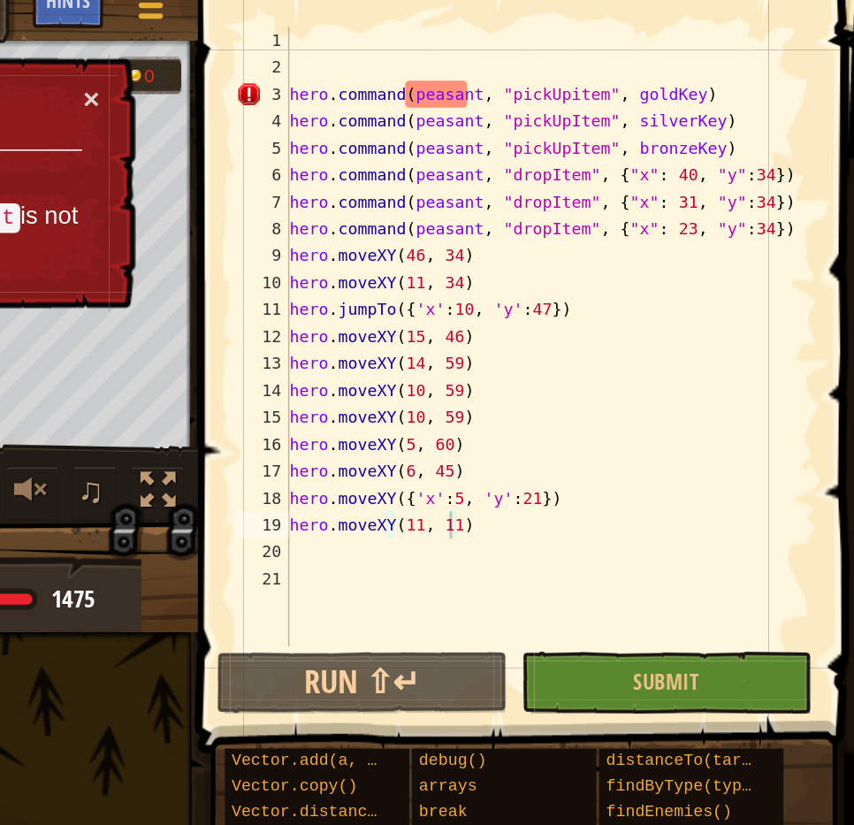
click at [557, 82] on div "hero . command ( peasant , "pickUpitem" , [PERSON_NAME] ) hero . command ( peas…" at bounding box center [652, 256] width 350 height 442
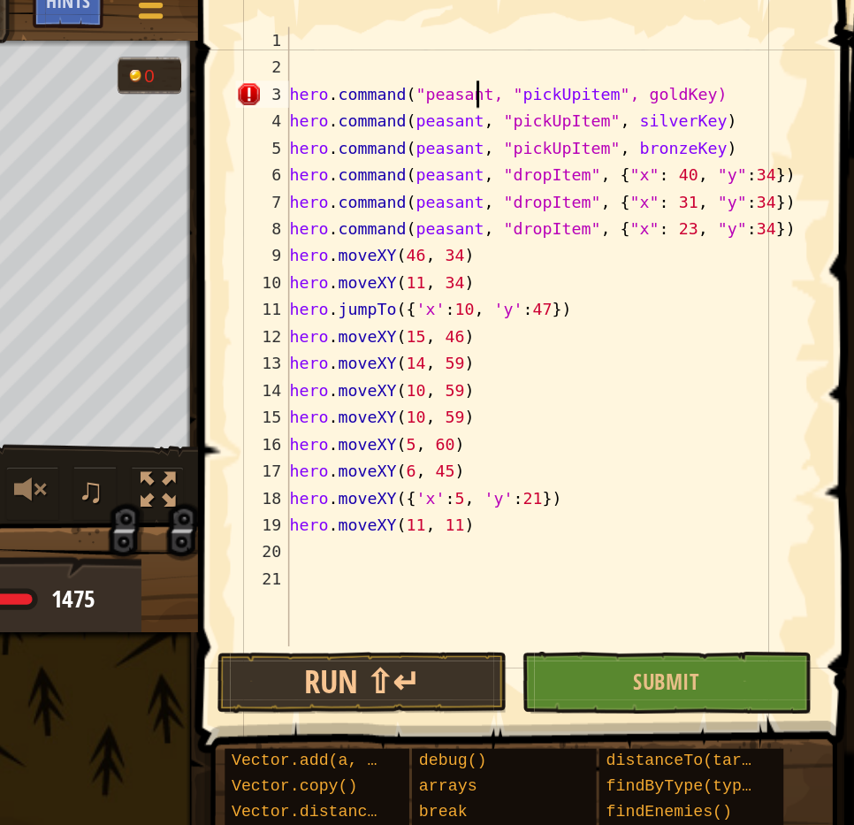
scroll to position [8, 11]
drag, startPoint x: 608, startPoint y: 77, endPoint x: 556, endPoint y: 76, distance: 52.2
click at [556, 76] on div "hero . command ( "peasant" , "pickUpitem" , [PERSON_NAME] ) hero . command ( pe…" at bounding box center [652, 256] width 350 height 442
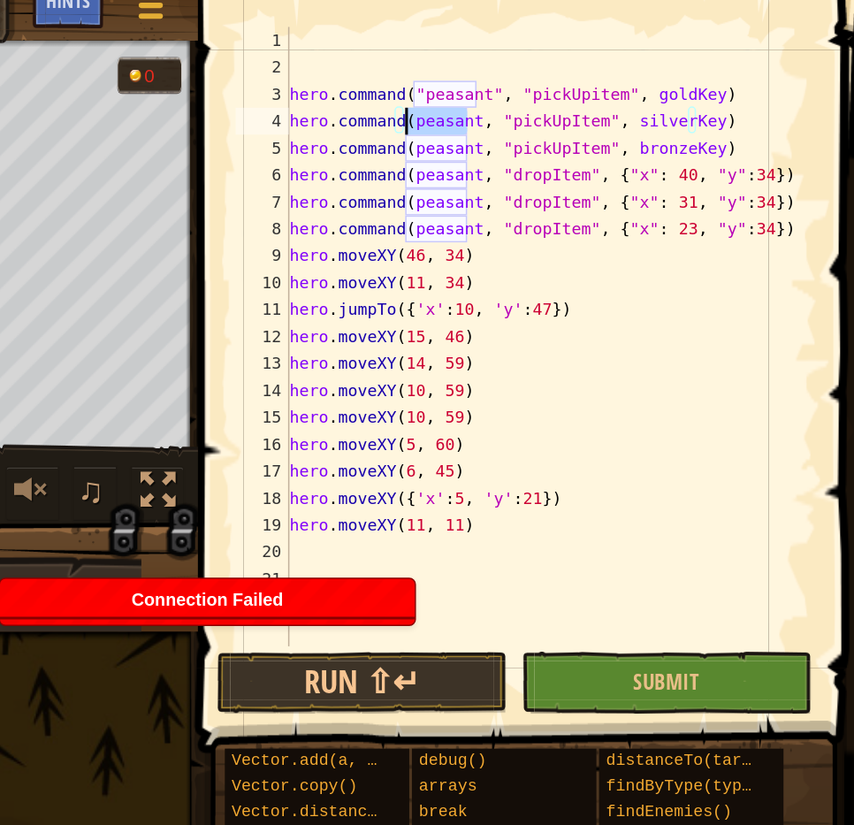
drag, startPoint x: 598, startPoint y: 96, endPoint x: 555, endPoint y: 96, distance: 42.4
click at [555, 96] on div "hero . command ( "peasant" , "pickUpitem" , [PERSON_NAME] ) hero . command ( pe…" at bounding box center [652, 256] width 350 height 442
paste textarea ""peasant""
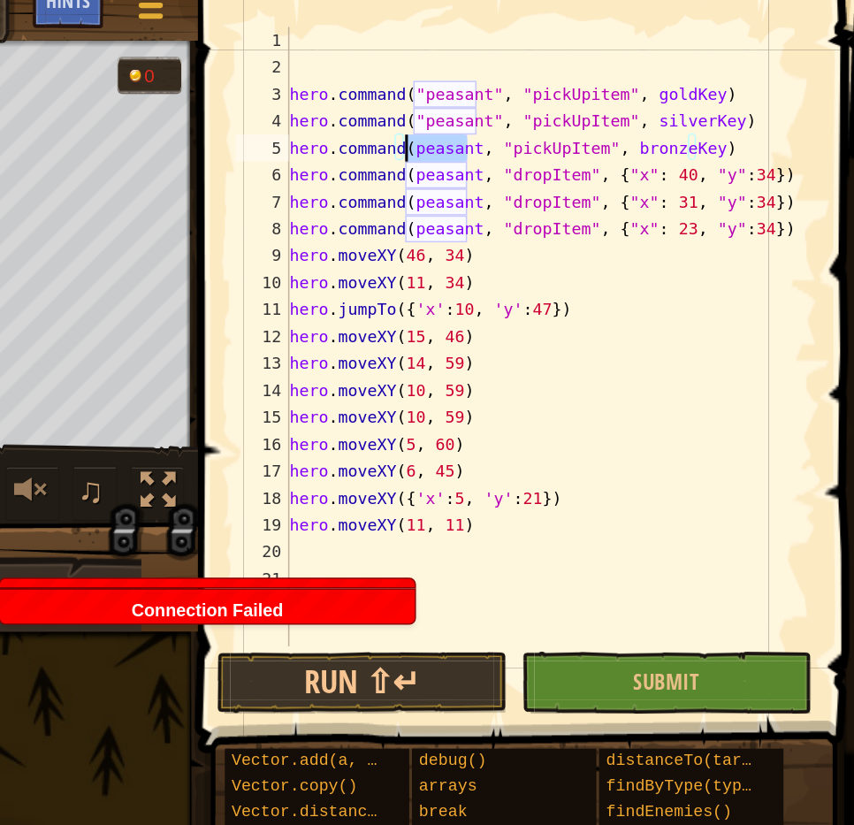
drag, startPoint x: 595, startPoint y: 113, endPoint x: 556, endPoint y: 112, distance: 38.9
click at [556, 112] on div "hero . command ( "peasant" , "pickUpitem" , [PERSON_NAME] ) hero . command ( "p…" at bounding box center [652, 256] width 350 height 442
paste textarea ""peasant""
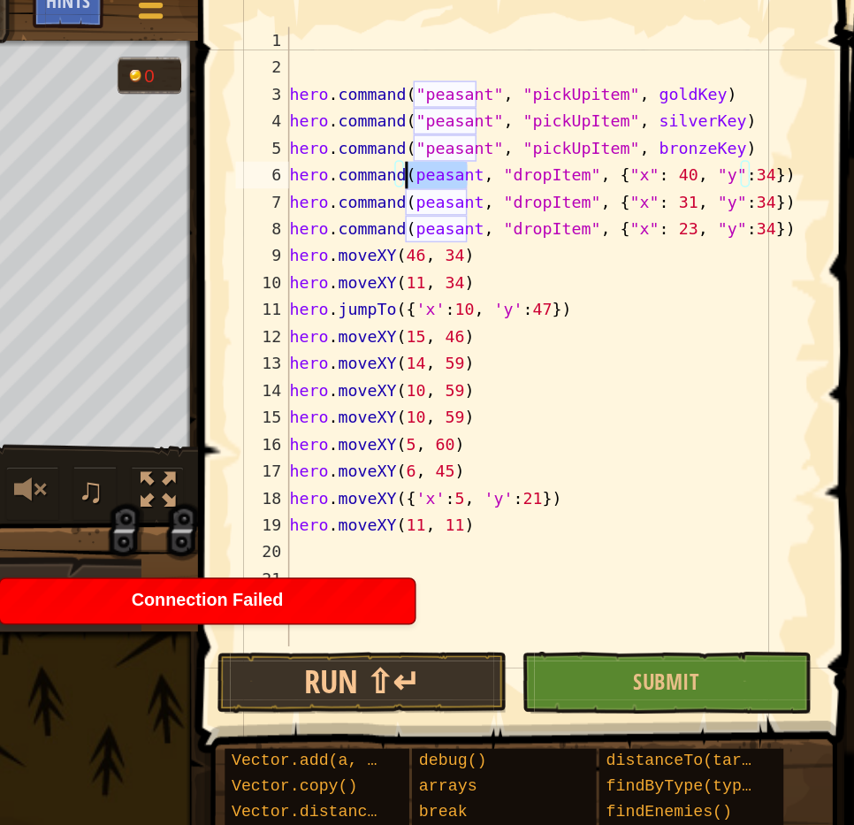
drag, startPoint x: 593, startPoint y: 133, endPoint x: 558, endPoint y: 130, distance: 35.5
click at [558, 130] on div "hero . command ( "peasant" , "pickUpitem" , [PERSON_NAME] ) hero . command ( "p…" at bounding box center [652, 256] width 350 height 442
paste textarea ""peasant""
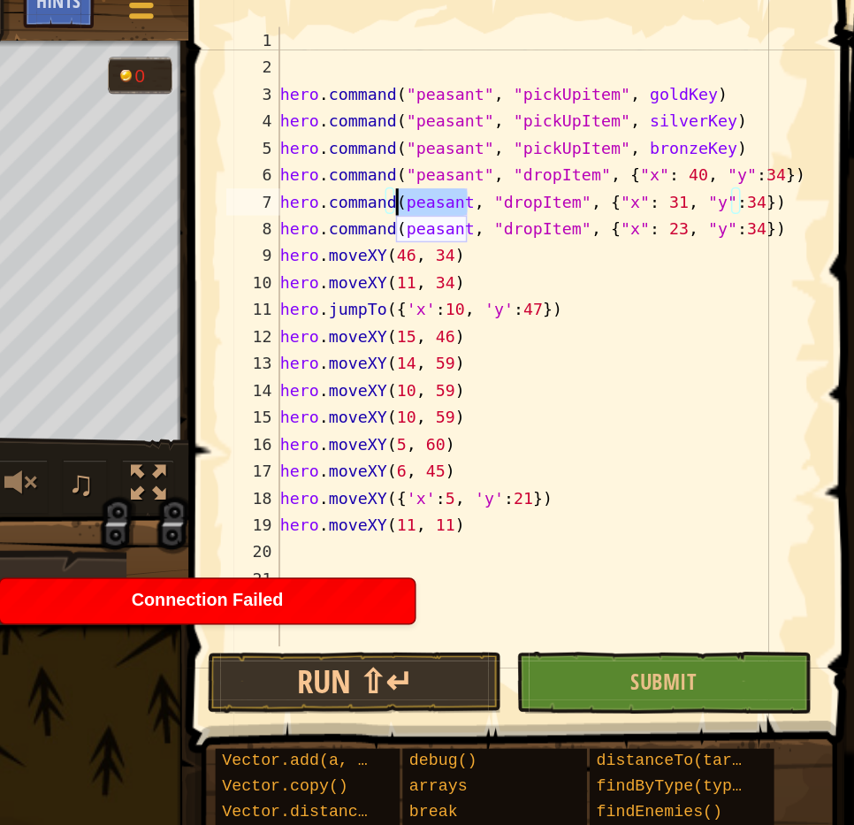
drag, startPoint x: 597, startPoint y: 147, endPoint x: 552, endPoint y: 145, distance: 45.1
click at [552, 145] on div "hero . command ( "peasant" , "pickUpitem" , [PERSON_NAME] ) hero . command ( "p…" at bounding box center [649, 256] width 356 height 442
paste textarea ""peasant""
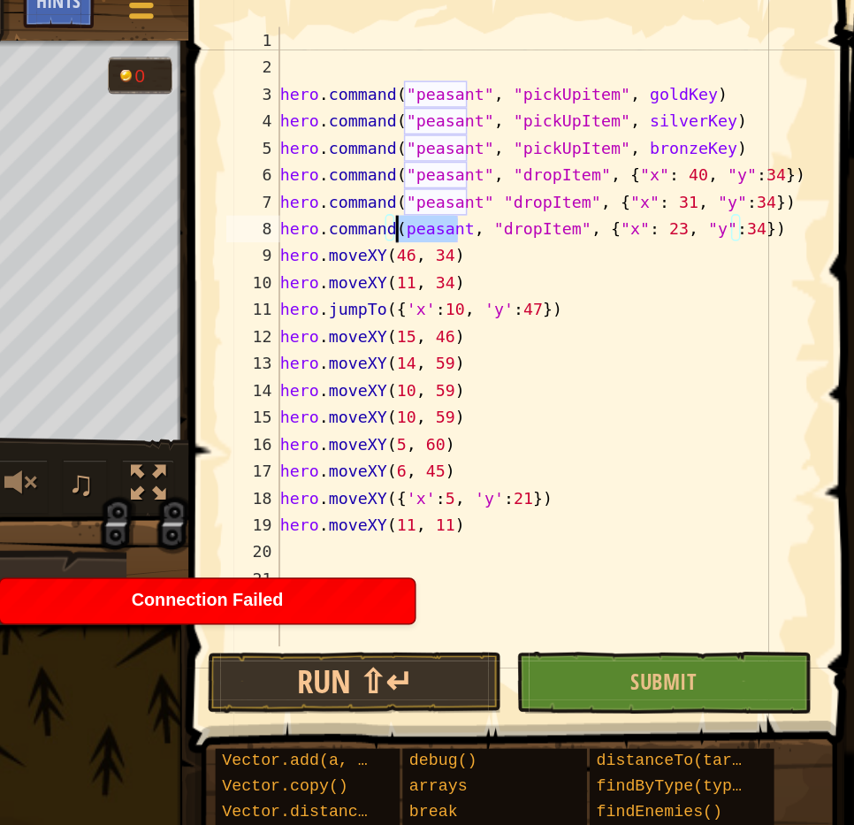
drag, startPoint x: 590, startPoint y: 167, endPoint x: 551, endPoint y: 166, distance: 38.9
click at [551, 166] on div "hero . command ( "peasant" , "pickUpitem" , [PERSON_NAME] ) hero . command ( "p…" at bounding box center [649, 256] width 356 height 442
paste textarea ""peasant""
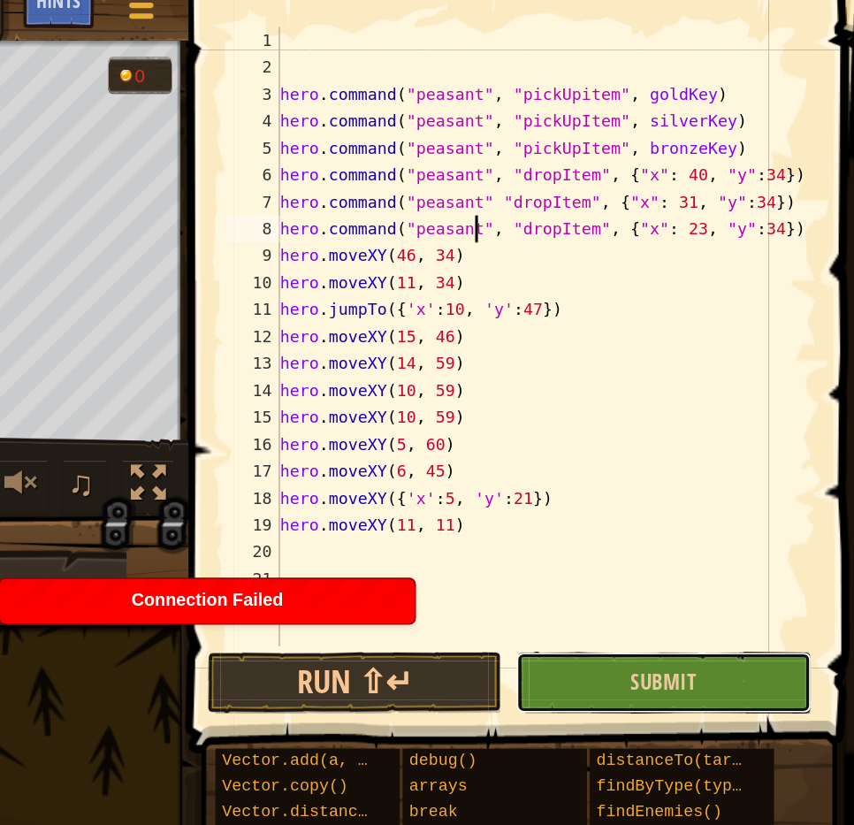
click at [692, 464] on button "Submit" at bounding box center [727, 466] width 194 height 41
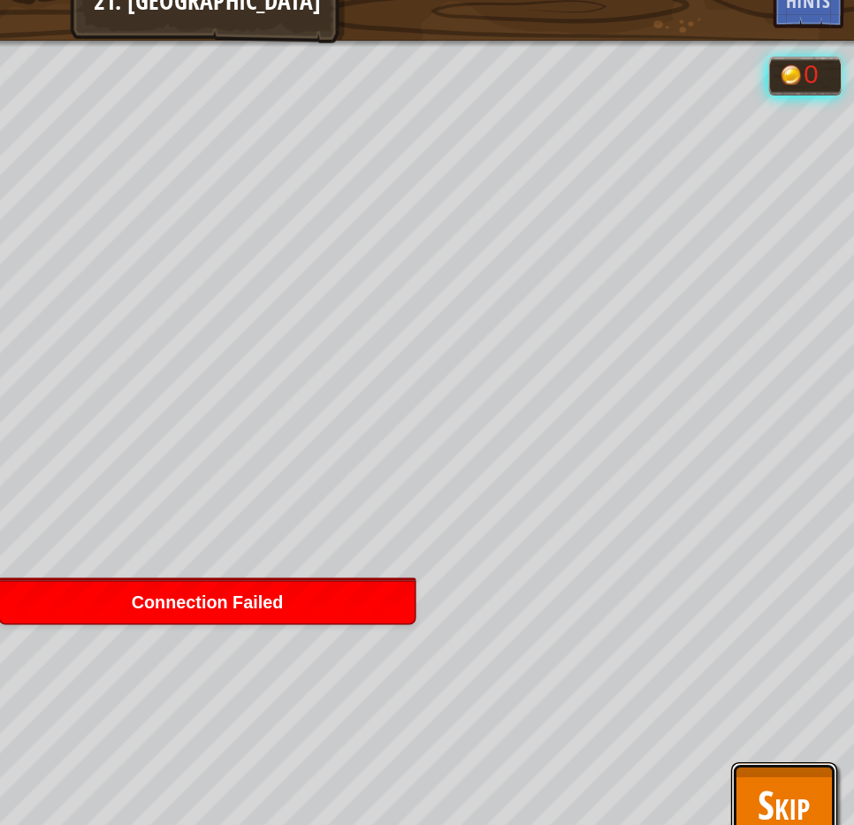
click at [805, 535] on span "Skip" at bounding box center [806, 546] width 34 height 36
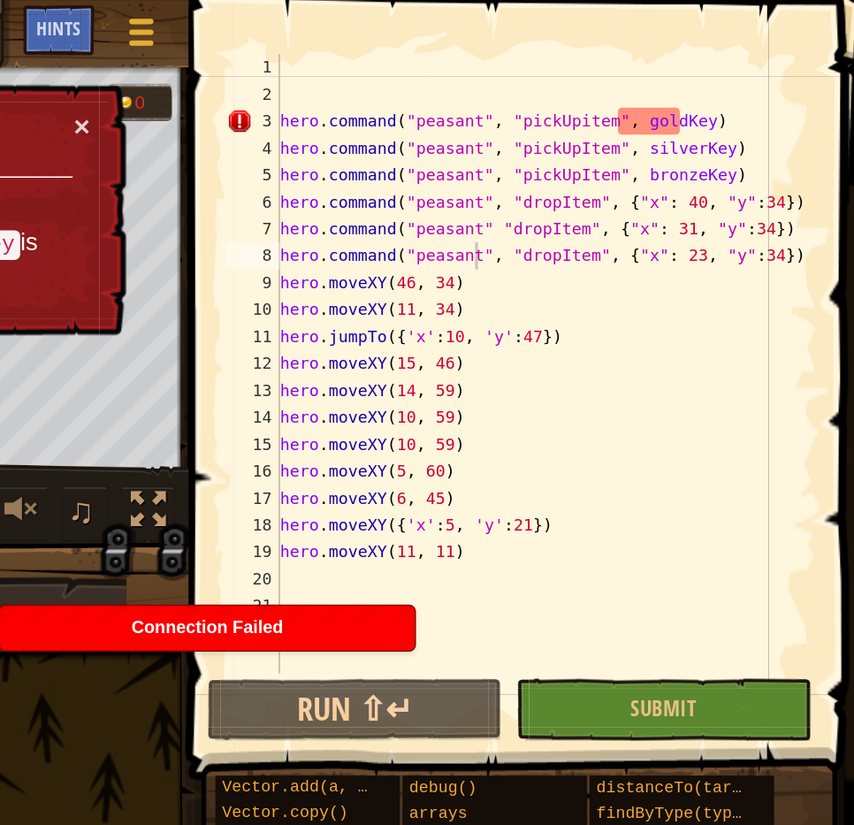
type textarea "hero.command("peasant", "pickUpitem", [PERSON_NAME])"
click at [692, 76] on div "hero . command ( "peasant" , "pickUpitem" , [PERSON_NAME] ) hero . command ( "p…" at bounding box center [649, 256] width 356 height 442
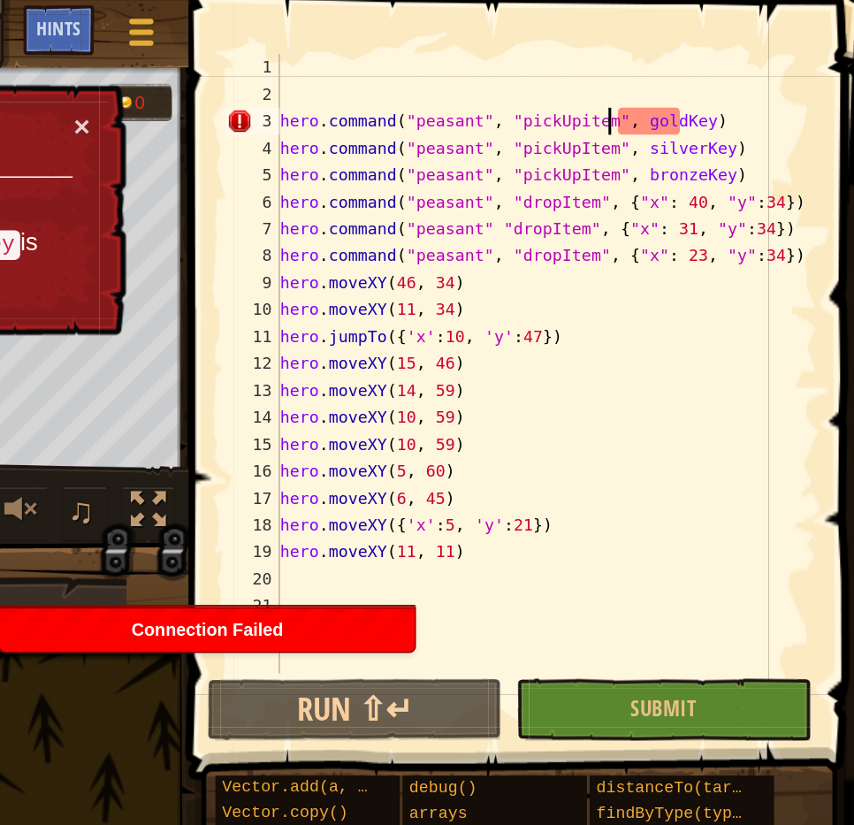
click at [696, 80] on div "hero . command ( "peasant" , "pickUpitem" , [PERSON_NAME] ) hero . command ( "p…" at bounding box center [649, 256] width 356 height 442
